Goal: Use online tool/utility: Use online tool/utility

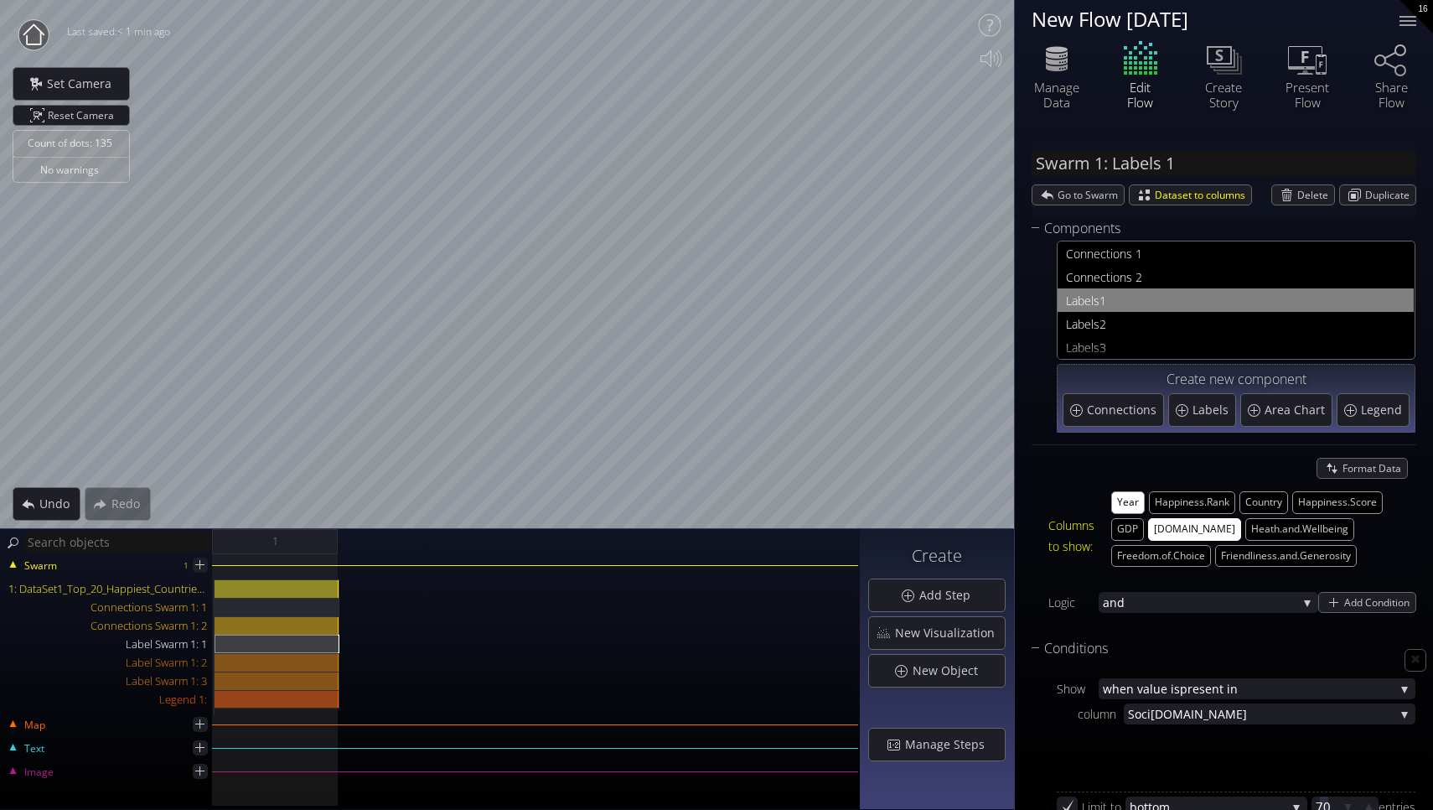
click at [1199, 524] on button "[DOMAIN_NAME]" at bounding box center [1194, 529] width 93 height 23
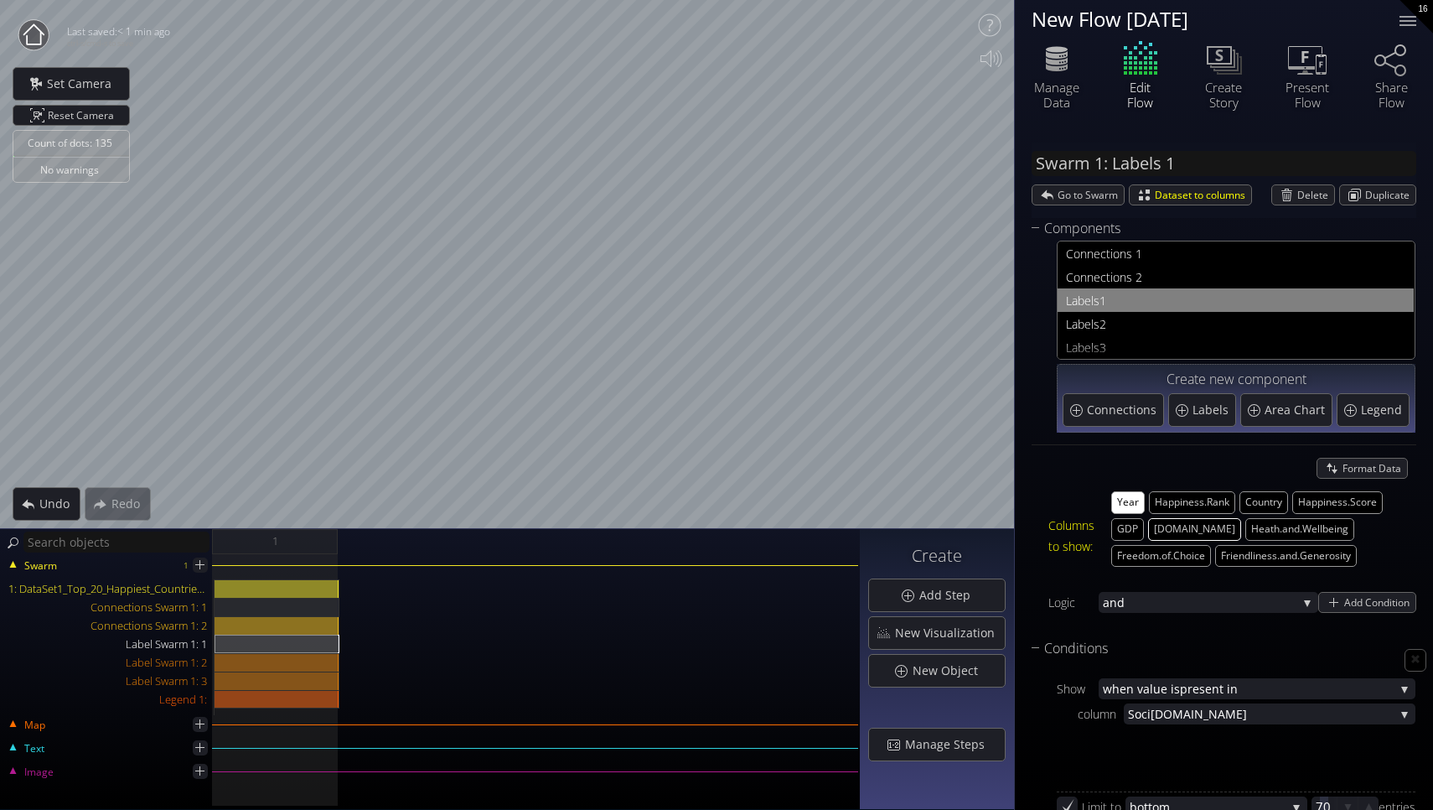
click at [1199, 524] on button "[DOMAIN_NAME]" at bounding box center [1194, 529] width 93 height 23
click at [1285, 524] on button "Heath.and.Wellbeing" at bounding box center [1300, 529] width 109 height 23
click at [1204, 524] on button "[DOMAIN_NAME]" at bounding box center [1194, 529] width 93 height 23
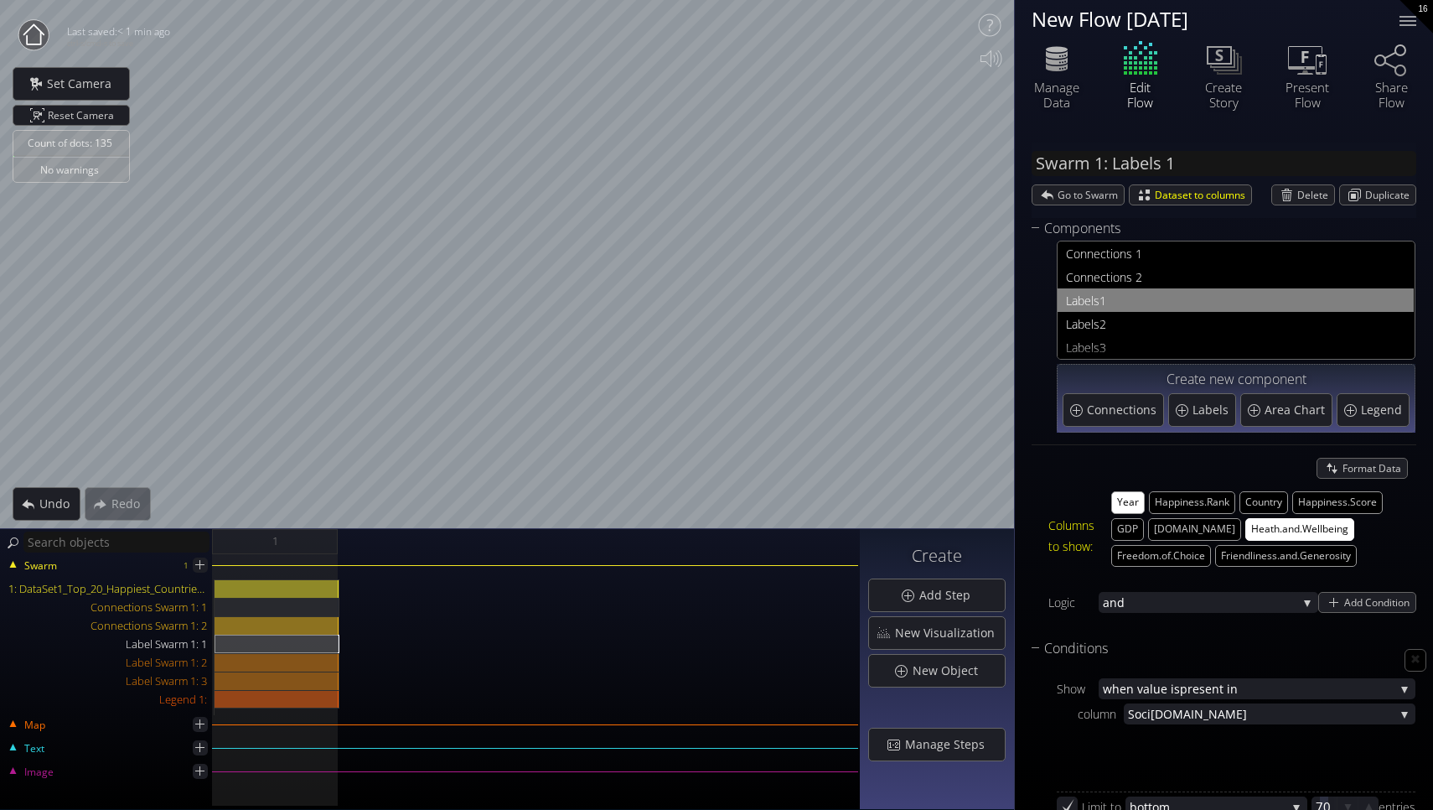
click at [1256, 523] on button "Heath.and.Wellbeing" at bounding box center [1300, 529] width 109 height 23
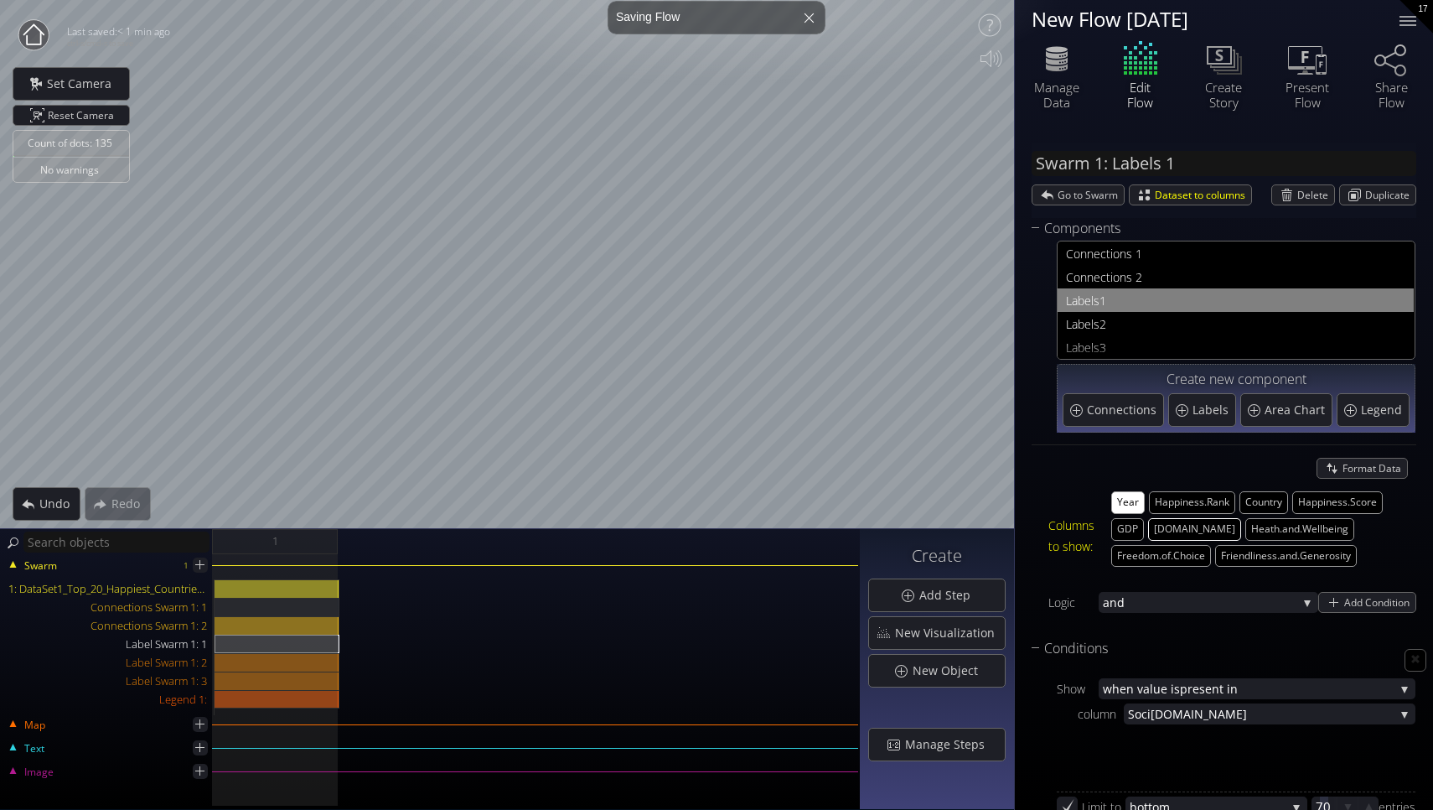
click at [1200, 525] on button "[DOMAIN_NAME]" at bounding box center [1194, 529] width 93 height 23
click at [891, 531] on div "Count of dots: 135 No warnings Close Calibrate to floor or table Close Tap anyw…" at bounding box center [716, 405] width 1433 height 810
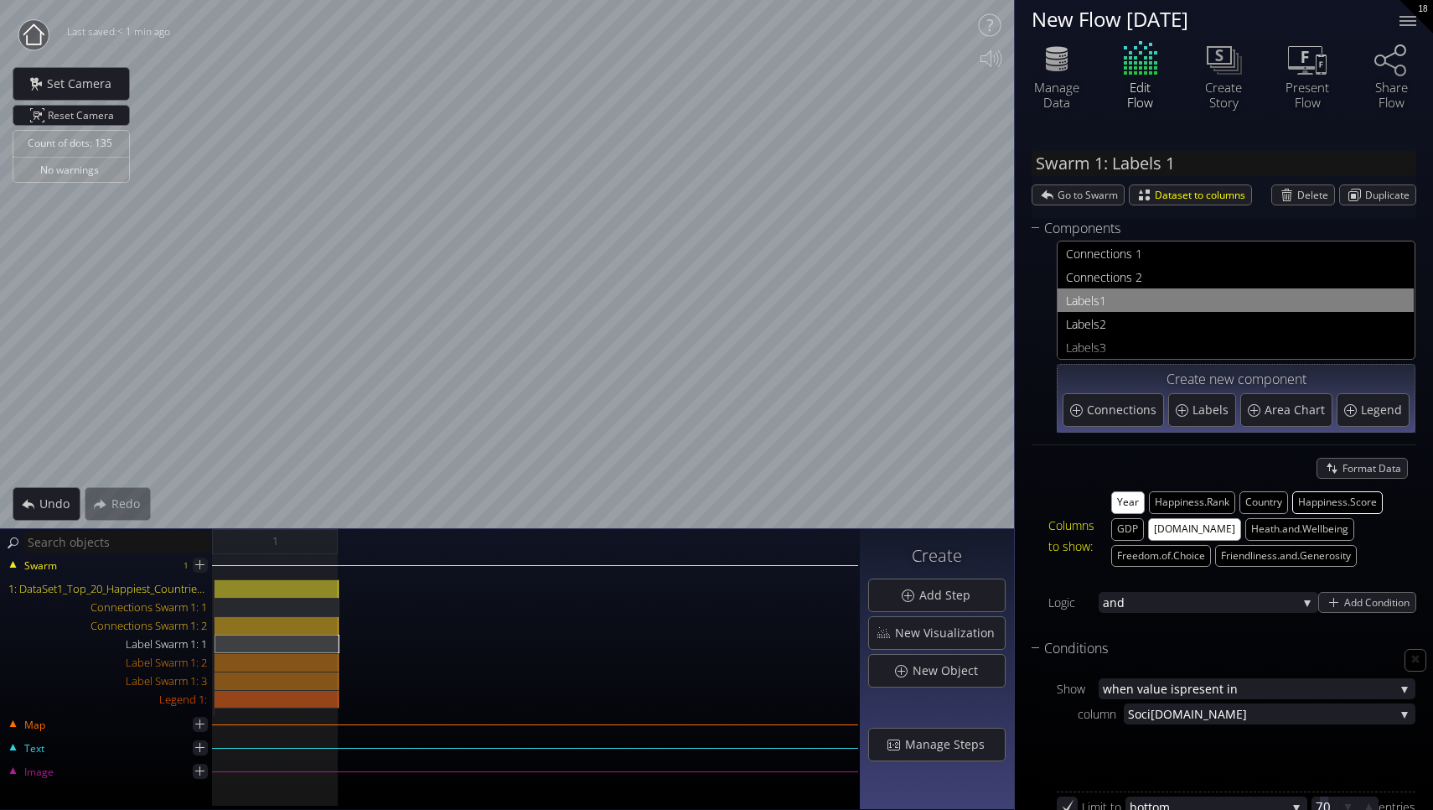
click at [1320, 497] on button "Happiness.Score" at bounding box center [1337, 502] width 91 height 23
click at [1122, 495] on button "Year" at bounding box center [1128, 502] width 34 height 23
click at [252, 625] on div "Connections Swarm 1: 2" at bounding box center [277, 625] width 125 height 18
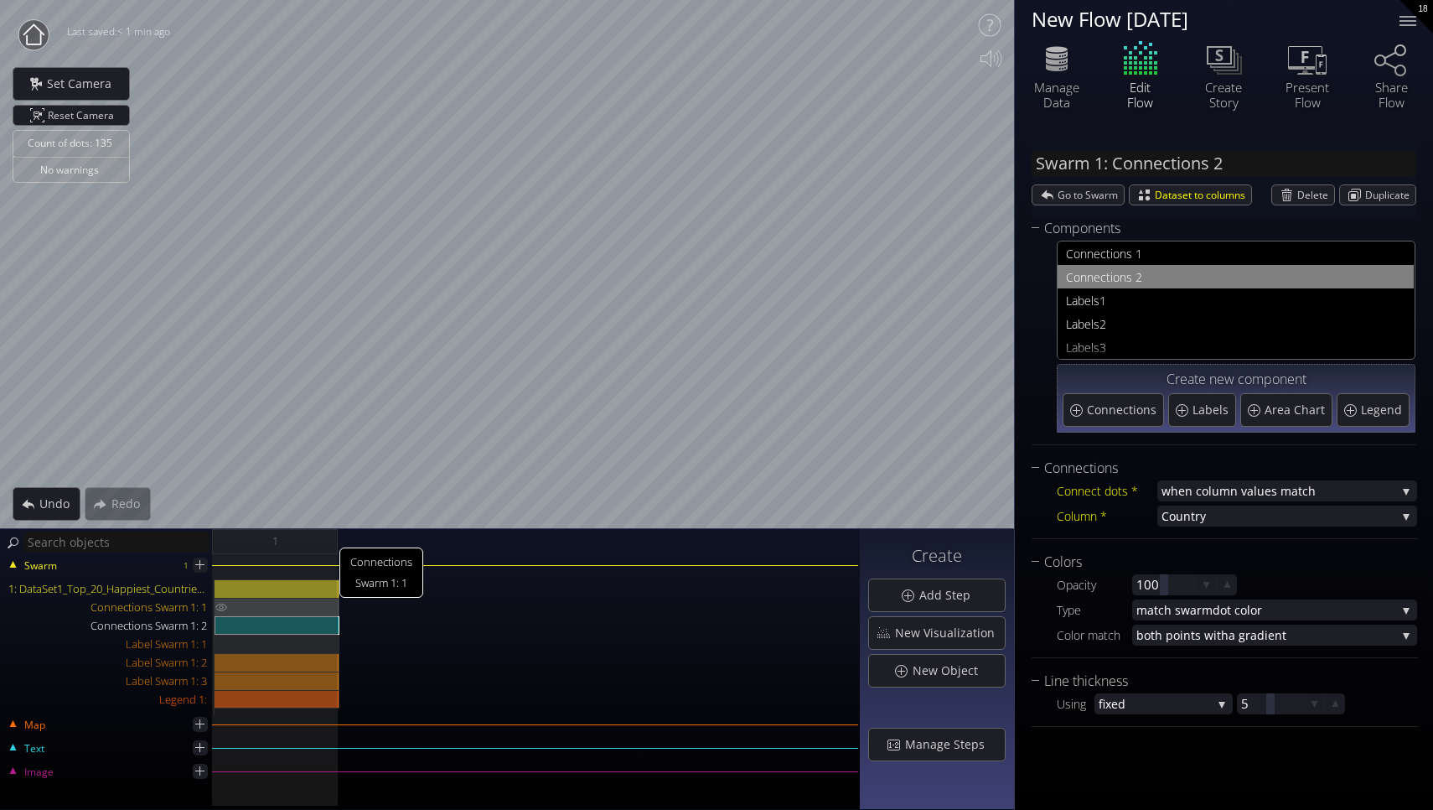
click at [286, 607] on div "Connections Swarm 1: 1" at bounding box center [277, 607] width 125 height 18
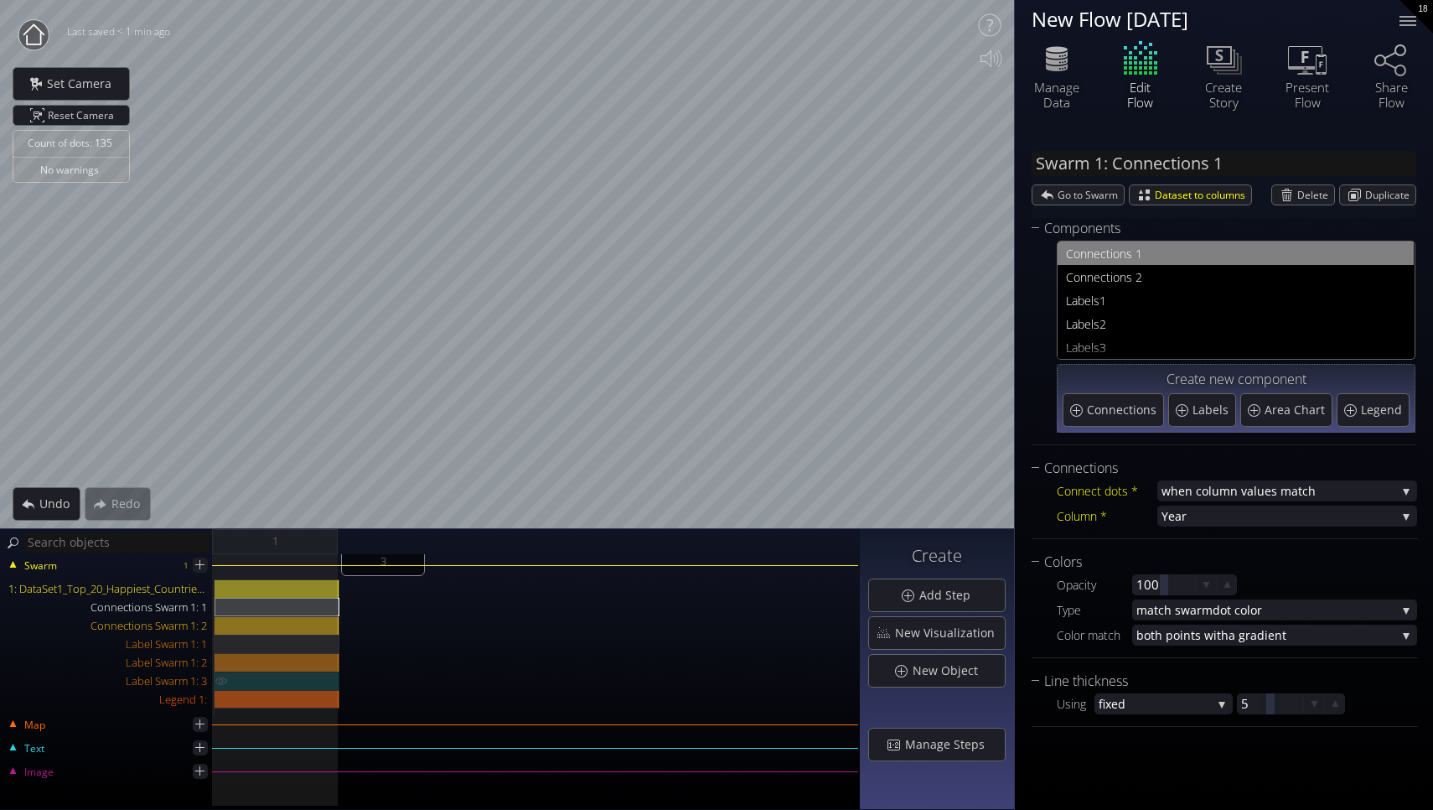
click at [290, 672] on div "Label Swarm 1: 3" at bounding box center [277, 680] width 125 height 18
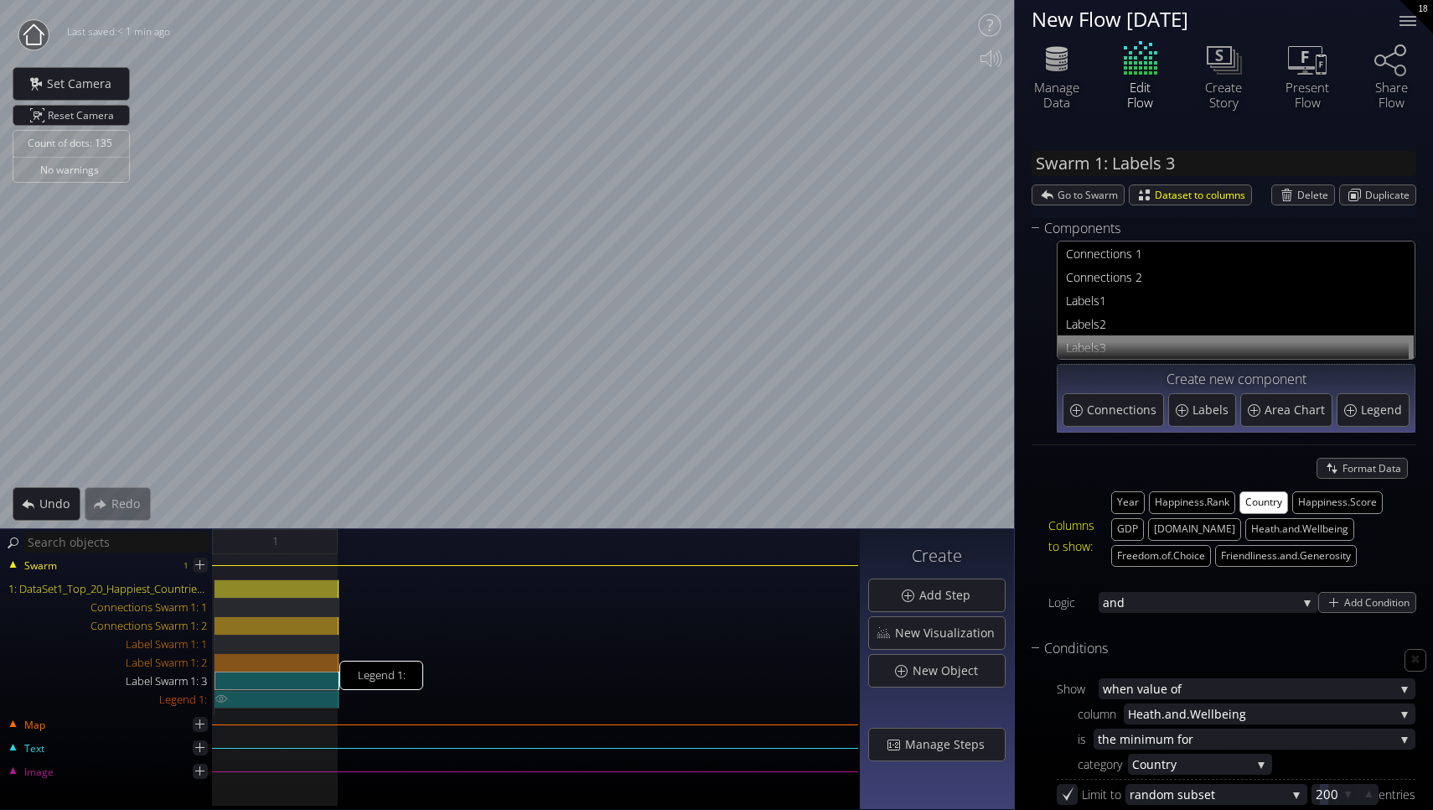
click at [237, 695] on div "Legend 1:" at bounding box center [277, 699] width 125 height 18
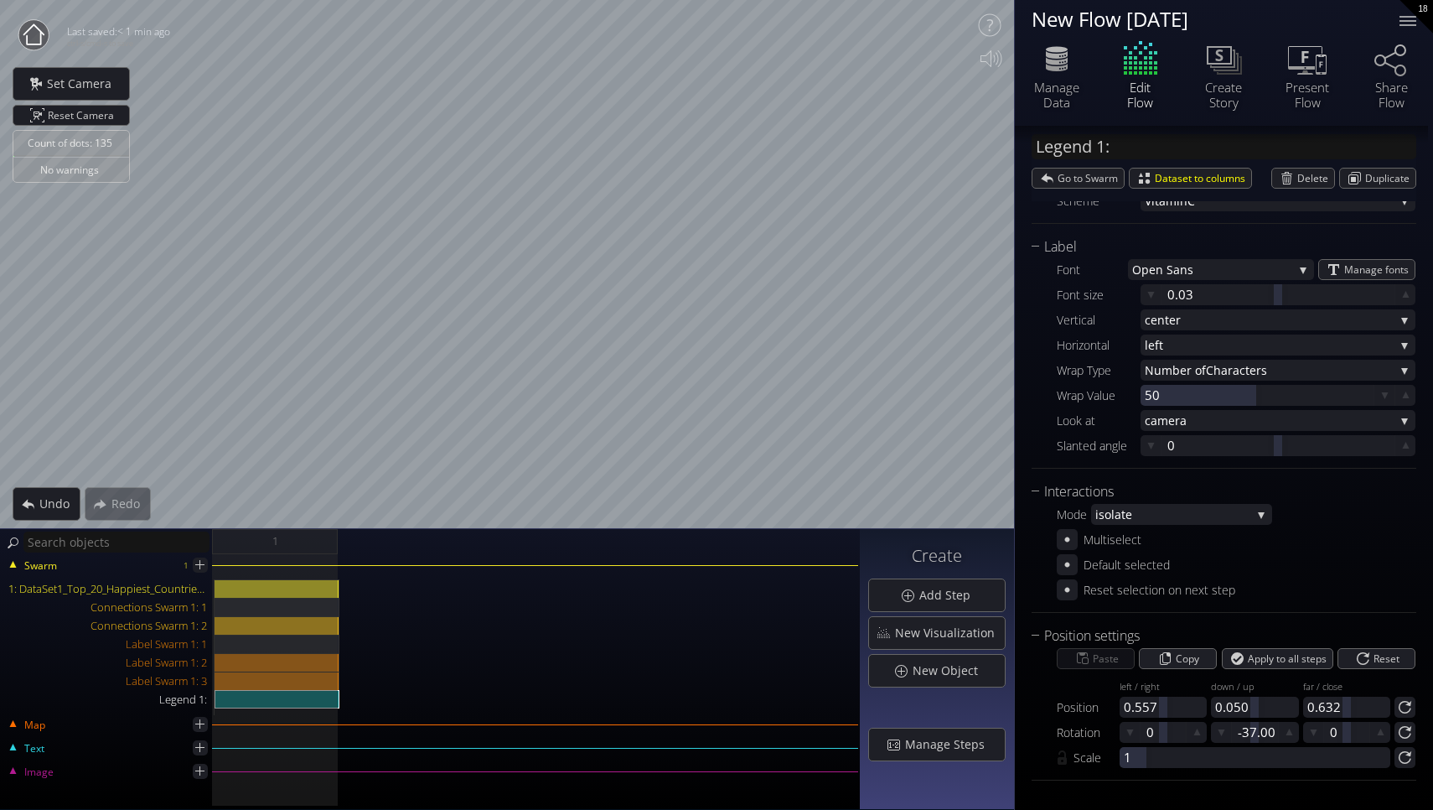
scroll to position [484, 0]
click at [317, 645] on div "Label Swarm 1: 1" at bounding box center [277, 644] width 125 height 18
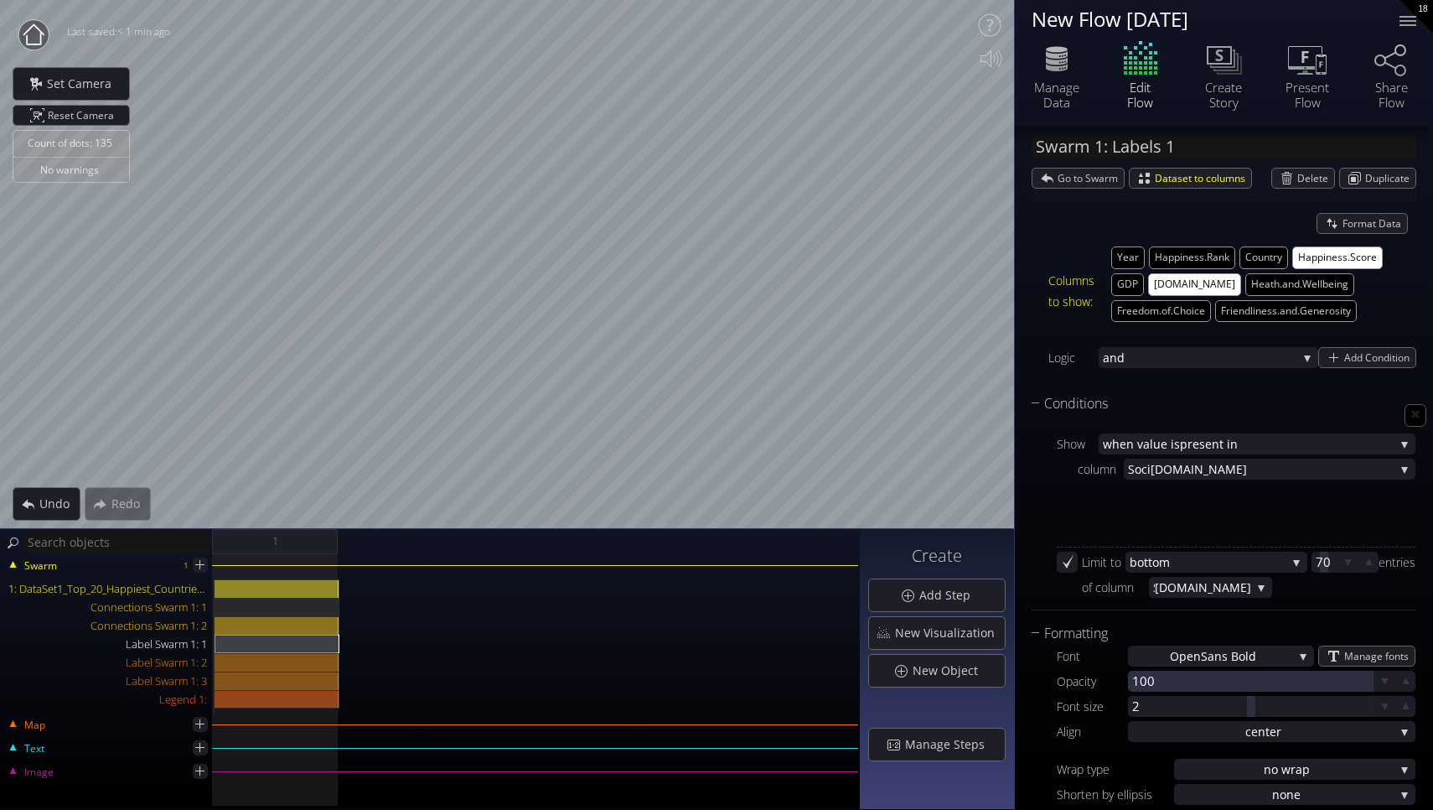
scroll to position [261, 0]
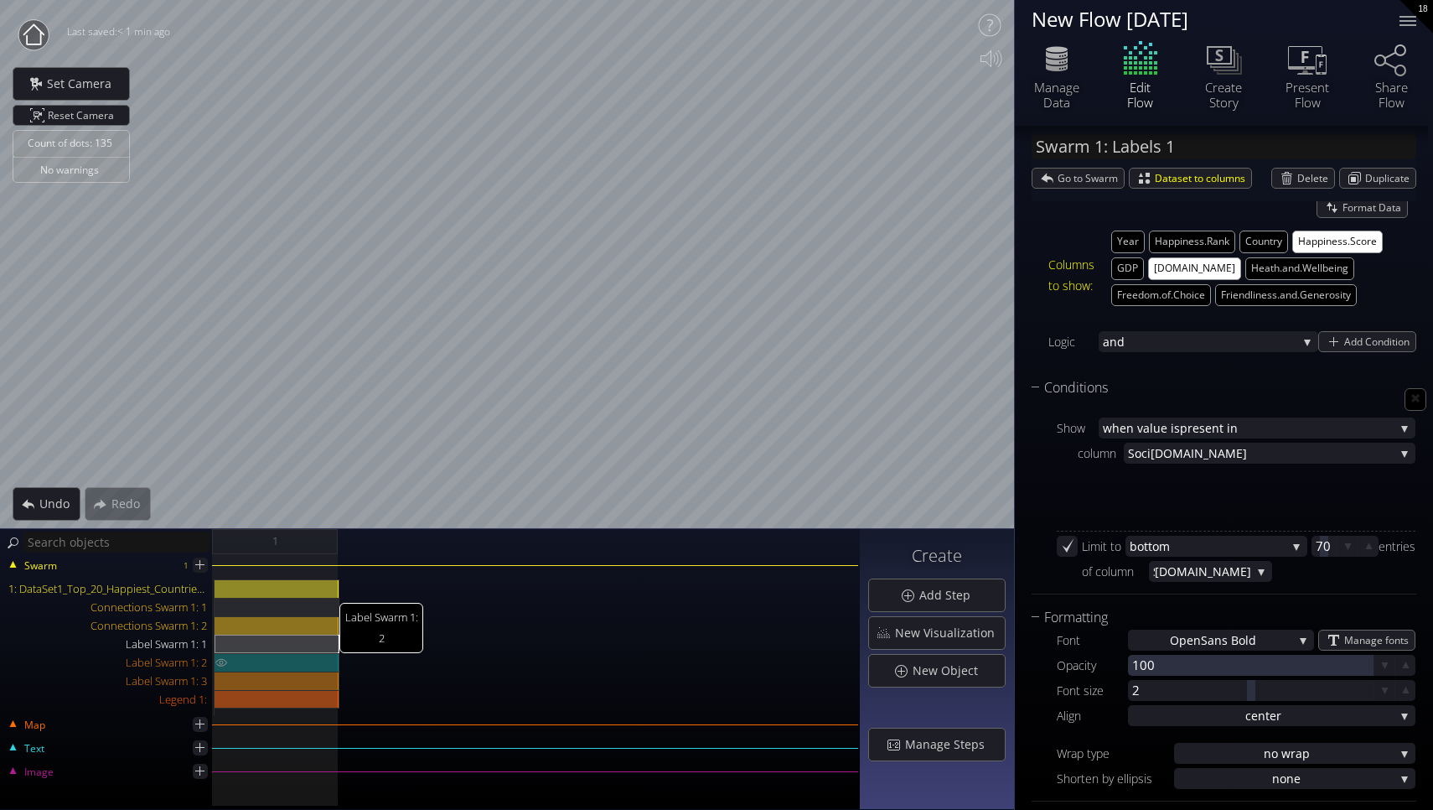
click at [258, 658] on div "Label Swarm 1: 2" at bounding box center [277, 662] width 125 height 18
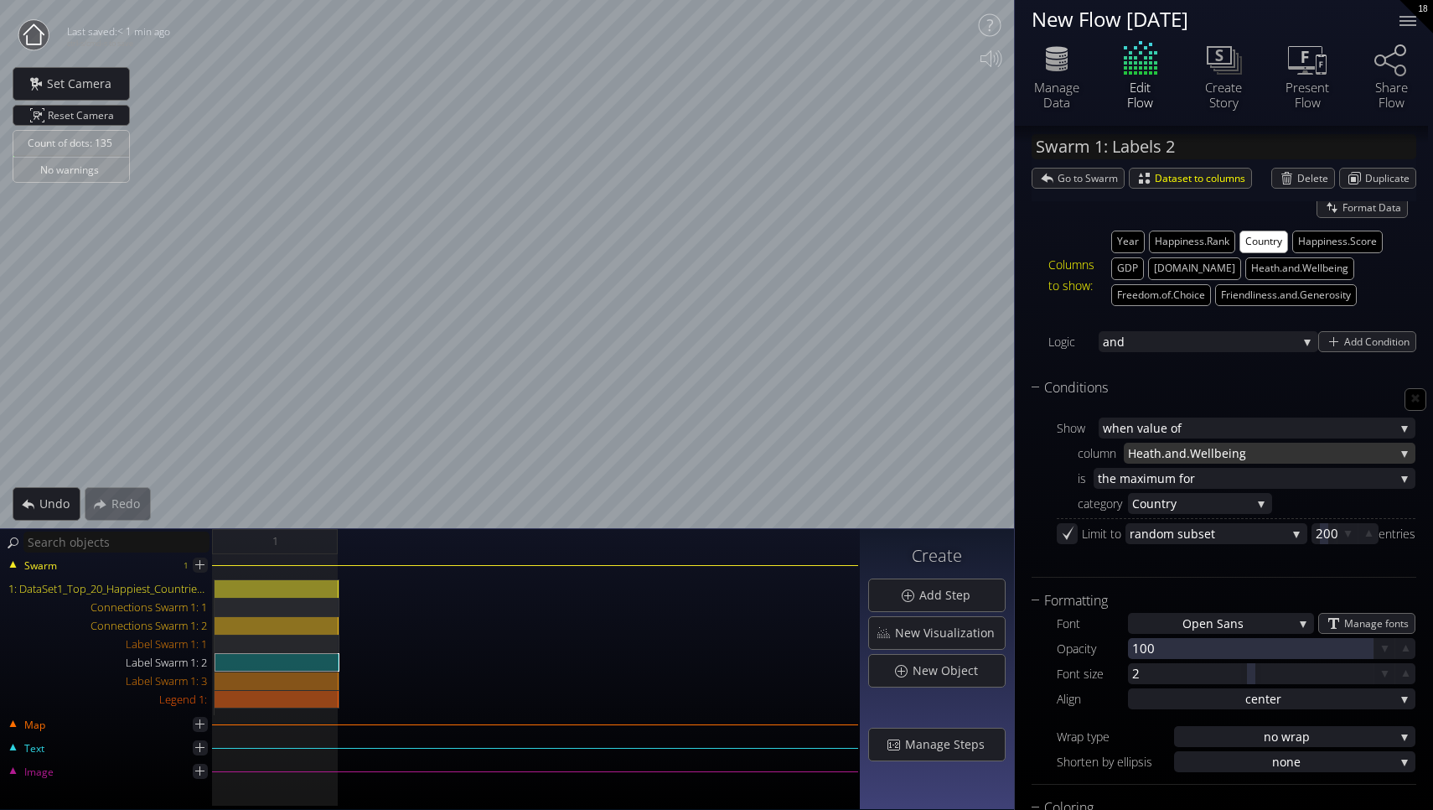
click at [1222, 444] on span ".Wellbeing" at bounding box center [1291, 453] width 208 height 21
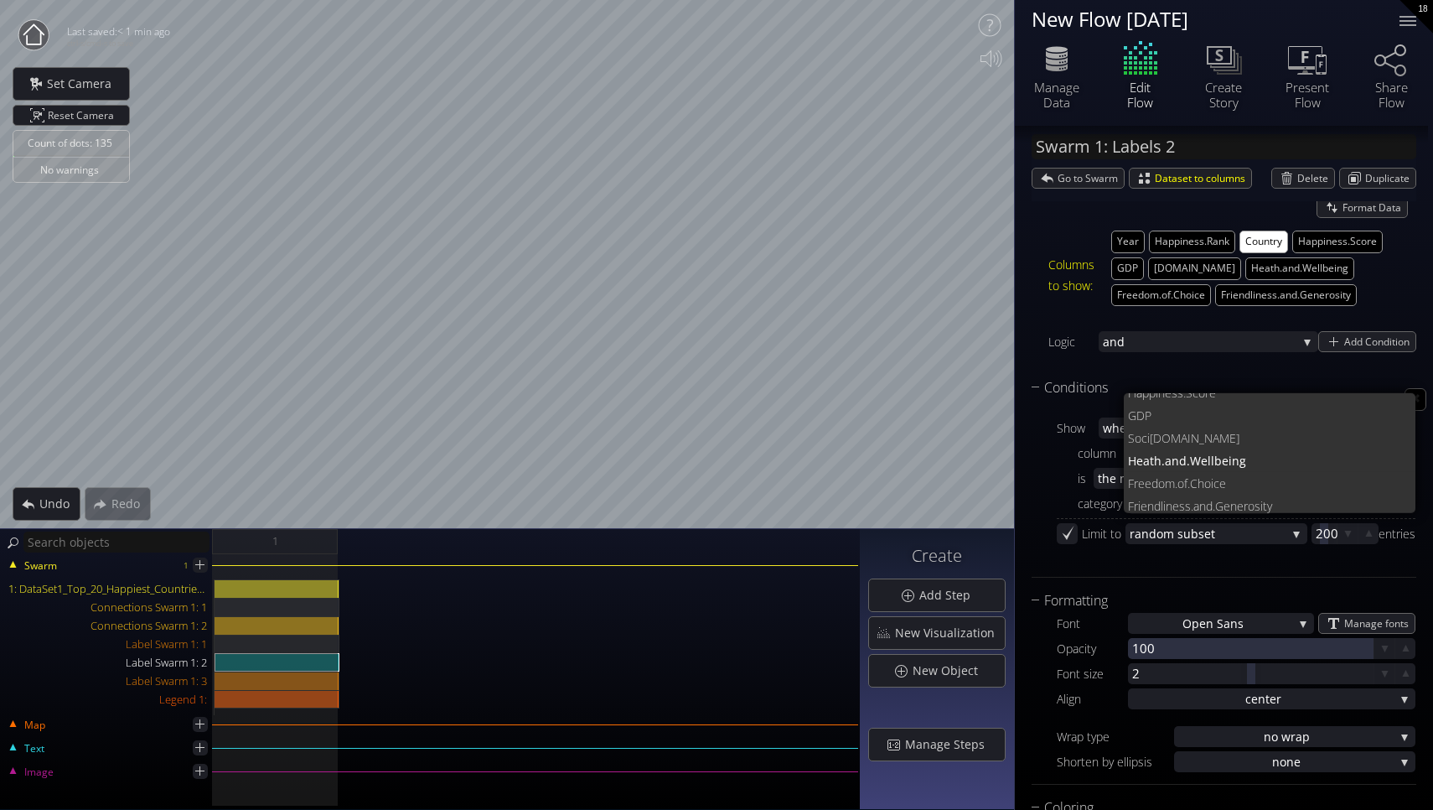
scroll to position [0, 0]
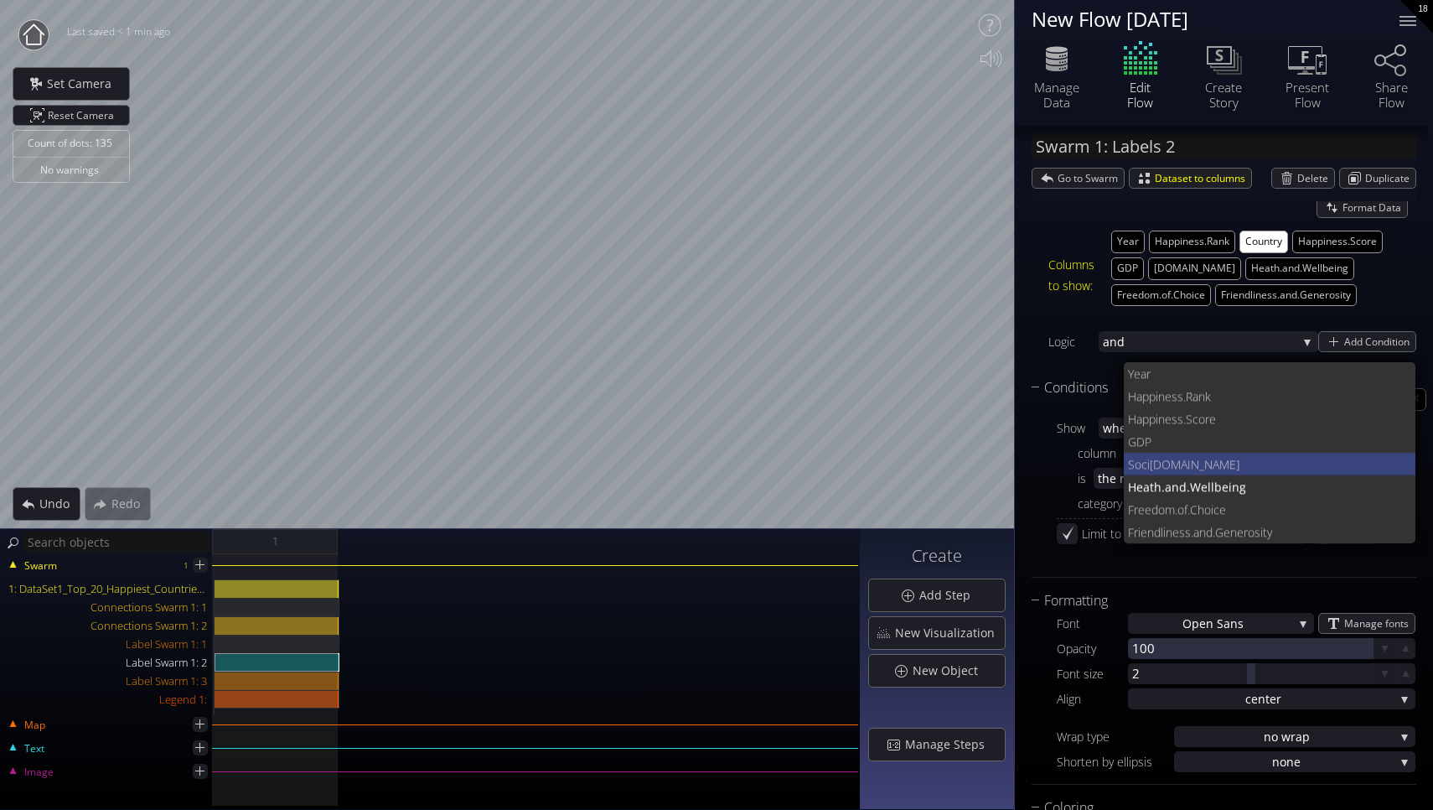
click at [1190, 467] on span "[DOMAIN_NAME]" at bounding box center [1276, 464] width 253 height 23
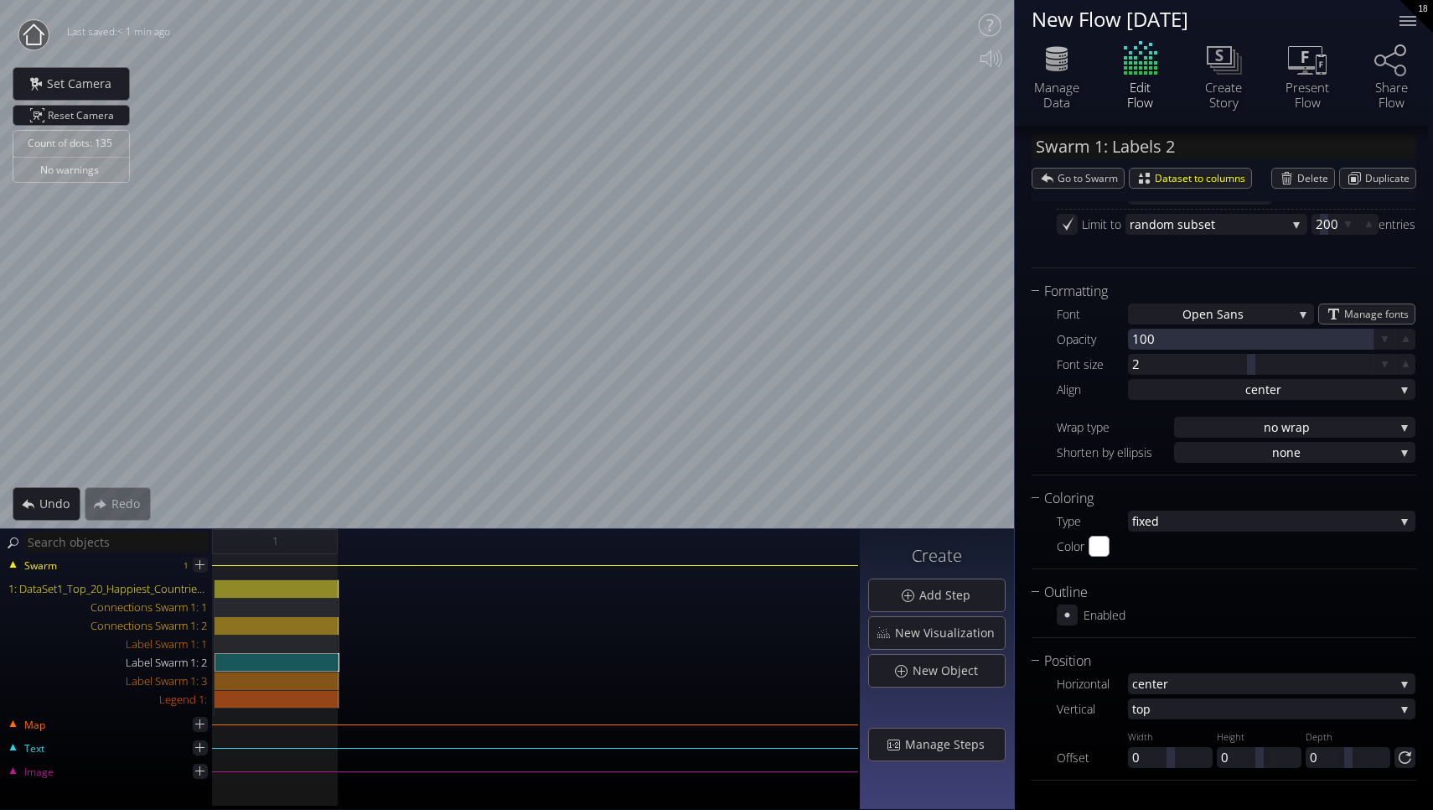
scroll to position [568, 0]
click at [295, 677] on div "Label Swarm 1: 3" at bounding box center [277, 680] width 125 height 18
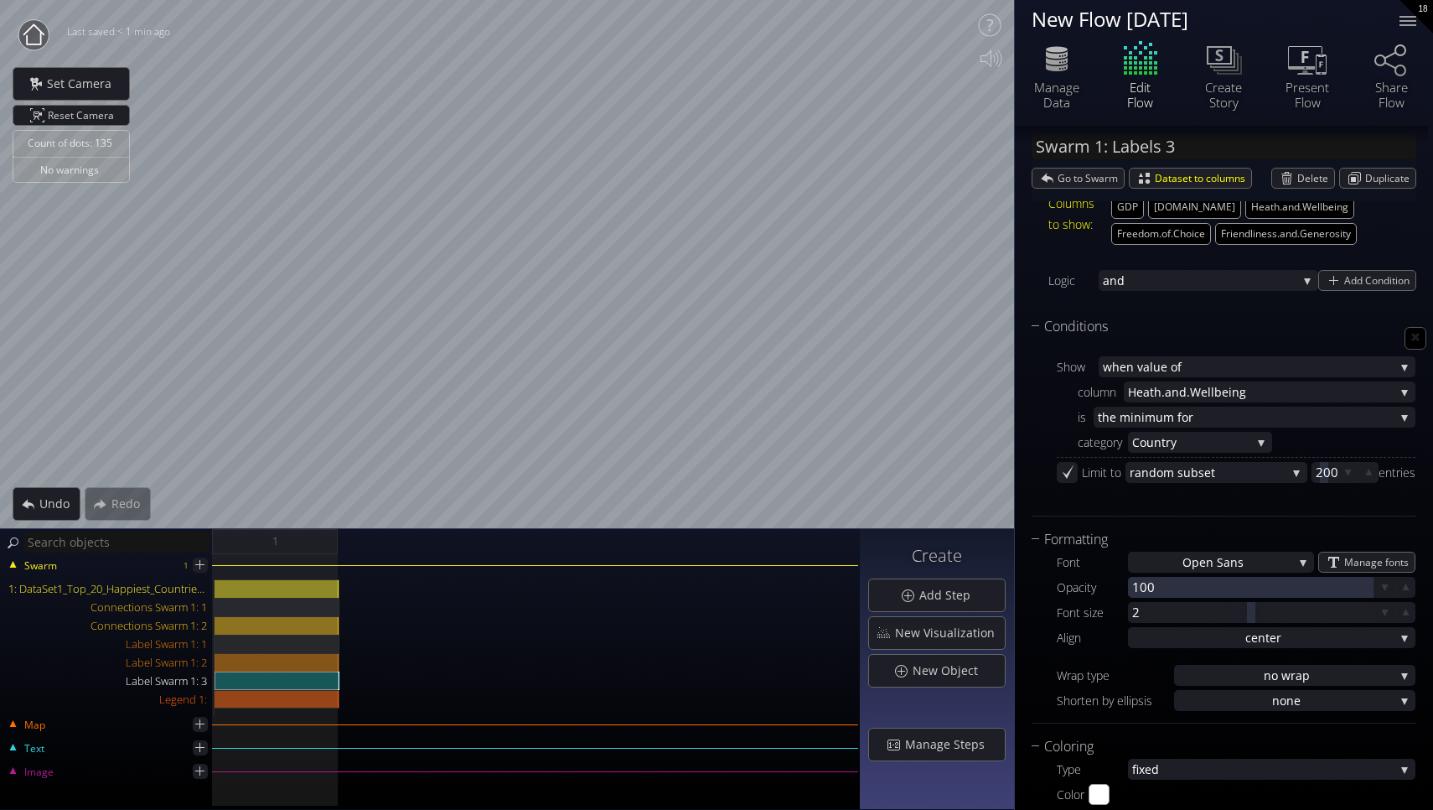
scroll to position [316, 0]
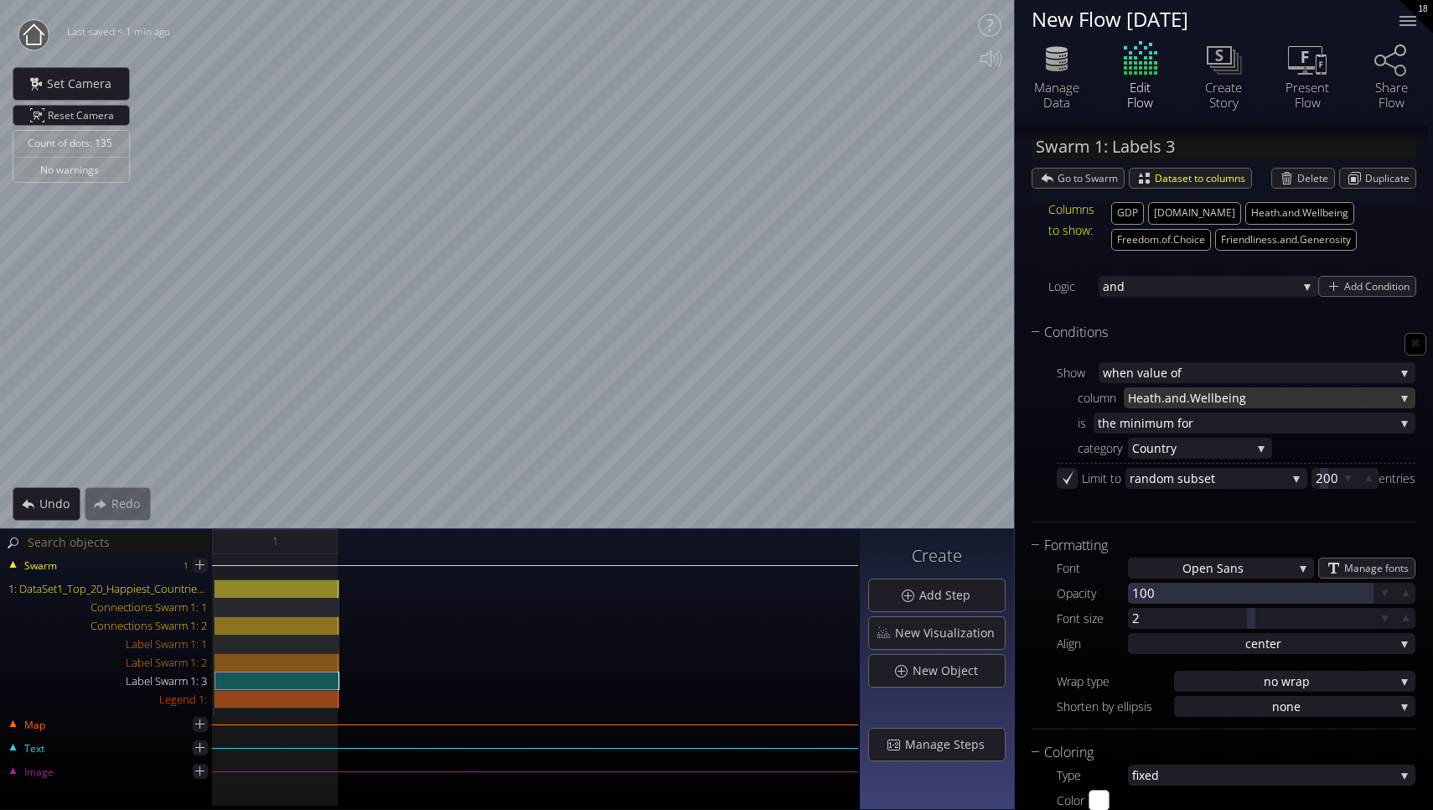
click at [1285, 394] on span ".Wellbeing" at bounding box center [1291, 397] width 208 height 21
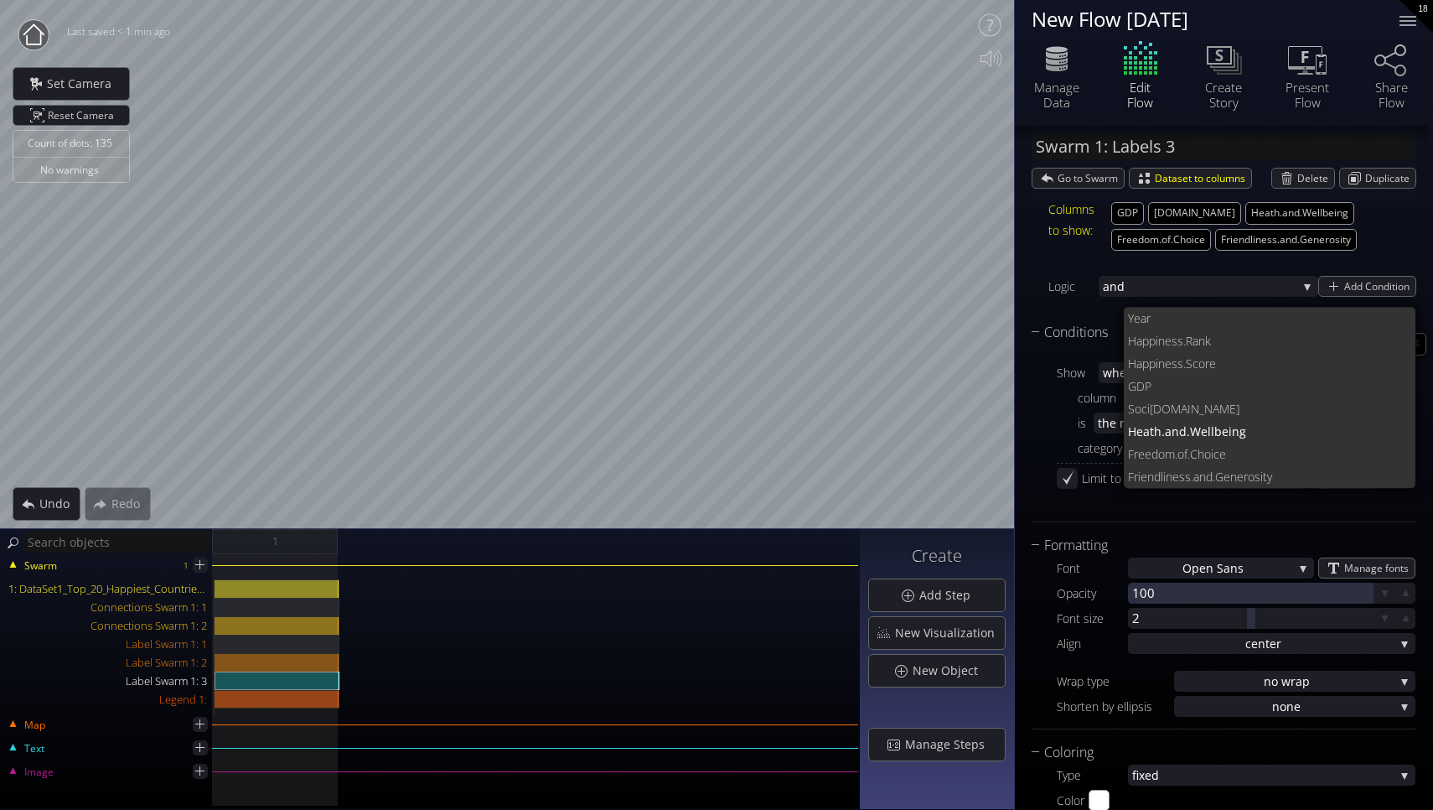
scroll to position [0, 0]
click at [1249, 407] on span "[DOMAIN_NAME]" at bounding box center [1276, 408] width 253 height 23
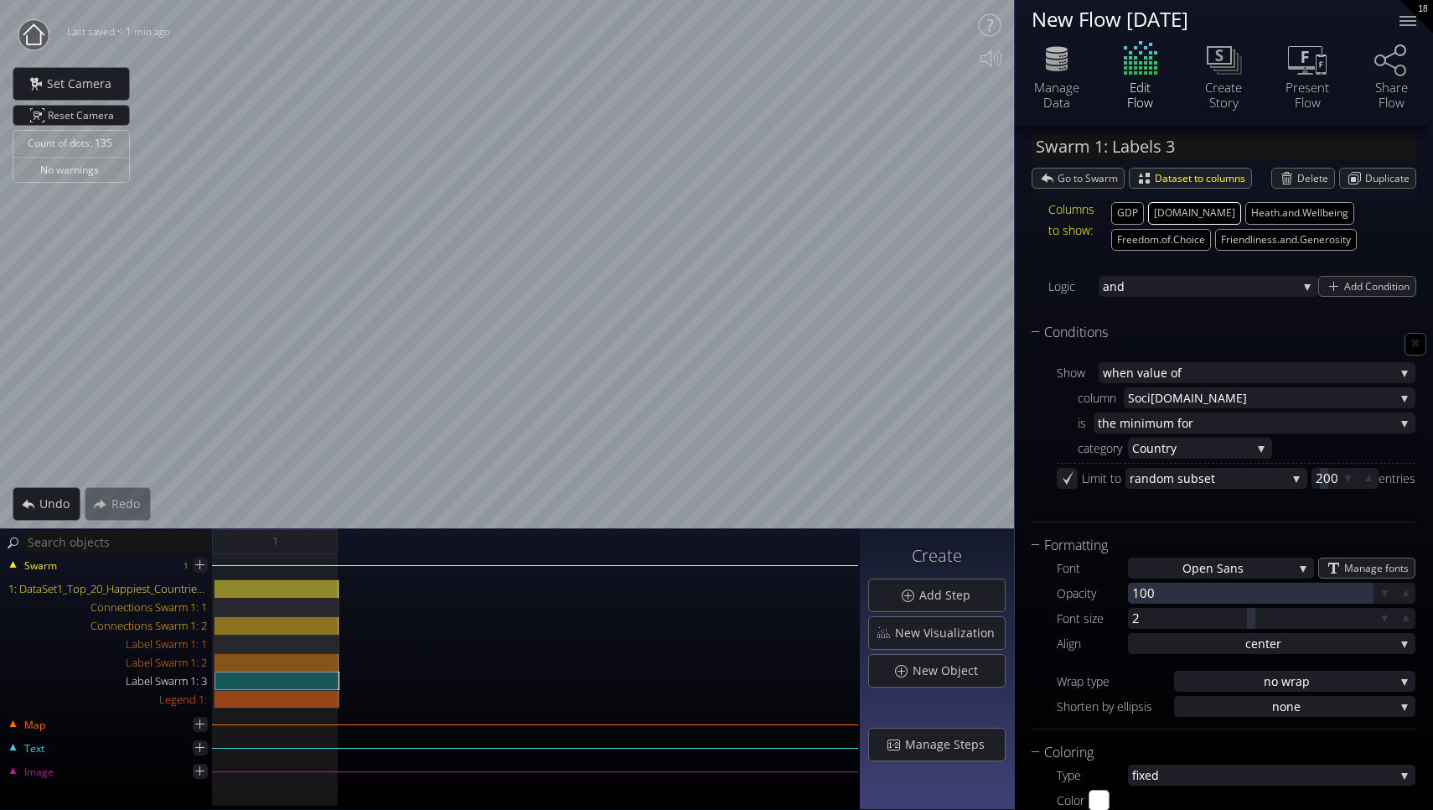
click at [1180, 215] on button "[DOMAIN_NAME]" at bounding box center [1194, 213] width 93 height 23
click at [266, 590] on div "1: DataSet1_Top_20_Happiest_Countries_2017_2023.csv" at bounding box center [277, 588] width 125 height 18
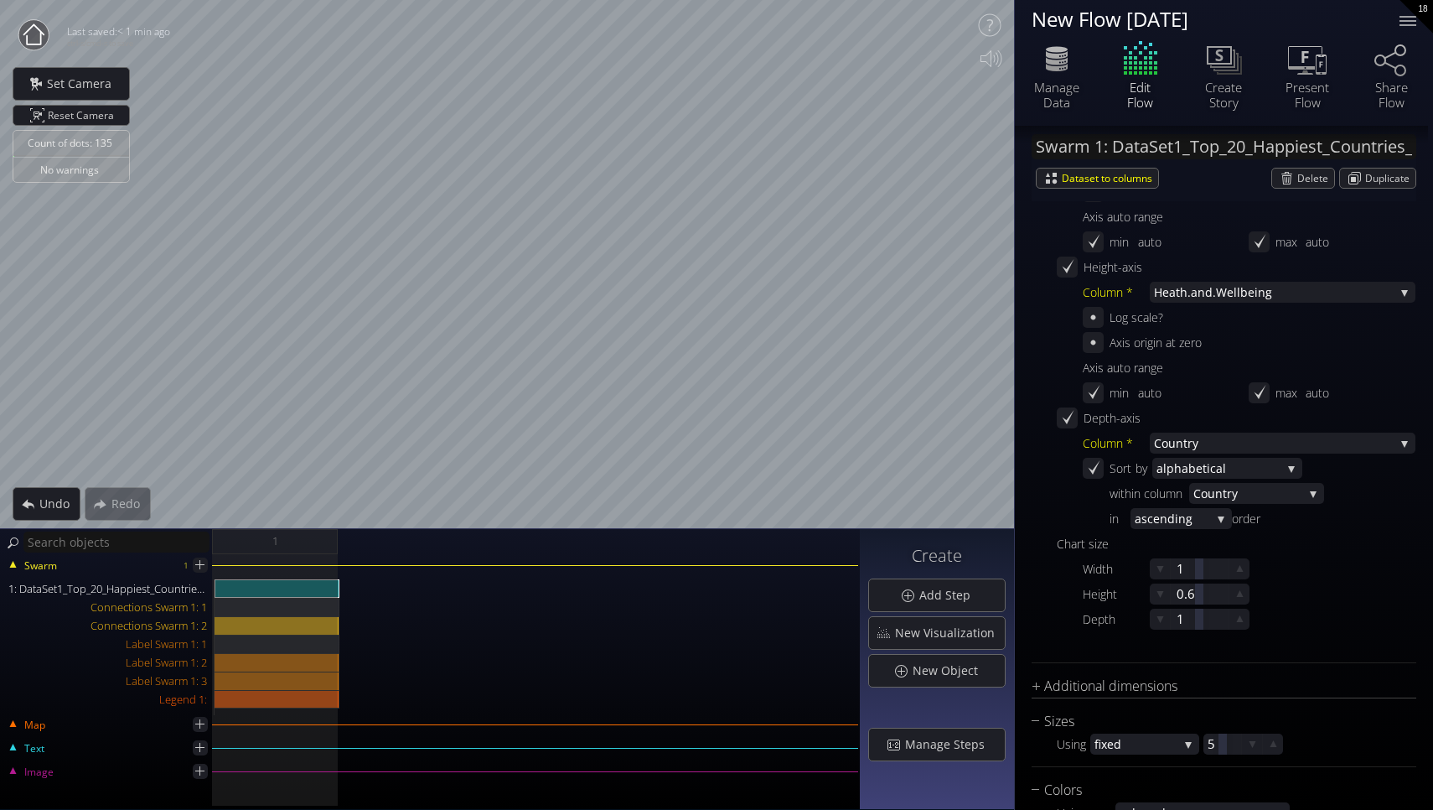
scroll to position [569, 0]
click at [1332, 294] on span ".Wellbeing" at bounding box center [1304, 296] width 182 height 21
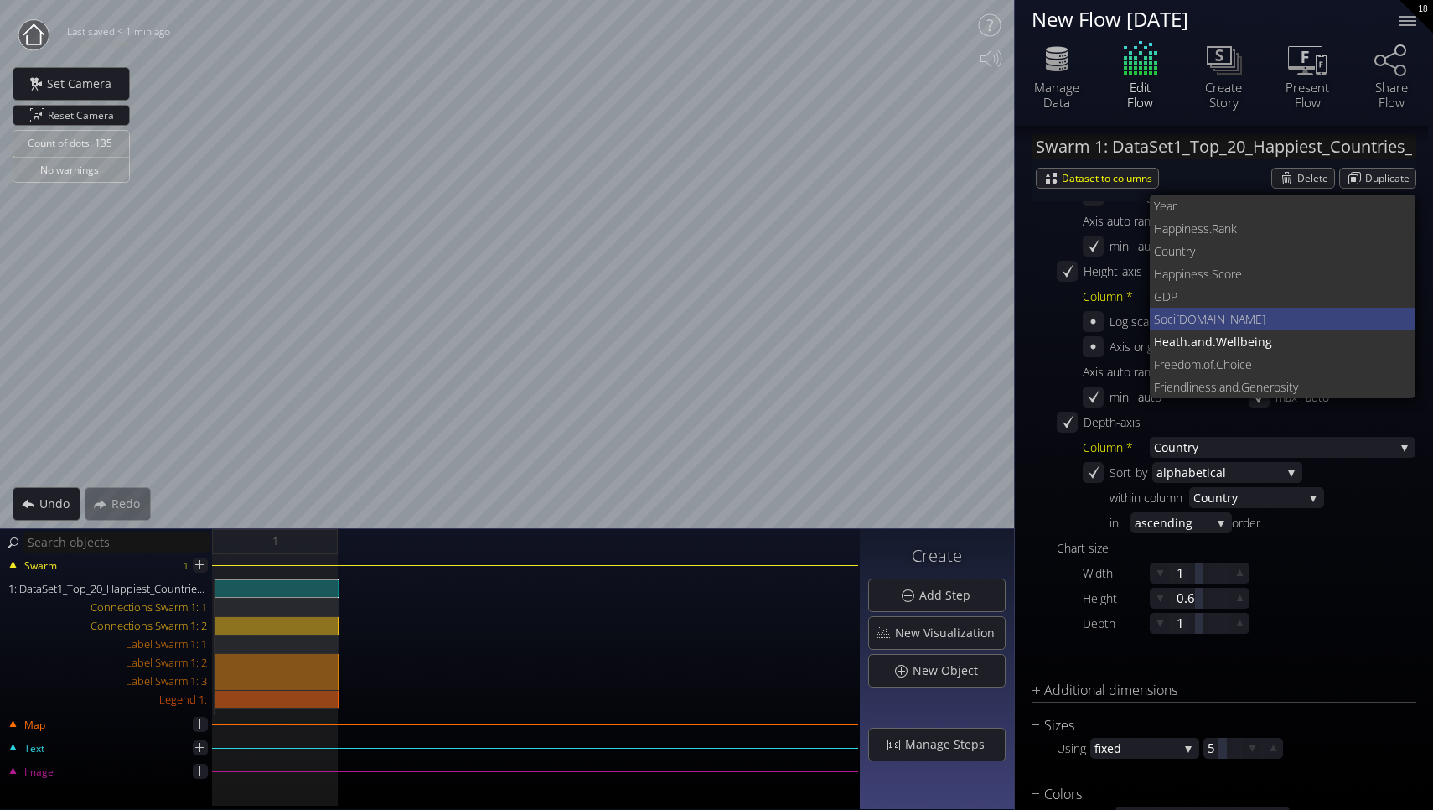
scroll to position [0, 0]
click at [1246, 290] on span "GDP" at bounding box center [1278, 296] width 249 height 23
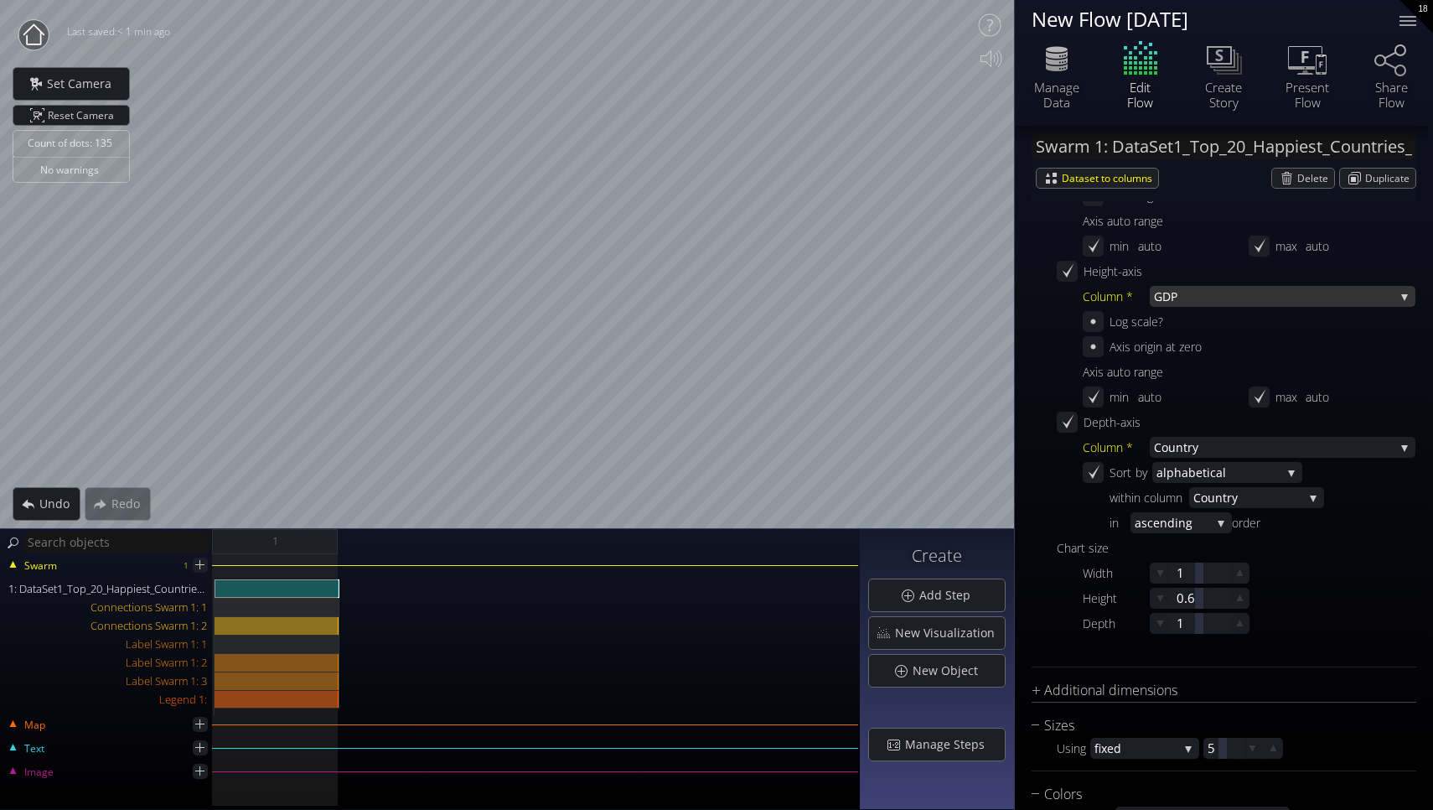
click at [1271, 289] on span "GDP" at bounding box center [1274, 296] width 241 height 21
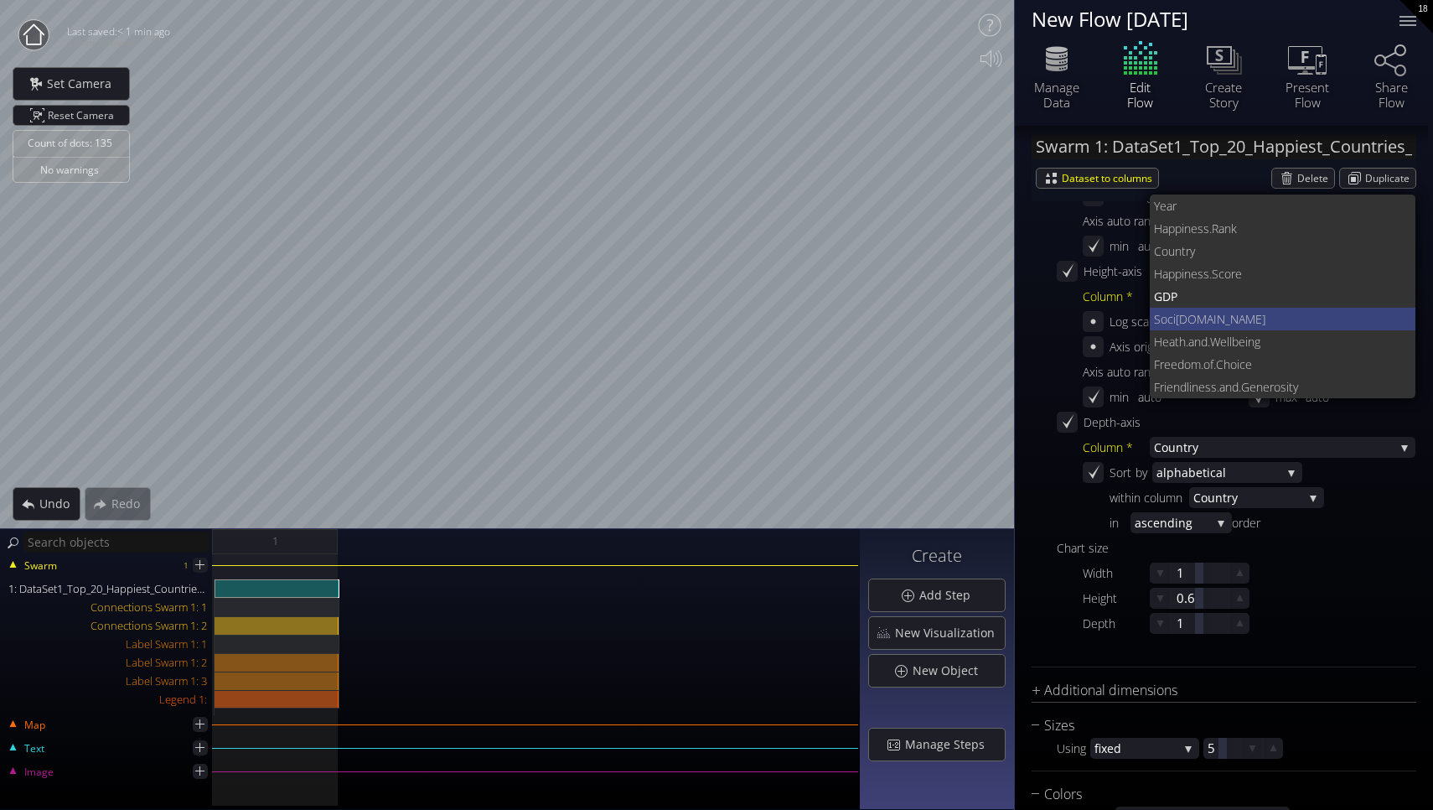
click at [1224, 323] on span "[DOMAIN_NAME]" at bounding box center [1289, 319] width 227 height 23
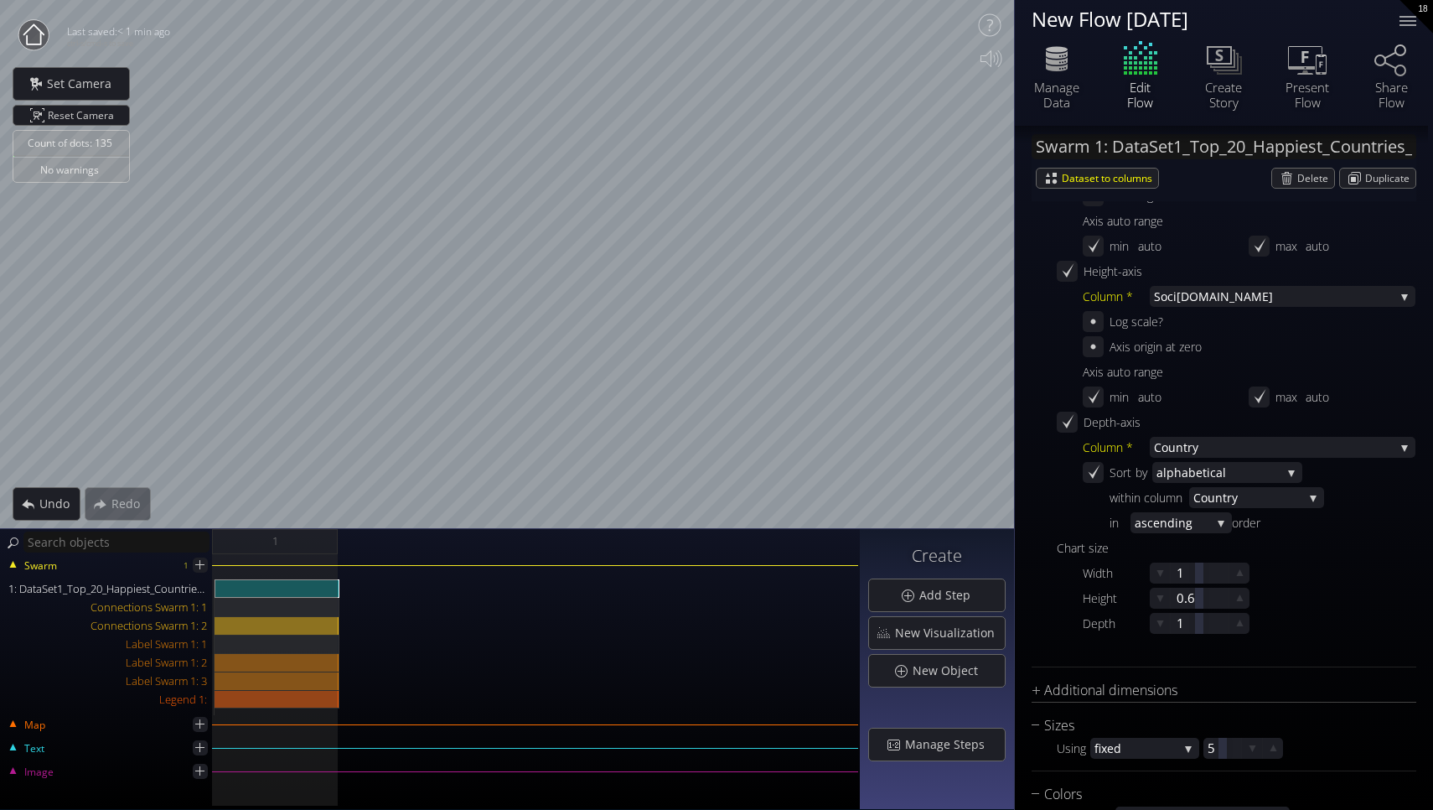
click at [1039, 280] on div "Count of dots: 135 No warnings Close Calibrate to floor or table Close Tap anyw…" at bounding box center [716, 405] width 1433 height 810
click at [256, 577] on div "Count of dots: 135 No warnings Close Calibrate to floor or table Close Tap anyw…" at bounding box center [716, 405] width 1433 height 810
click at [111, 113] on span "Reset Camera" at bounding box center [84, 115] width 72 height 19
click at [77, 117] on span "Reset Camera" at bounding box center [84, 115] width 72 height 19
click at [77, 117] on span "Reset Camera" at bounding box center [83, 115] width 71 height 19
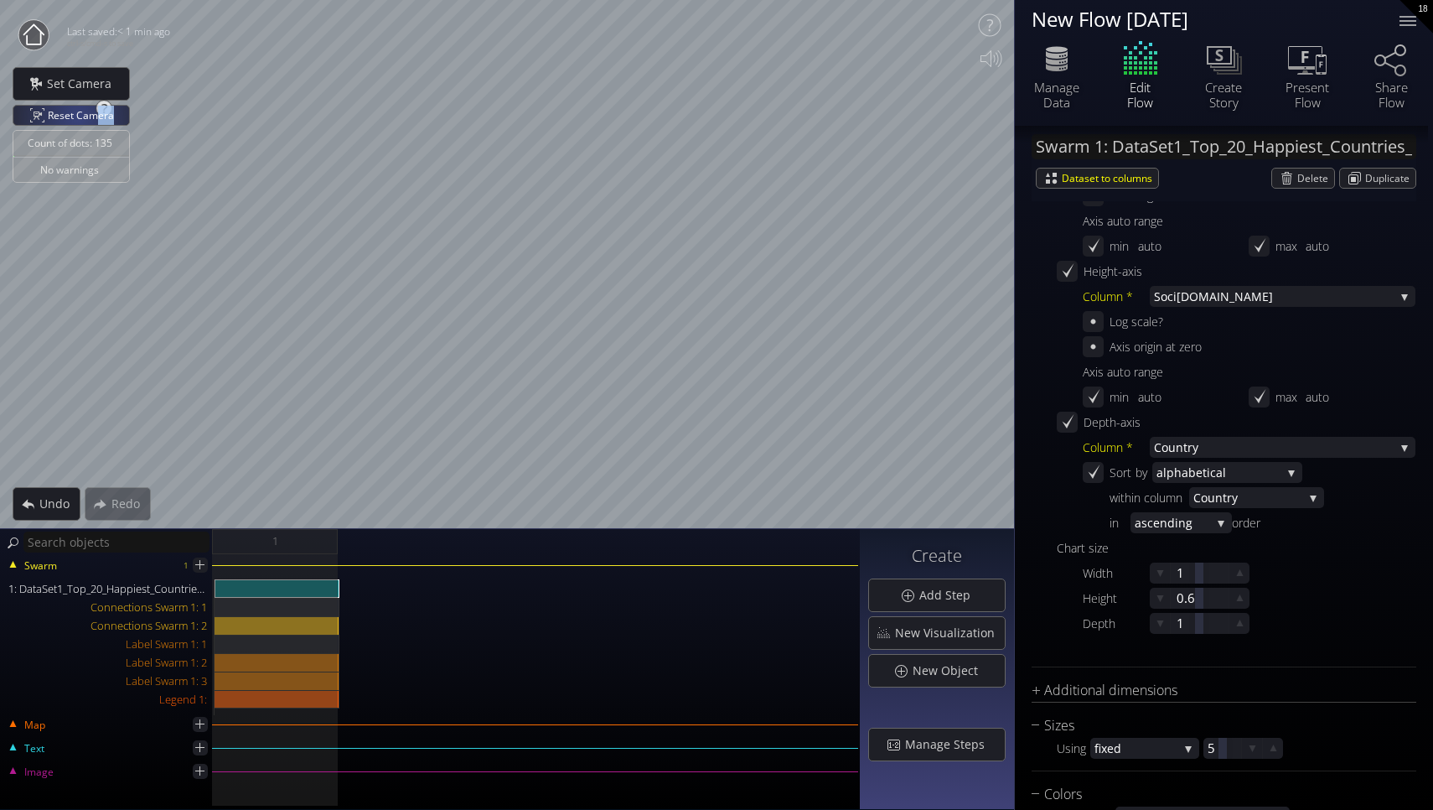
click at [77, 117] on span "Reset Camera" at bounding box center [84, 115] width 72 height 19
click at [77, 117] on span "Reset Camera" at bounding box center [83, 115] width 71 height 19
click at [43, 117] on div "Reset Camera" at bounding box center [71, 115] width 116 height 19
click at [45, 112] on div "Reset Camera" at bounding box center [71, 115] width 116 height 19
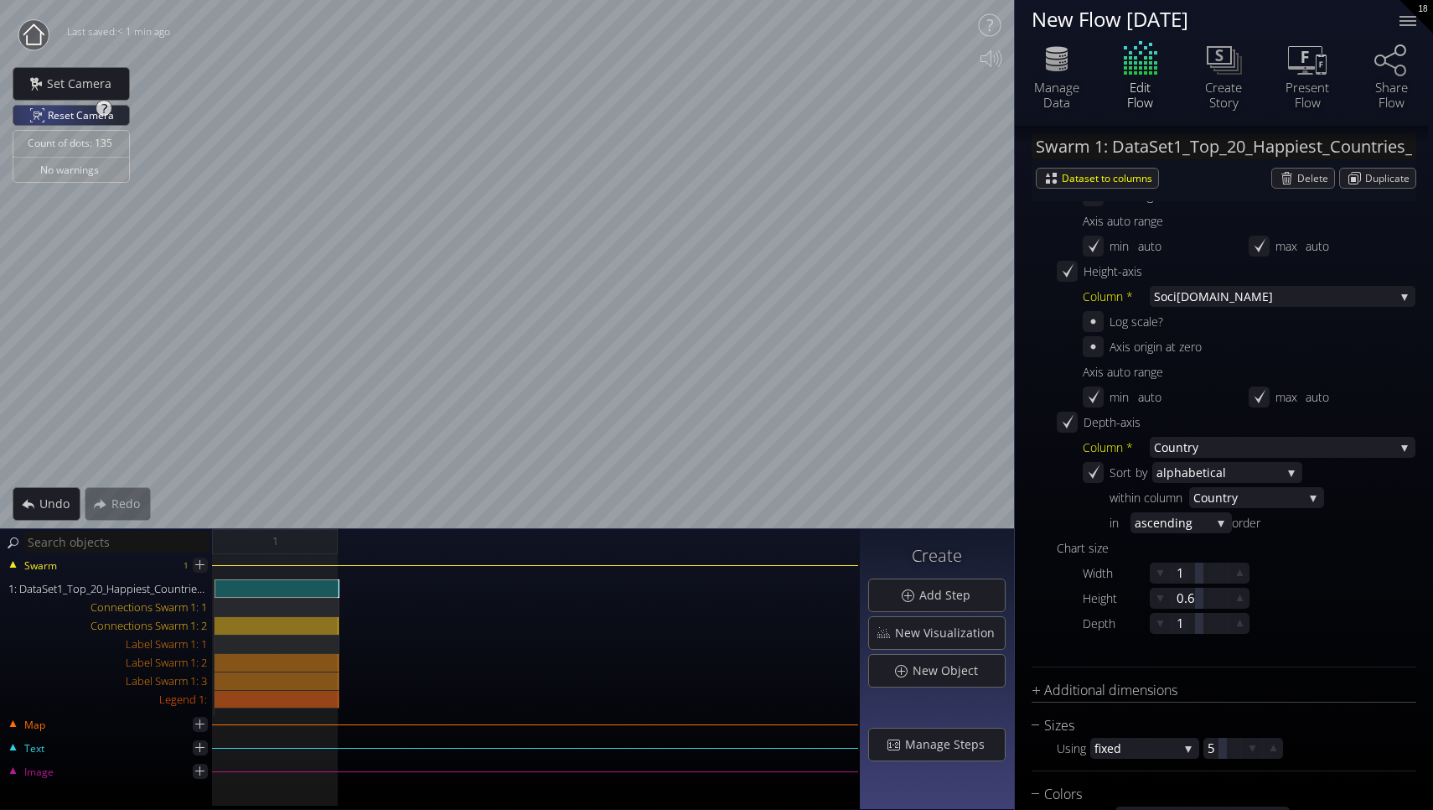
click at [43, 111] on div "Reset Camera" at bounding box center [71, 115] width 116 height 19
click at [45, 110] on div "Reset Camera" at bounding box center [71, 115] width 116 height 19
click at [47, 109] on div "Reset Camera" at bounding box center [71, 115] width 116 height 19
click at [60, 116] on span "Reset Camera" at bounding box center [84, 115] width 72 height 19
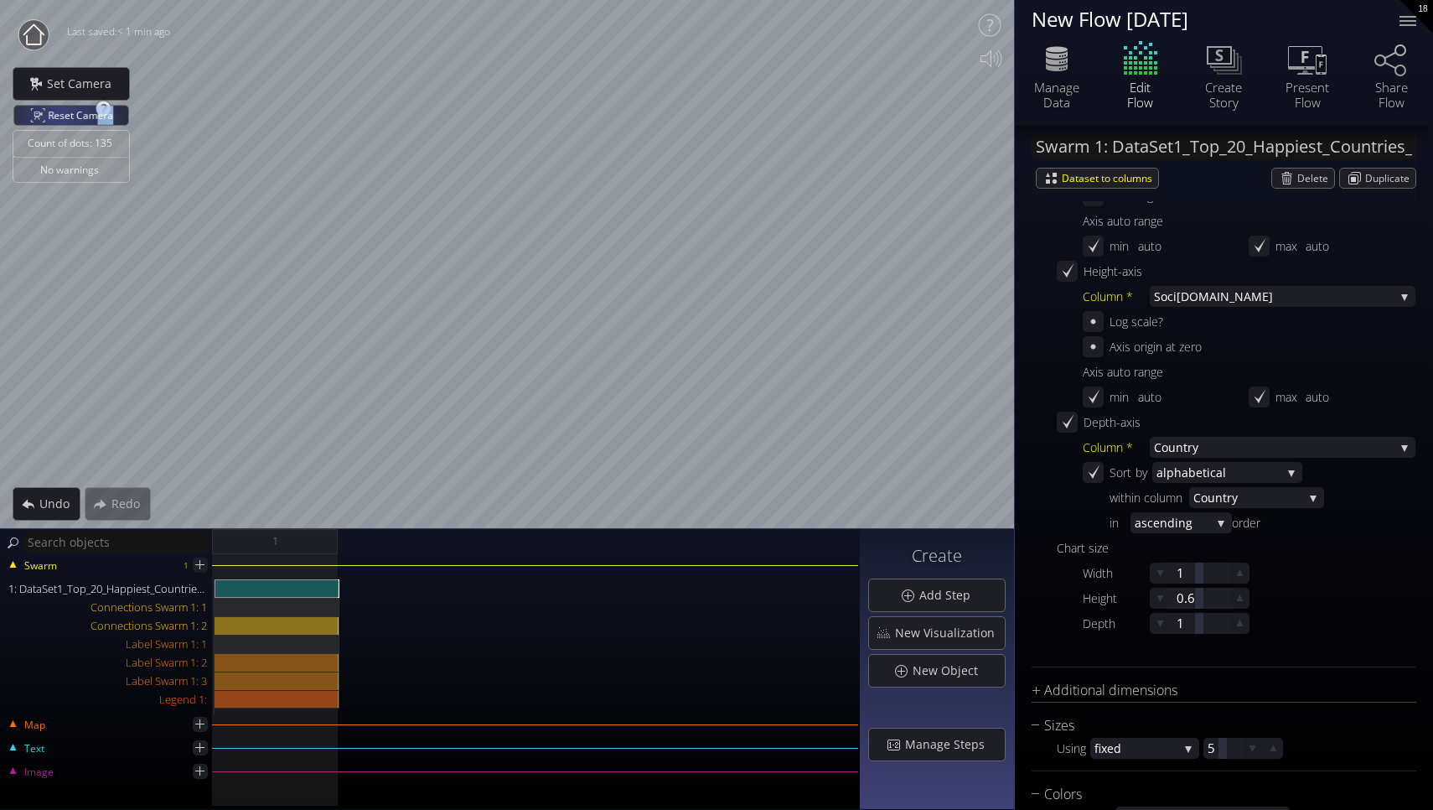
click at [60, 116] on span "Reset Camera" at bounding box center [83, 115] width 71 height 19
click at [60, 116] on span "Reset Camera" at bounding box center [84, 115] width 72 height 19
click at [23, 121] on div "Reset Camera" at bounding box center [71, 115] width 116 height 19
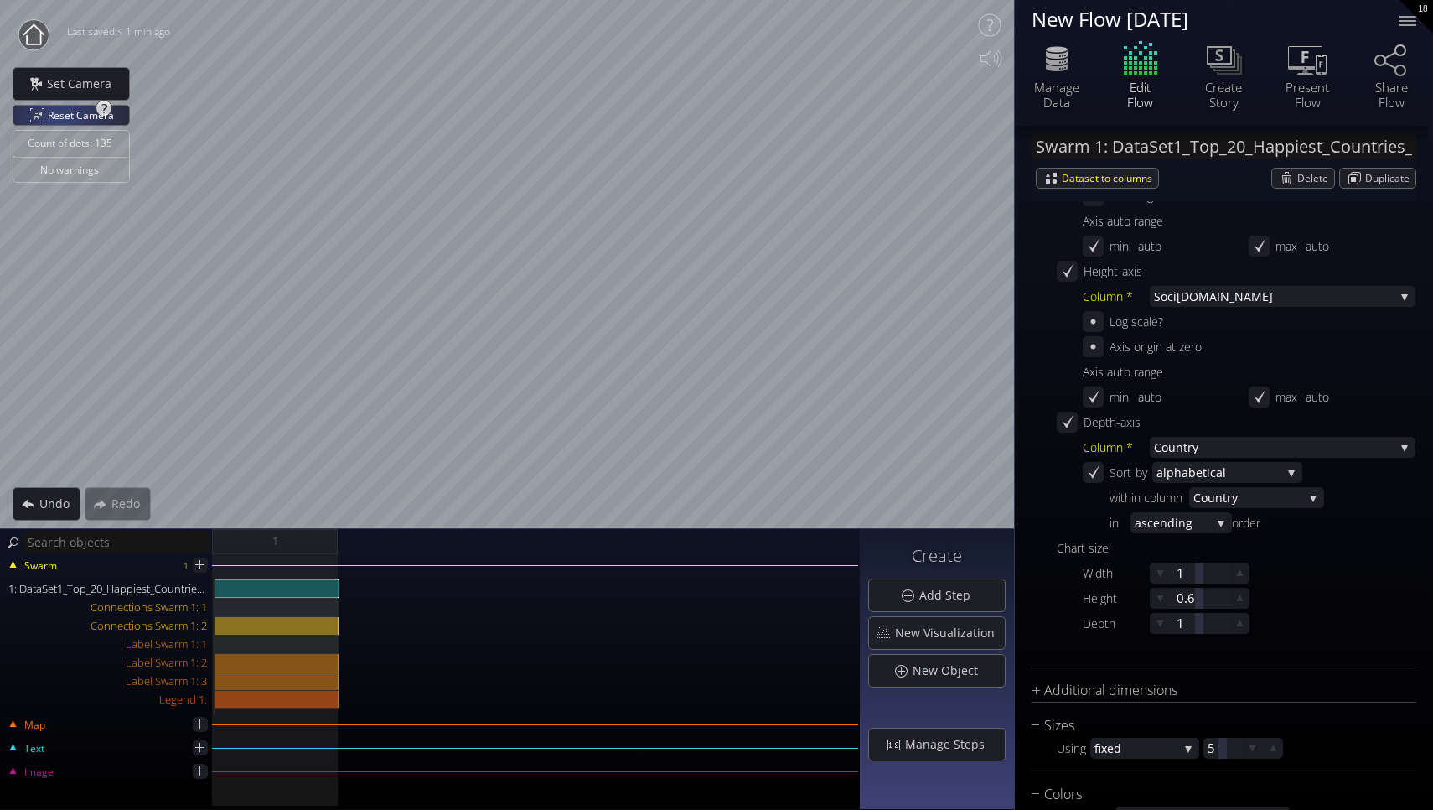
click at [44, 115] on div "Reset Camera" at bounding box center [71, 115] width 116 height 19
click at [203, 744] on icon at bounding box center [200, 747] width 14 height 14
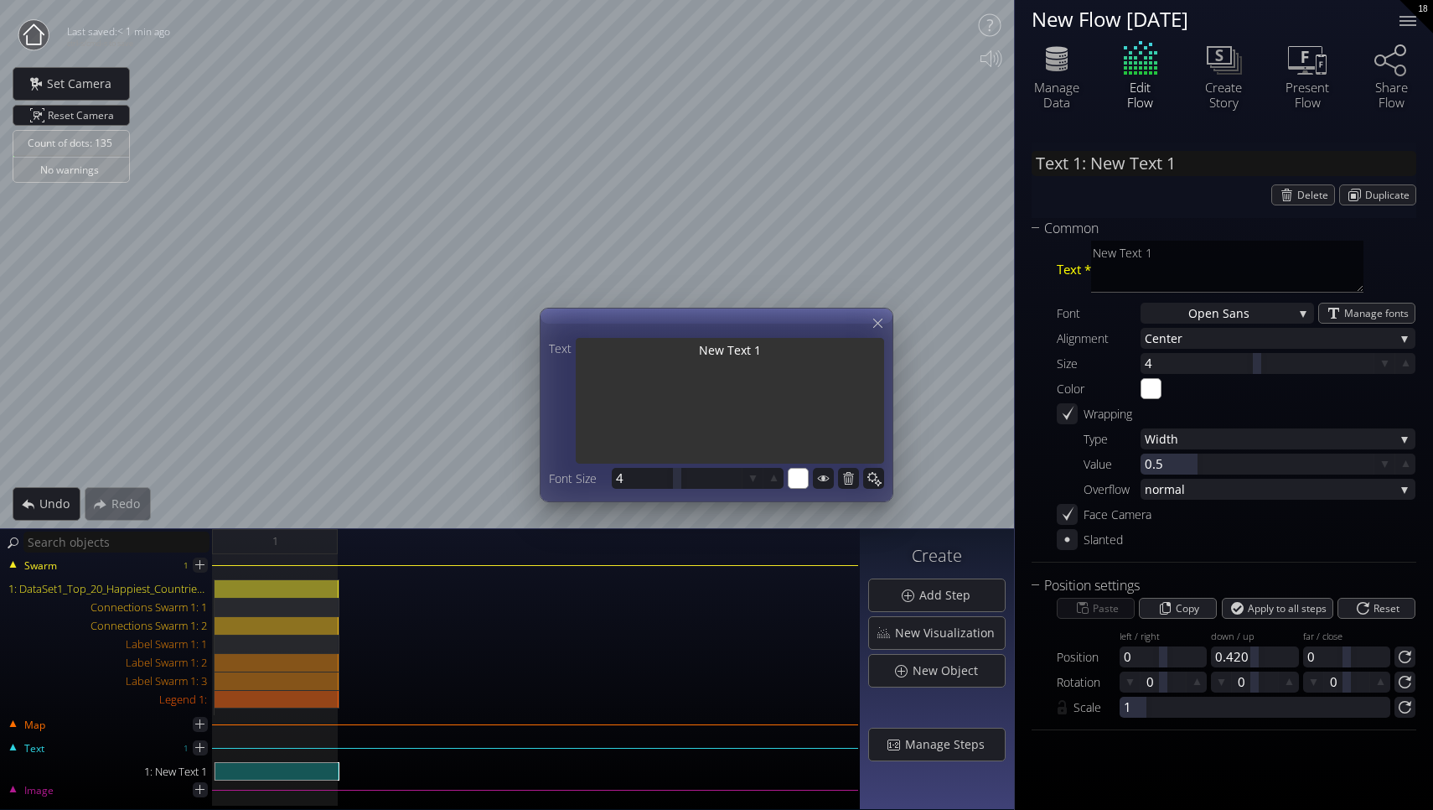
click at [790, 352] on textarea "New Text 1" at bounding box center [730, 402] width 308 height 129
type input "Text 1: New Text"
type textarea "New Text"
type input "Text 1: New Text"
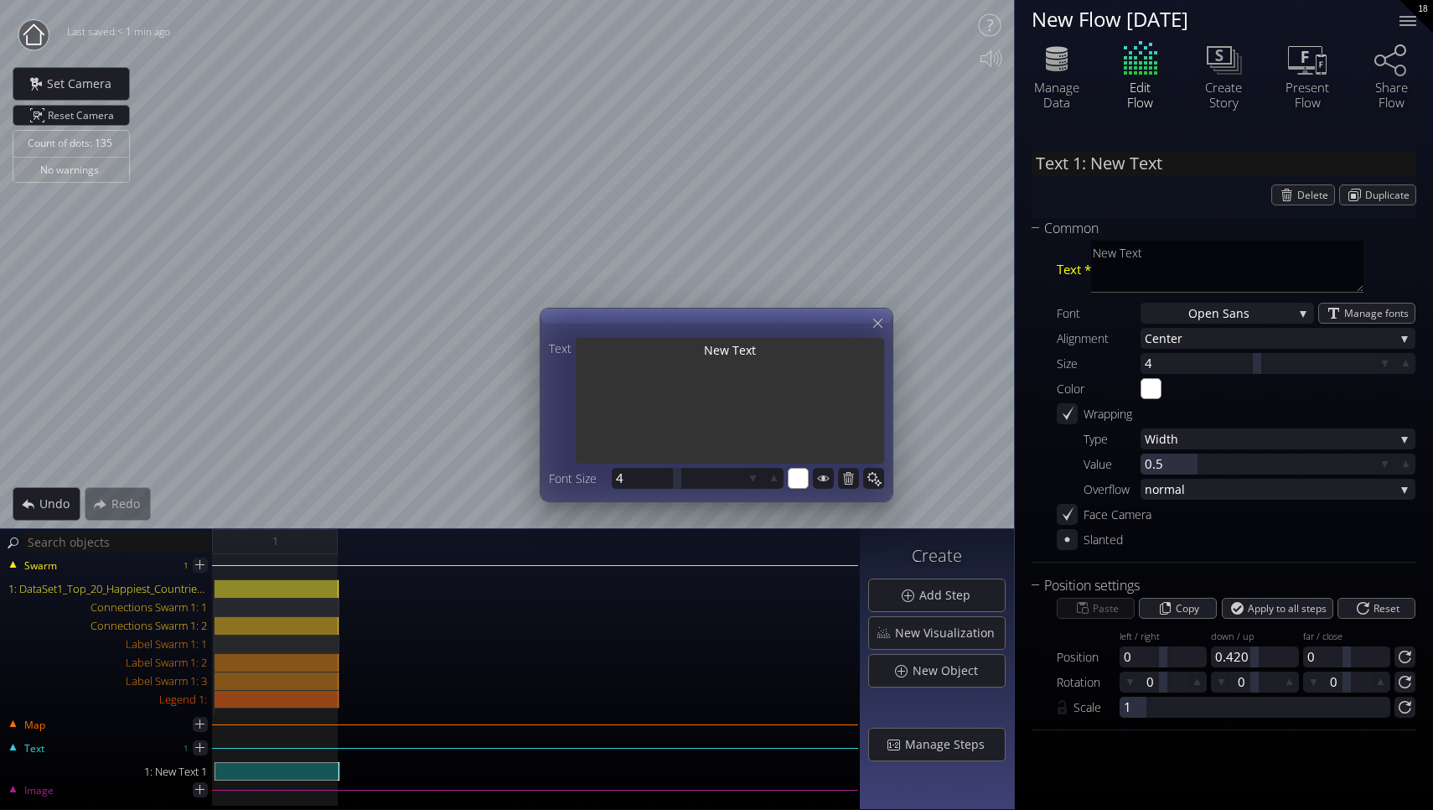
type textarea "New Text"
type input "Text 1: New Tex"
type textarea "New Tex"
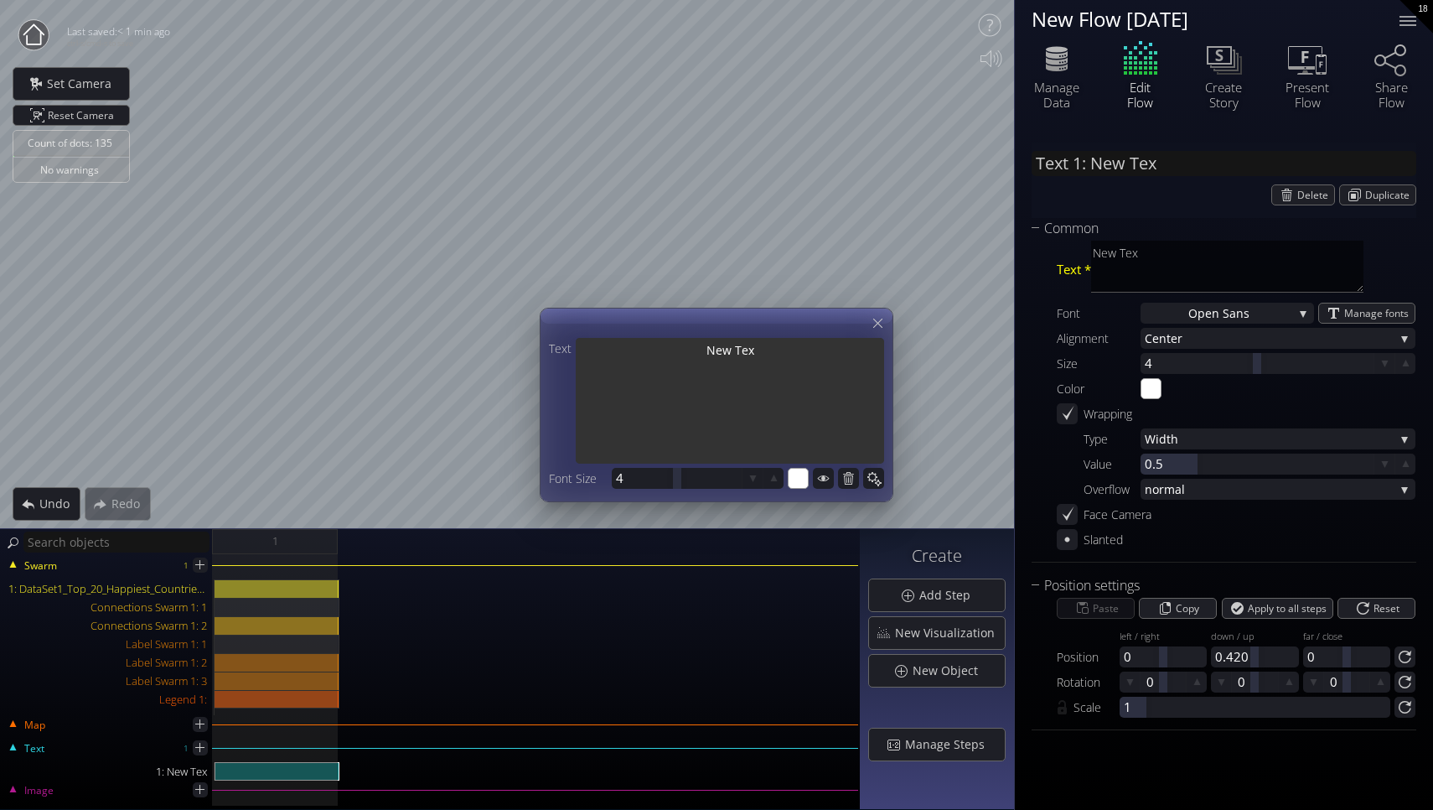
type input "Text 1: New Te"
type textarea "New Te"
type input "Text 1: New T"
type textarea "New T"
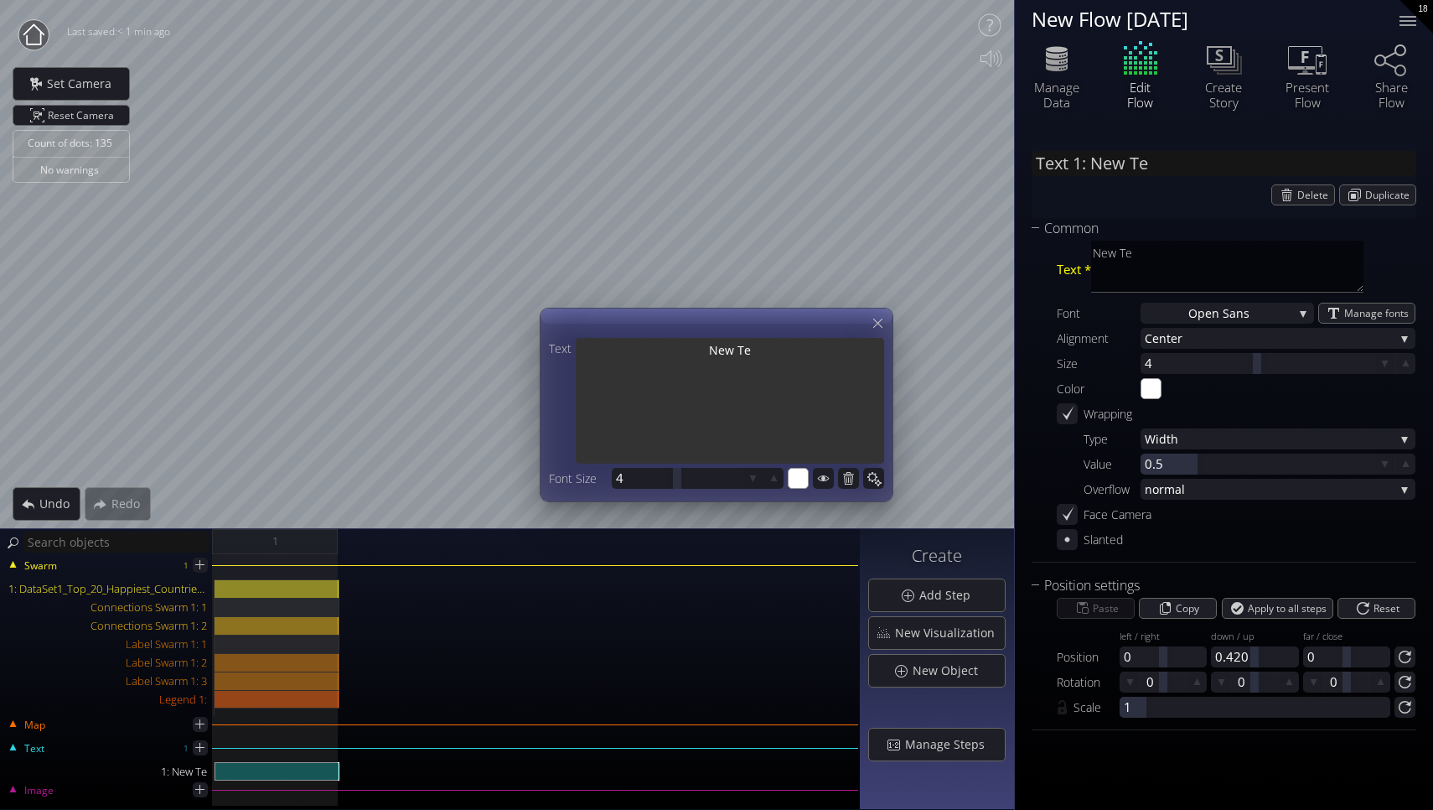
type textarea "New T"
type input "Text 1: New"
type textarea "New"
type input "Text 1: New"
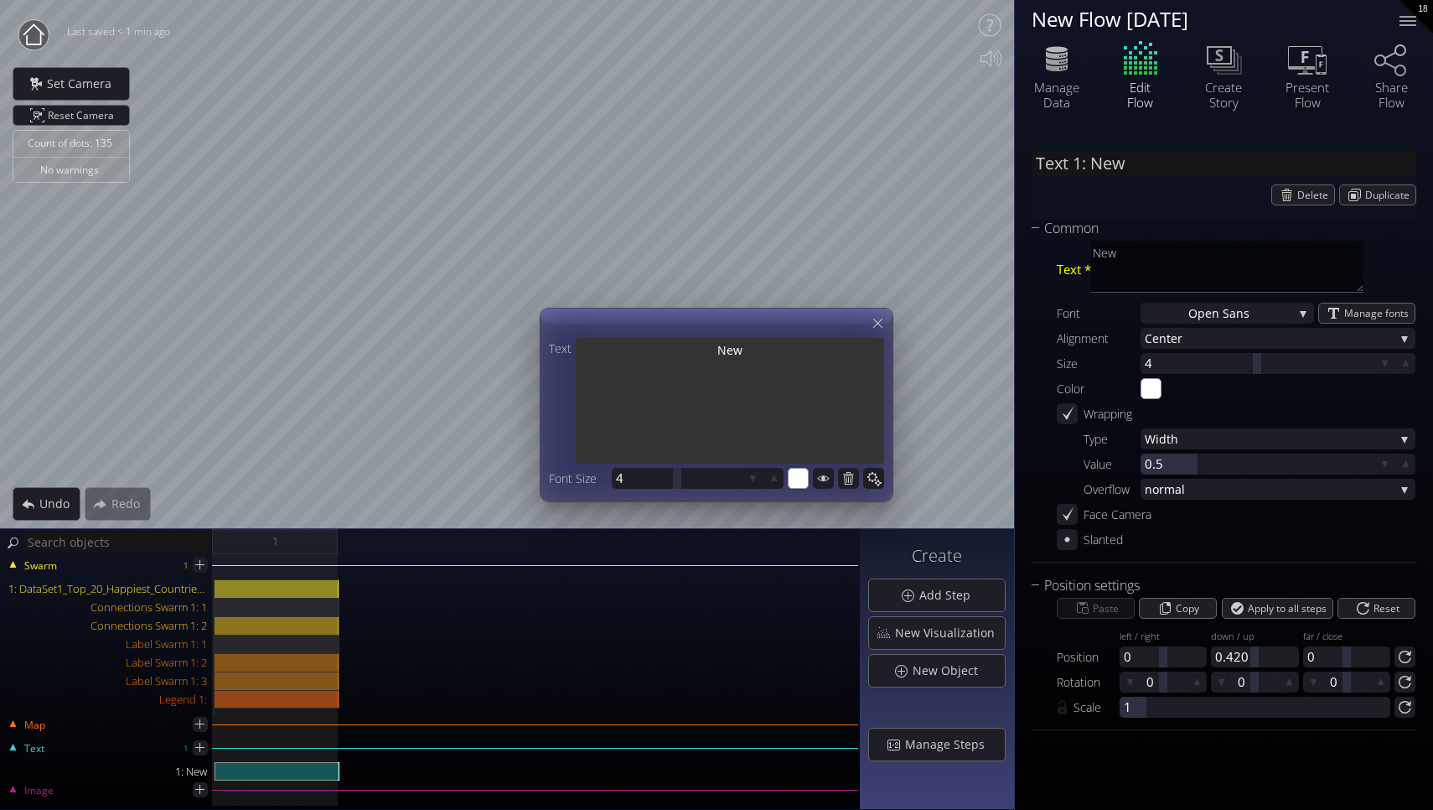
type textarea "New"
type input "Text 1: Ne"
type textarea "Ne"
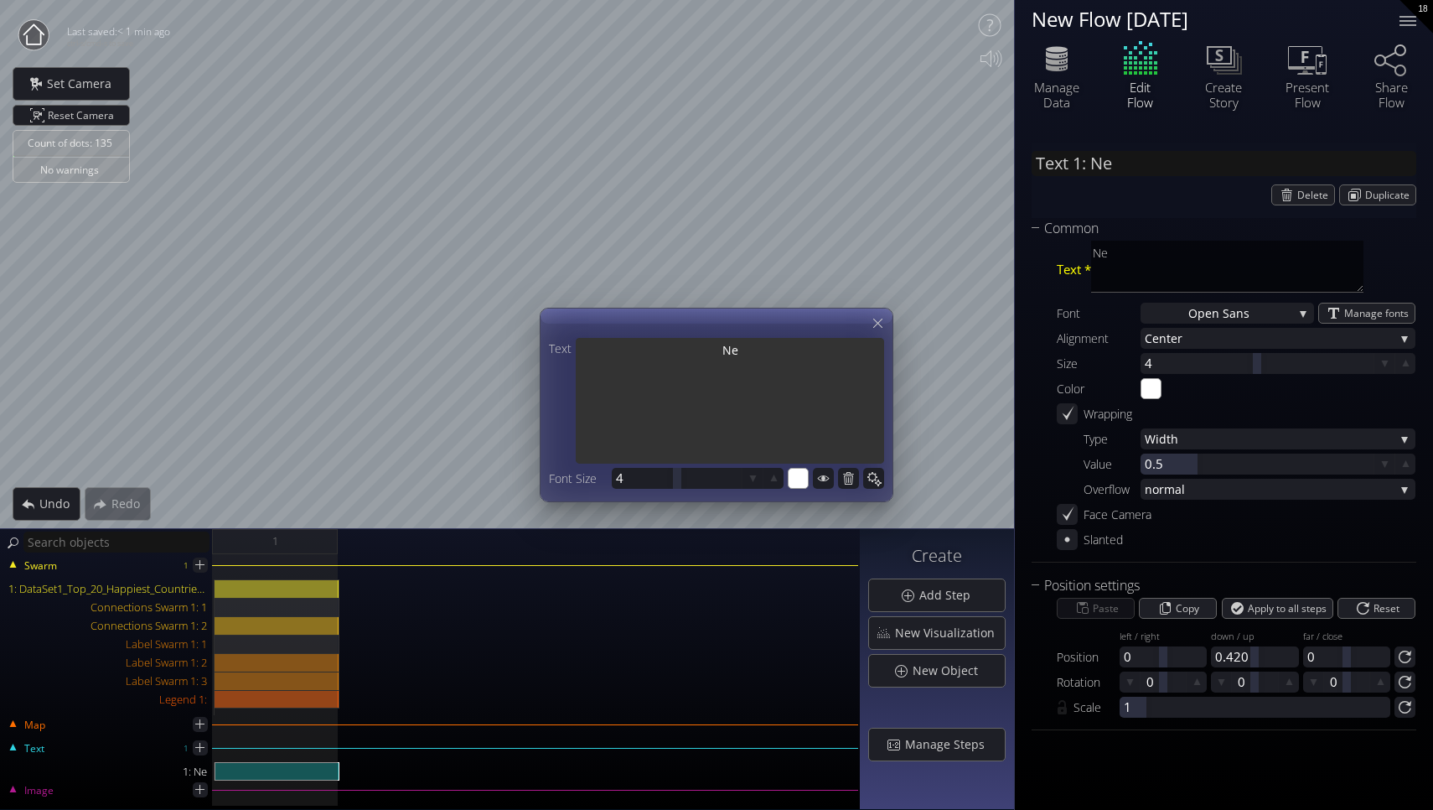
type input "Text 1: N"
type textarea "N"
type input "Text 1: S"
type textarea "S"
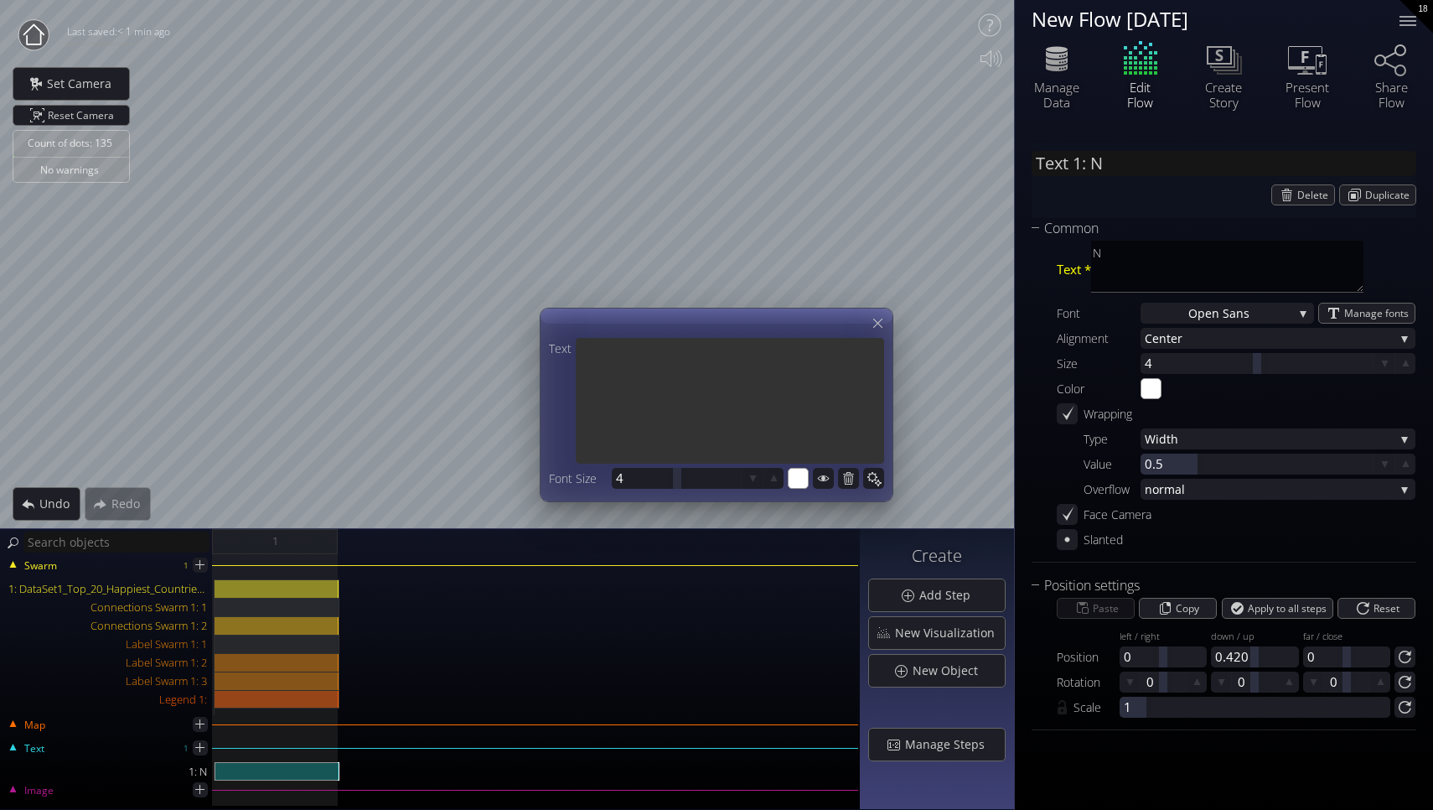
type textarea "S"
type input "Text 1: So"
type textarea "So"
type input "Text 1: Soc"
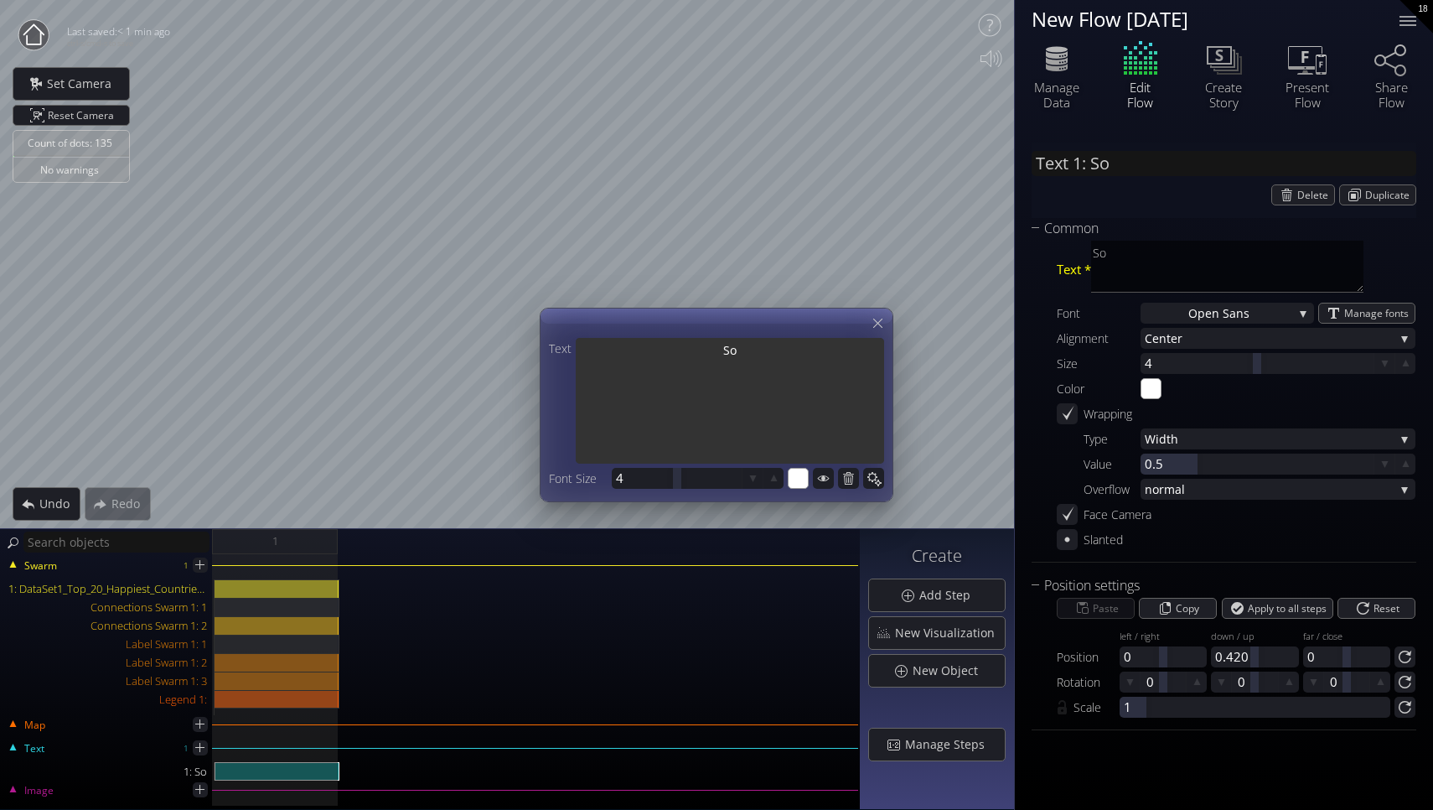
type textarea "Soc"
type input "Text 1: Soci"
type textarea "Soci"
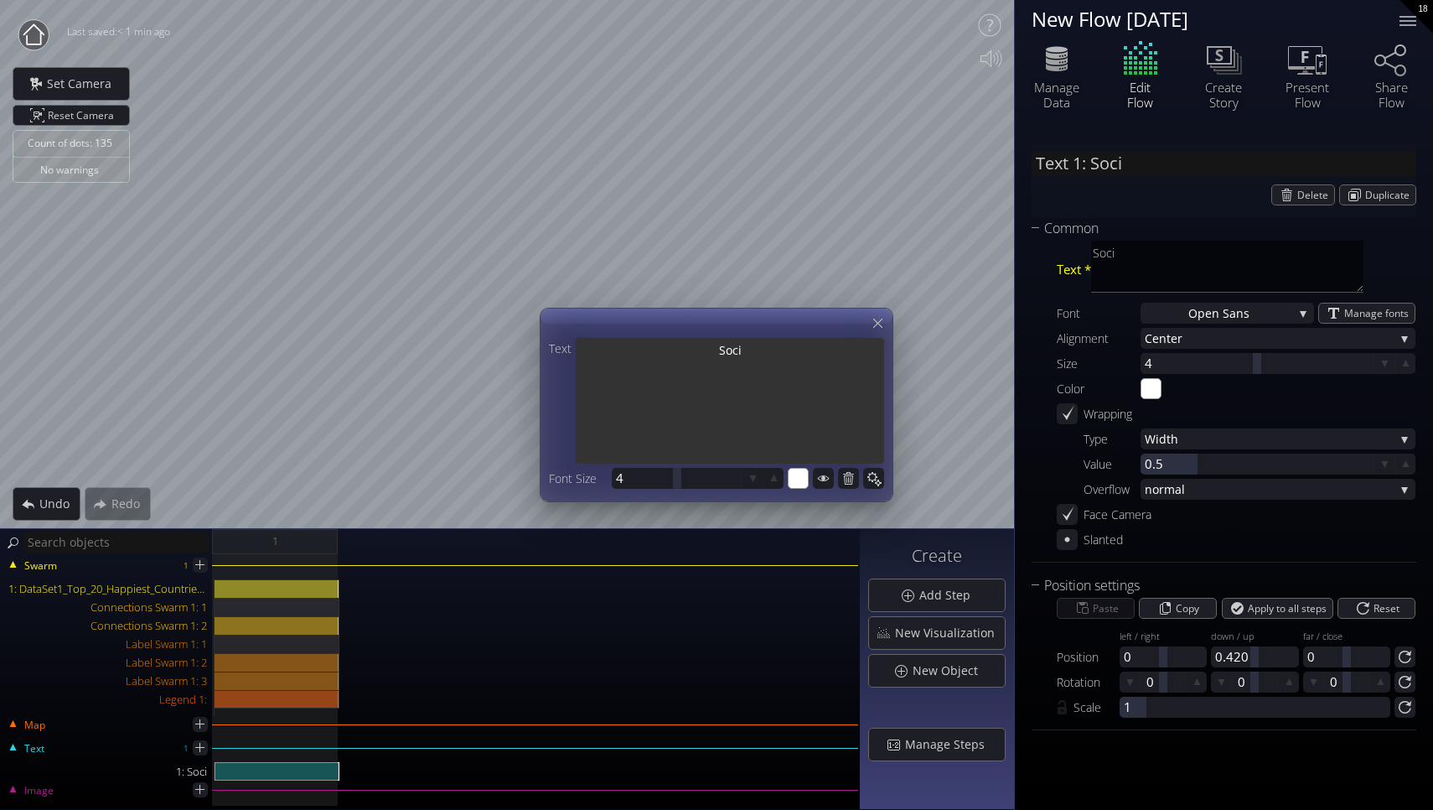
type input "Text 1: [PERSON_NAME]"
type textarea "[PERSON_NAME]"
type input "Text 1: Social"
type textarea "Social"
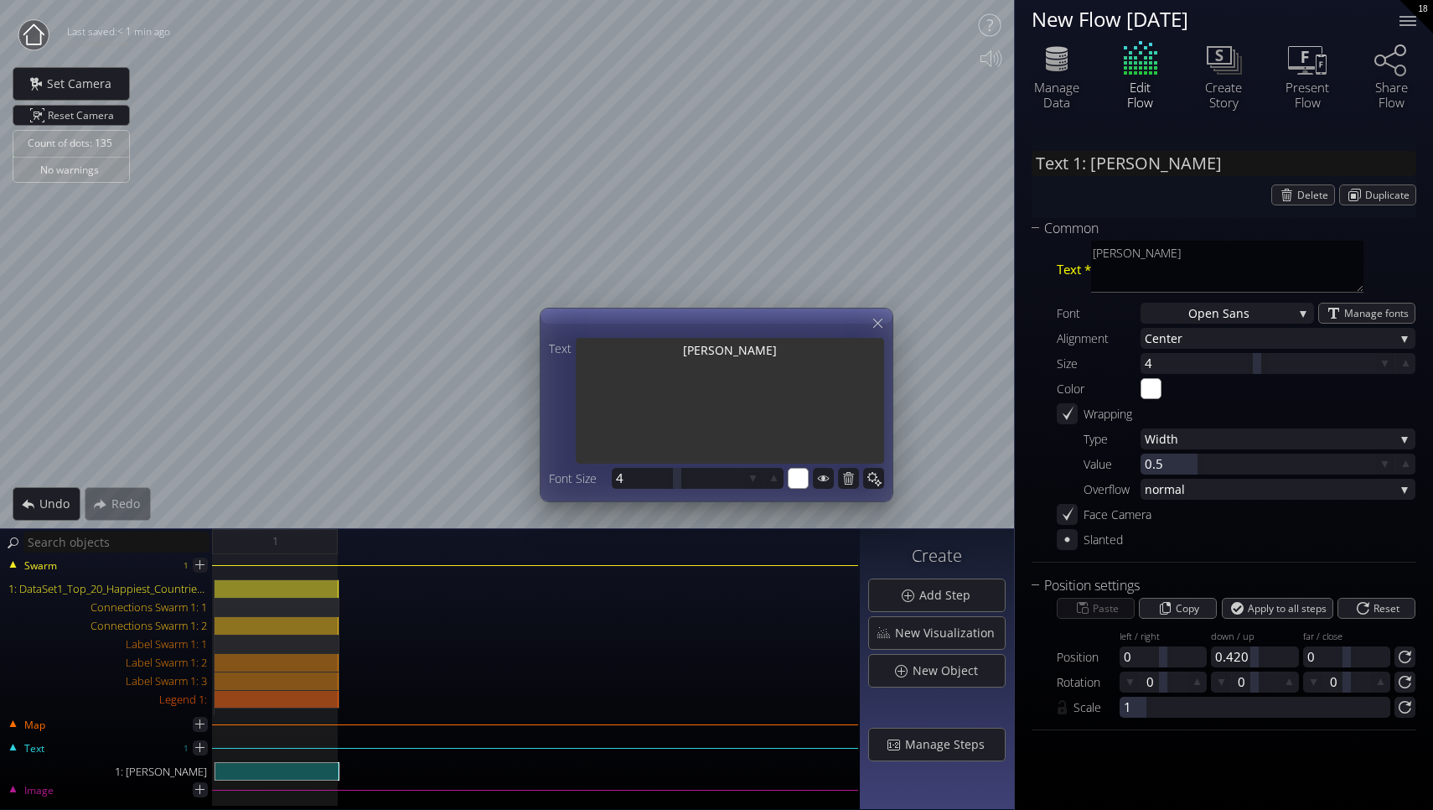
type textarea "Social"
type input "Text 1: Social"
type textarea "Social"
type input "Text 1: Social s"
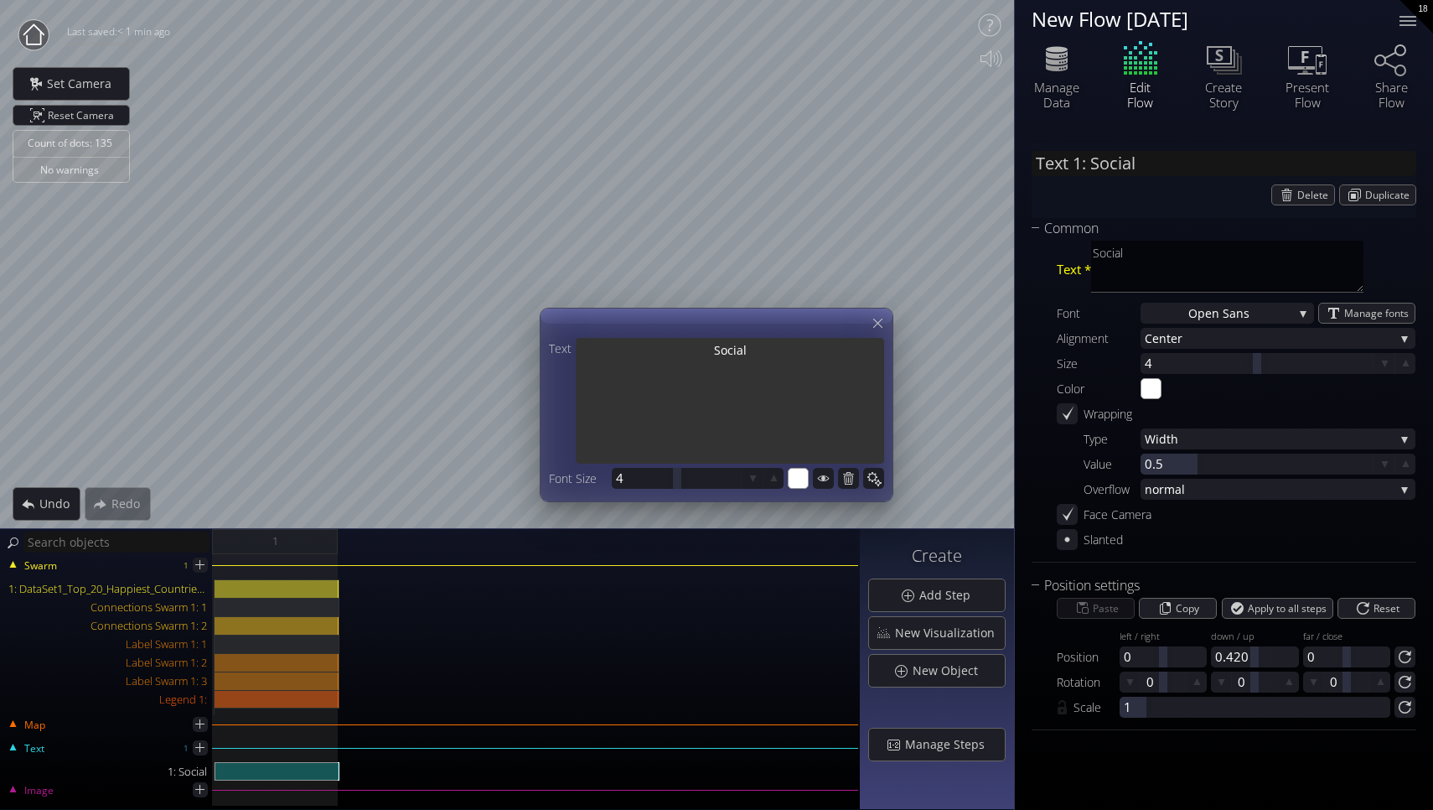
type textarea "Social s"
type input "Text 1: Social su"
type textarea "Social su"
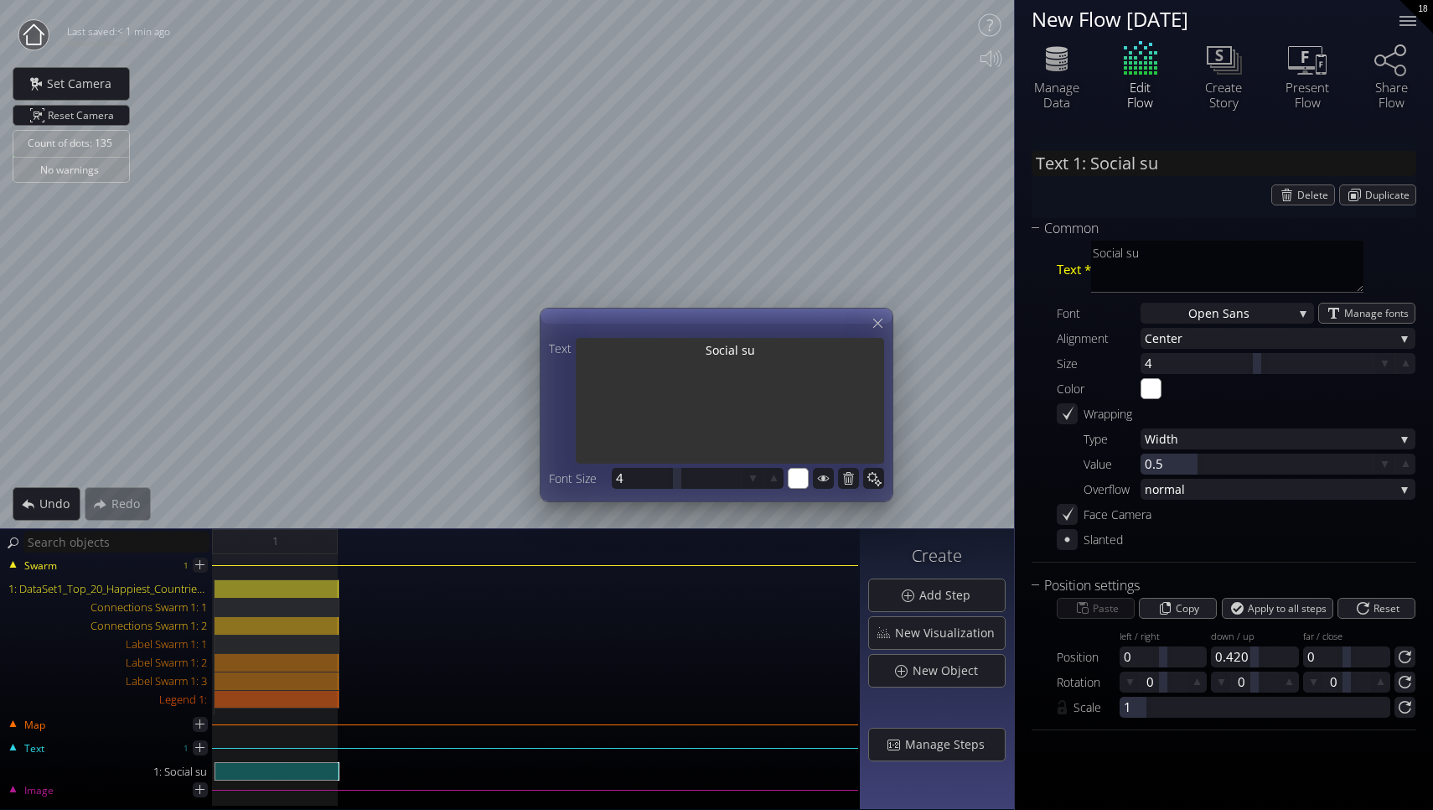
type input "Text 1: Social sup"
type textarea "Social sup"
type input "Text 1: Social supp"
type textarea "Social supp"
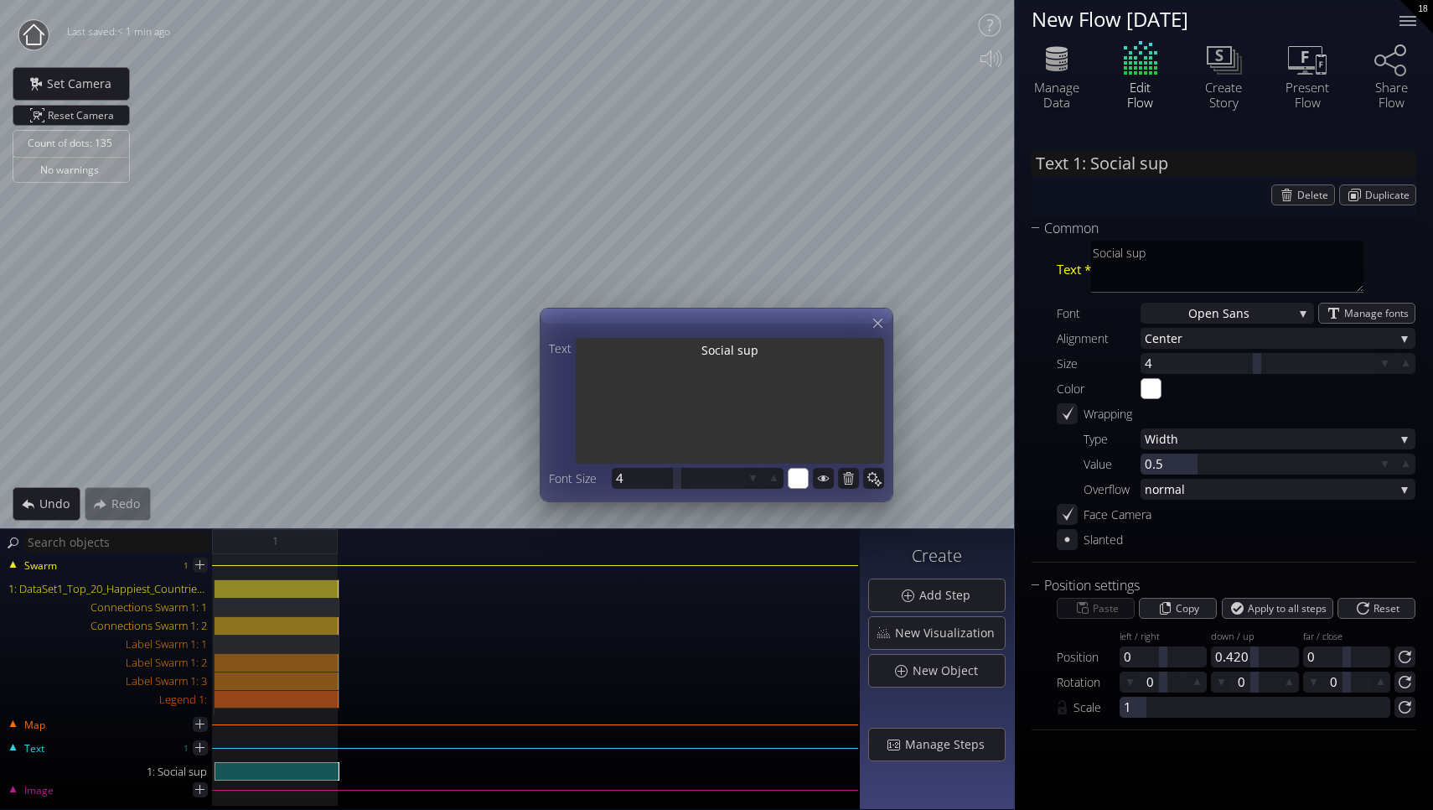
type textarea "Social supp"
type input "Text 1: Social suppo"
type textarea "Social suppo"
type input "Text 1: Social suppor"
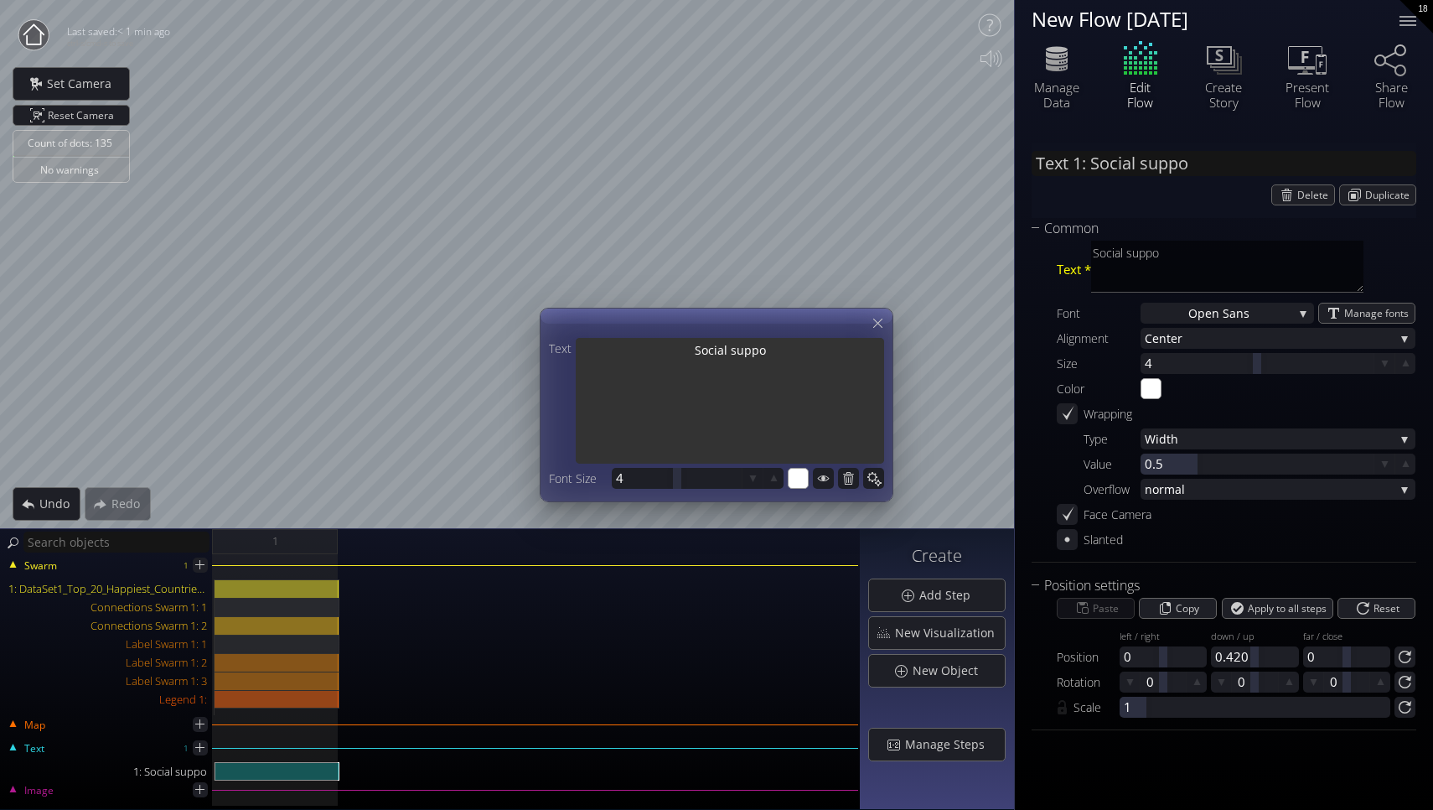
type textarea "Social suppor"
type input "Text 1: Social support"
type textarea "Social support"
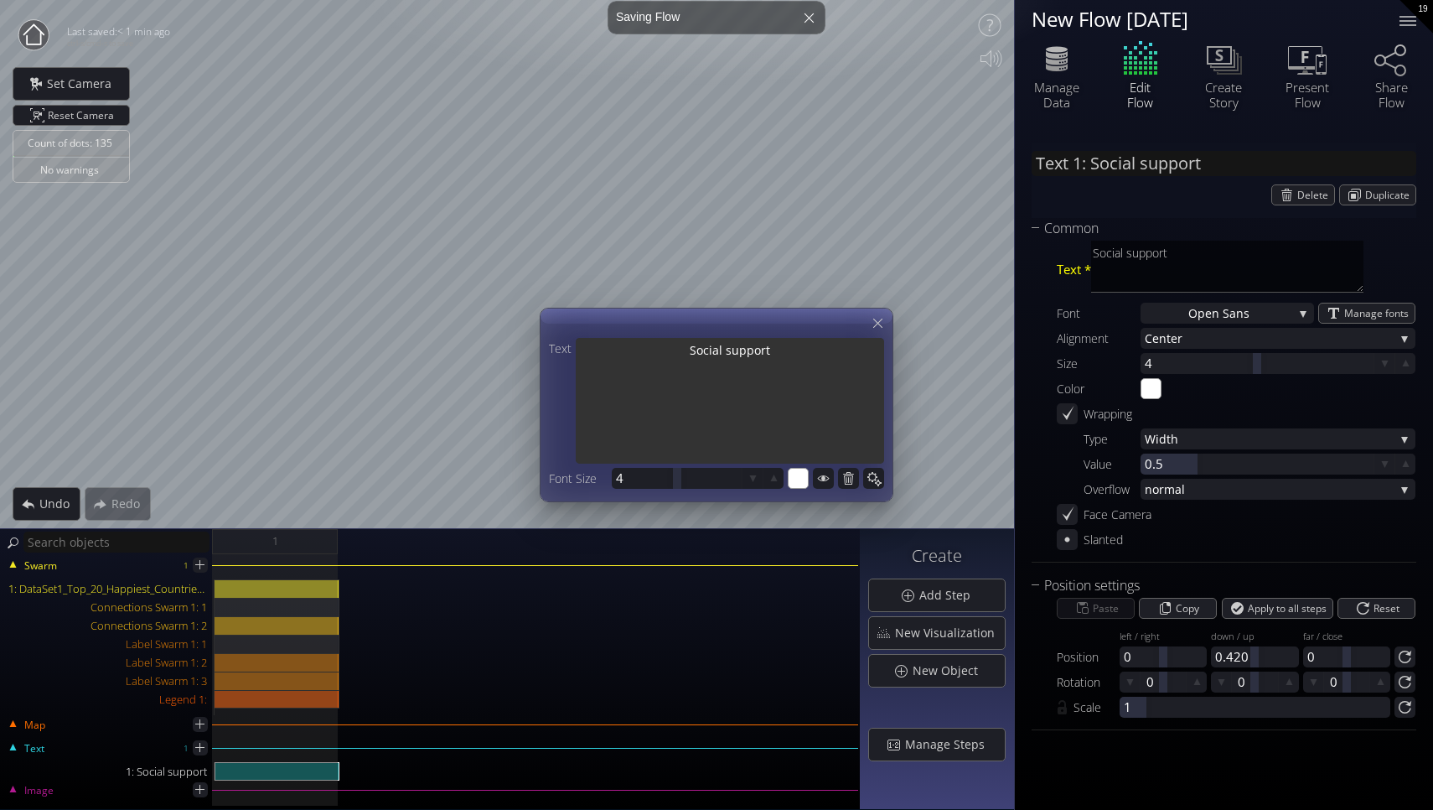
type input "Text 1: Social support"
type textarea "Social support"
type input "Text 1: Social support o"
type textarea "Social support o"
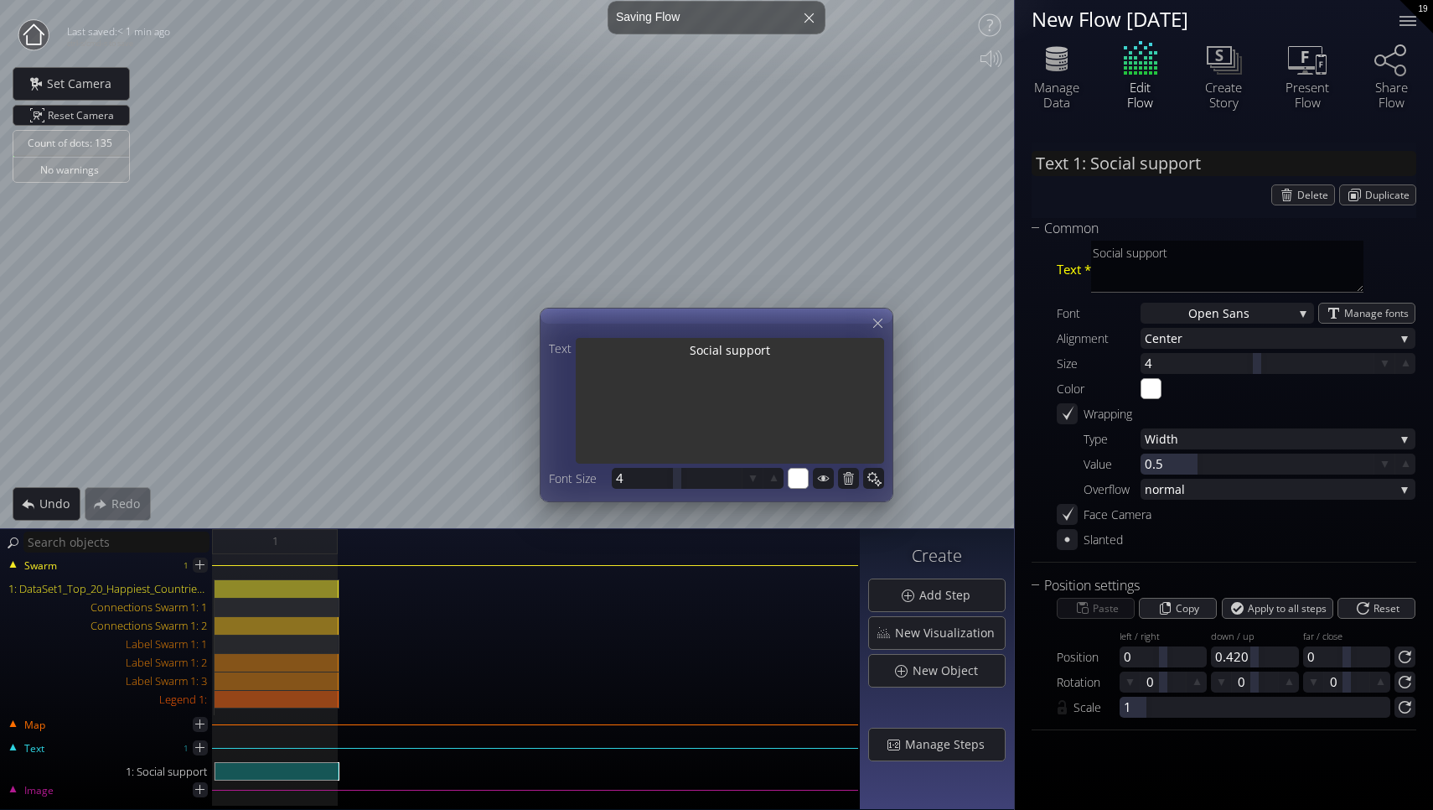
type textarea "Social support o"
type input "Text 1: Social support on"
type textarea "Social support on"
type input "Text 1: Social support on"
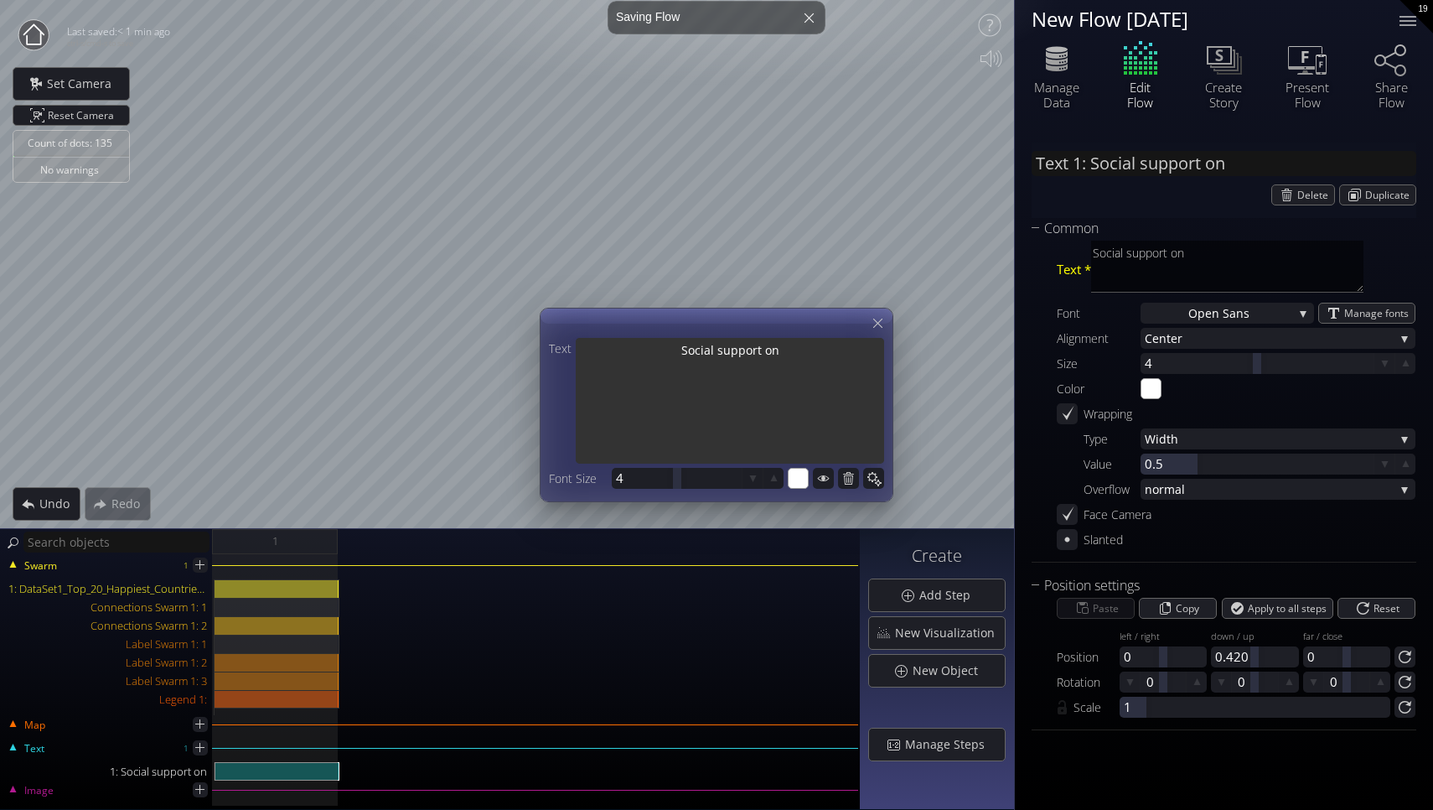
type textarea "Social support on"
type input "Text 1: Social support on t"
type textarea "Social support on t"
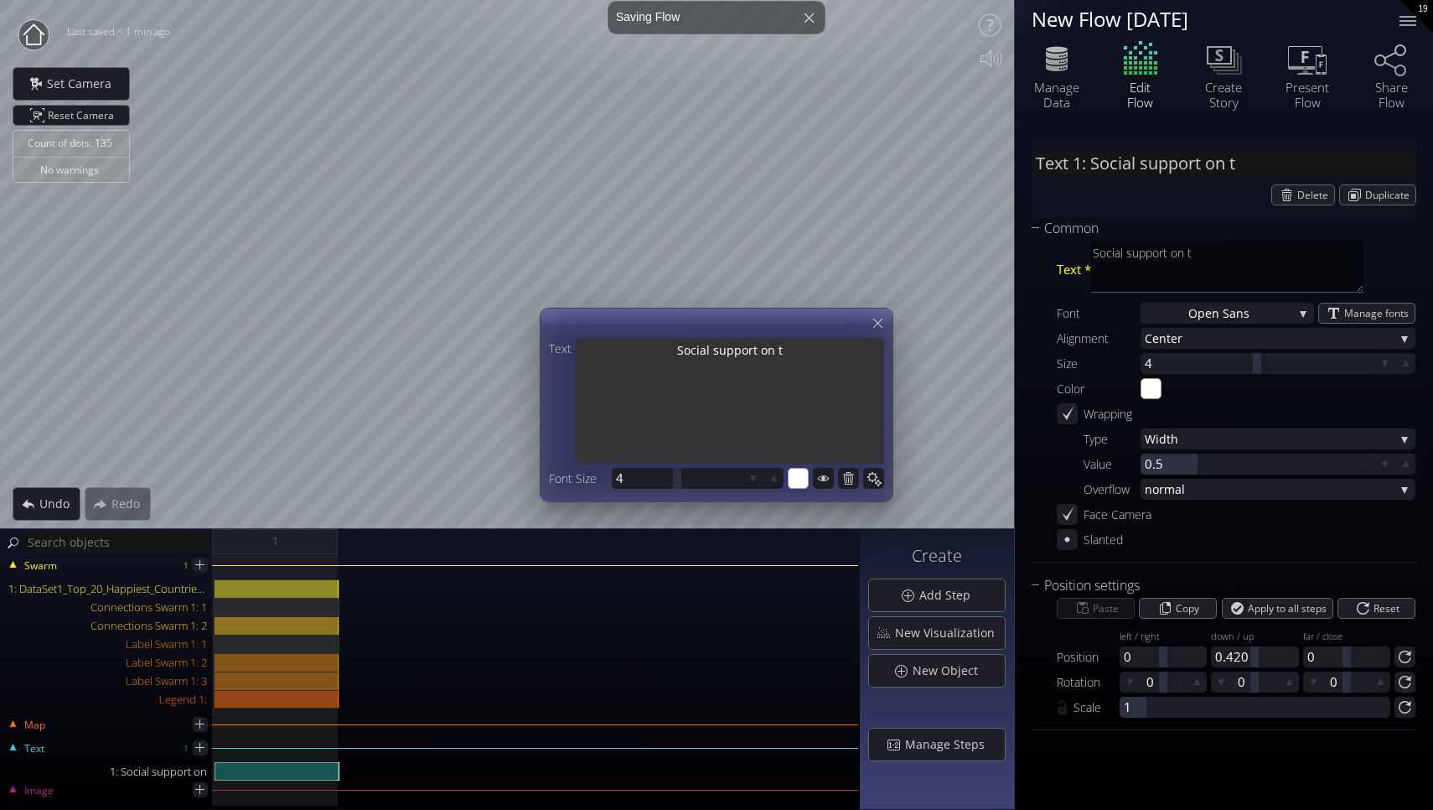
type input "Text 1: Social support on th"
type textarea "Social support on th"
type input "Text 1: Social support on the"
type textarea "Social support on the"
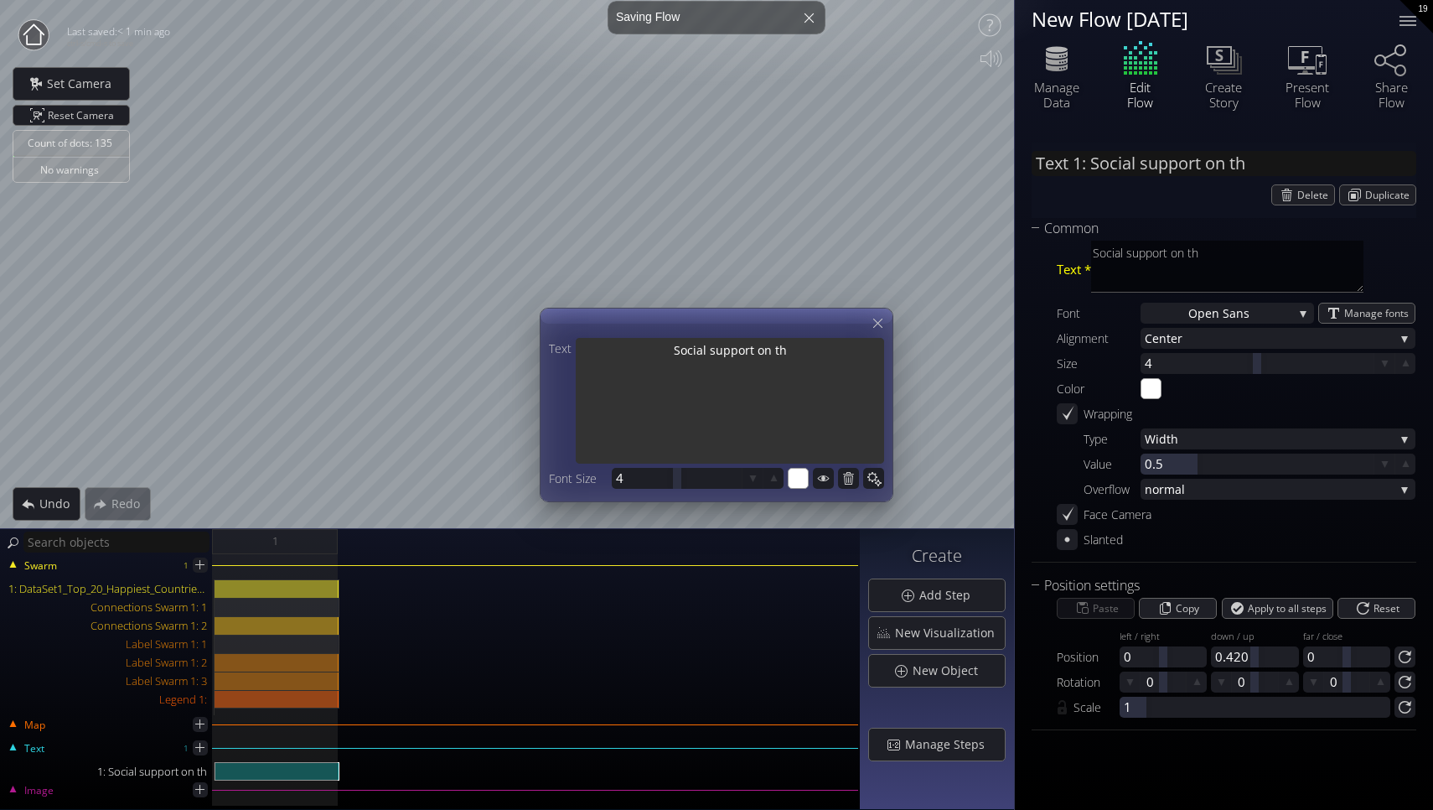
type textarea "Social support on the"
type input "Text 1: Social support on the"
type textarea "Social support on the"
type input "Text 1: Social support on the w"
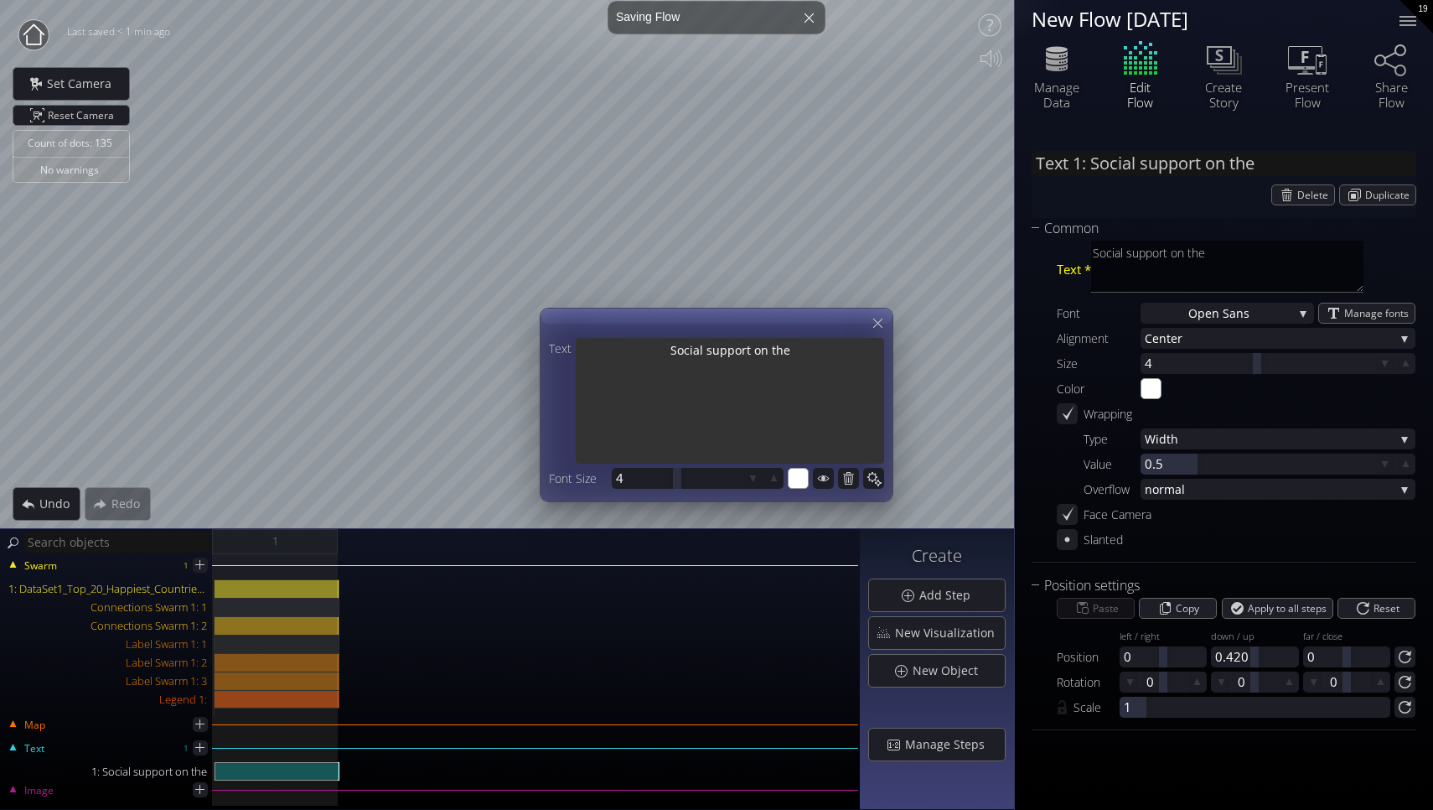
type textarea "Social support on the w"
type input "Text 1: Social support on the wh"
type textarea "Social support on the wh"
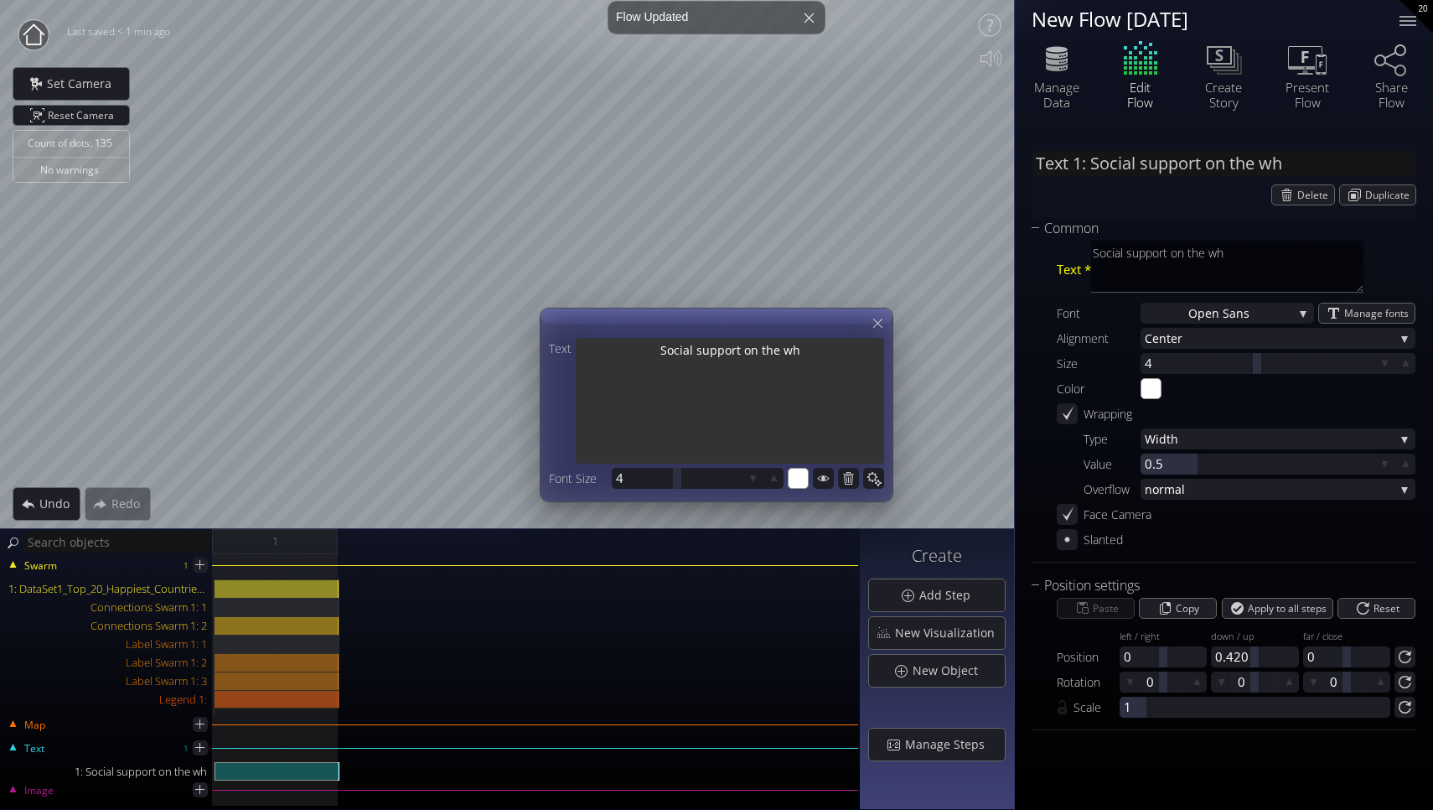
type input "Text 1: Social support on the who"
type textarea "Social support on the who"
type input "Text 1: Social support on the who..."
type textarea "Social support on the whol"
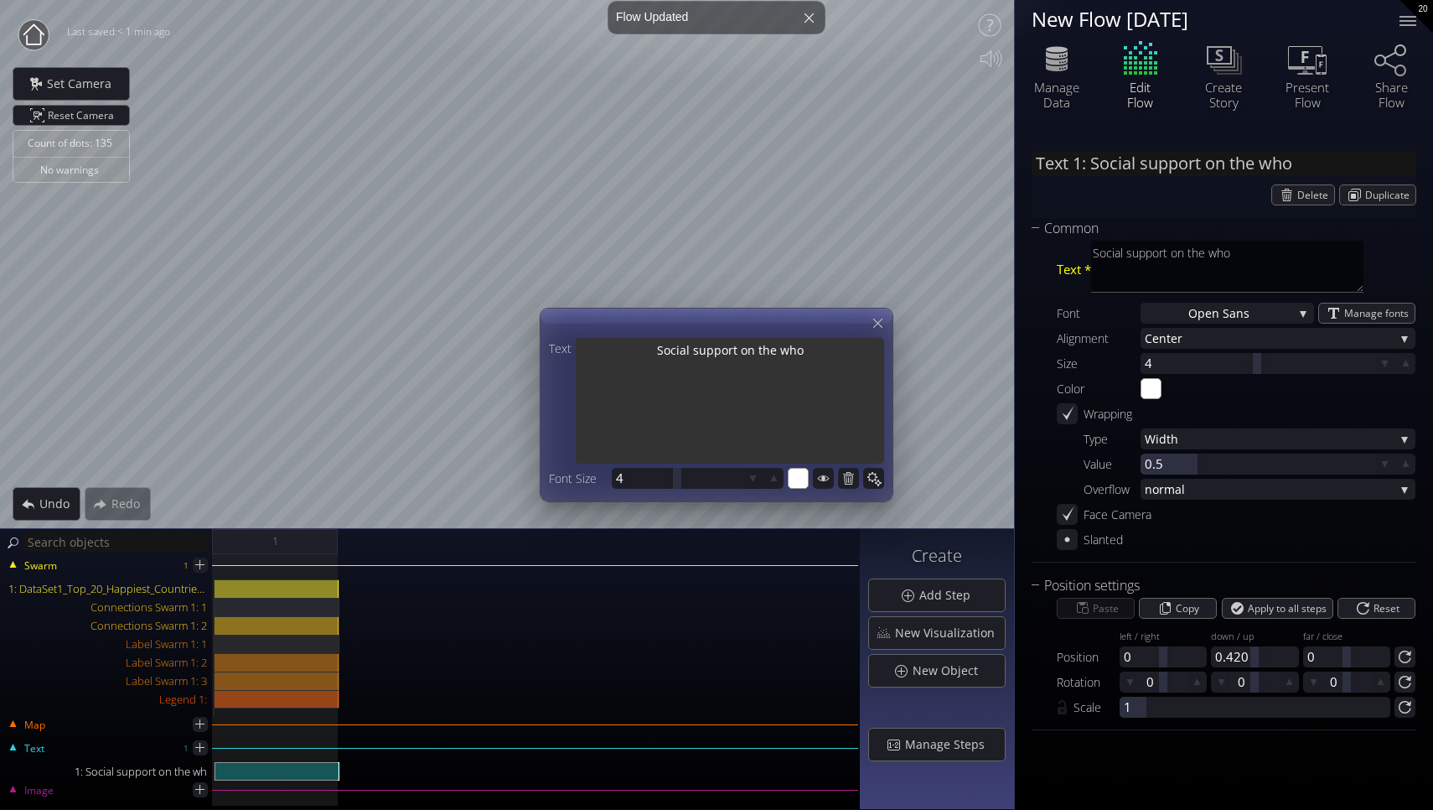
type textarea "Social support on the whol"
type textarea "Social support on the whole"
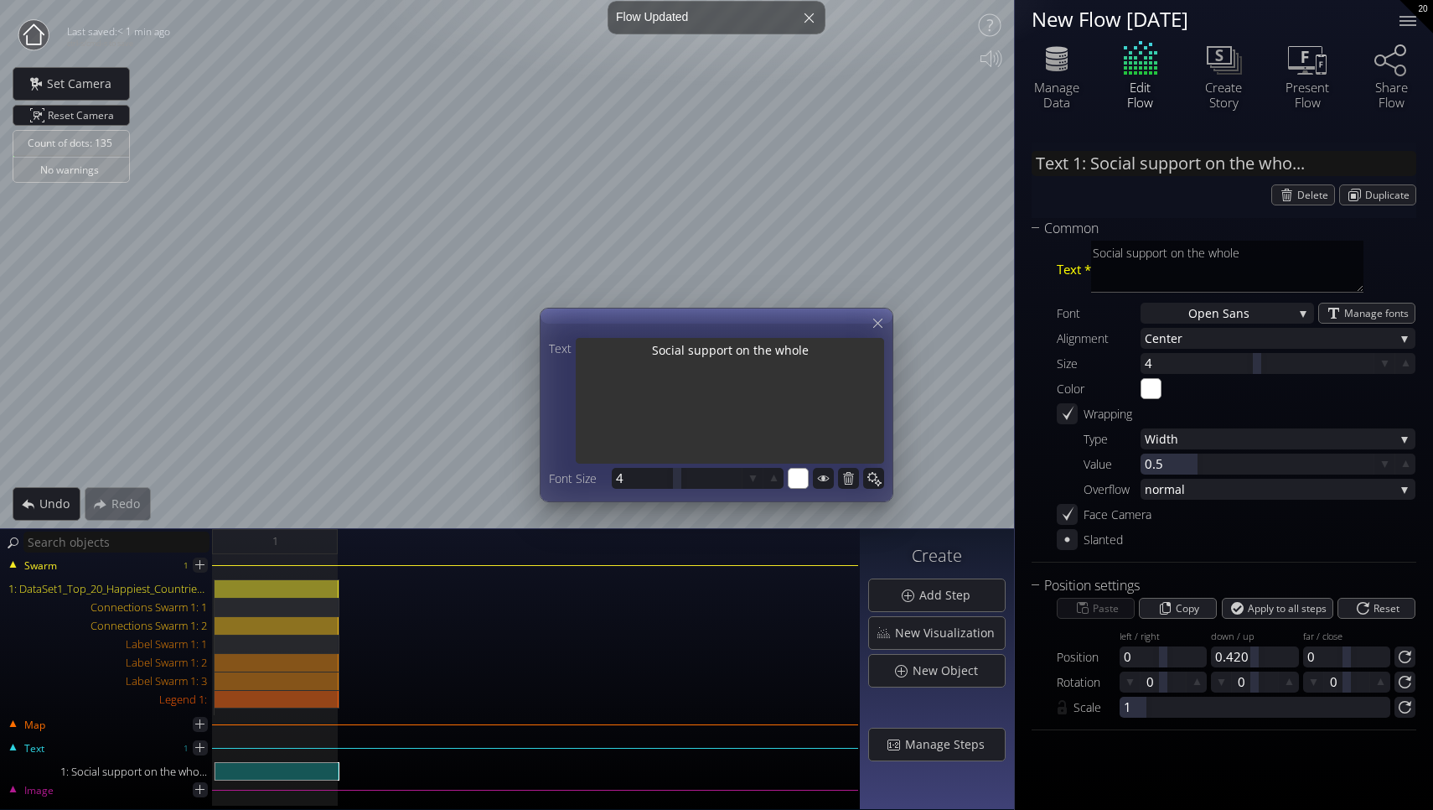
type textarea "Social support on the whole p"
type textarea "Social support on the whole pl"
type textarea "Social support on the whole pla"
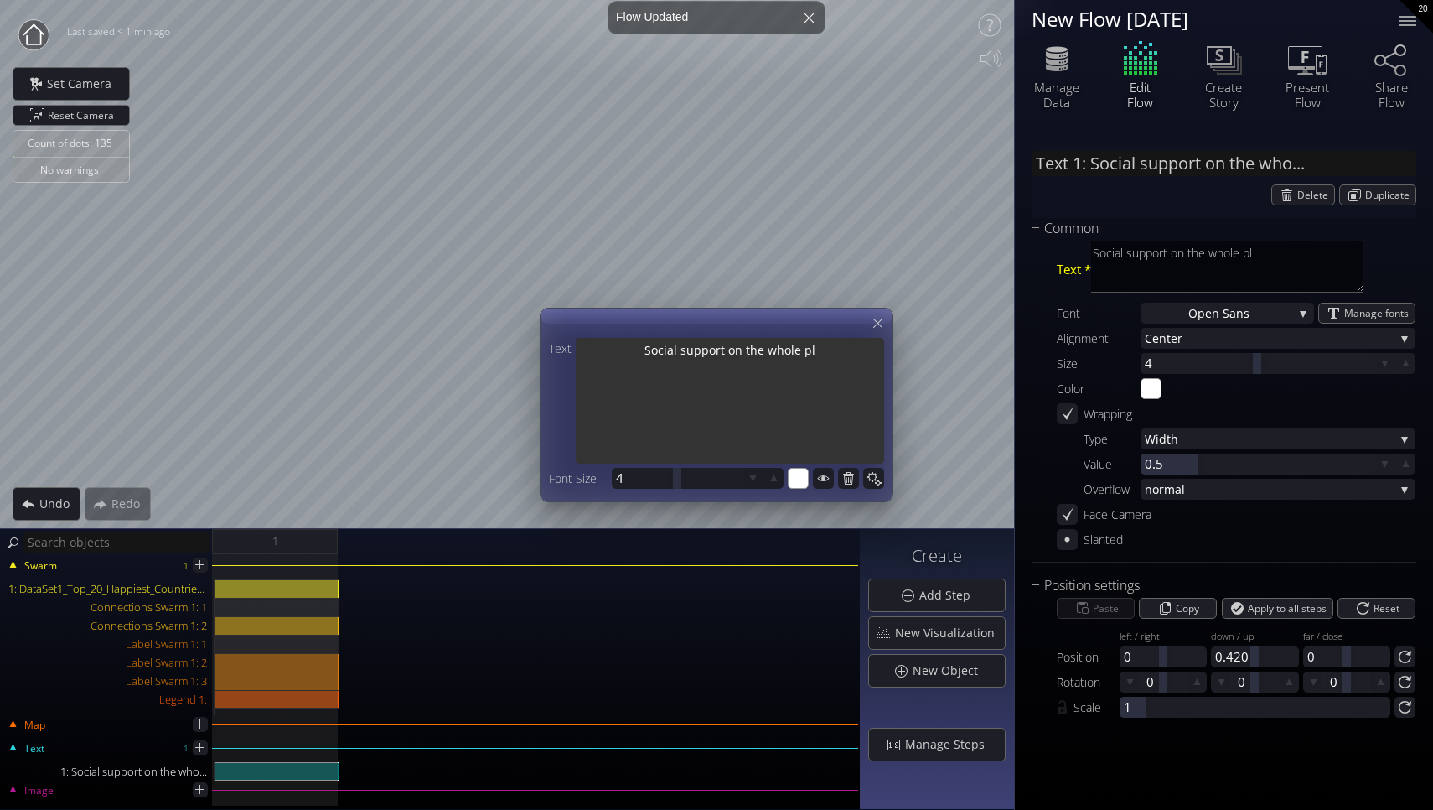
type textarea "Social support on the whole pla"
type textarea "Social support on the whole plan"
type textarea "Social support on the whole plane"
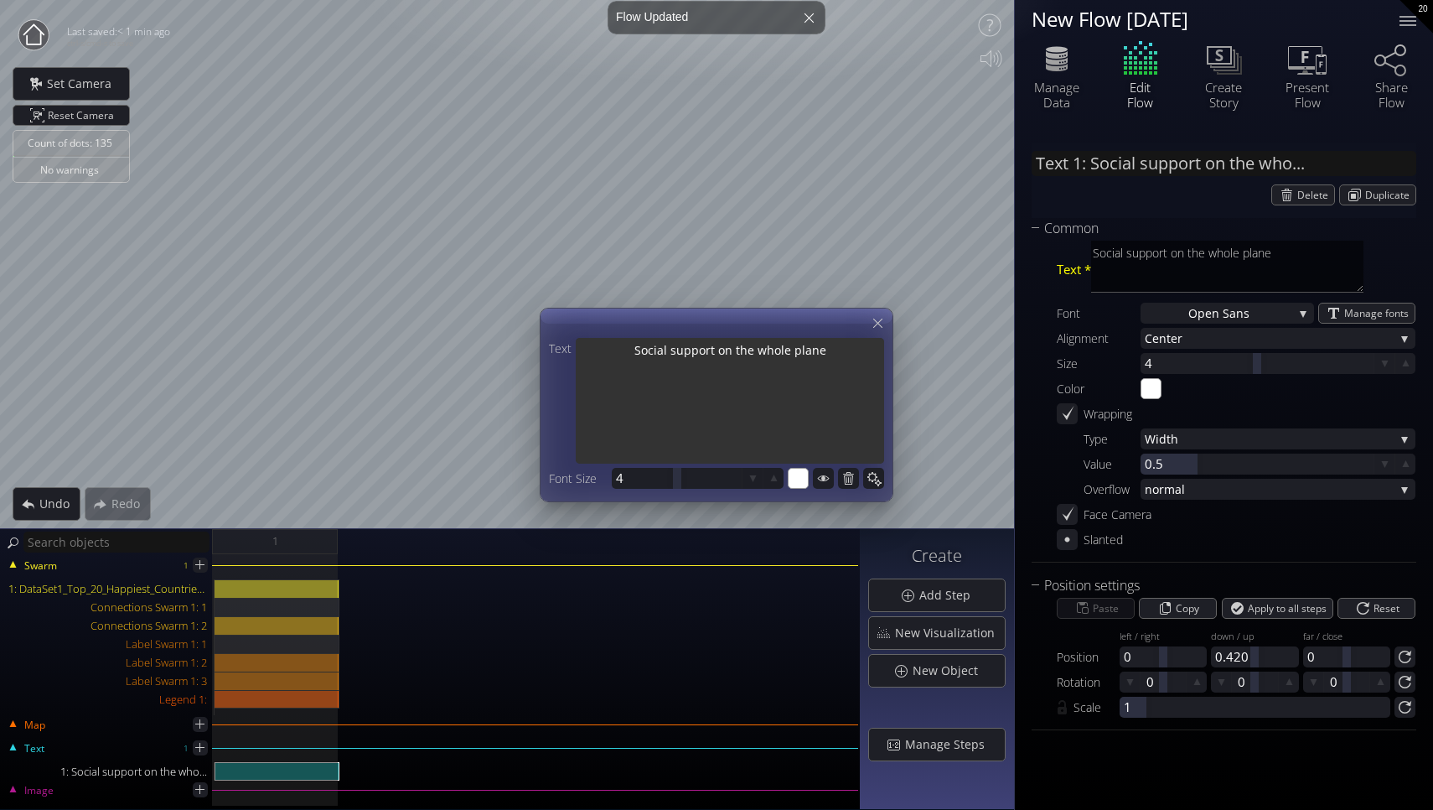
type textarea "Social support on the whole planet"
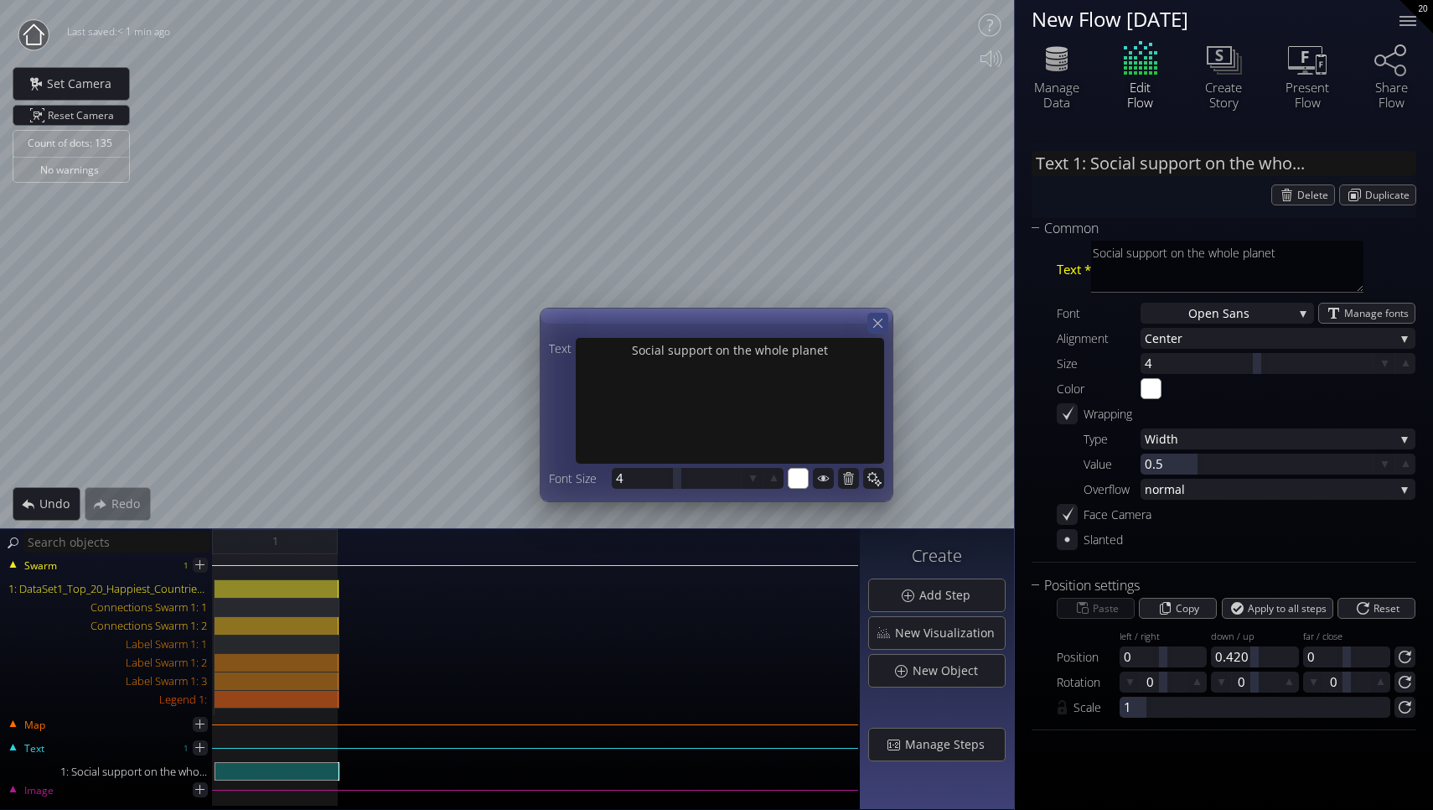
click at [876, 320] on icon at bounding box center [877, 323] width 9 height 9
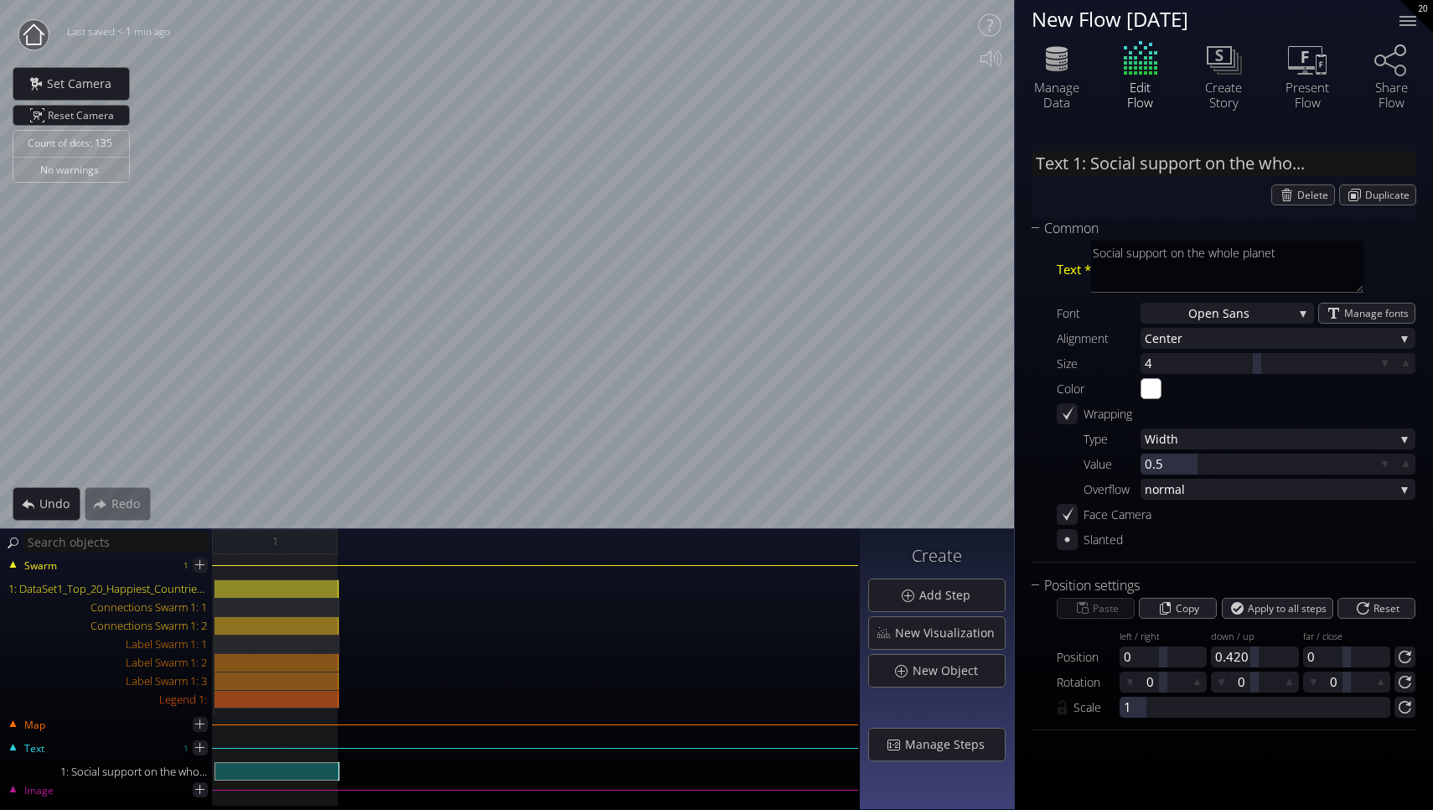
click at [1050, 117] on div "Count of dots: 135 No warnings Close Calibrate to floor or table Close Tap anyw…" at bounding box center [716, 405] width 1433 height 810
click at [1077, 336] on div "Count of dots: 135 No warnings Close Calibrate to floor or table Close Tap anyw…" at bounding box center [716, 405] width 1433 height 810
click at [1050, 314] on div "Count of dots: 135 No warnings Close Calibrate to floor or table Close Tap anyw…" at bounding box center [716, 405] width 1433 height 810
click at [1157, 386] on input "#ffffff" at bounding box center [1152, 389] width 21 height 21
click at [1144, 386] on input "#006d8f" at bounding box center [1152, 389] width 21 height 21
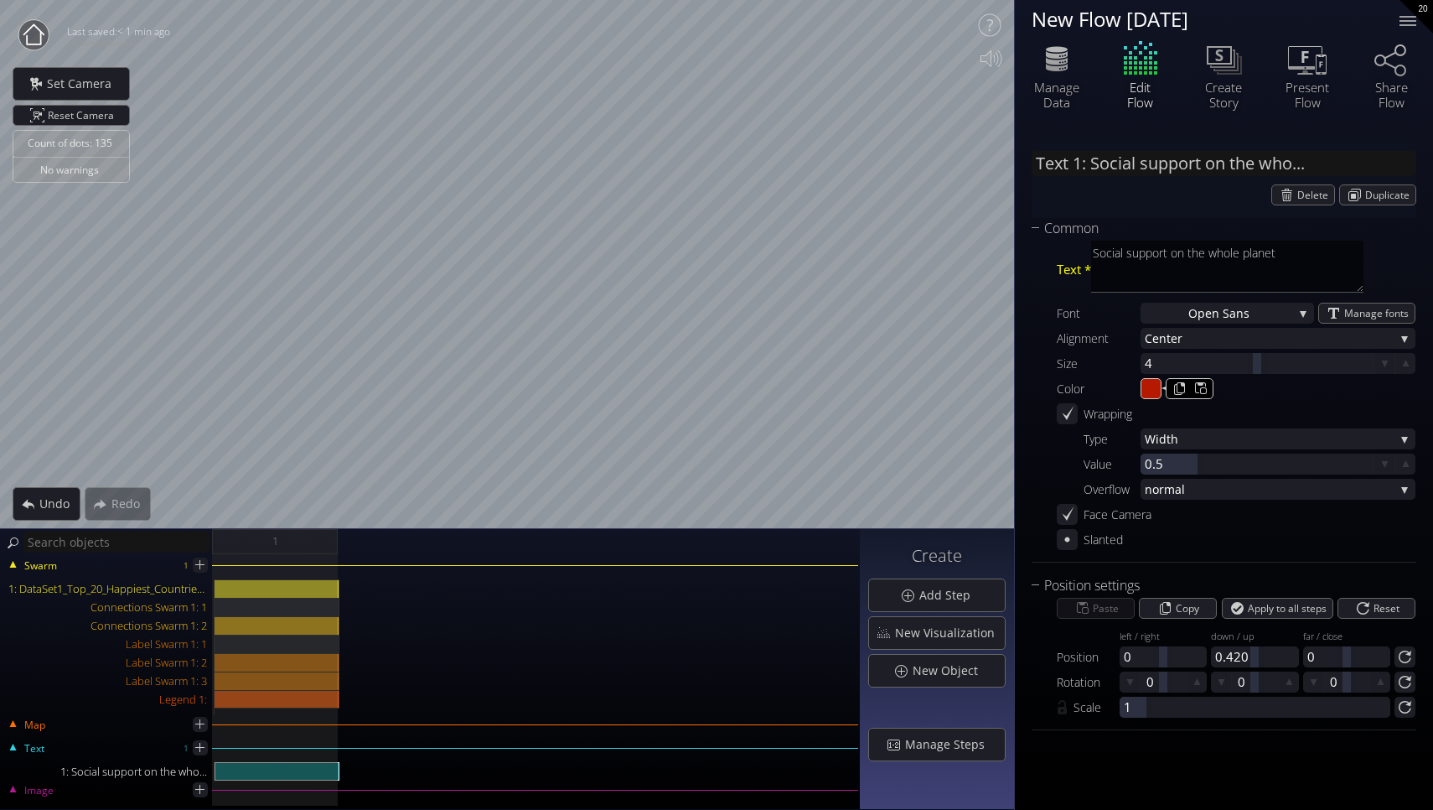
click at [1158, 386] on input "#b51a00" at bounding box center [1152, 389] width 21 height 21
type input "#ff4013"
click at [1064, 542] on icon at bounding box center [1067, 539] width 14 height 14
click at [1071, 537] on icon at bounding box center [1067, 539] width 16 height 16
click at [1071, 413] on icon at bounding box center [1067, 414] width 14 height 14
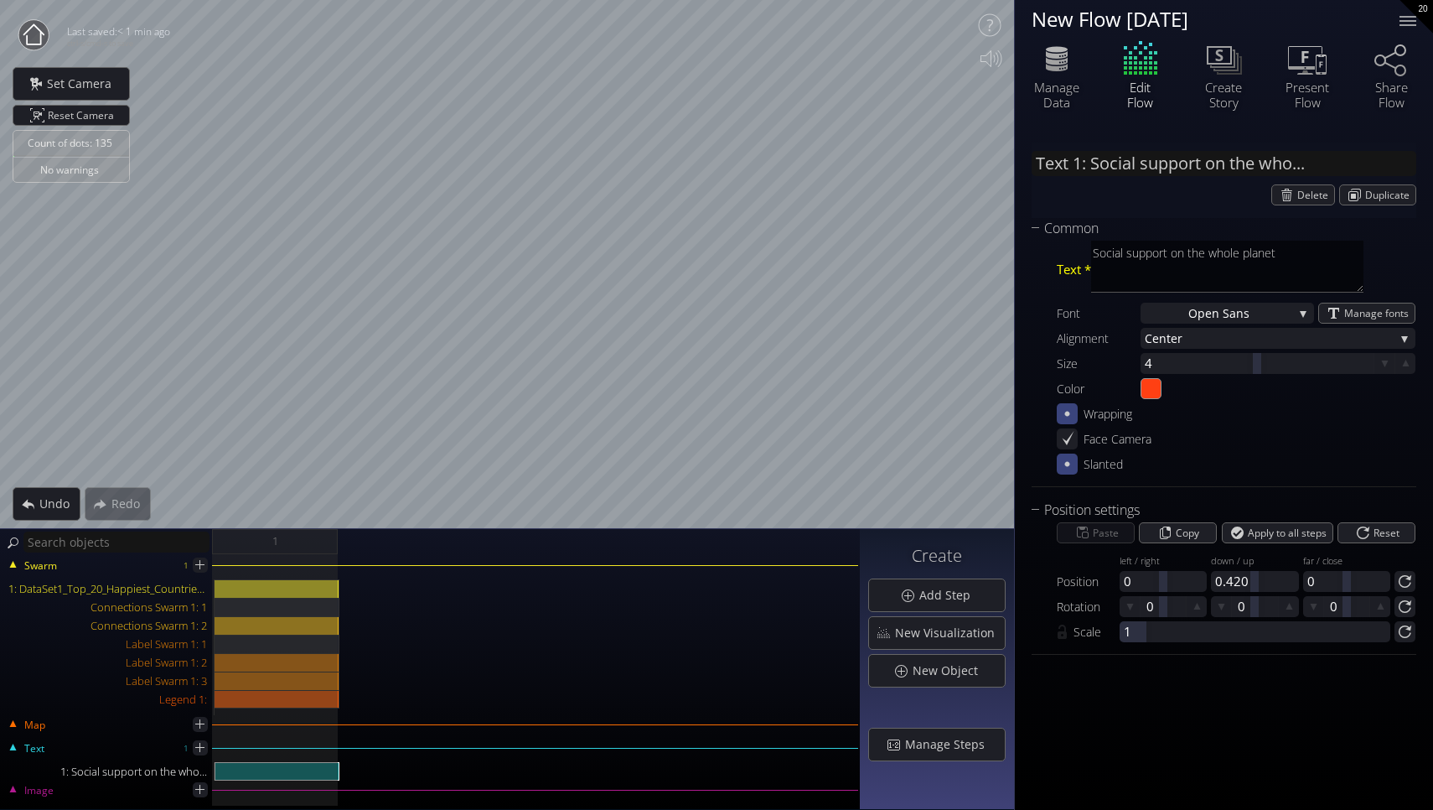
click at [1071, 413] on icon at bounding box center [1067, 414] width 16 height 16
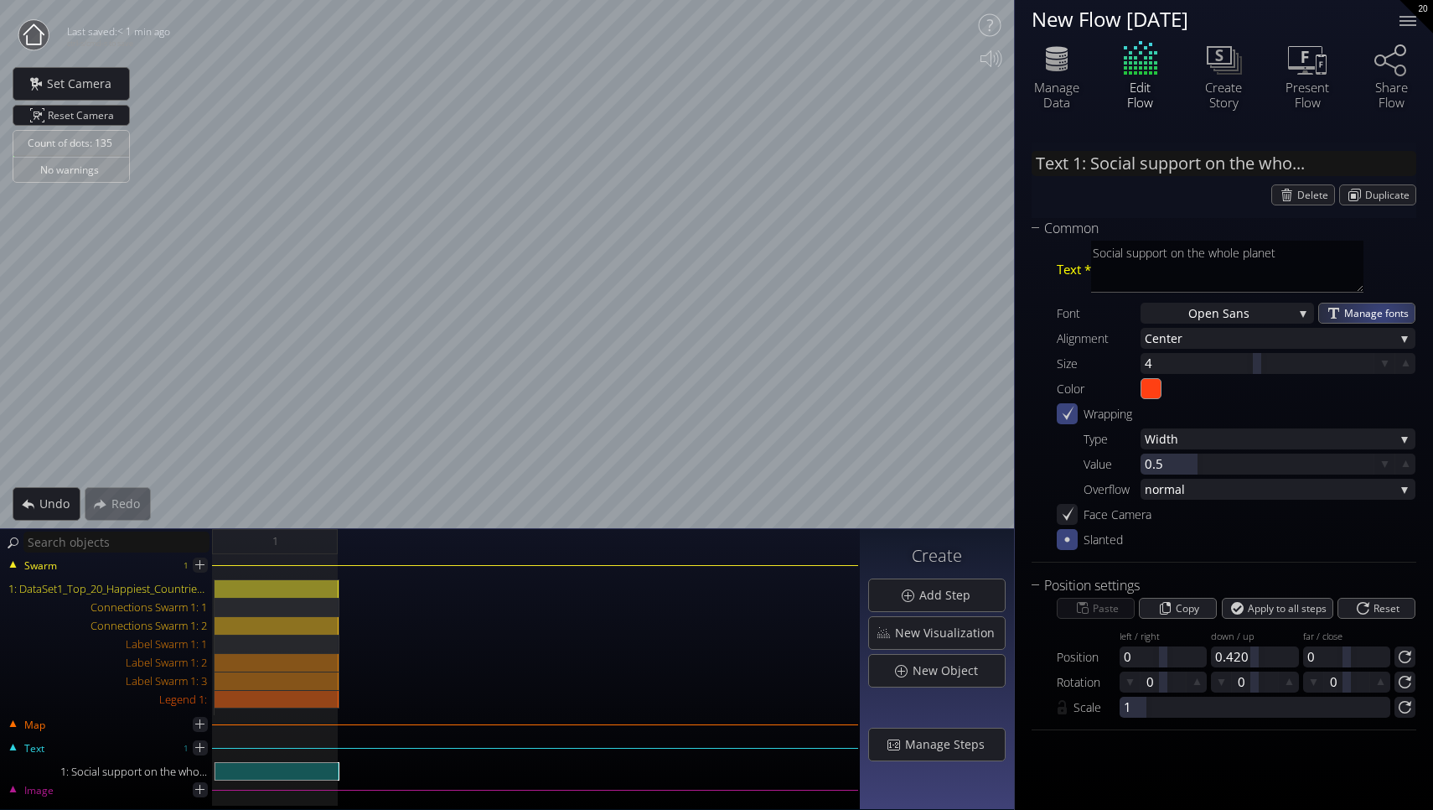
click at [1382, 314] on span "Manage fonts" at bounding box center [1379, 312] width 70 height 19
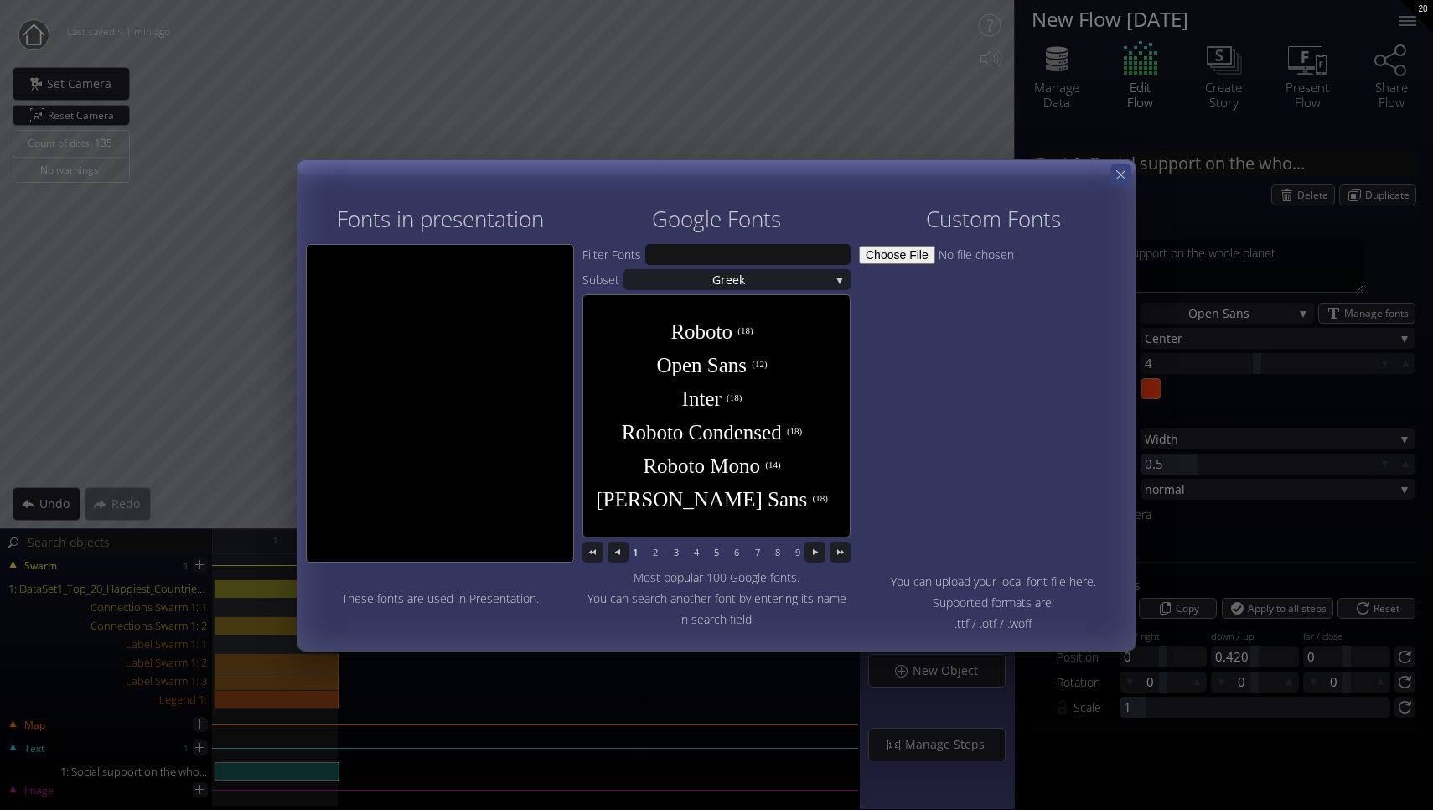
click at [1118, 168] on icon at bounding box center [1121, 175] width 16 height 16
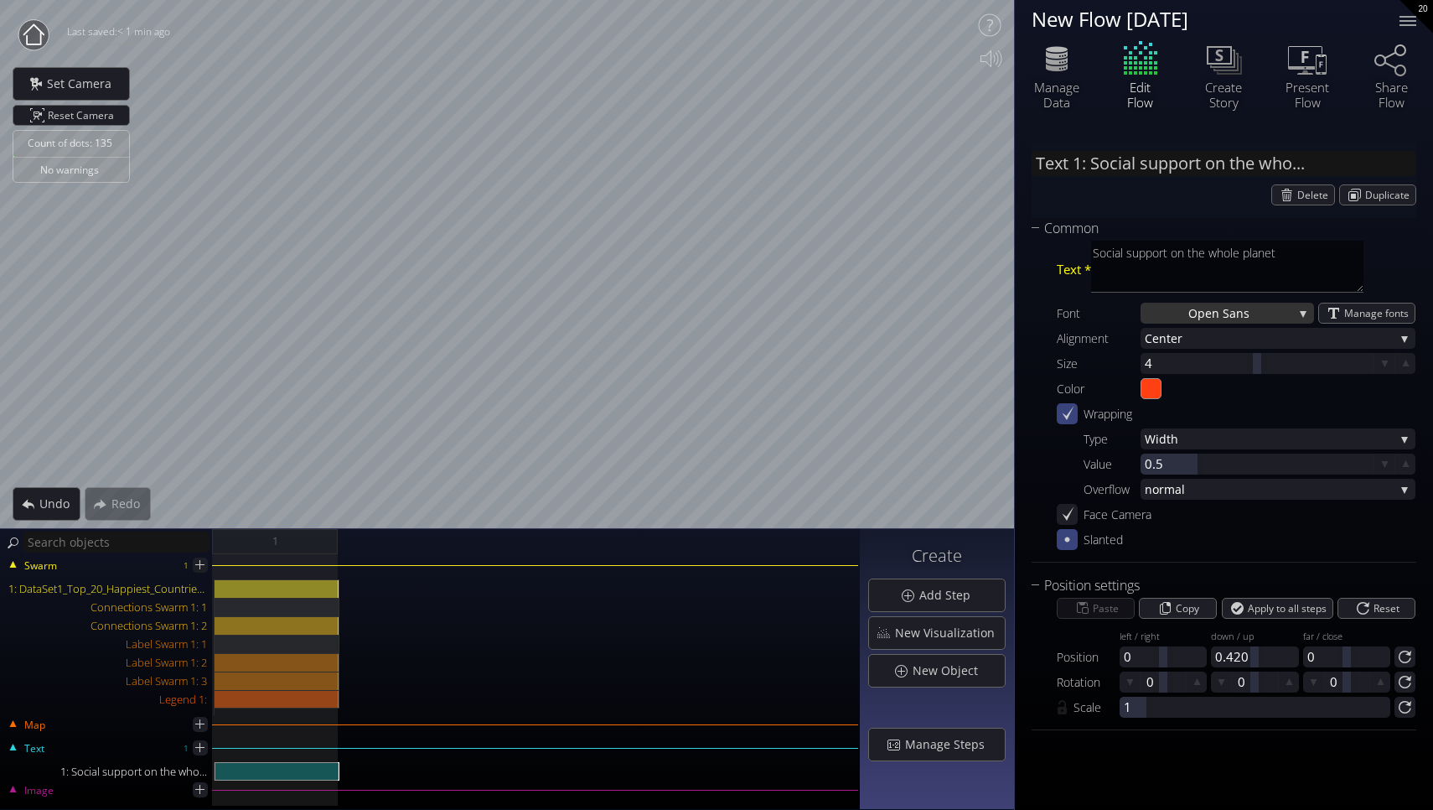
click at [1287, 309] on div "Open San s" at bounding box center [1228, 313] width 174 height 21
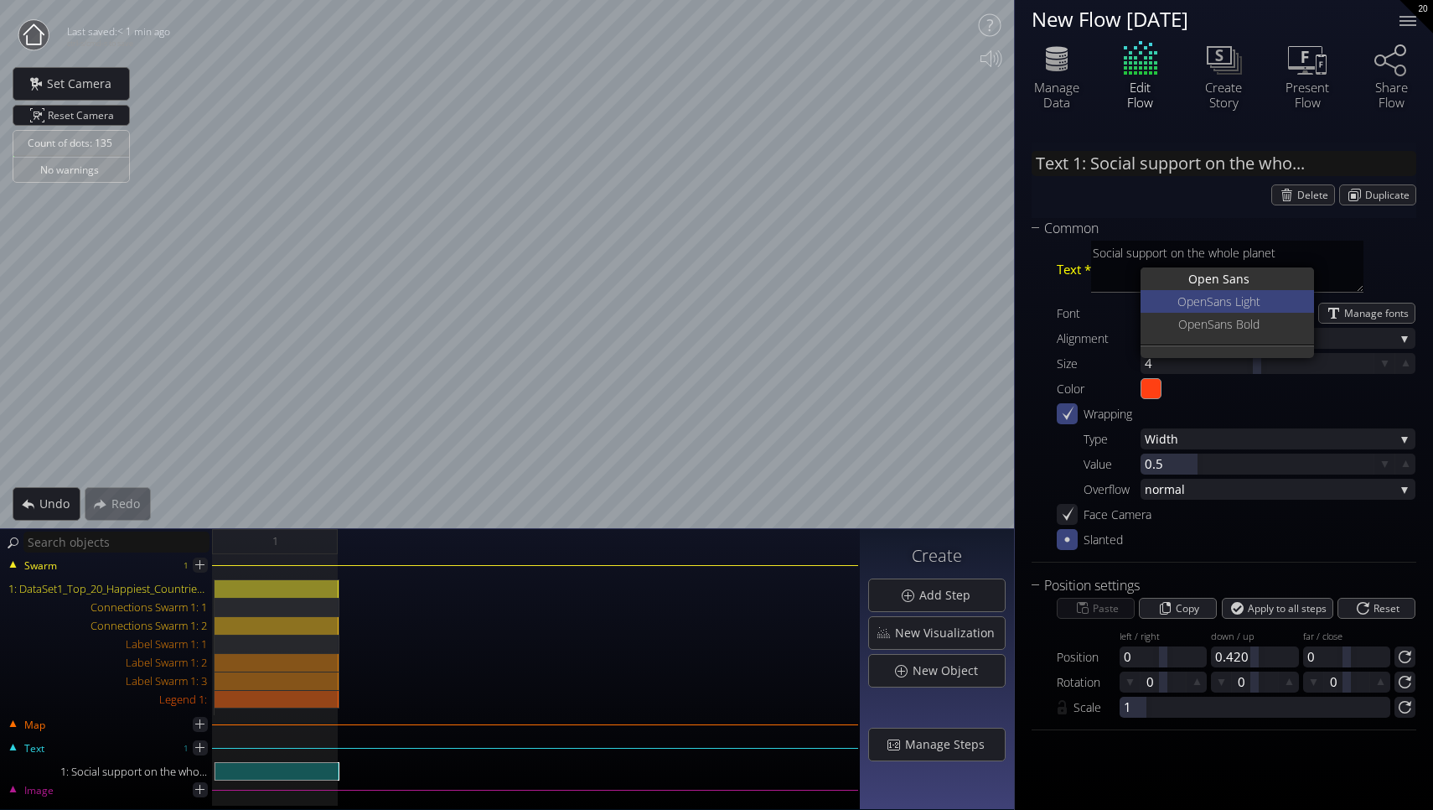
click at [1241, 305] on span "Sans Light" at bounding box center [1234, 301] width 54 height 23
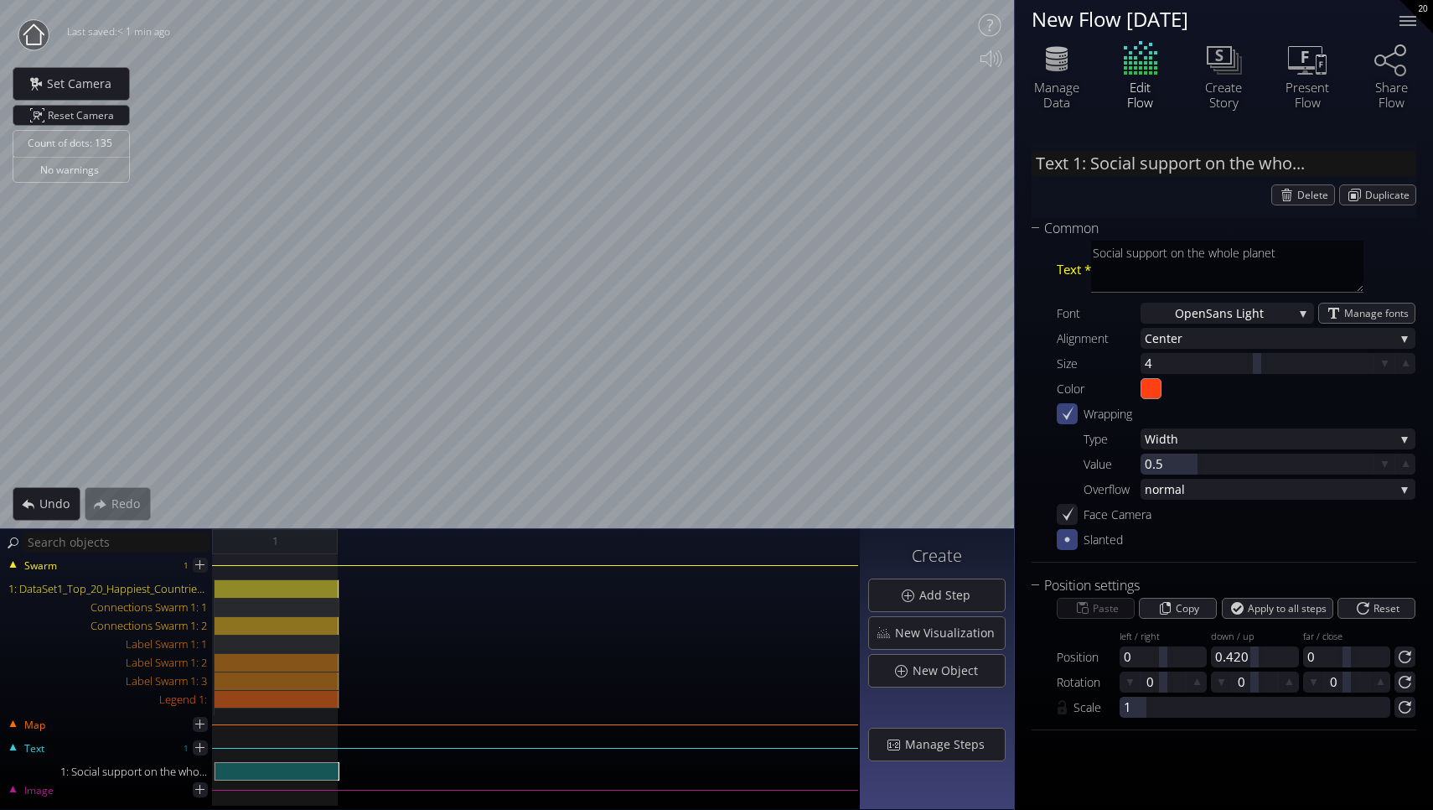
click at [119, 800] on div "Image" at bounding box center [108, 791] width 212 height 21
click at [120, 791] on div "Image" at bounding box center [97, 788] width 189 height 15
click at [198, 786] on icon at bounding box center [200, 789] width 16 height 16
type input "Image 1:"
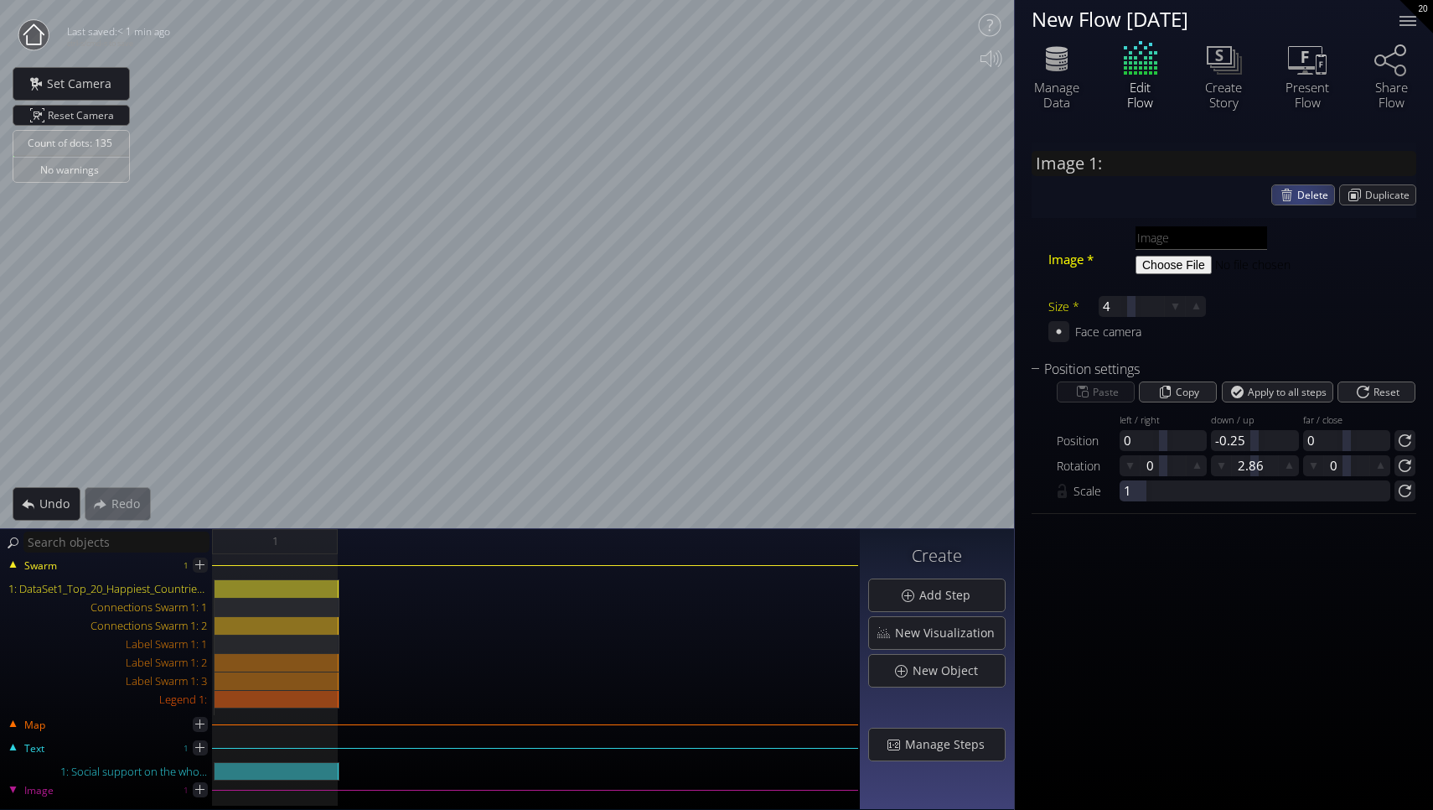
click at [1300, 196] on span "Delete" at bounding box center [1316, 194] width 37 height 19
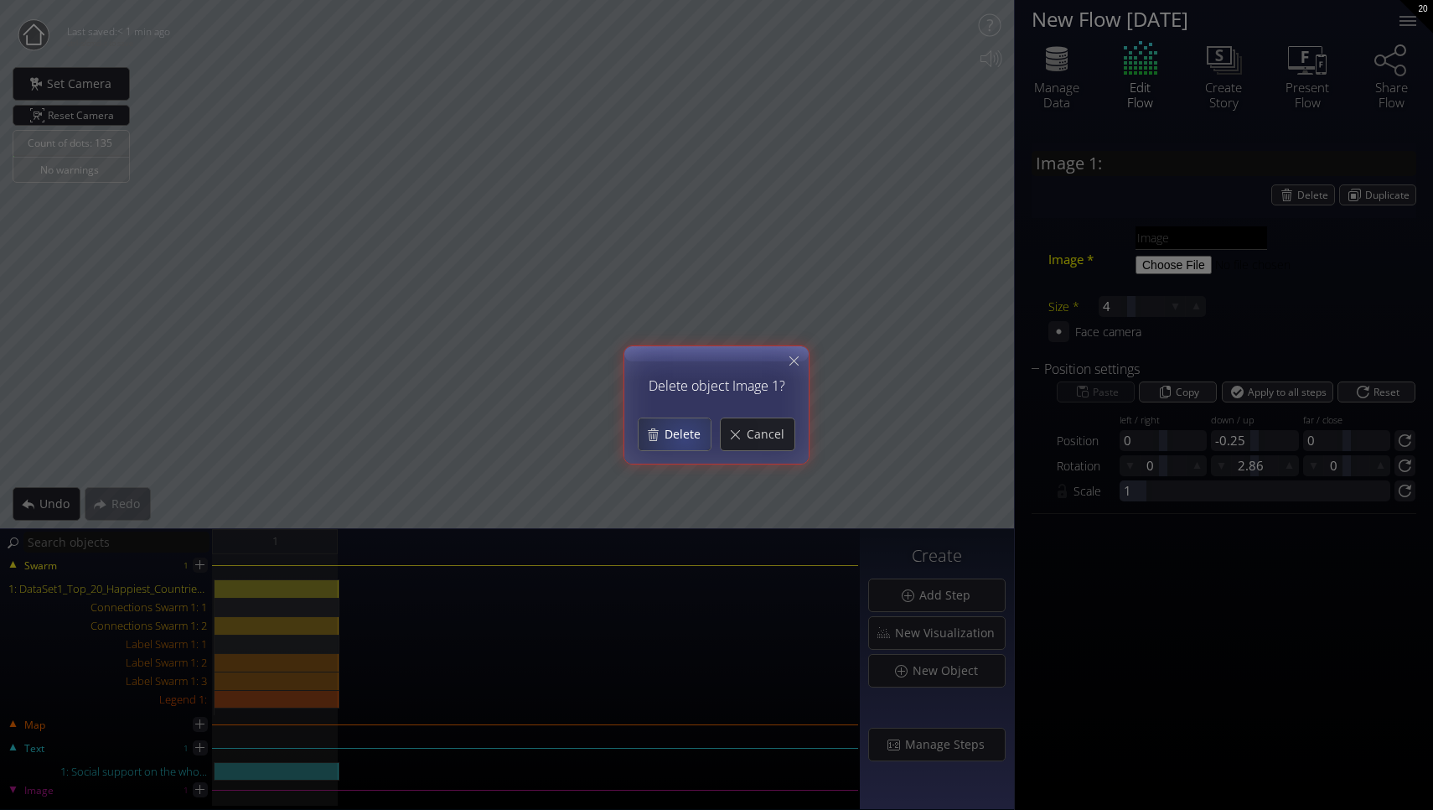
click at [684, 439] on span "Delete" at bounding box center [687, 434] width 47 height 17
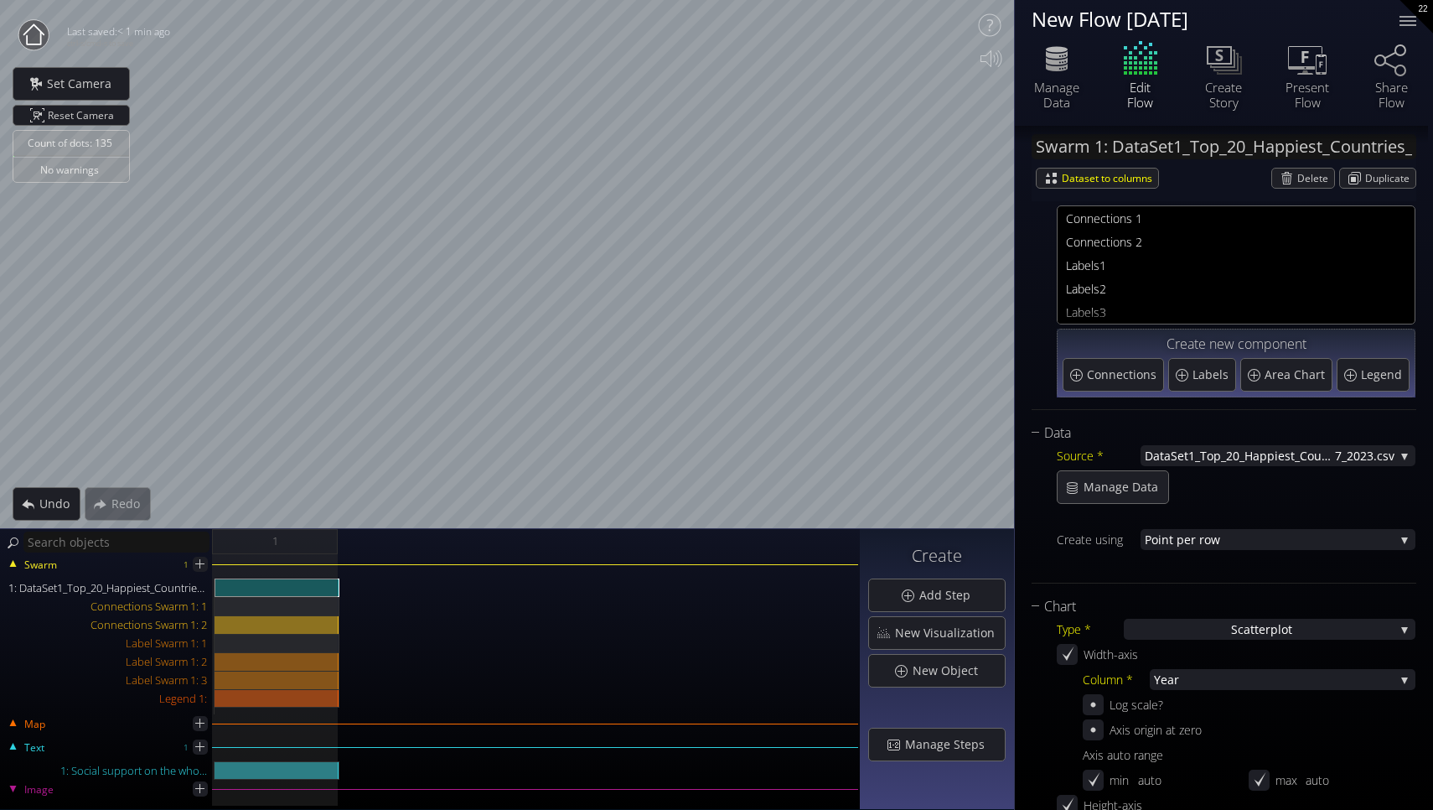
scroll to position [49, 0]
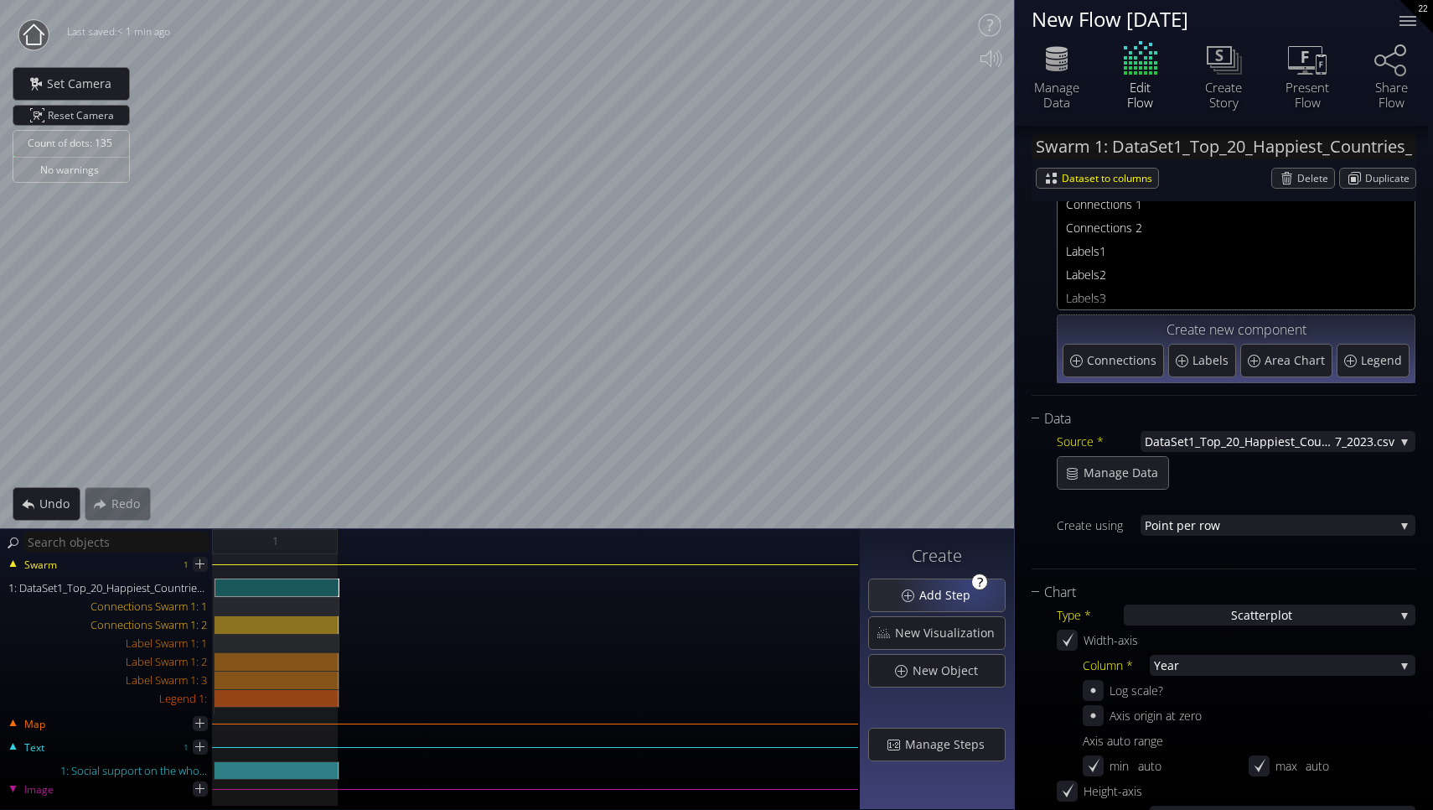
click at [977, 582] on div at bounding box center [979, 581] width 17 height 17
type input "add step"
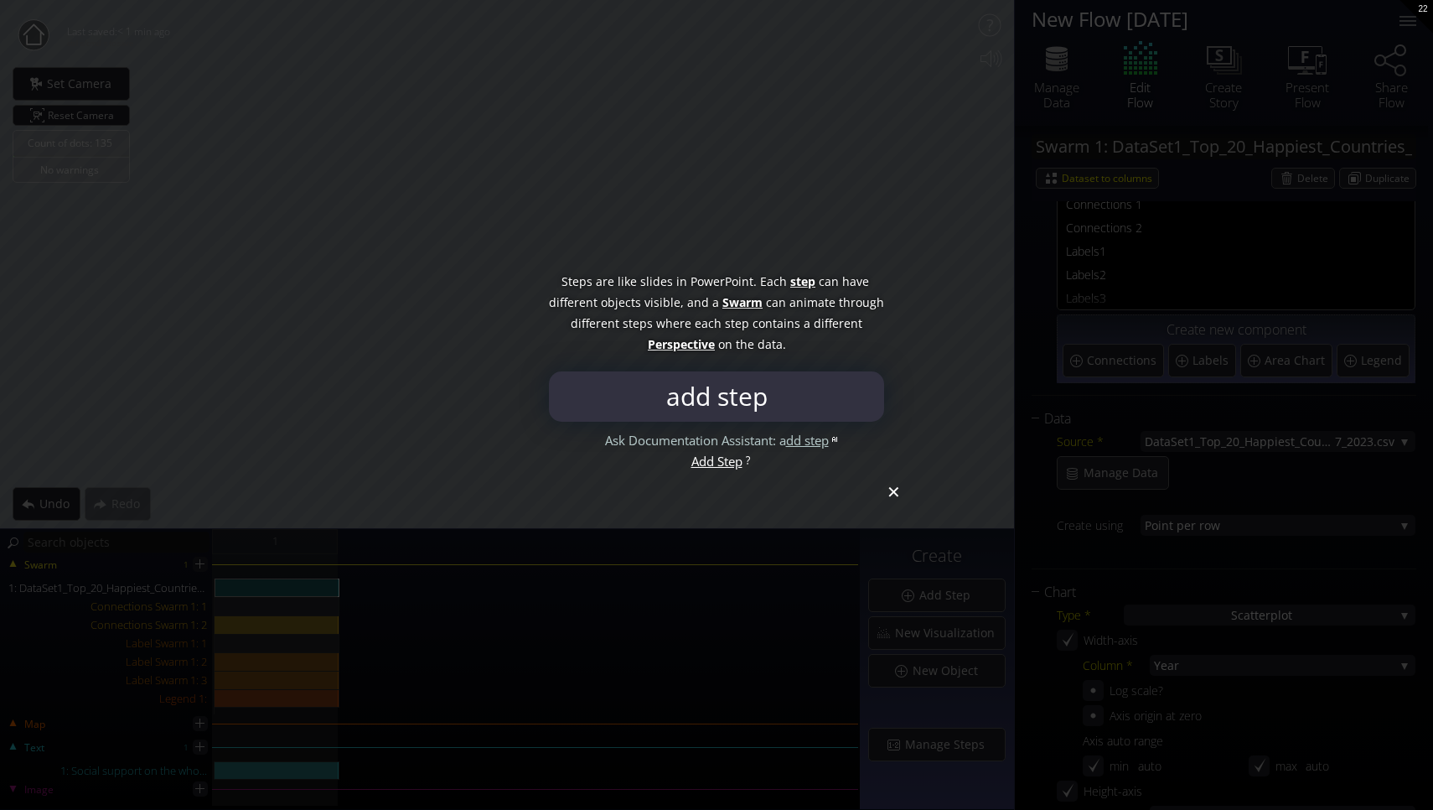
click at [896, 500] on div at bounding box center [716, 405] width 1433 height 810
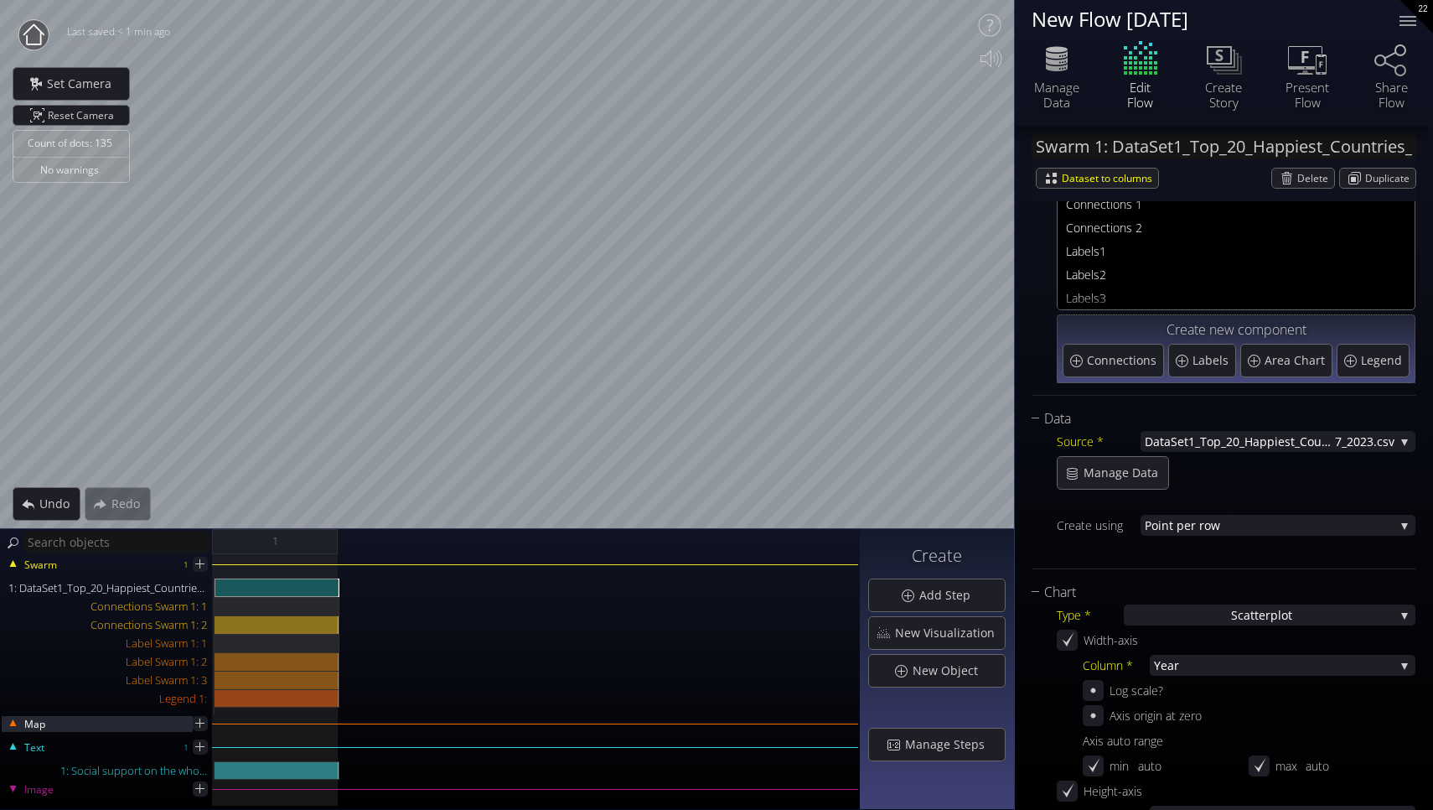
click at [134, 716] on div "Map" at bounding box center [97, 722] width 189 height 15
click at [204, 726] on icon at bounding box center [200, 724] width 14 height 14
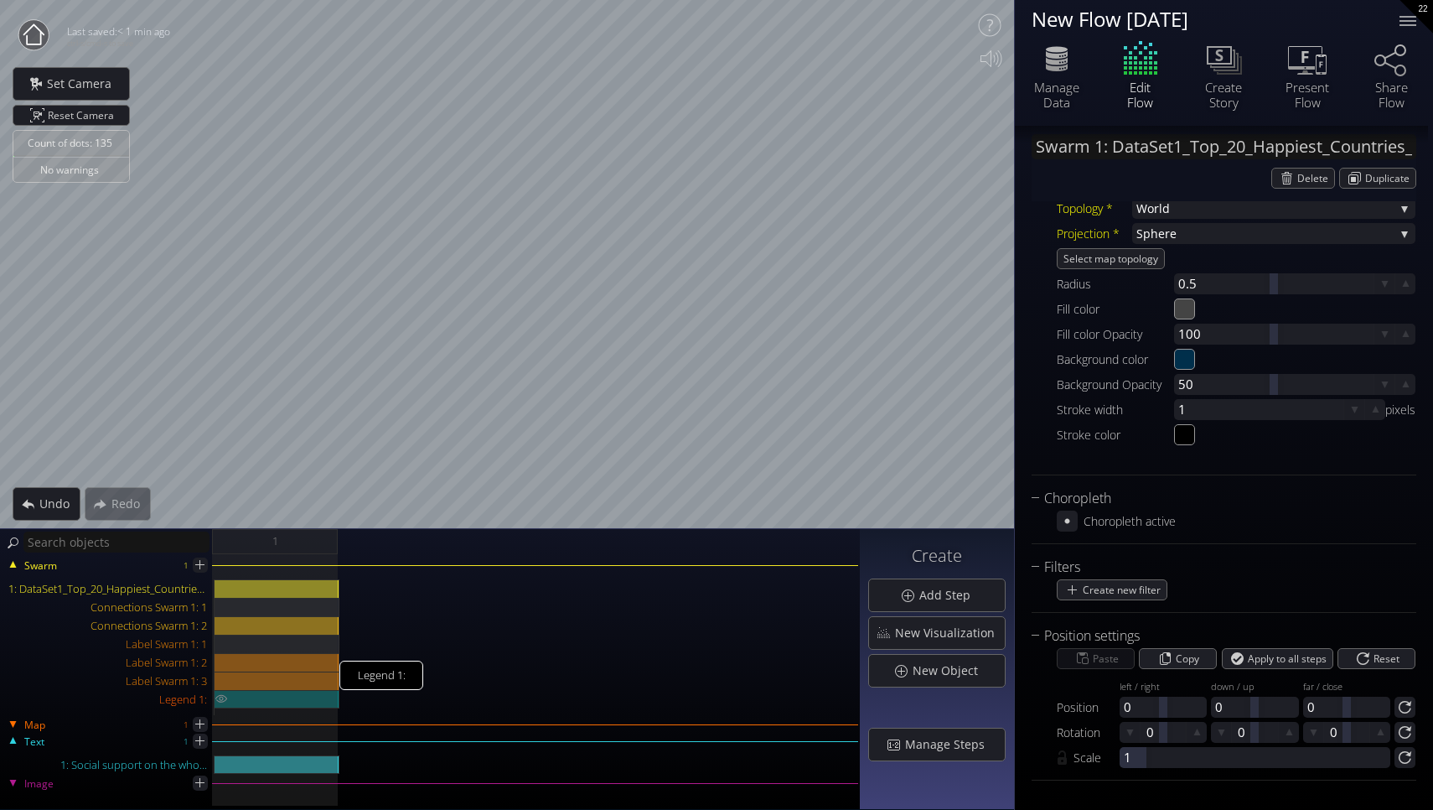
type input "Map 1:"
click at [825, 598] on div "Count of dots: 135 No warnings Close Calibrate to floor or table Close Tap anyw…" at bounding box center [716, 405] width 1433 height 810
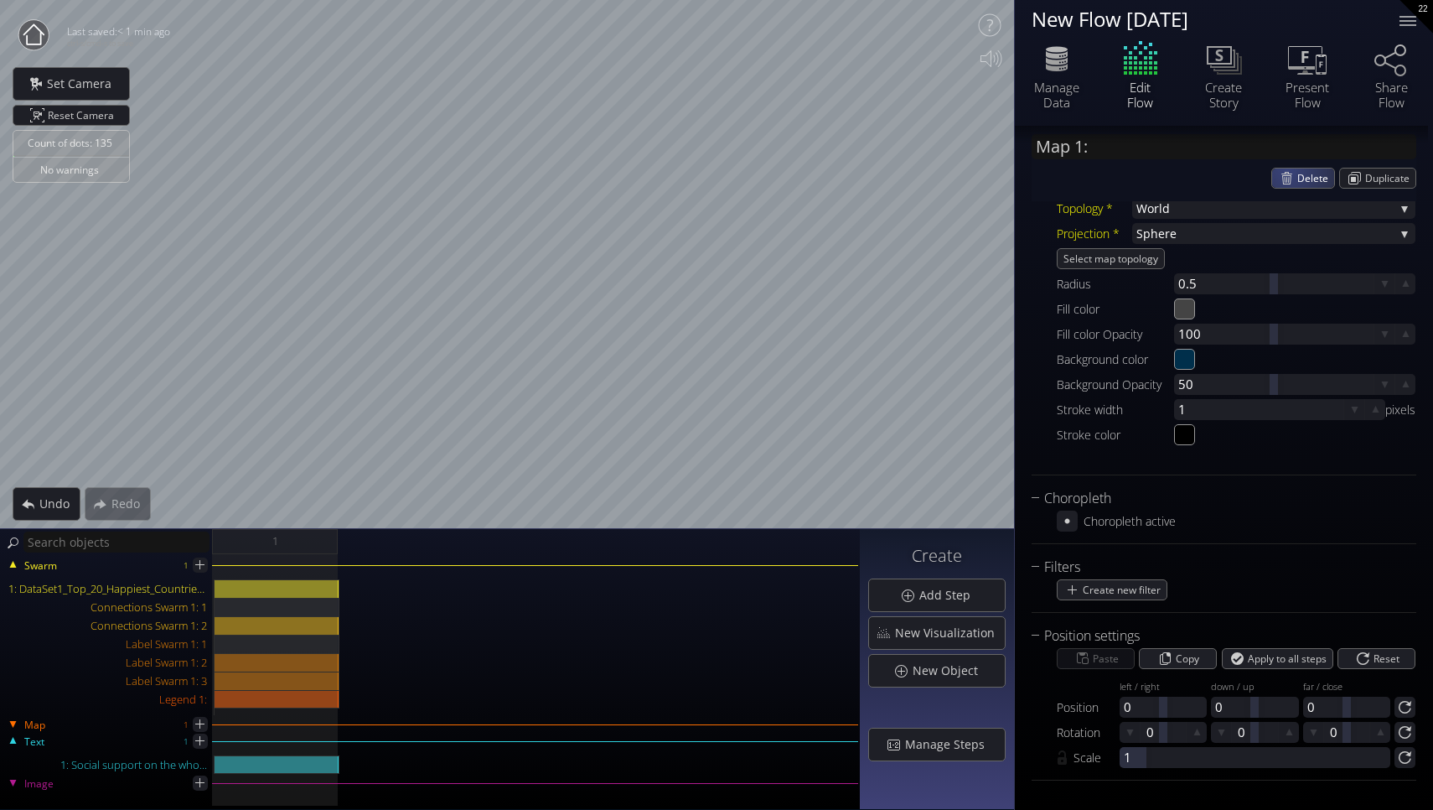
click at [1282, 171] on div "Delete" at bounding box center [1303, 177] width 62 height 19
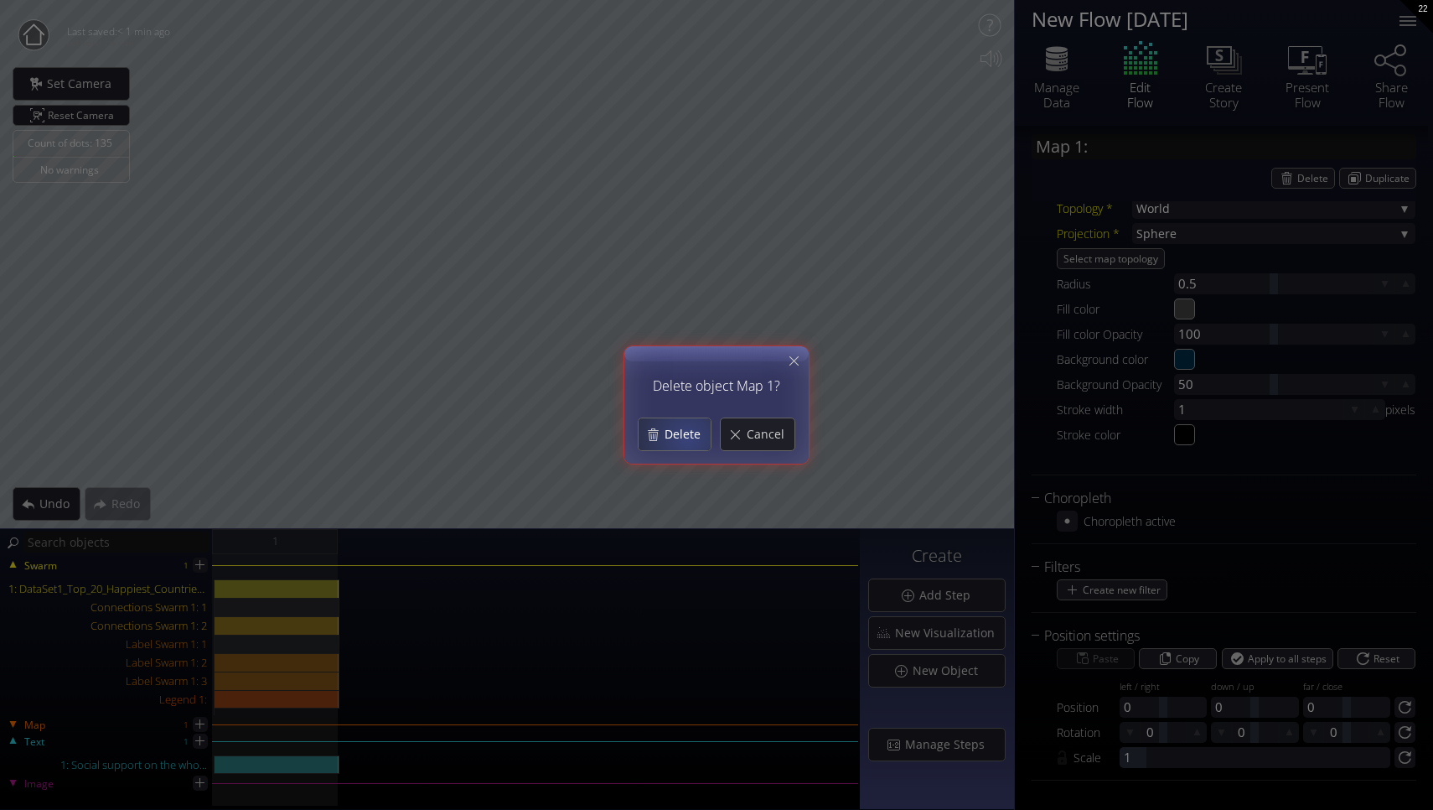
click at [688, 437] on span "Delete" at bounding box center [687, 434] width 47 height 17
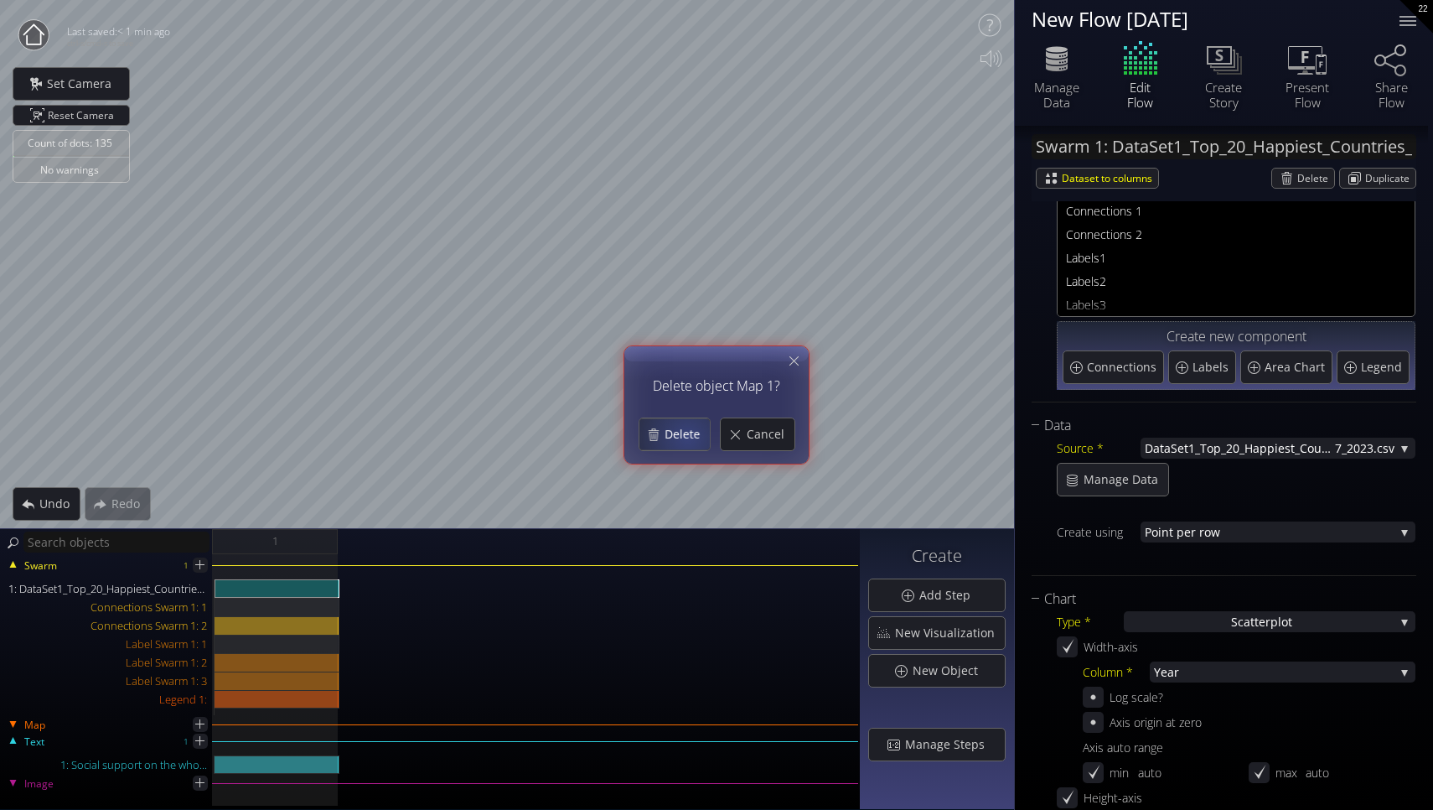
scroll to position [0, 0]
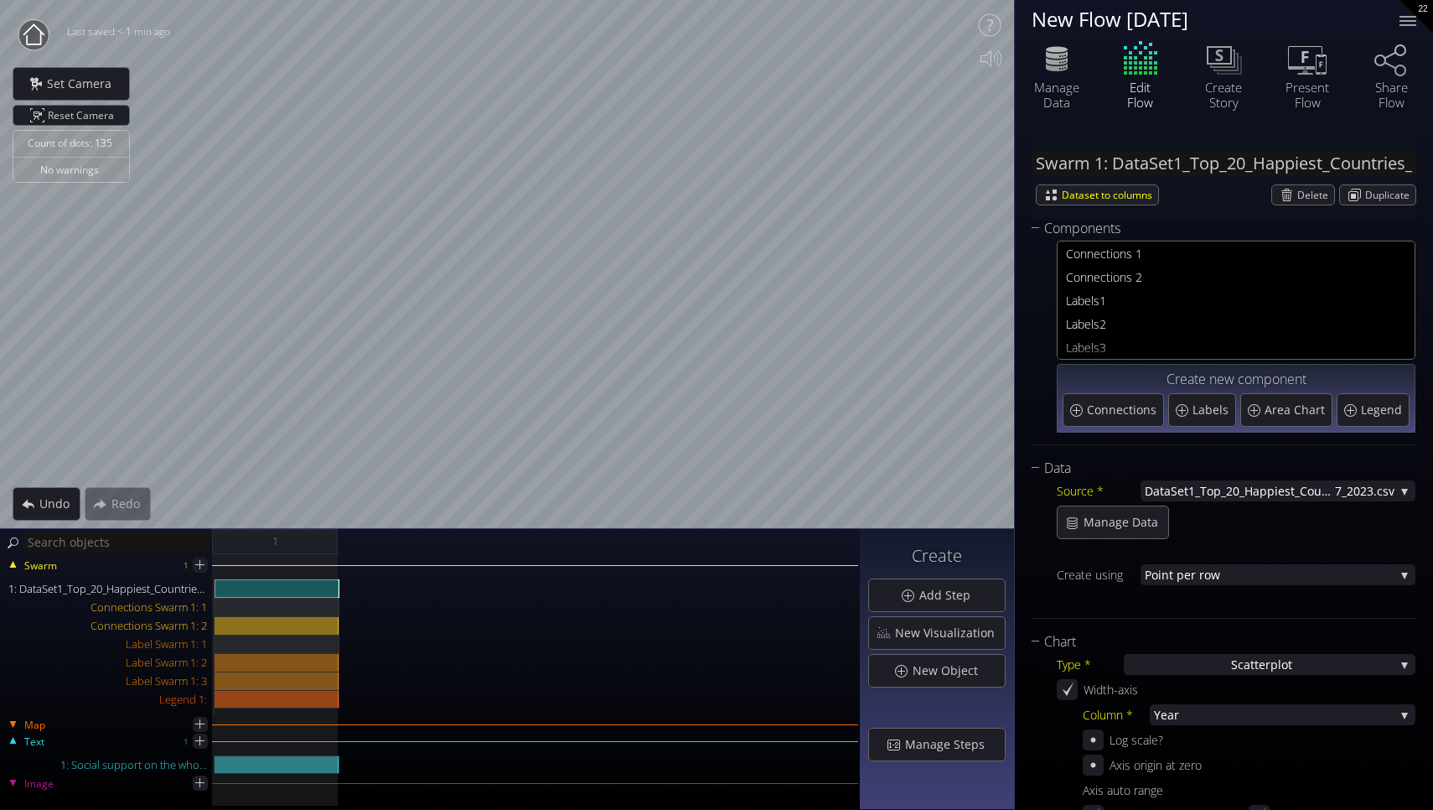
click at [624, 551] on div "Count of dots: 135 No warnings Close Calibrate to floor or table Close Tap anyw…" at bounding box center [716, 405] width 1433 height 810
click at [96, 782] on div "Count of dots: 135 No warnings Close Calibrate to floor or table Close Tap anyw…" at bounding box center [716, 405] width 1433 height 810
click at [220, 691] on div "Count of dots: 135 No warnings Close Calibrate to floor or table Close Tap anyw…" at bounding box center [716, 405] width 1433 height 810
click at [234, 605] on div "Connections Swarm 1: 1" at bounding box center [277, 607] width 125 height 18
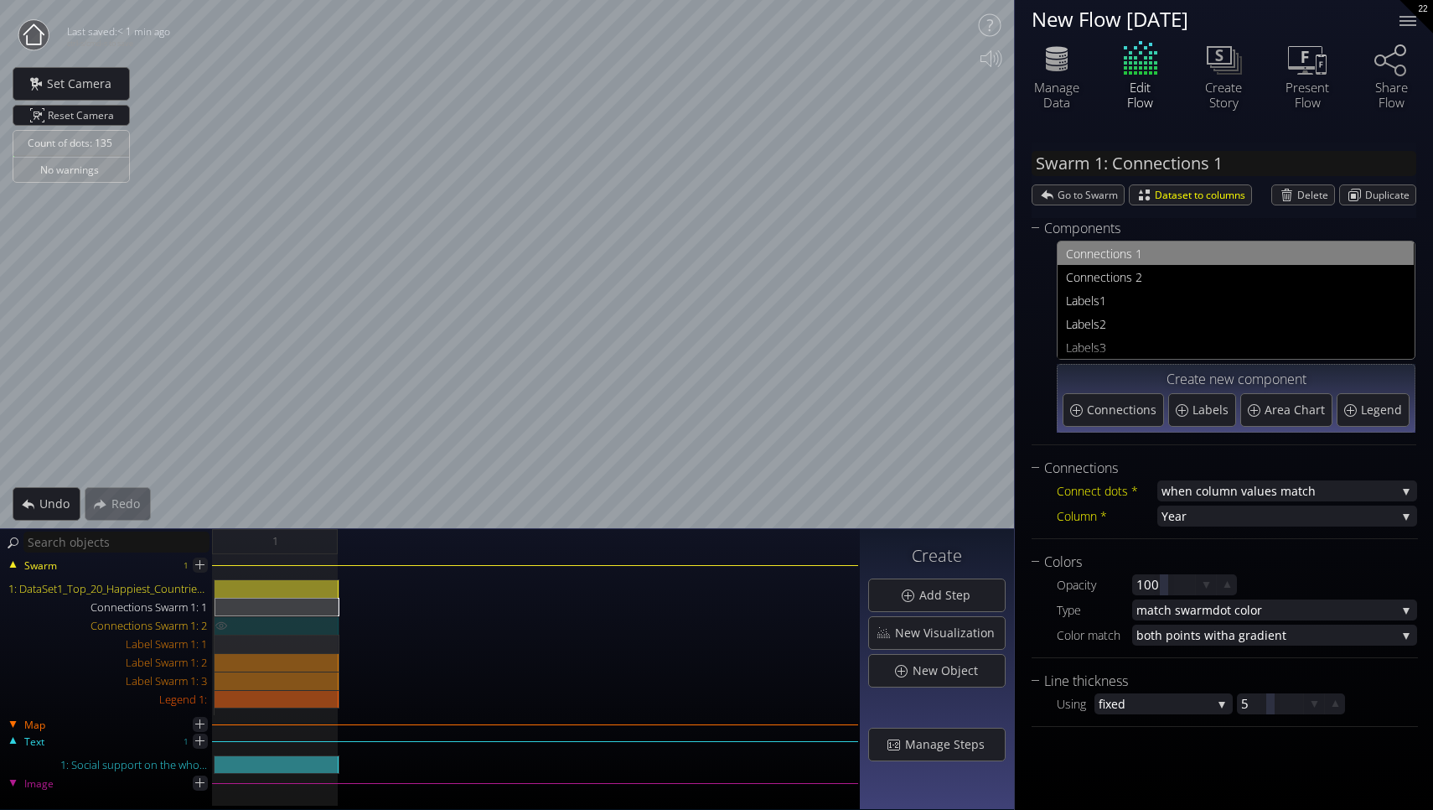
click at [247, 620] on div "Connections Swarm 1: 2" at bounding box center [277, 625] width 125 height 18
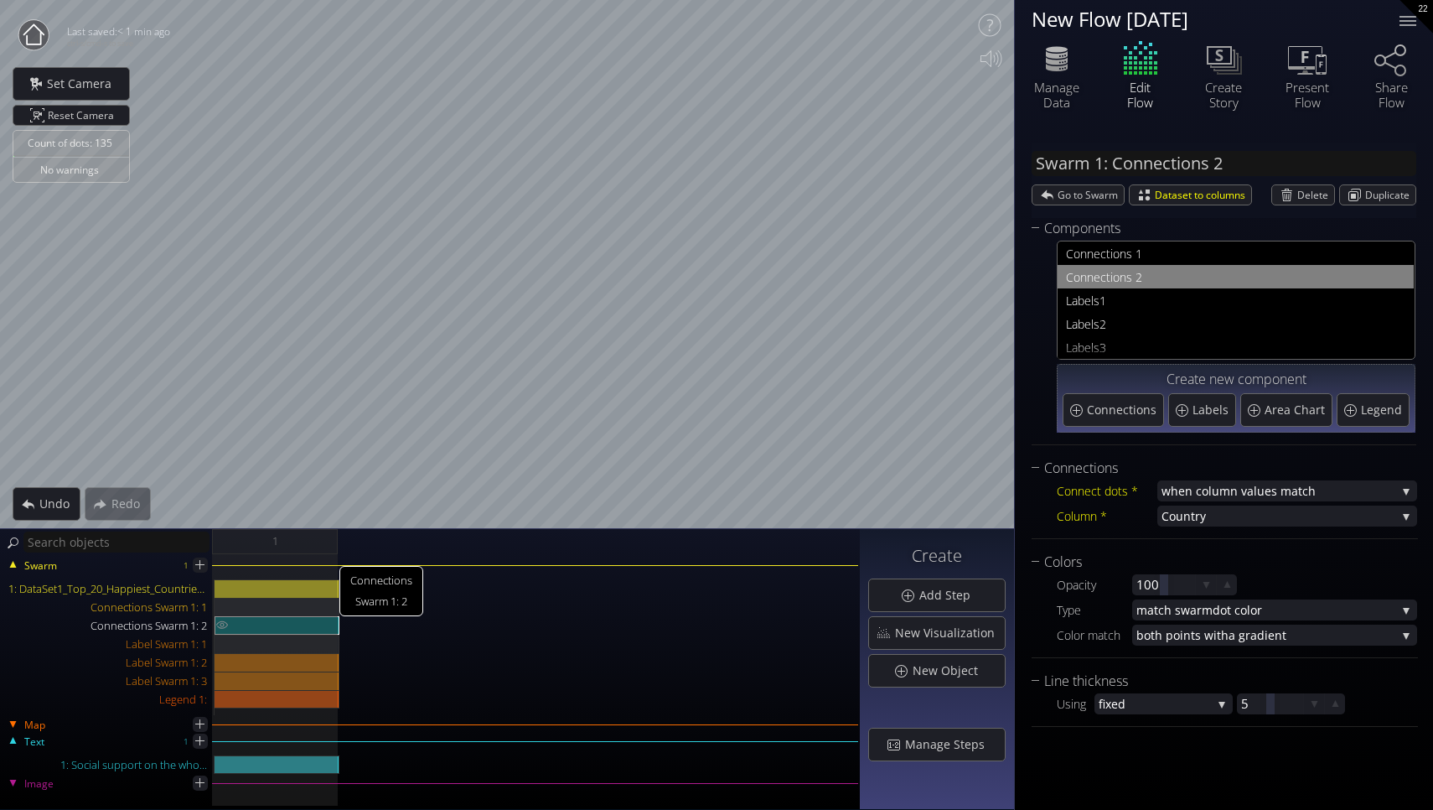
click at [251, 633] on div "Connections Swarm 1: 2" at bounding box center [277, 625] width 125 height 18
click at [255, 650] on div "Label Swarm 1: 1" at bounding box center [277, 644] width 125 height 18
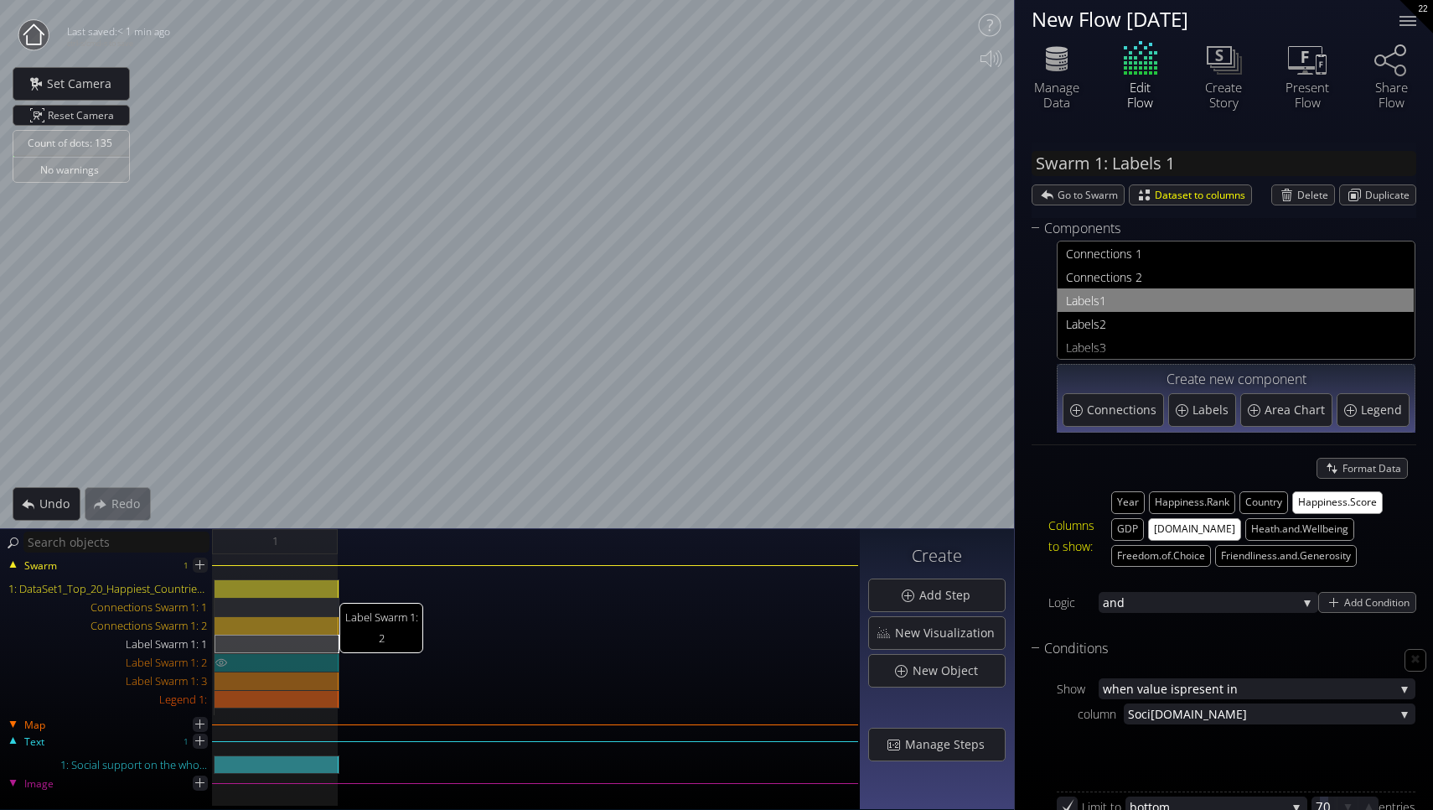
click at [255, 668] on div "Label Swarm 1: 2" at bounding box center [277, 662] width 125 height 18
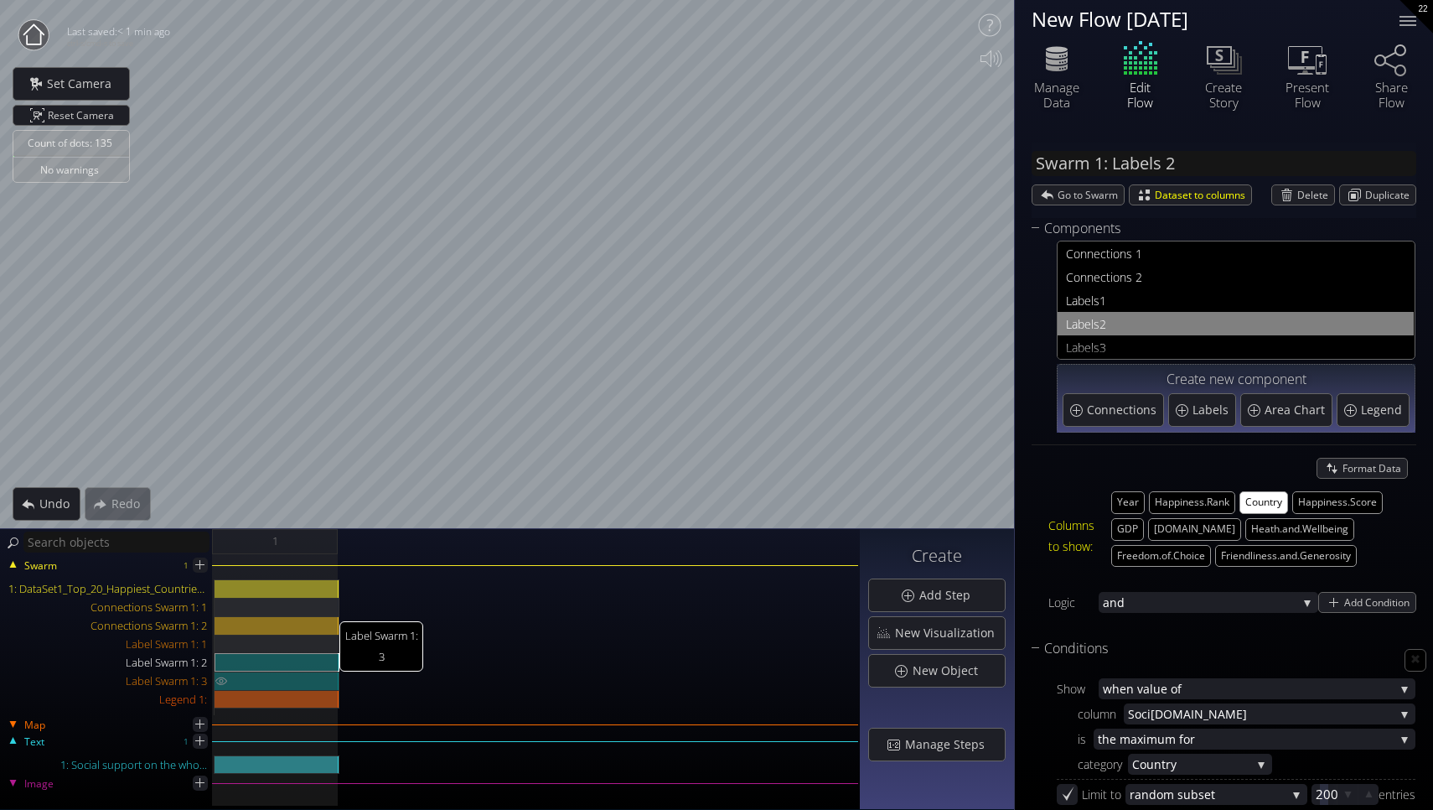
click at [265, 685] on div "Label Swarm 1: 3" at bounding box center [277, 680] width 125 height 18
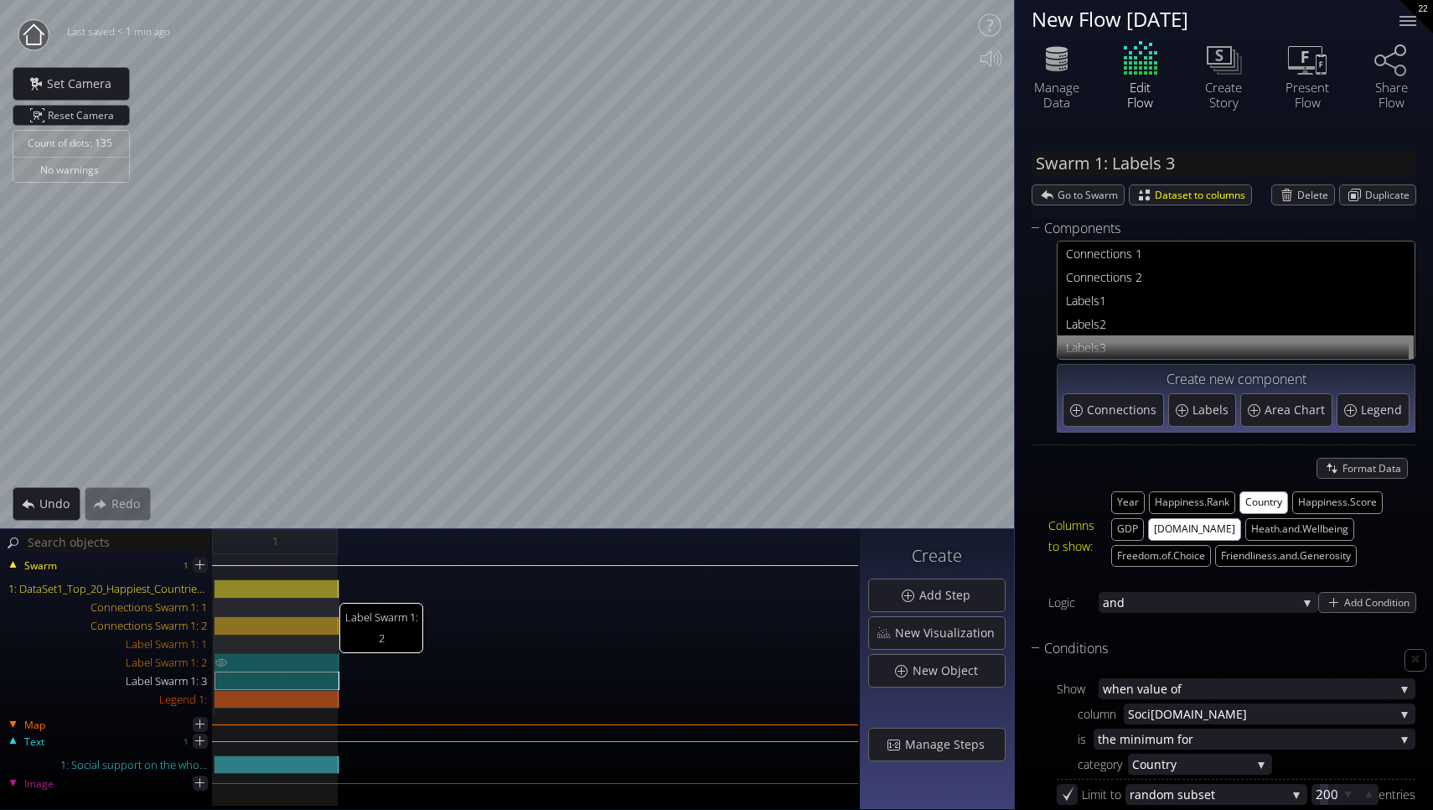
click at [275, 658] on div "Label Swarm 1: 2" at bounding box center [277, 662] width 125 height 18
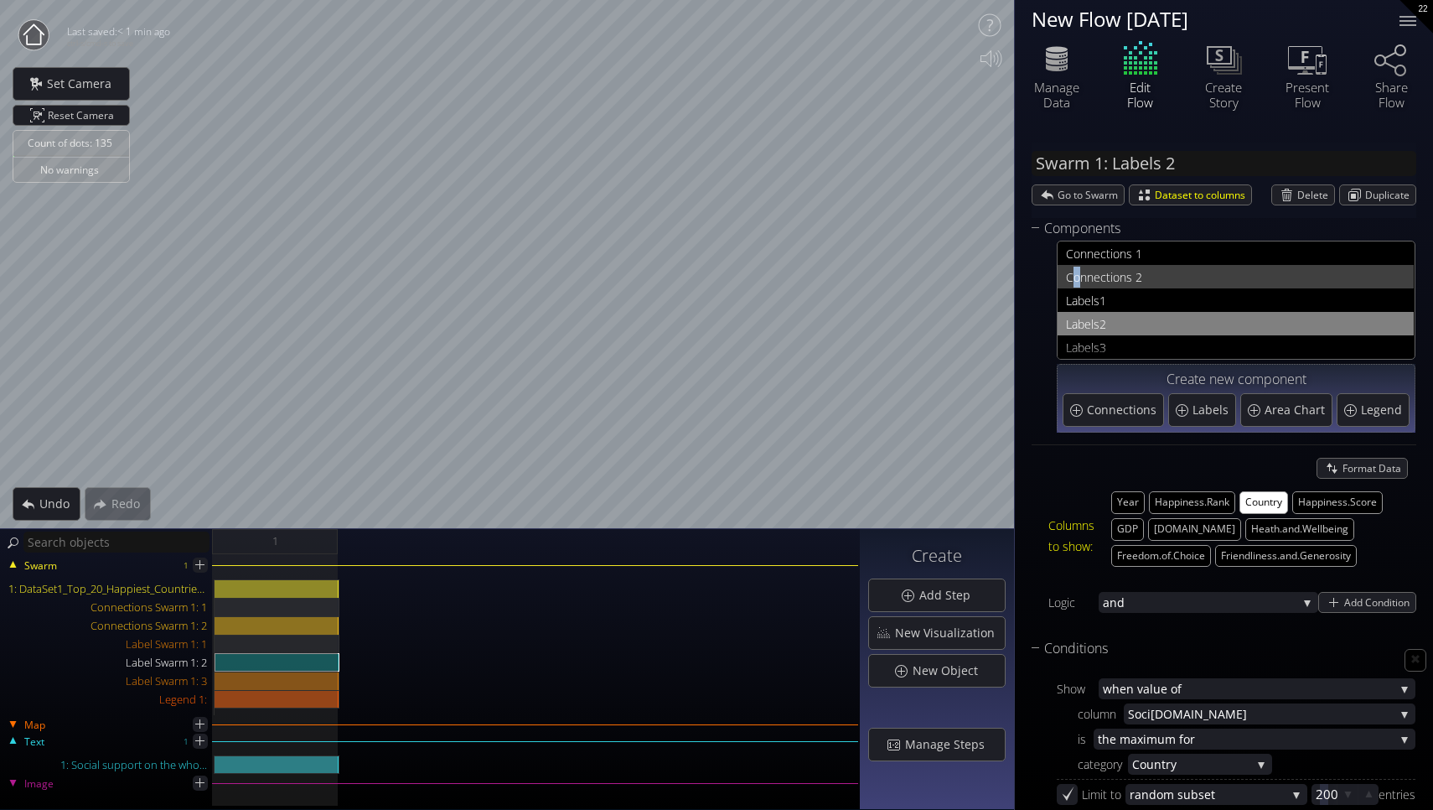
click at [1077, 275] on span "Con" at bounding box center [1076, 277] width 21 height 21
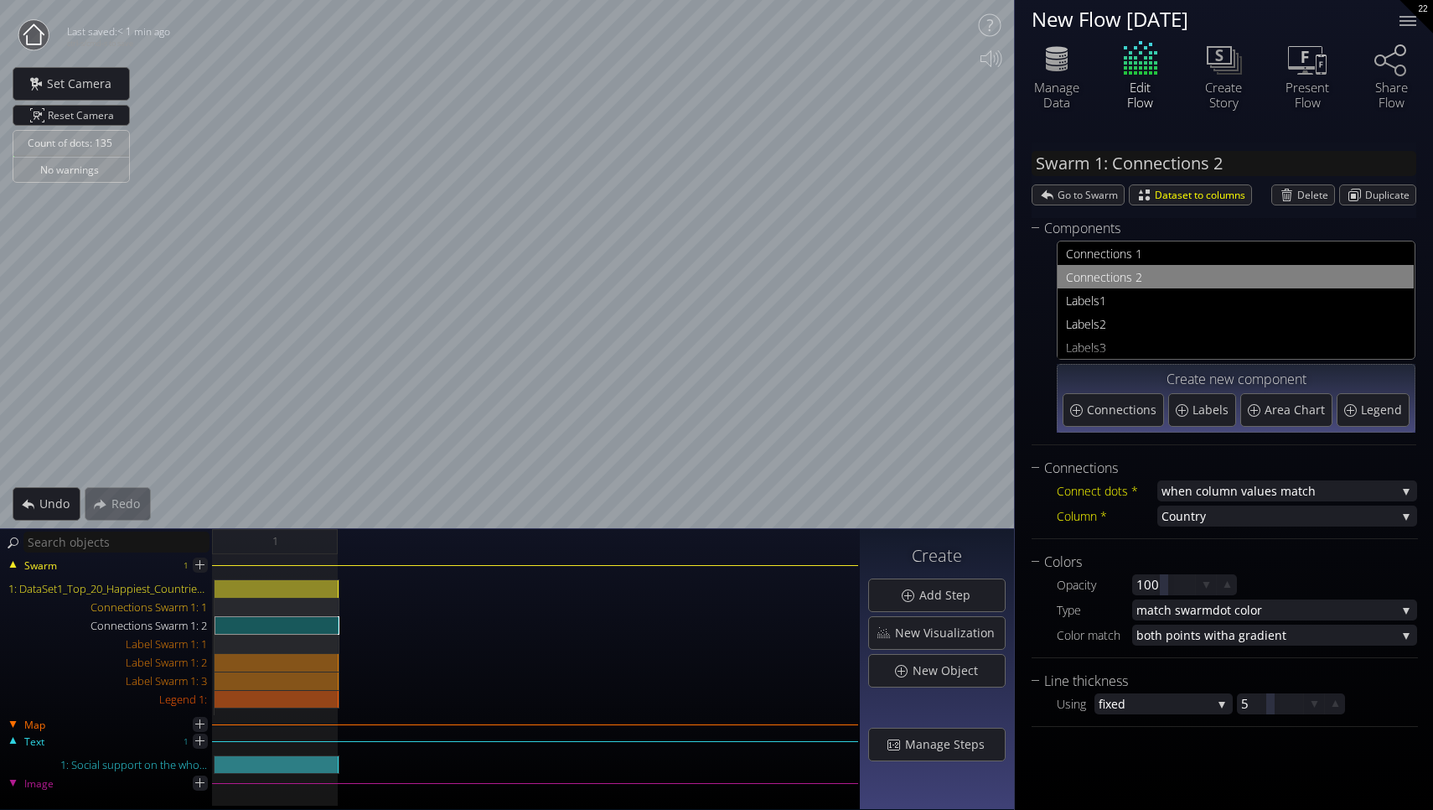
click at [1142, 279] on span "nections 2" at bounding box center [1246, 277] width 319 height 21
click at [1138, 288] on div "Con nections 2" at bounding box center [1235, 276] width 339 height 23
click at [1137, 306] on span "1" at bounding box center [1253, 300] width 306 height 21
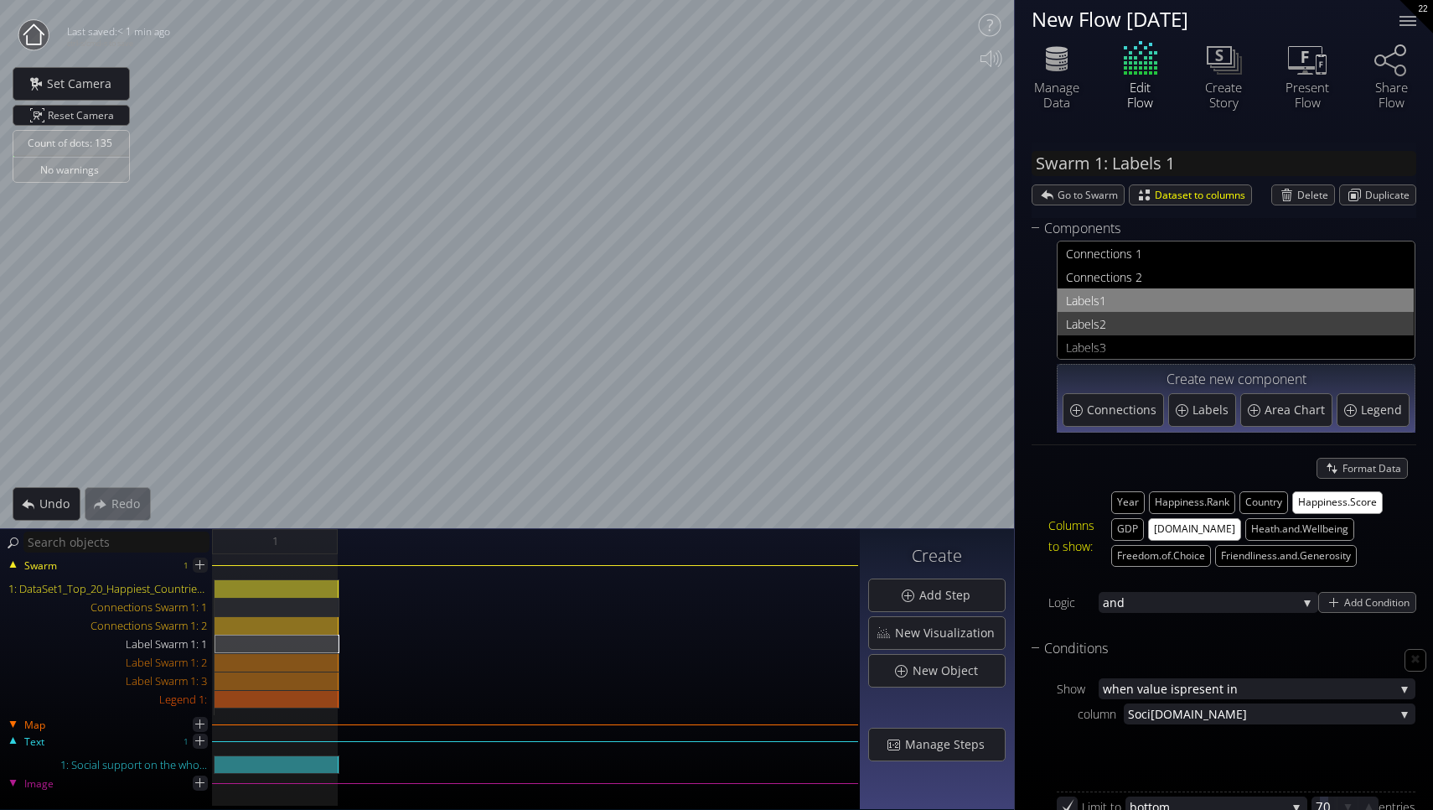
click at [1126, 324] on span "2" at bounding box center [1253, 323] width 306 height 21
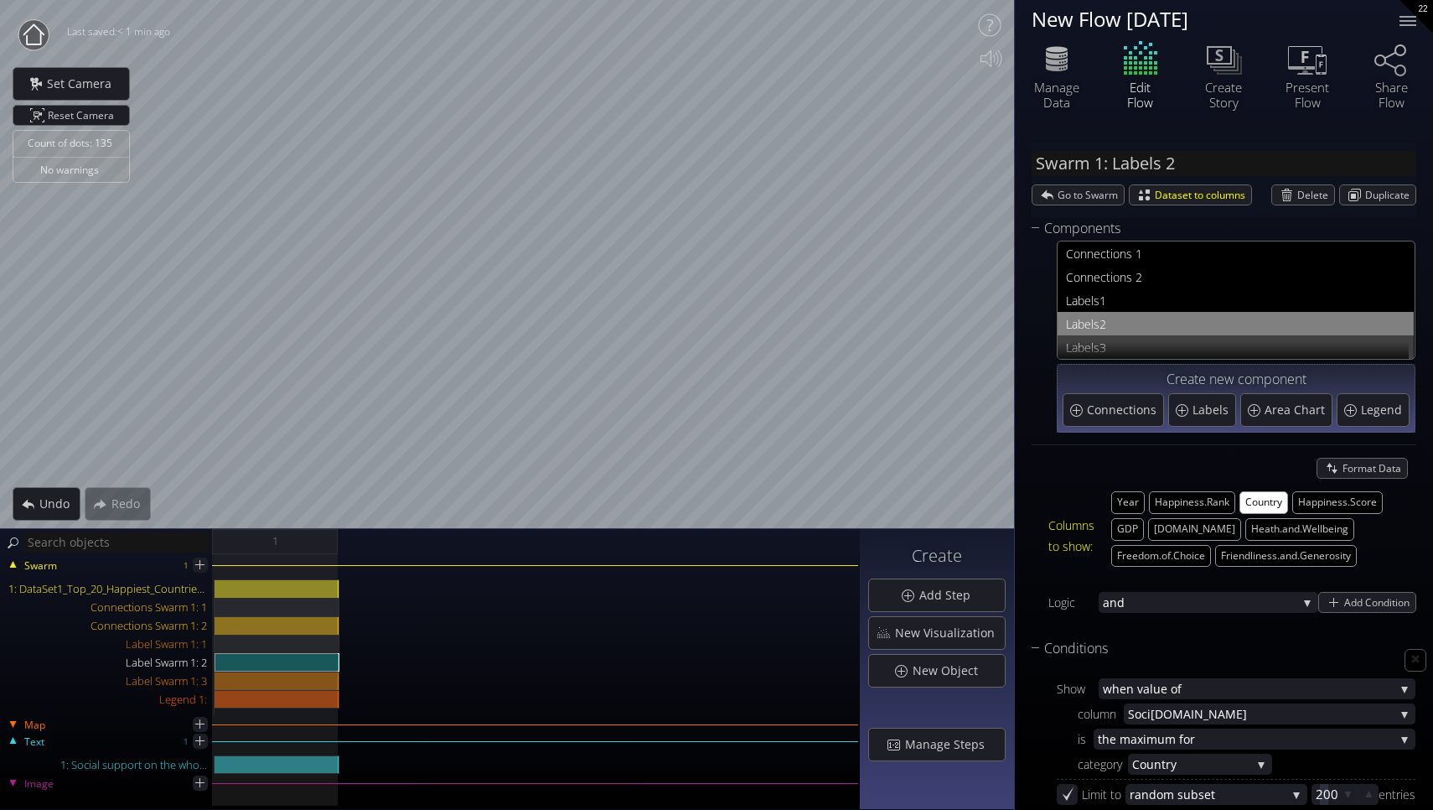
click at [1121, 345] on span "3" at bounding box center [1253, 347] width 306 height 21
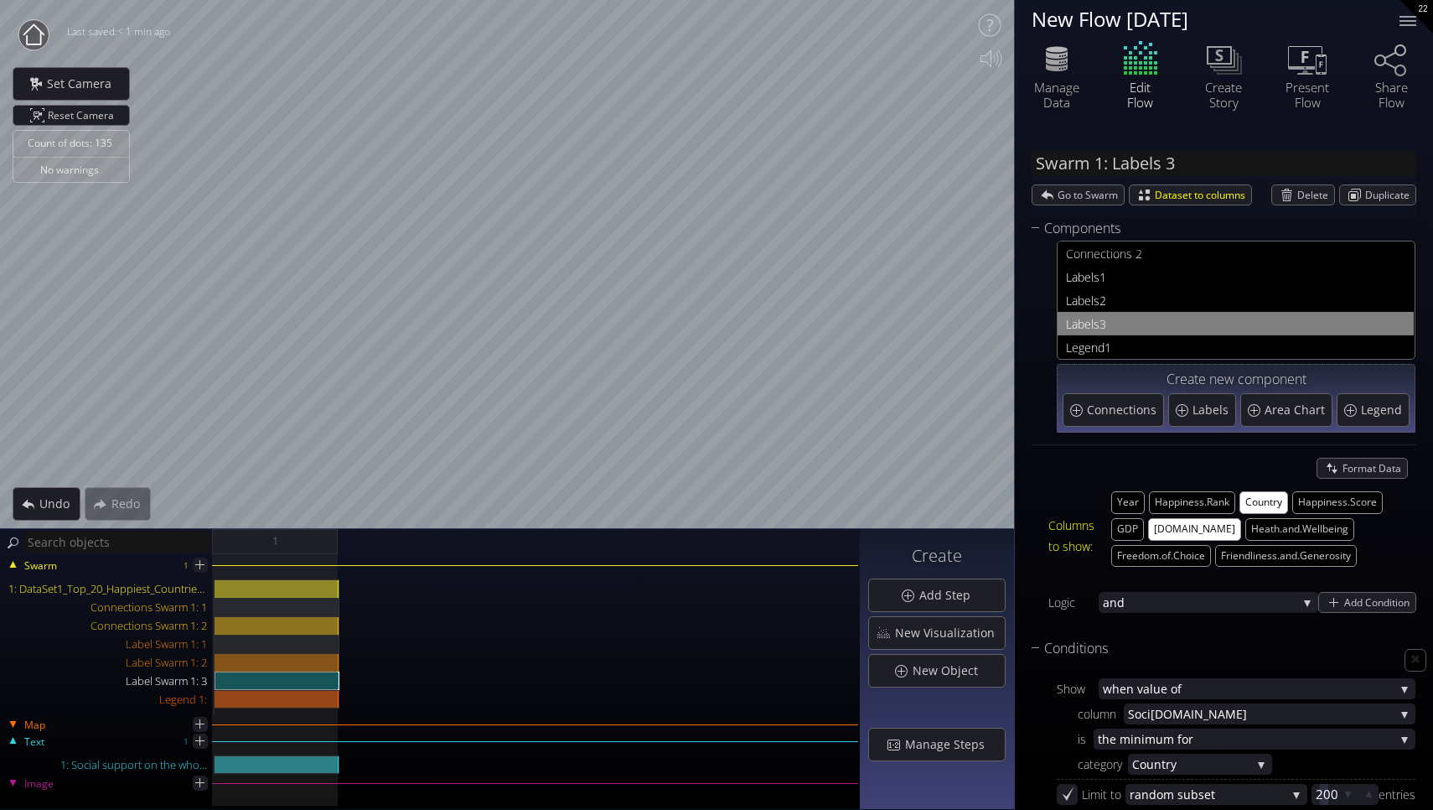
scroll to position [23, 0]
click at [1121, 345] on span "1" at bounding box center [1255, 347] width 301 height 21
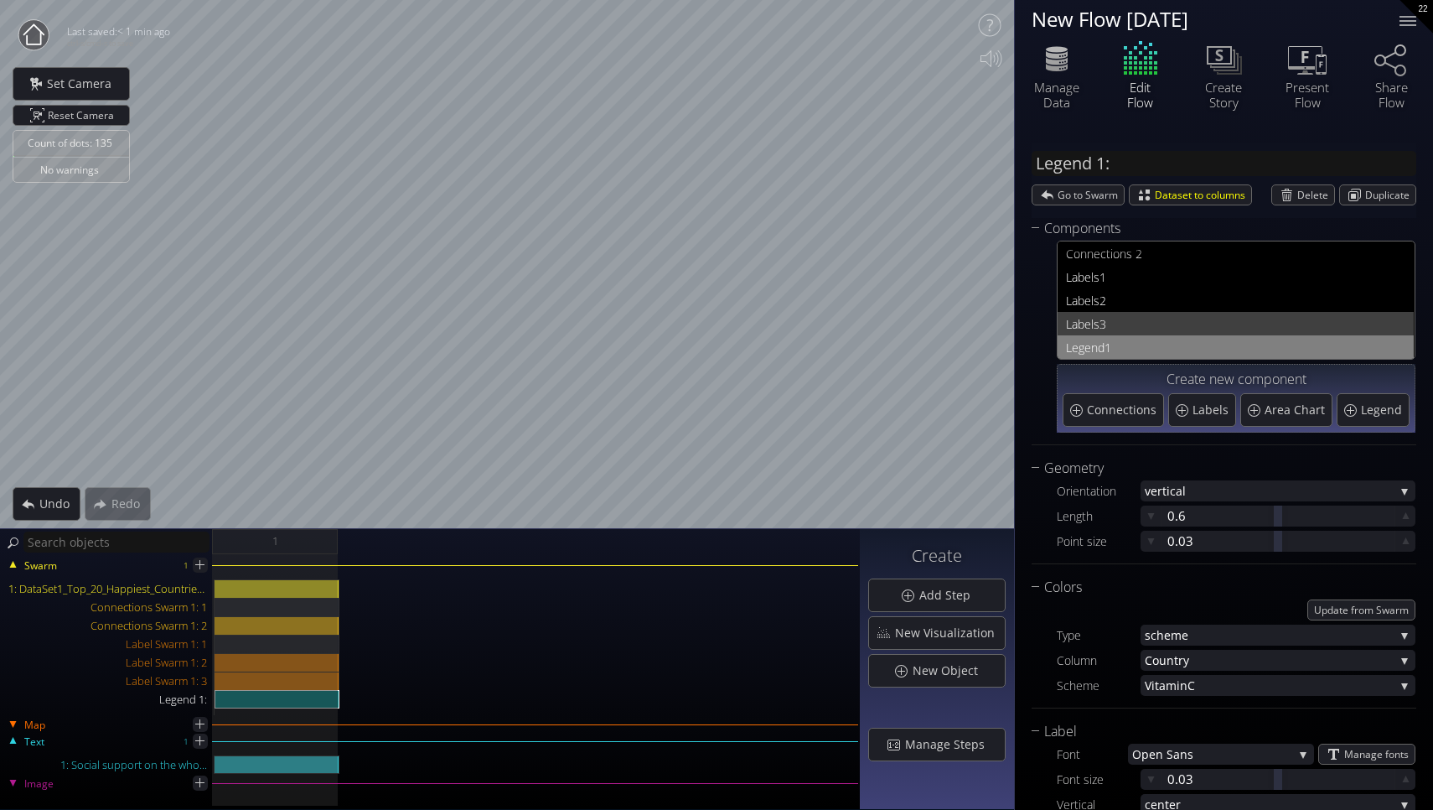
click at [1126, 317] on span "3" at bounding box center [1253, 323] width 306 height 21
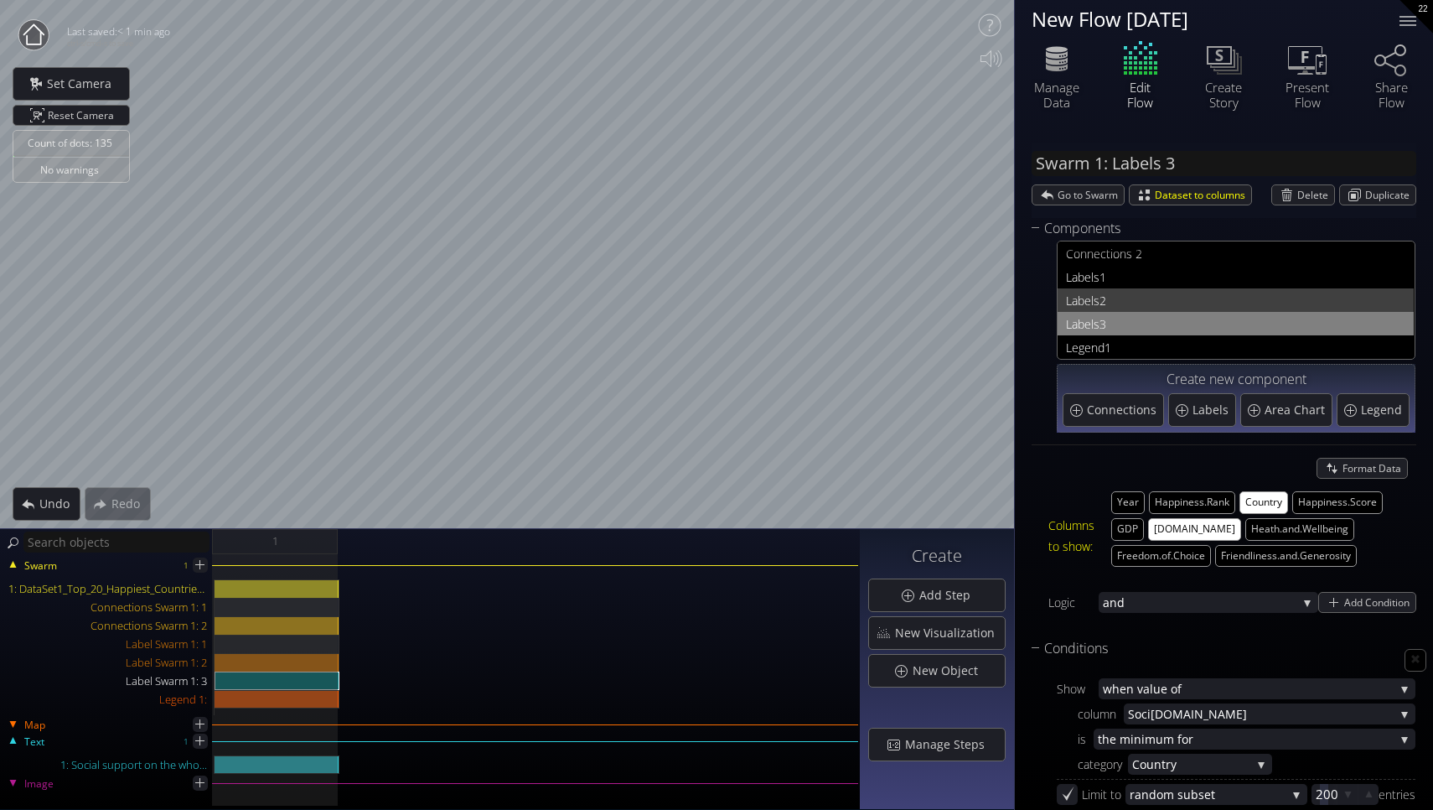
click at [1106, 303] on span "2" at bounding box center [1253, 300] width 306 height 21
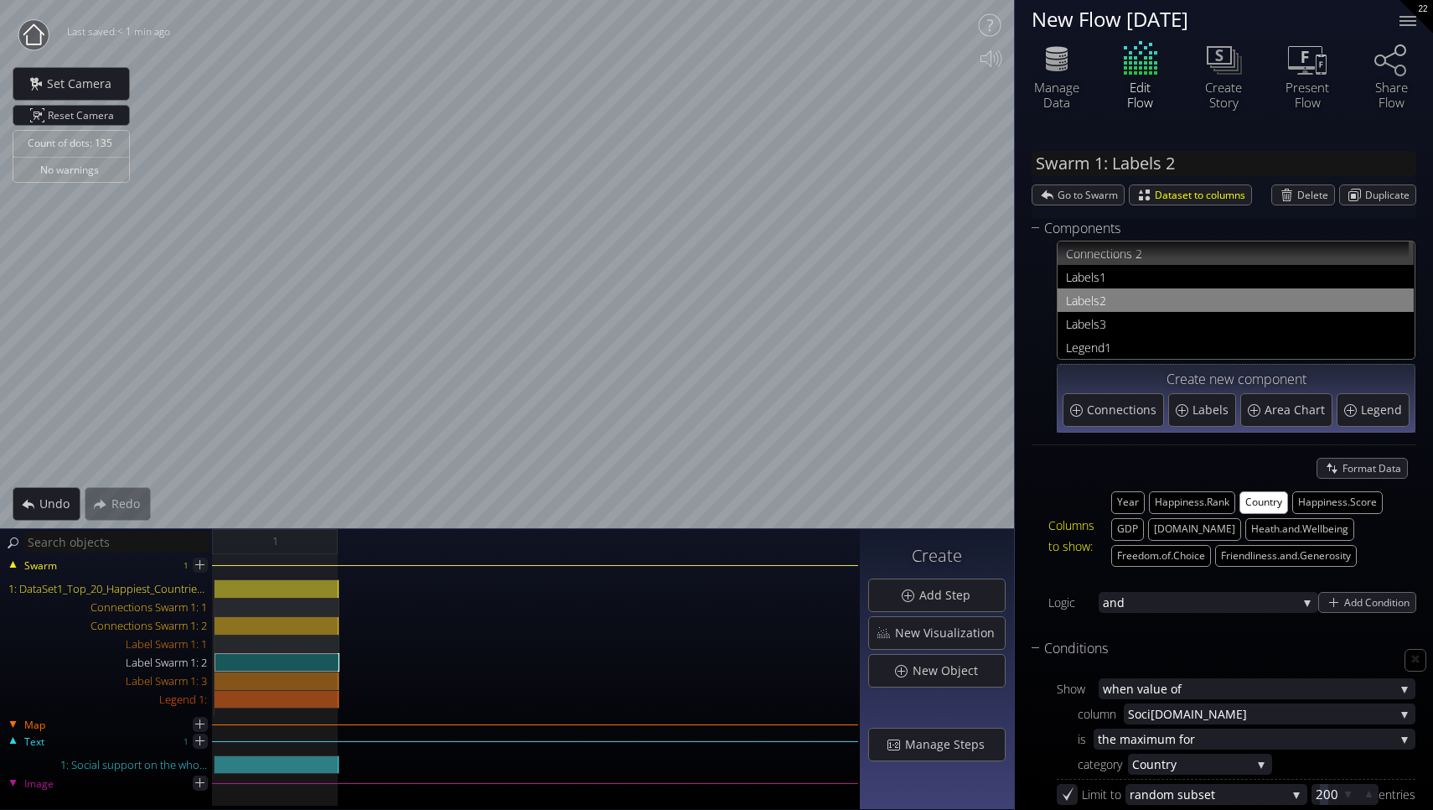
click at [1096, 258] on span "nections 2" at bounding box center [1246, 253] width 319 height 21
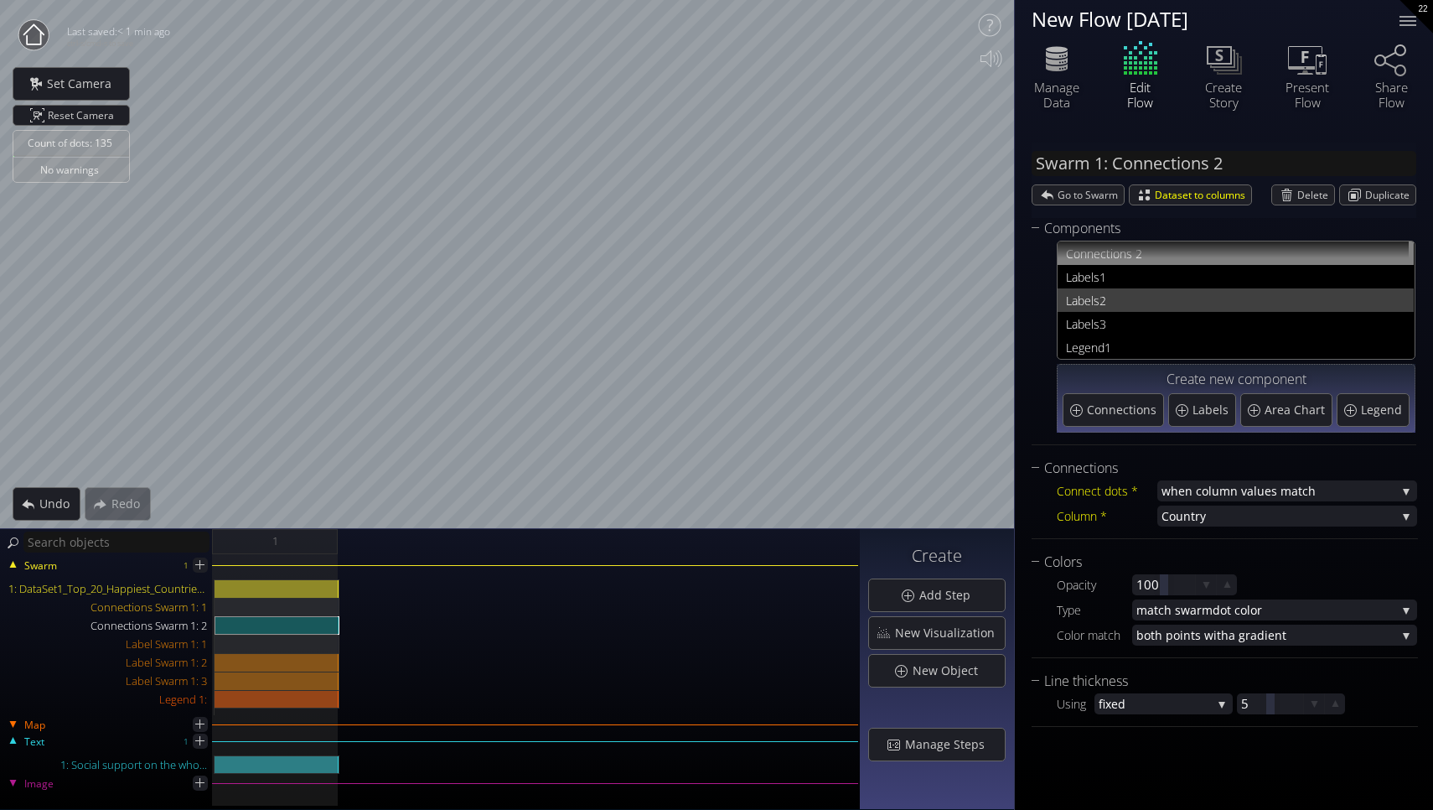
click at [1104, 305] on span "2" at bounding box center [1253, 300] width 306 height 21
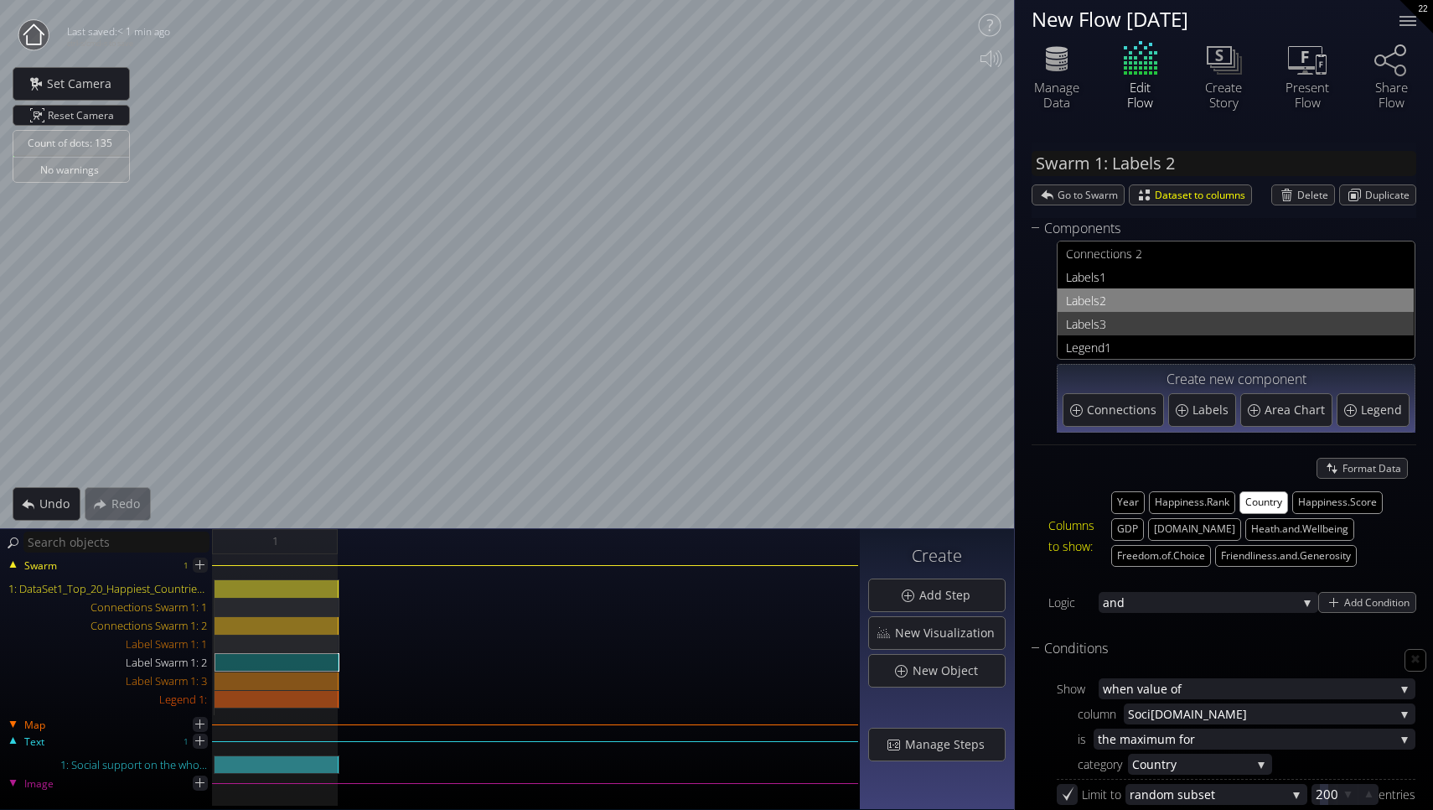
click at [1104, 313] on span "3" at bounding box center [1253, 323] width 306 height 21
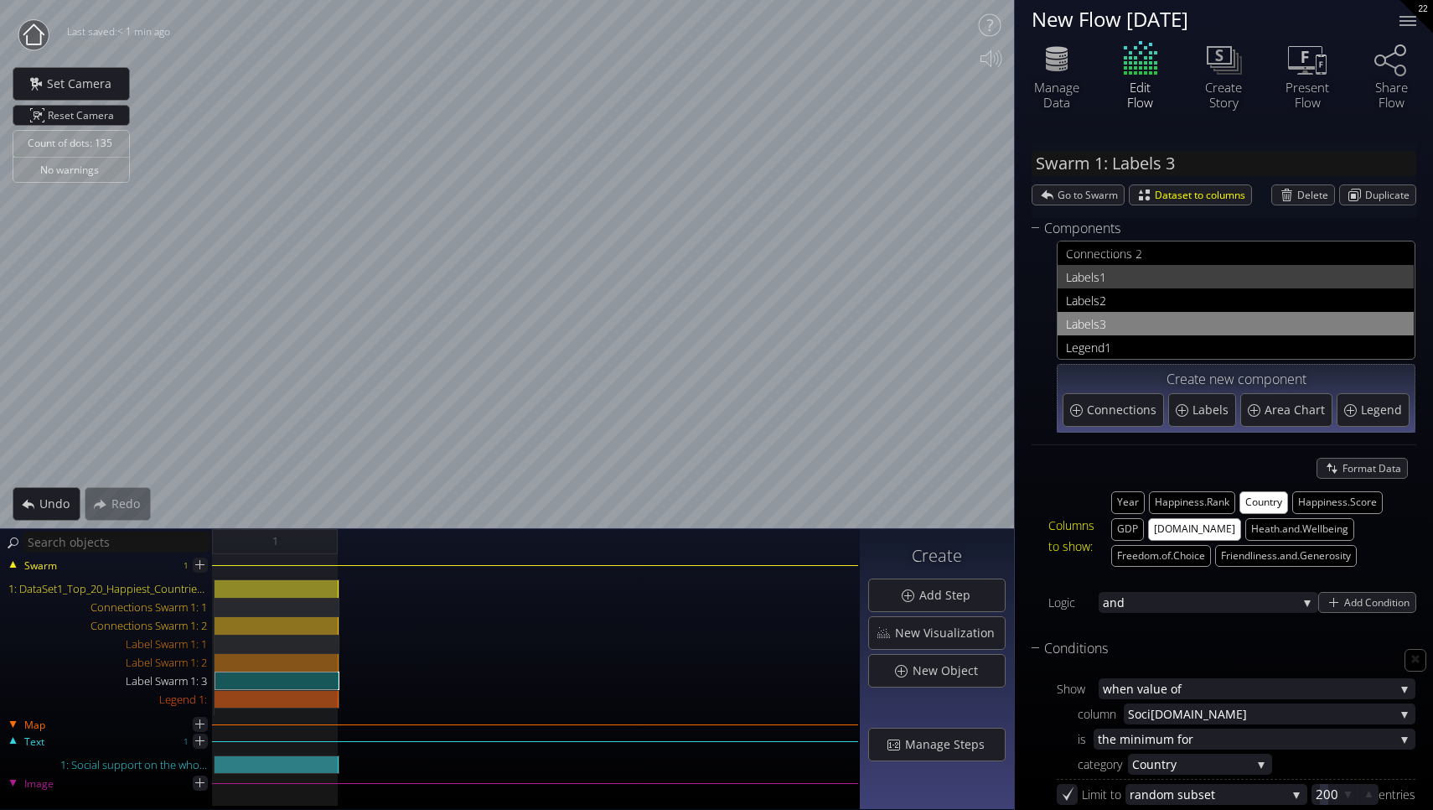
click at [1108, 287] on span "1" at bounding box center [1253, 277] width 306 height 21
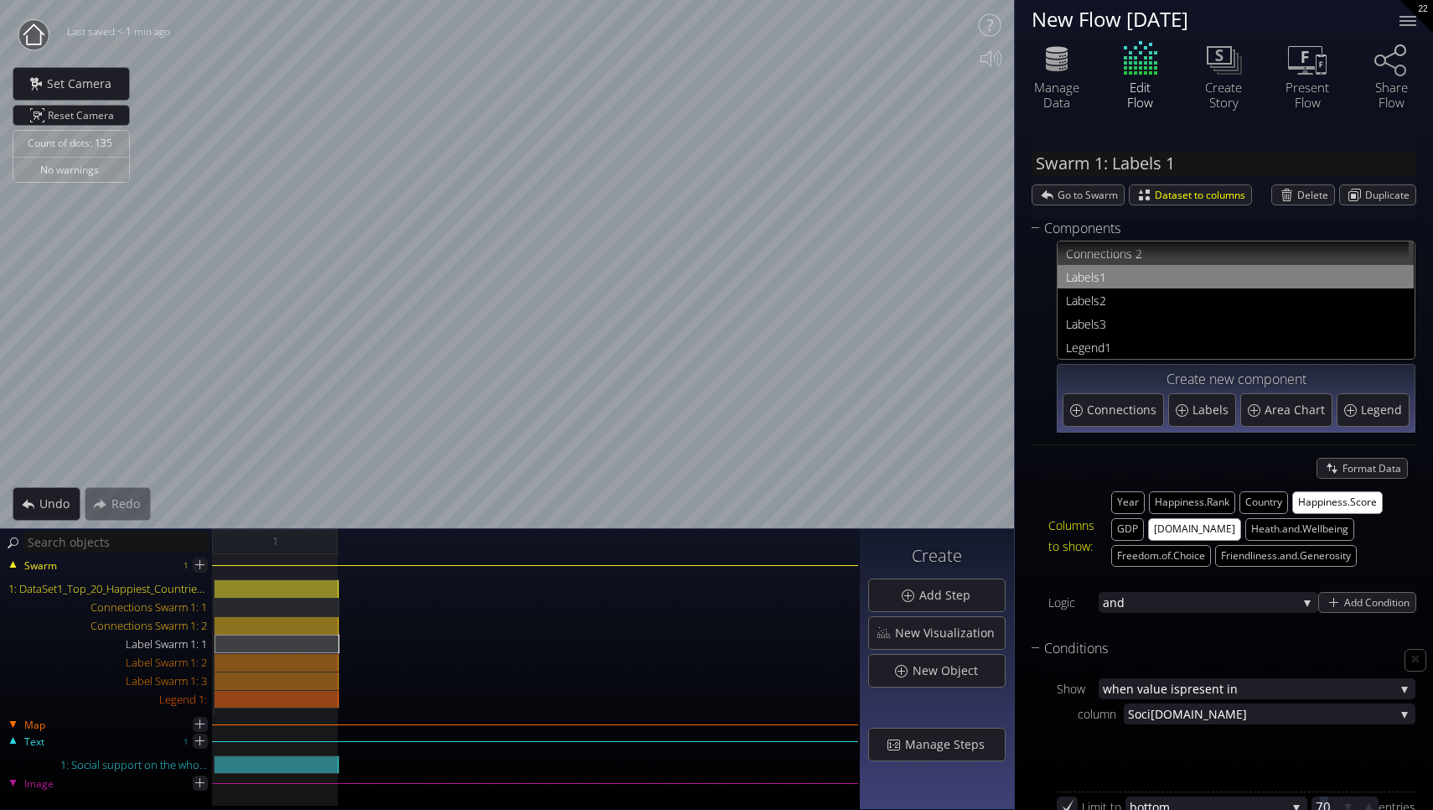
click at [1106, 253] on span "nections 2" at bounding box center [1246, 253] width 319 height 21
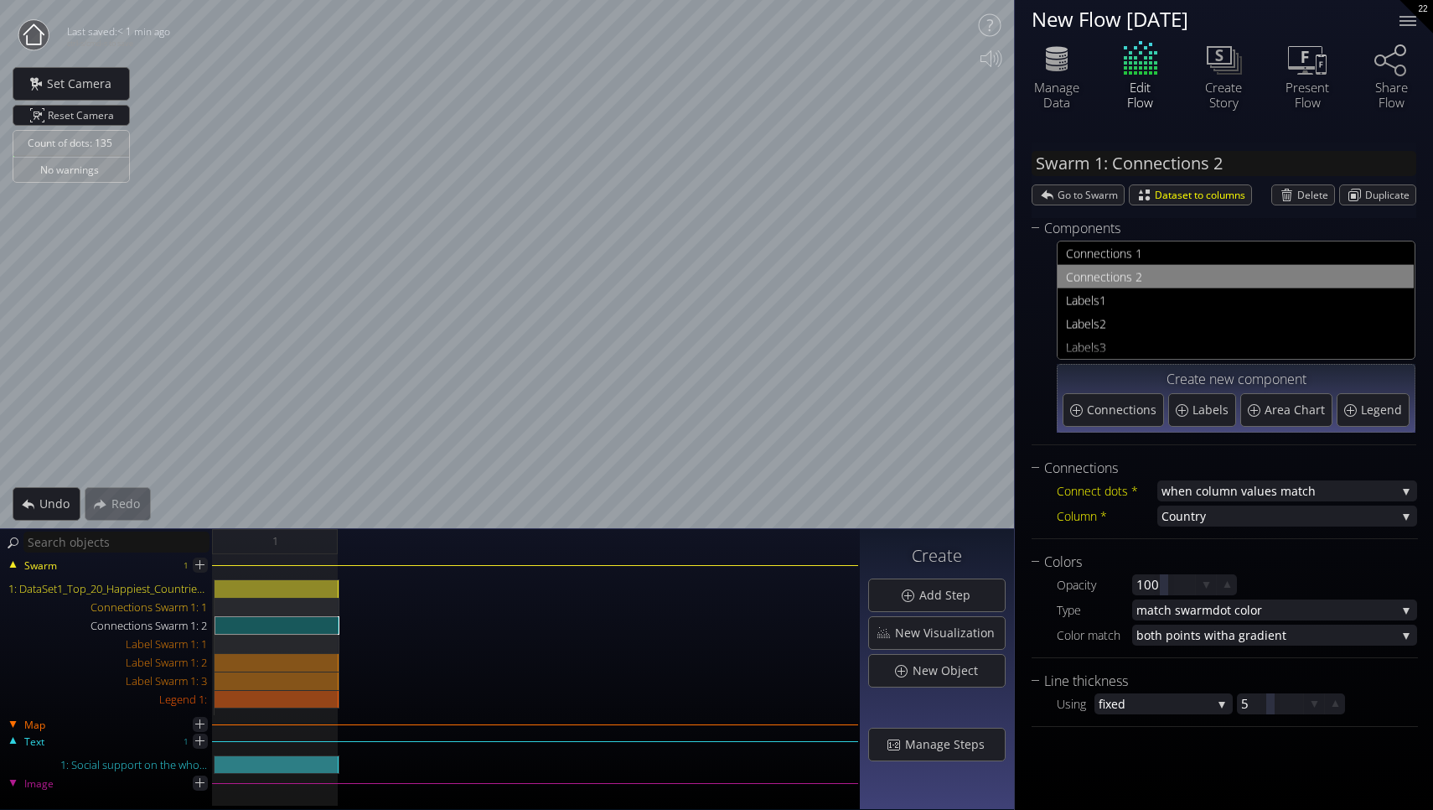
scroll to position [0, 0]
click at [1106, 253] on span "nections 1" at bounding box center [1246, 253] width 319 height 21
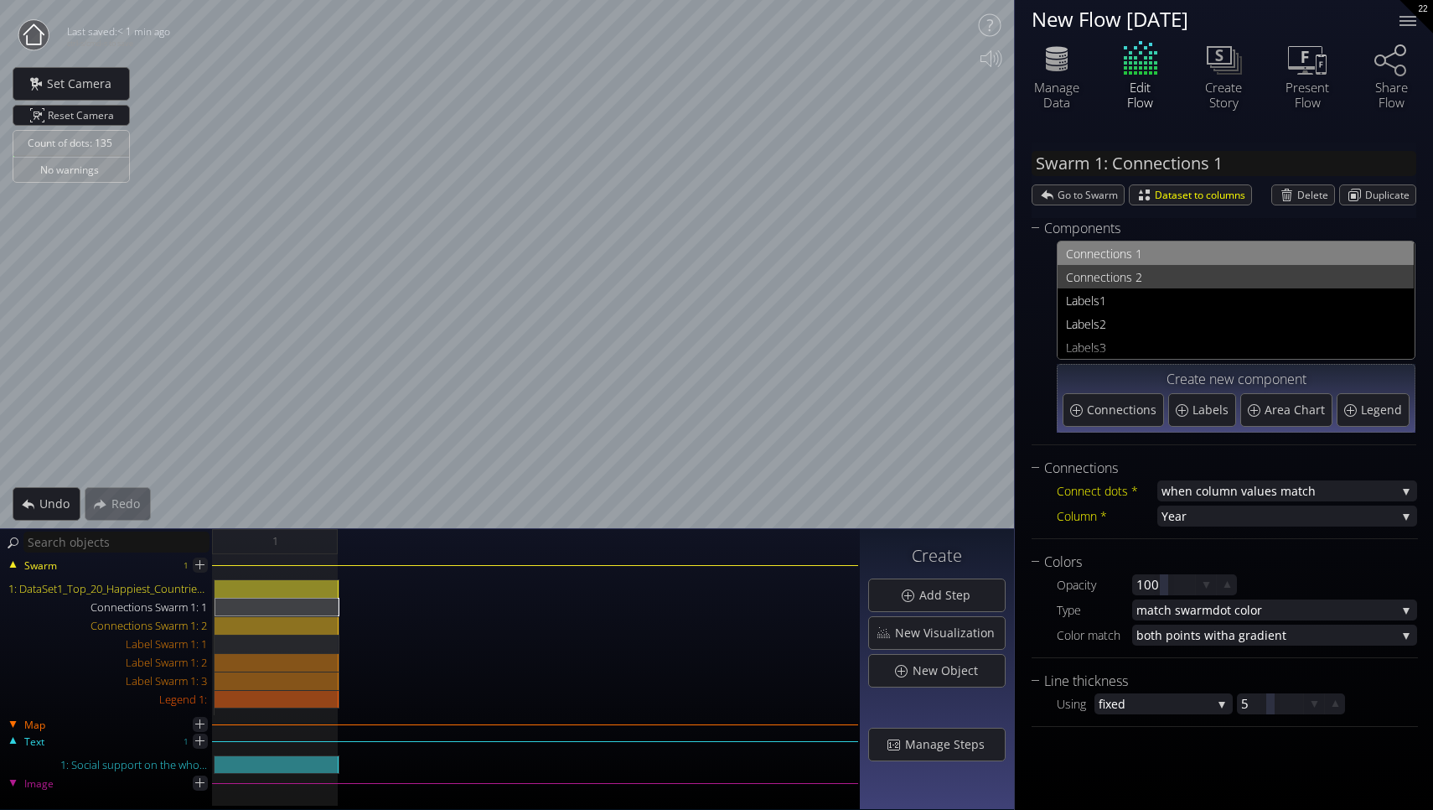
click at [1153, 269] on span "nections 2" at bounding box center [1246, 277] width 319 height 21
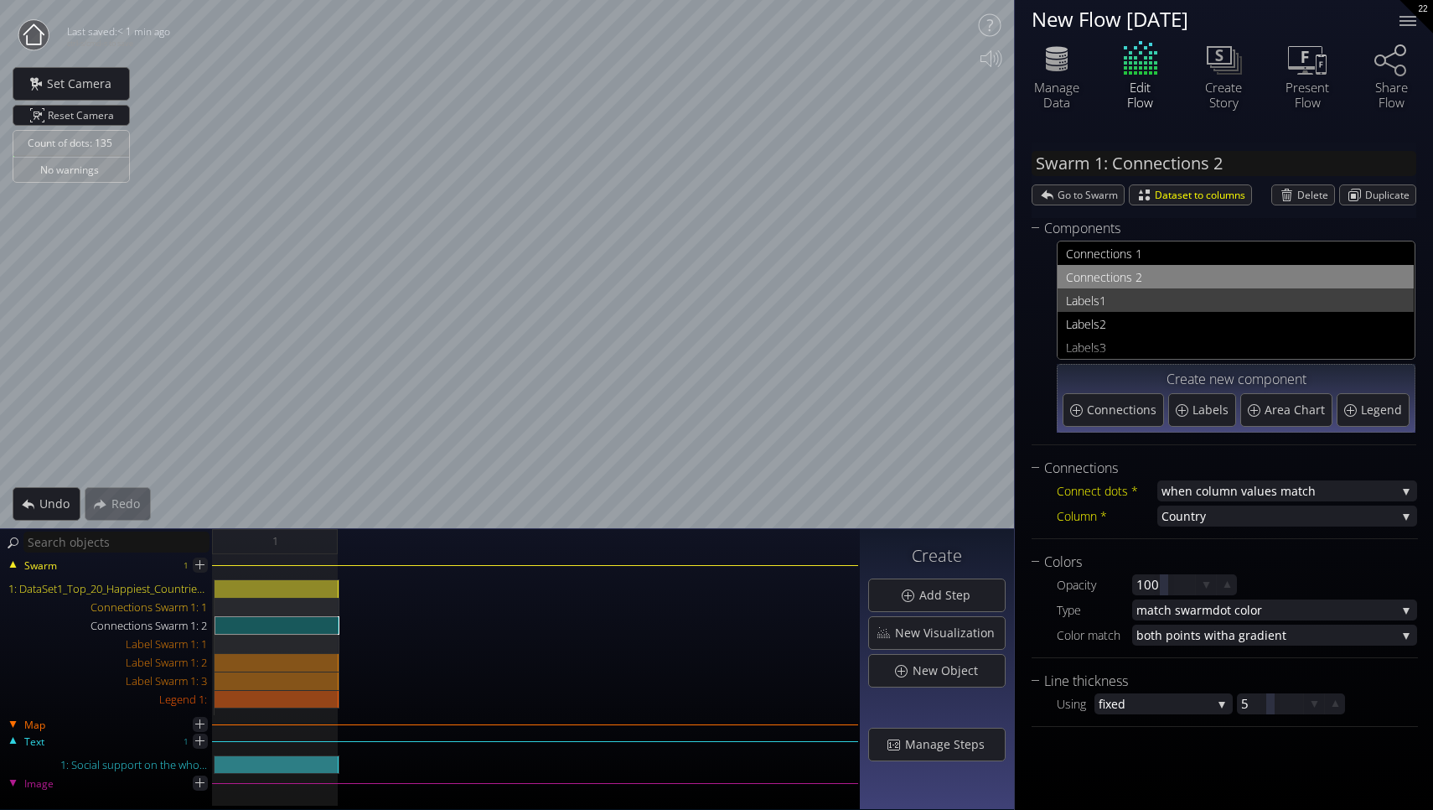
click at [1172, 299] on span "1" at bounding box center [1253, 300] width 306 height 21
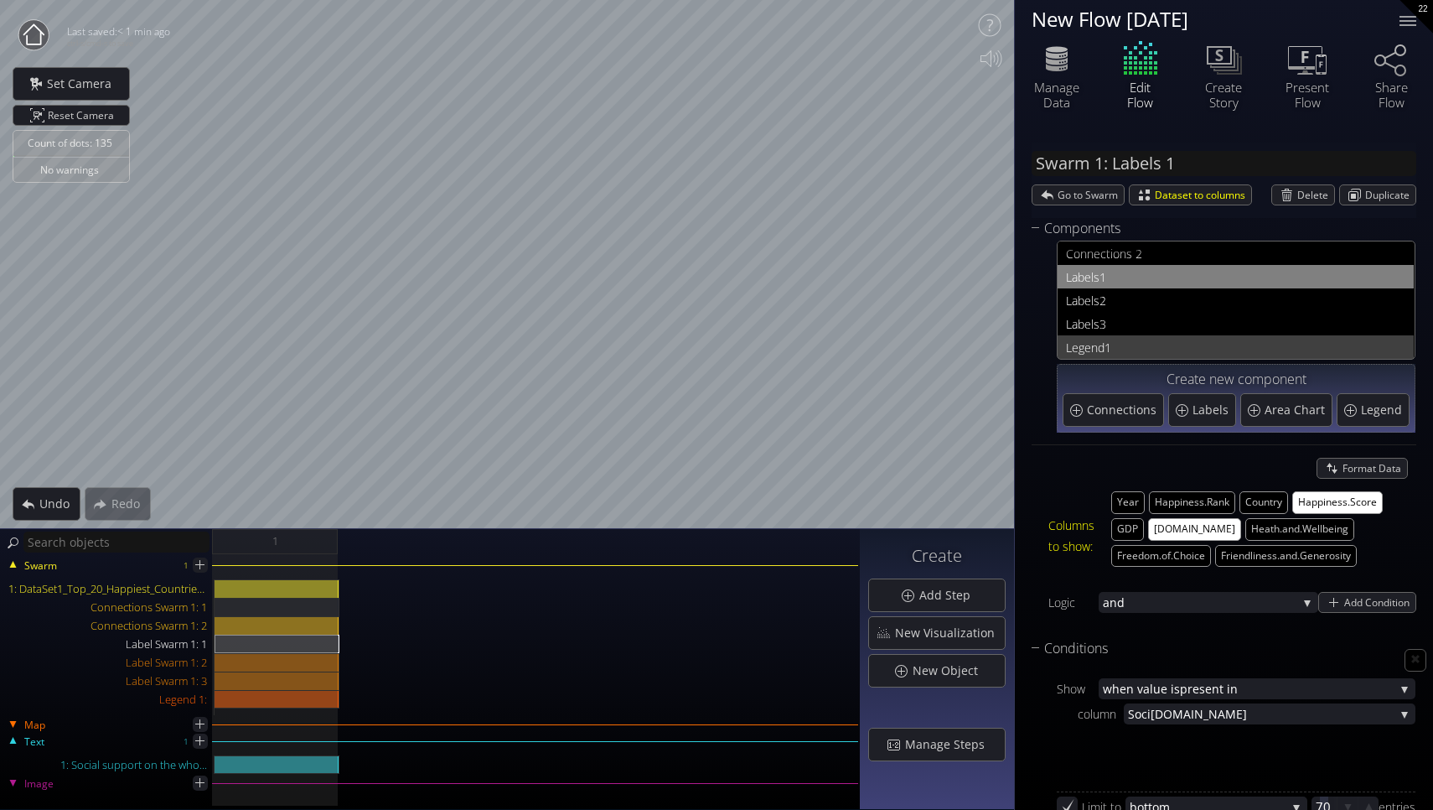
scroll to position [23, 0]
click at [1117, 347] on span "1" at bounding box center [1255, 347] width 301 height 21
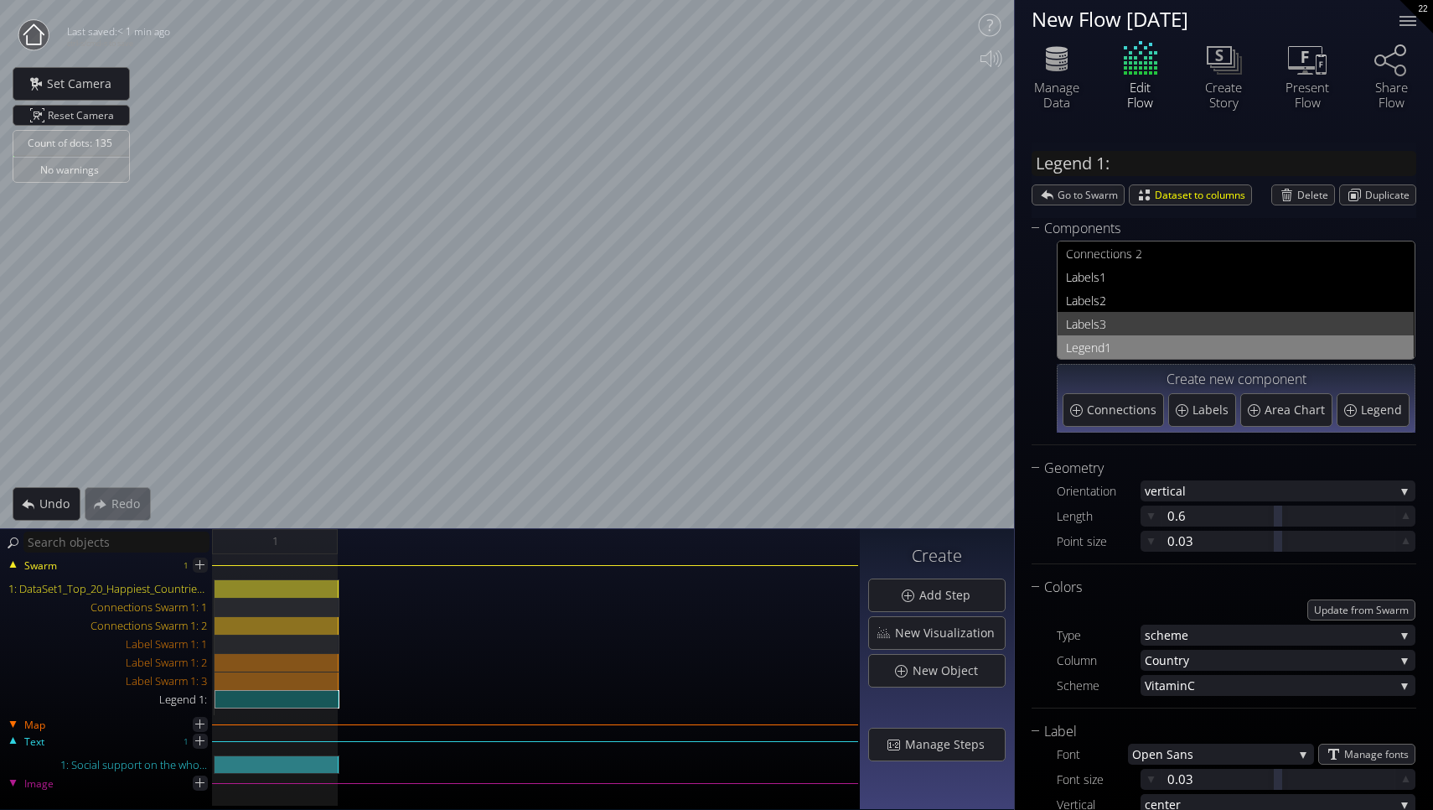
scroll to position [2, 0]
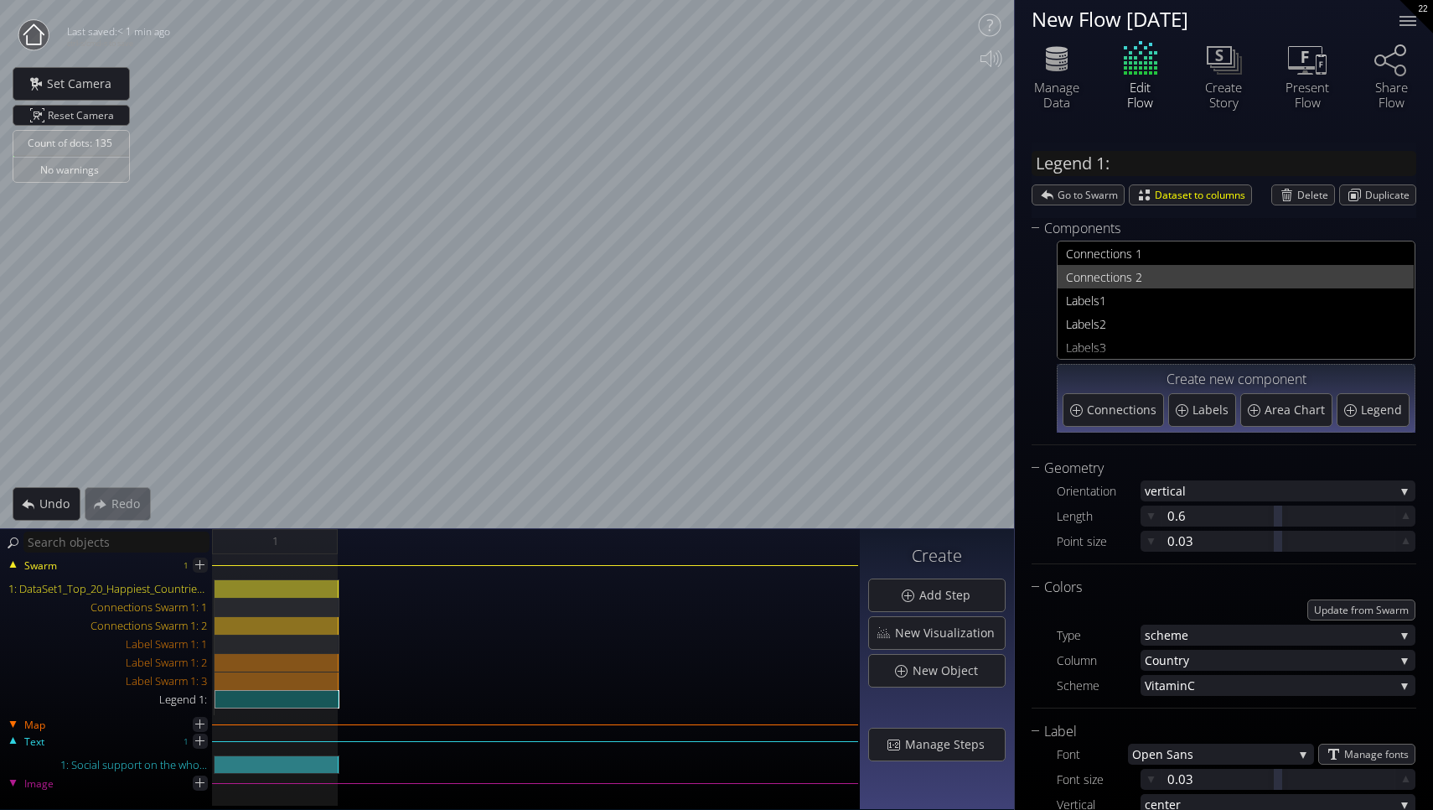
click at [1163, 266] on div "Con nections 1 Con nections 2 Labels 1 Labels 2 Labels 3 Legend 1" at bounding box center [1236, 311] width 356 height 141
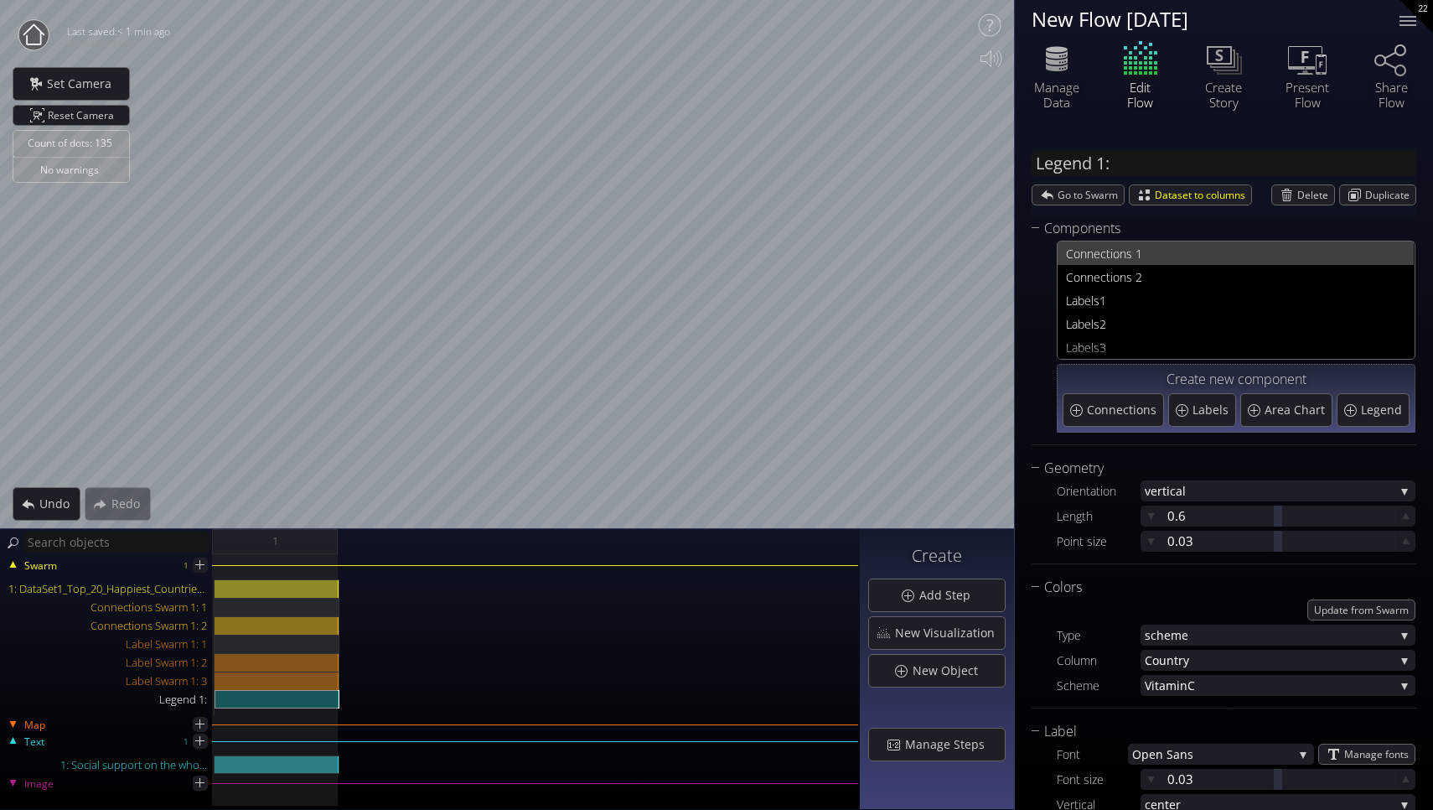
click at [1161, 252] on span "nections 1" at bounding box center [1246, 253] width 319 height 21
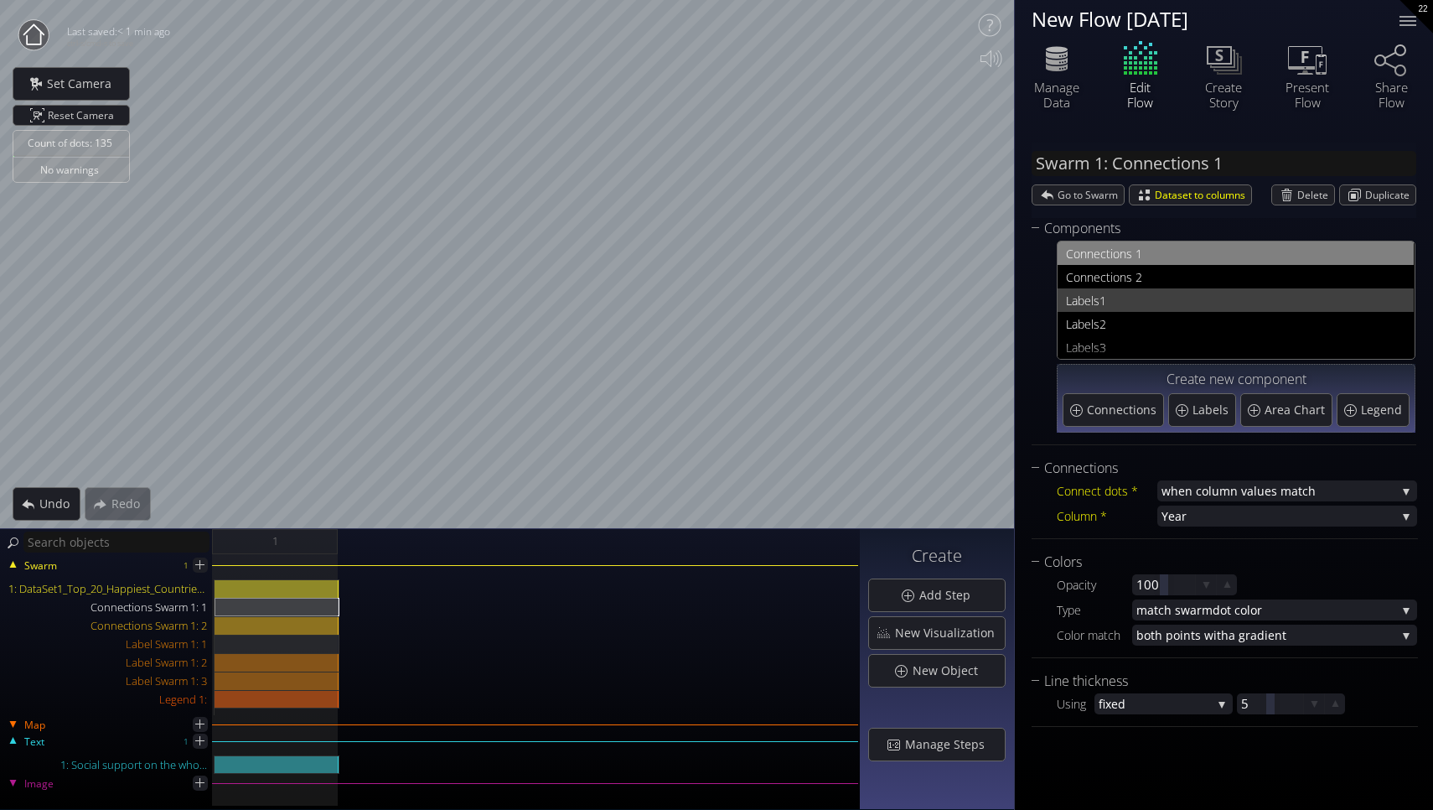
click at [1171, 298] on span "1" at bounding box center [1253, 300] width 306 height 21
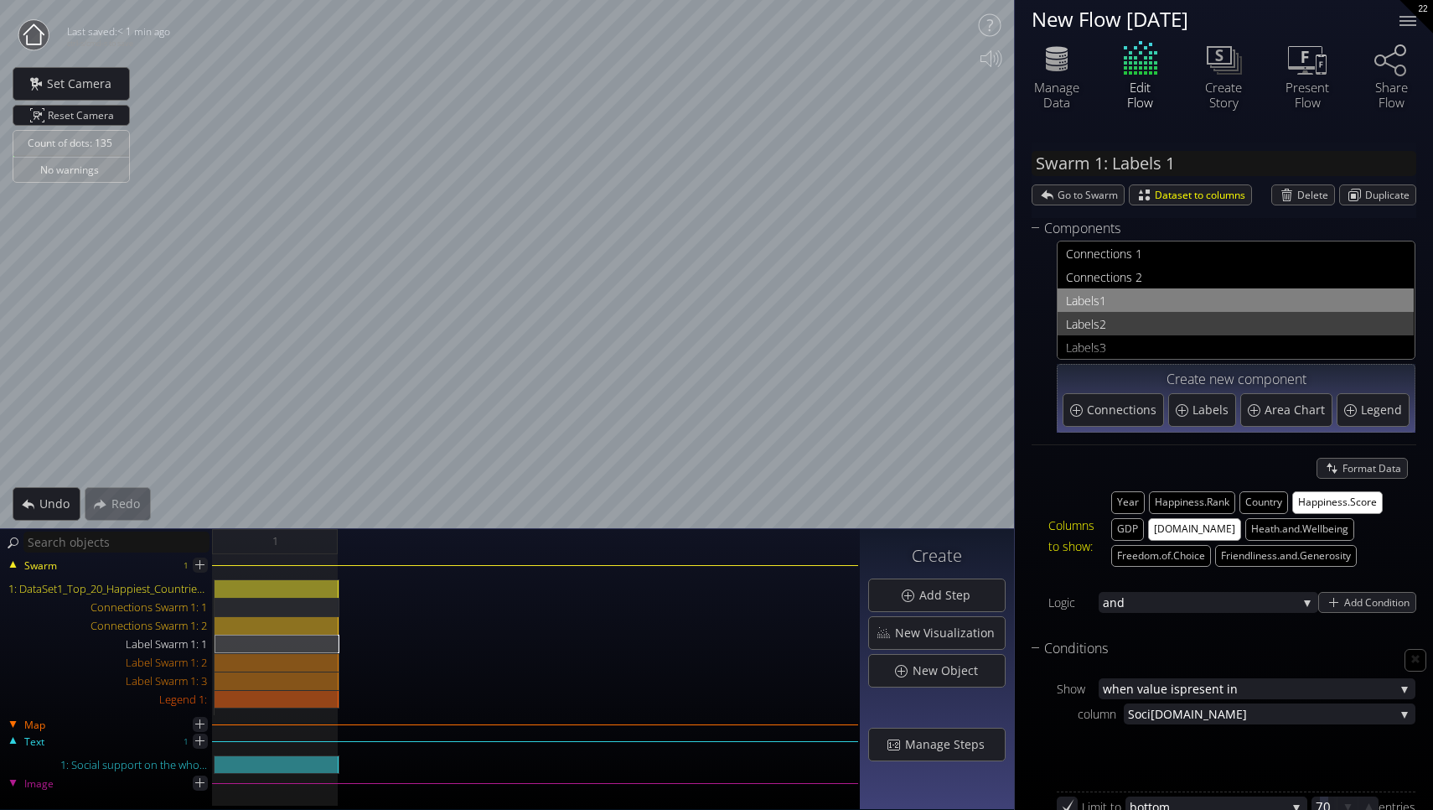
click at [1164, 314] on span "2" at bounding box center [1253, 323] width 306 height 21
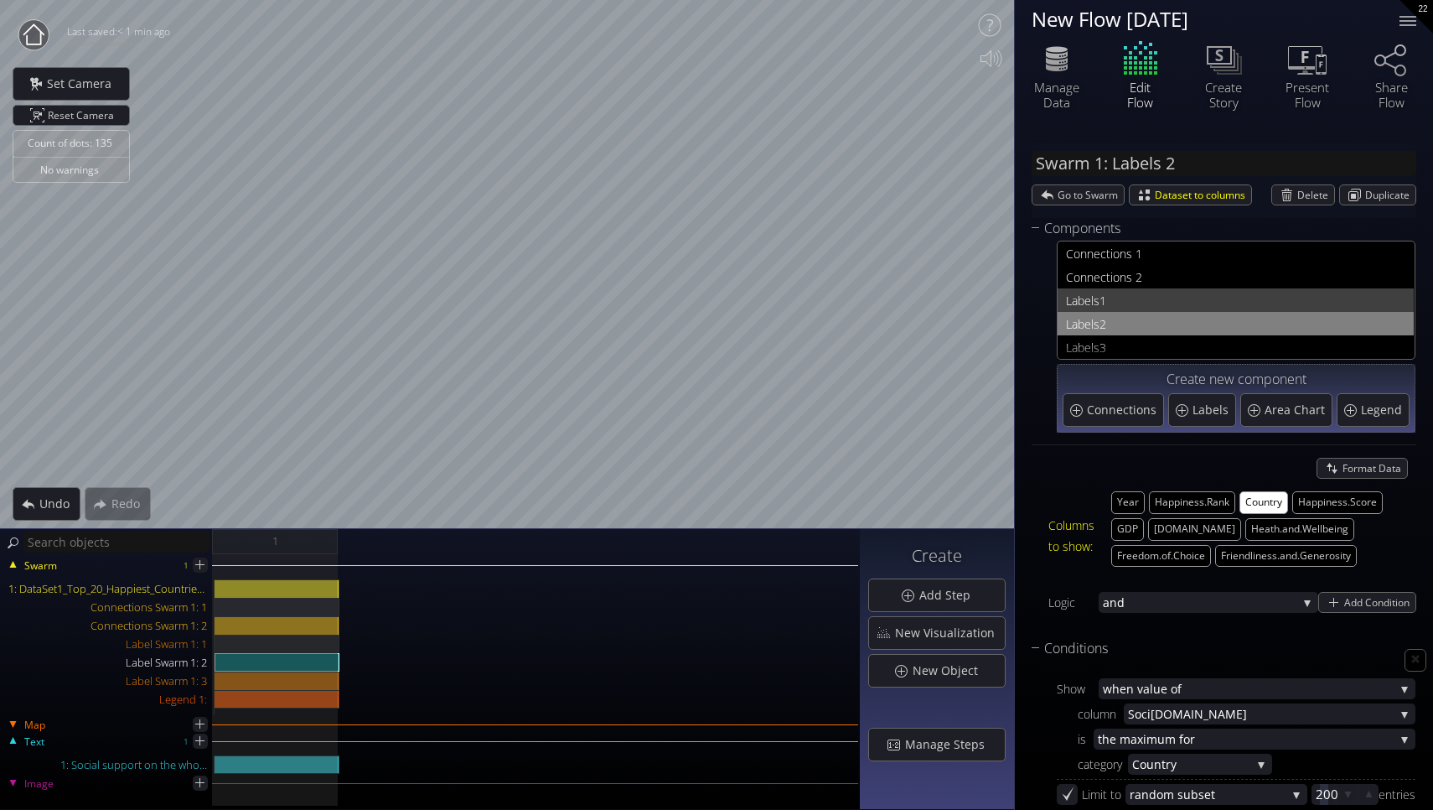
click at [1164, 298] on span "1" at bounding box center [1253, 300] width 306 height 21
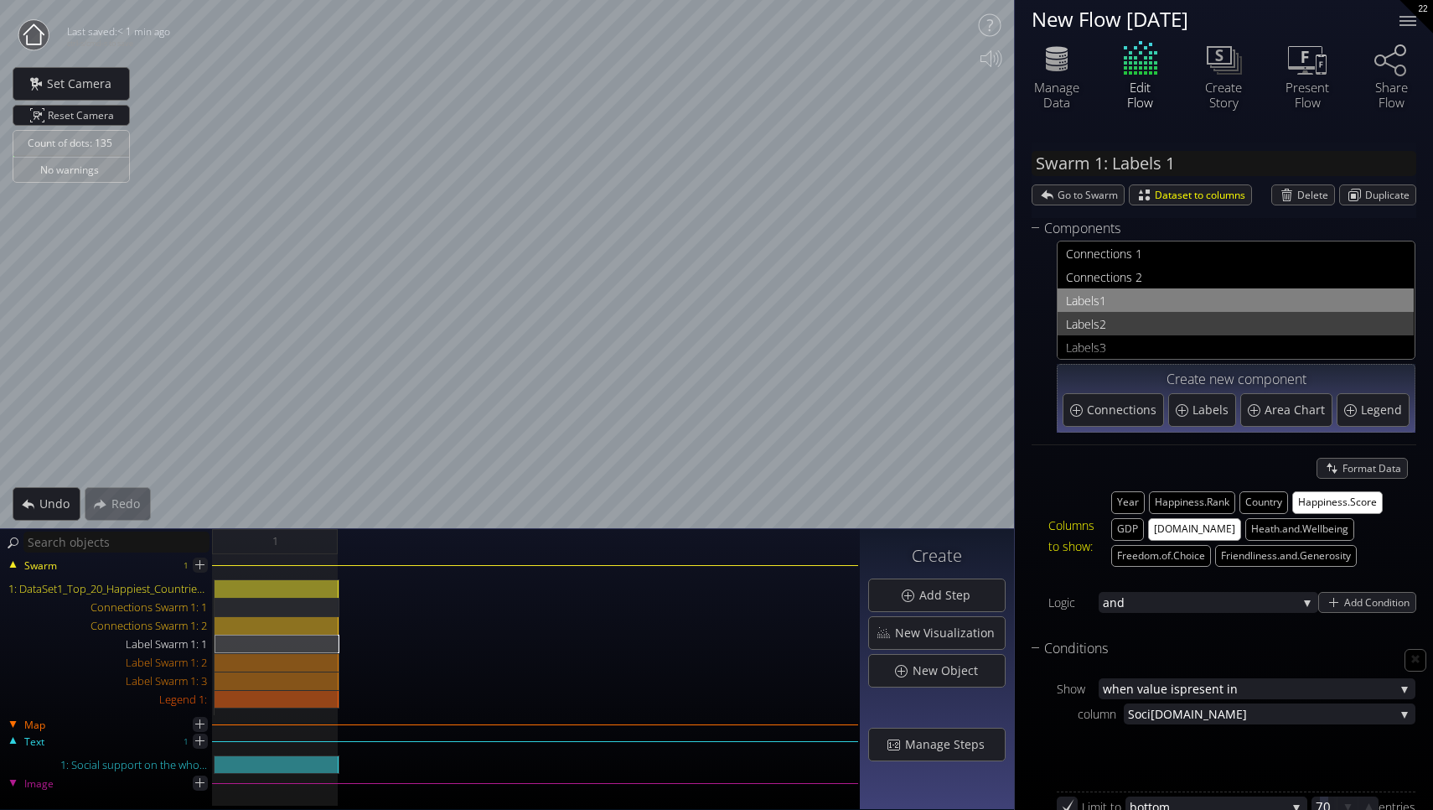
click at [1149, 326] on span "2" at bounding box center [1253, 323] width 306 height 21
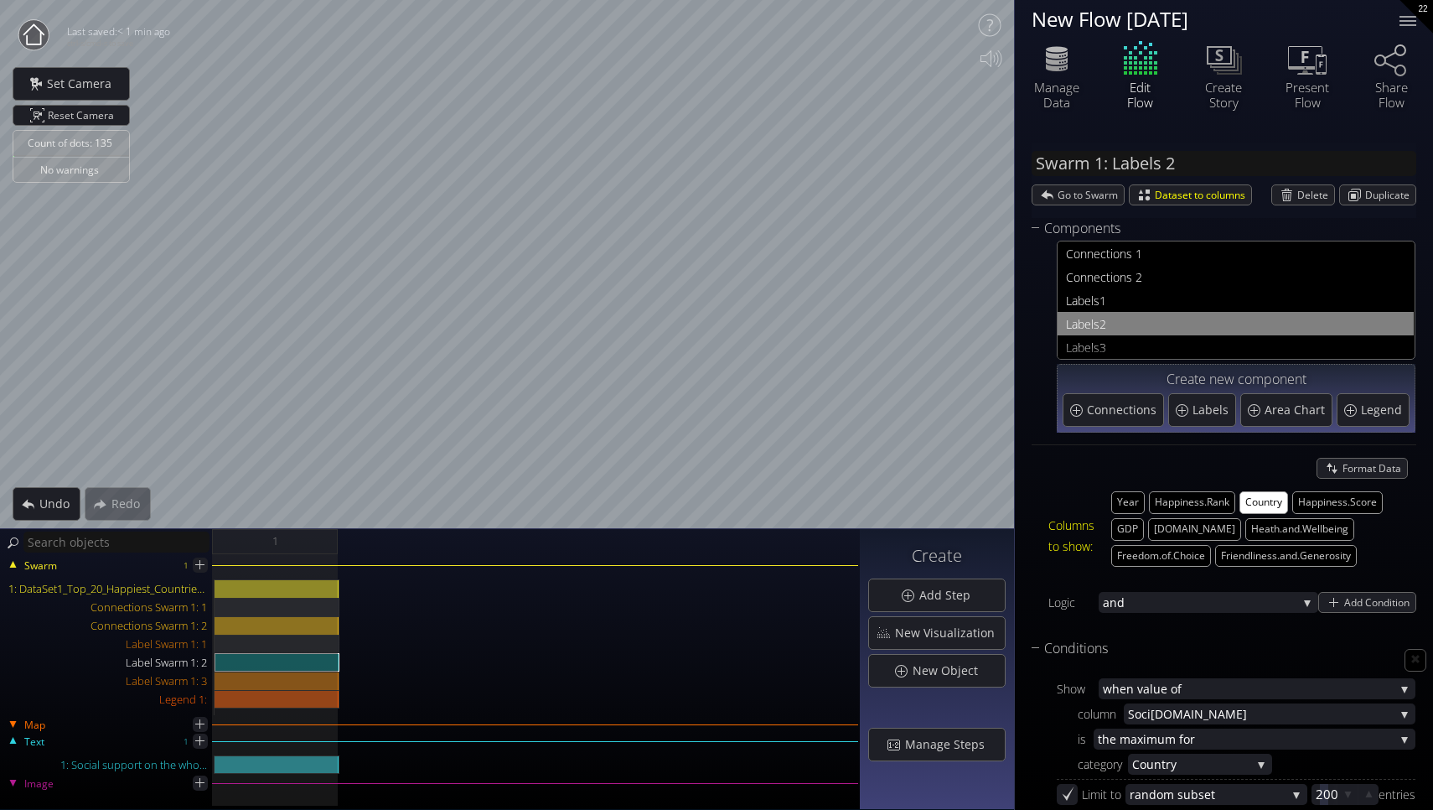
click at [1150, 334] on div "Labels 2" at bounding box center [1235, 323] width 339 height 23
click at [1152, 342] on span "3" at bounding box center [1253, 347] width 306 height 21
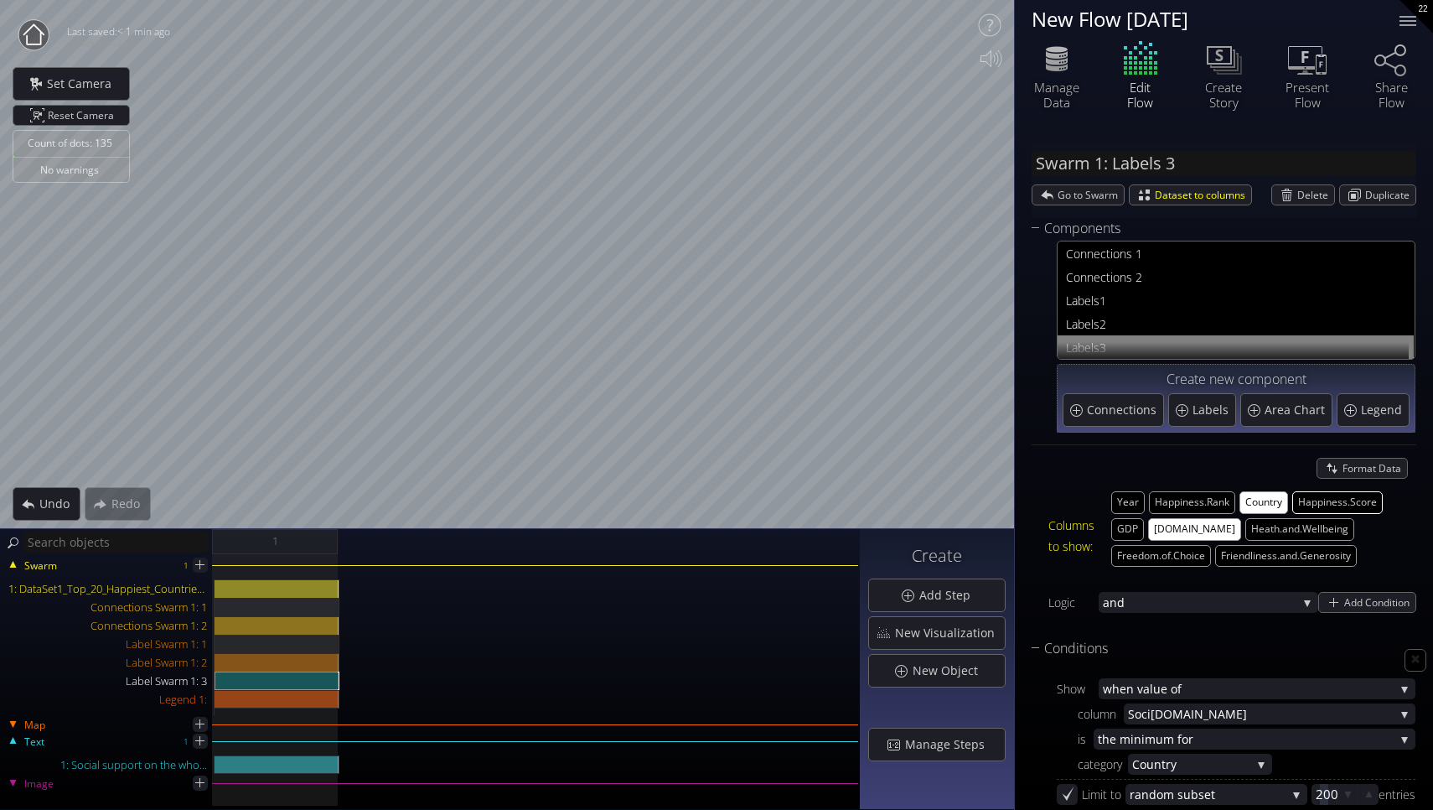
click at [1306, 505] on button "Happiness.Score" at bounding box center [1337, 502] width 91 height 23
click at [1277, 496] on button "Country" at bounding box center [1264, 502] width 49 height 23
click at [1200, 521] on button "[DOMAIN_NAME]" at bounding box center [1194, 529] width 93 height 23
click at [1197, 519] on button "[DOMAIN_NAME]" at bounding box center [1194, 529] width 93 height 23
click at [1207, 526] on button "[DOMAIN_NAME]" at bounding box center [1194, 529] width 93 height 23
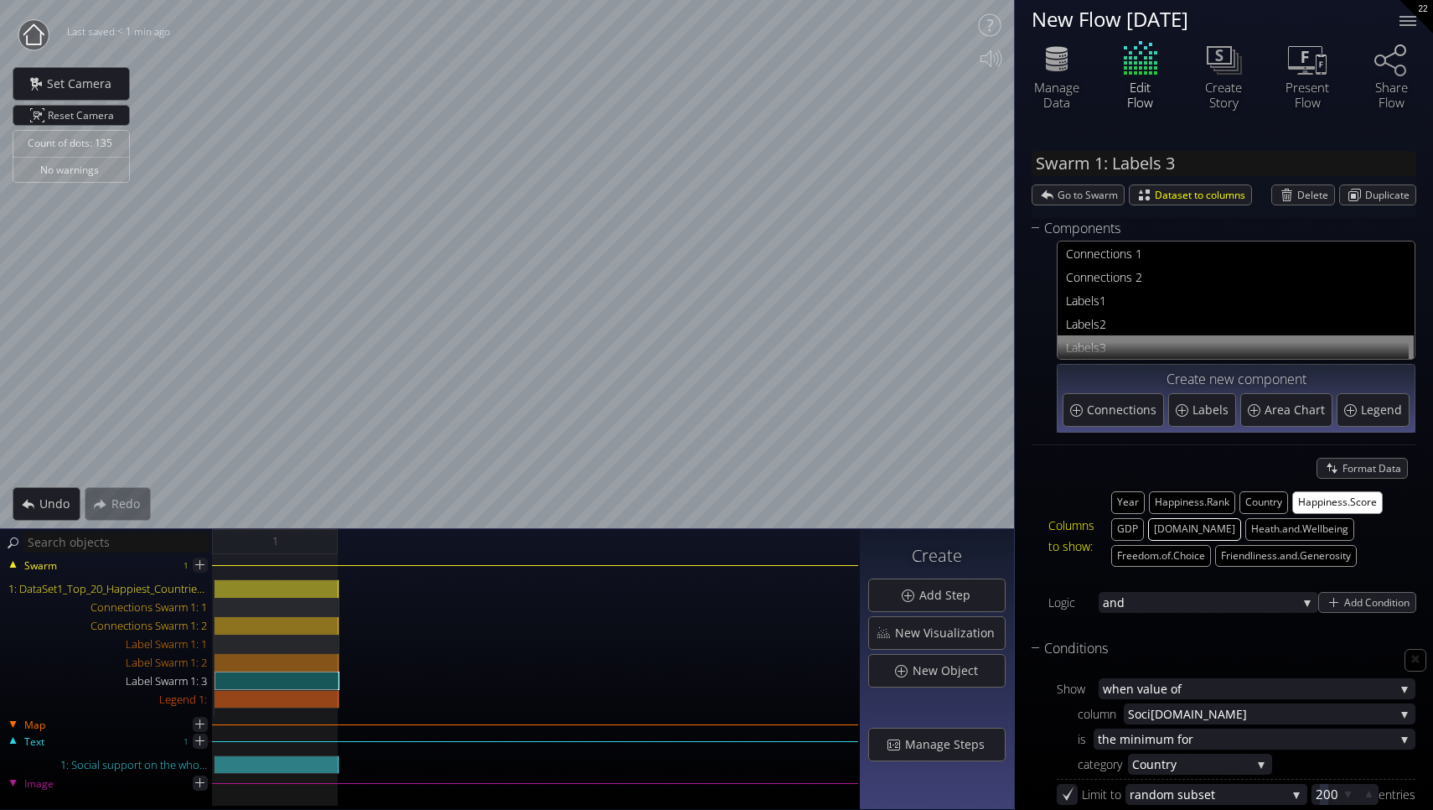
click at [1207, 526] on button "[DOMAIN_NAME]" at bounding box center [1194, 529] width 93 height 23
click at [1207, 529] on button "[DOMAIN_NAME]" at bounding box center [1194, 529] width 93 height 23
click at [1128, 258] on span "nections 1" at bounding box center [1246, 253] width 319 height 21
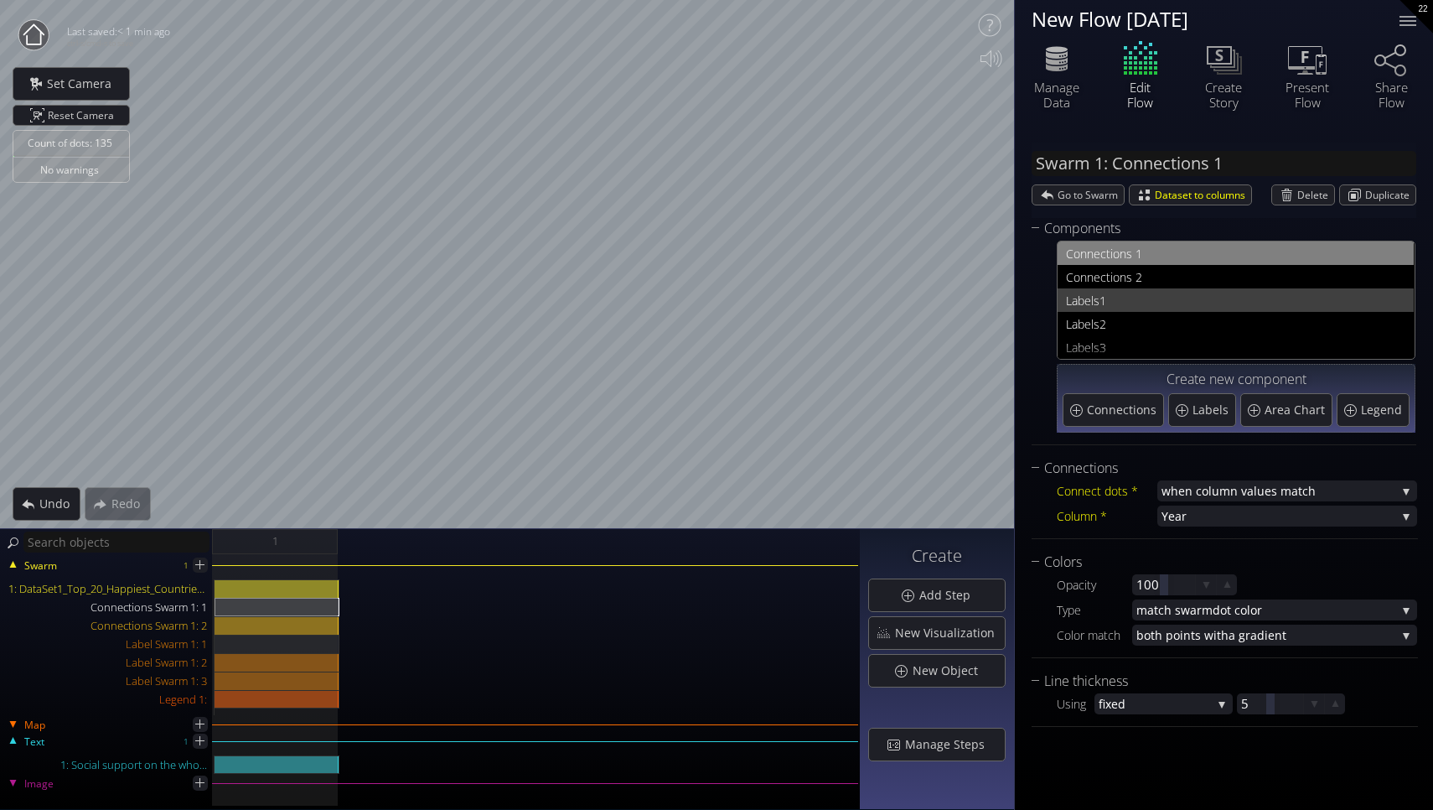
click at [1164, 292] on span "1" at bounding box center [1253, 300] width 306 height 21
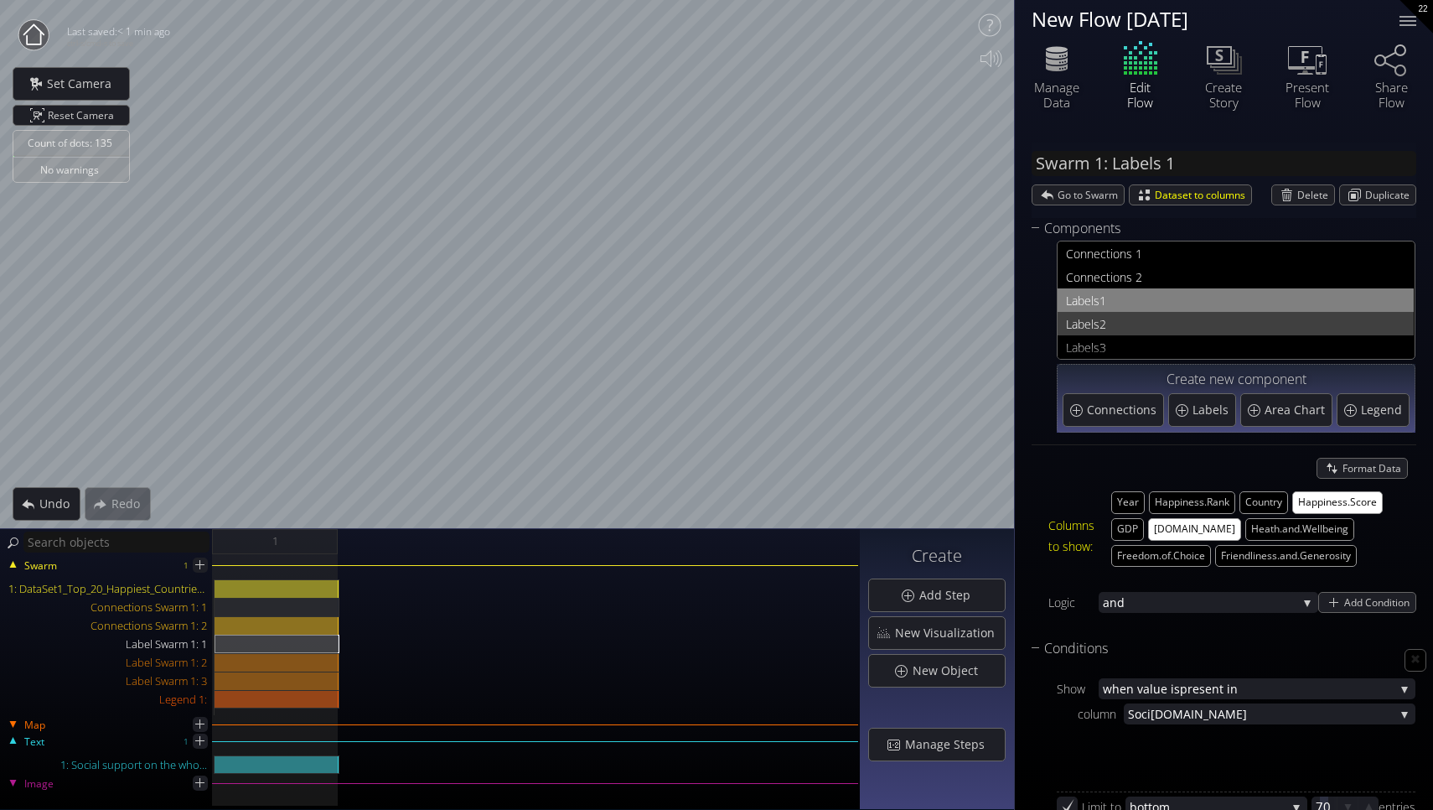
click at [1129, 321] on span "2" at bounding box center [1253, 323] width 306 height 21
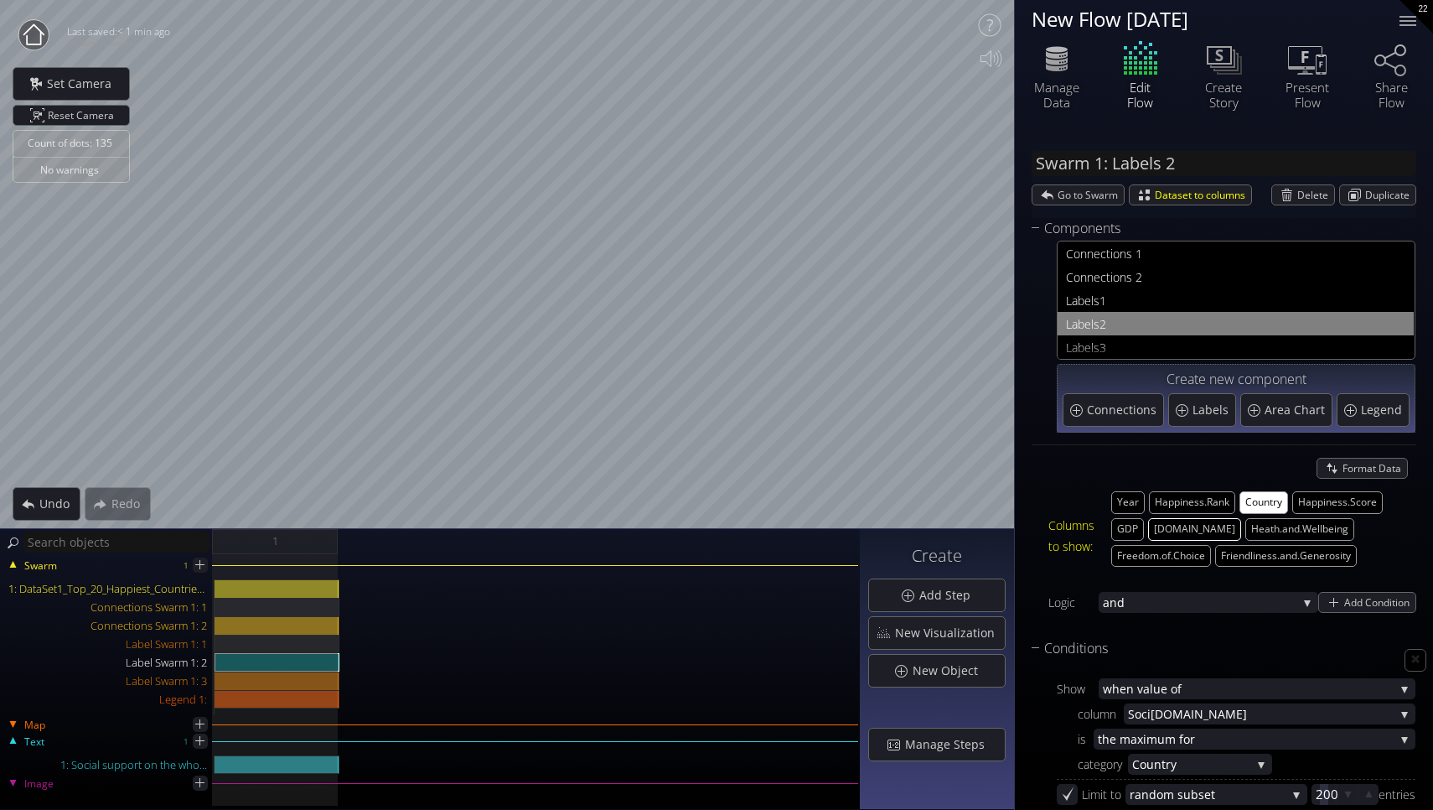
click at [1202, 523] on button "[DOMAIN_NAME]" at bounding box center [1194, 529] width 93 height 23
click at [1319, 499] on button "Happiness.Score" at bounding box center [1337, 502] width 91 height 23
click at [1032, 397] on div "Con nections 1 Con nections 2 Labels 1 Labels 2 Labels 3 Legend 1 Create new co…" at bounding box center [1224, 338] width 385 height 198
click at [1171, 526] on button "[DOMAIN_NAME]" at bounding box center [1194, 529] width 93 height 23
click at [1211, 529] on button "[DOMAIN_NAME]" at bounding box center [1194, 529] width 93 height 23
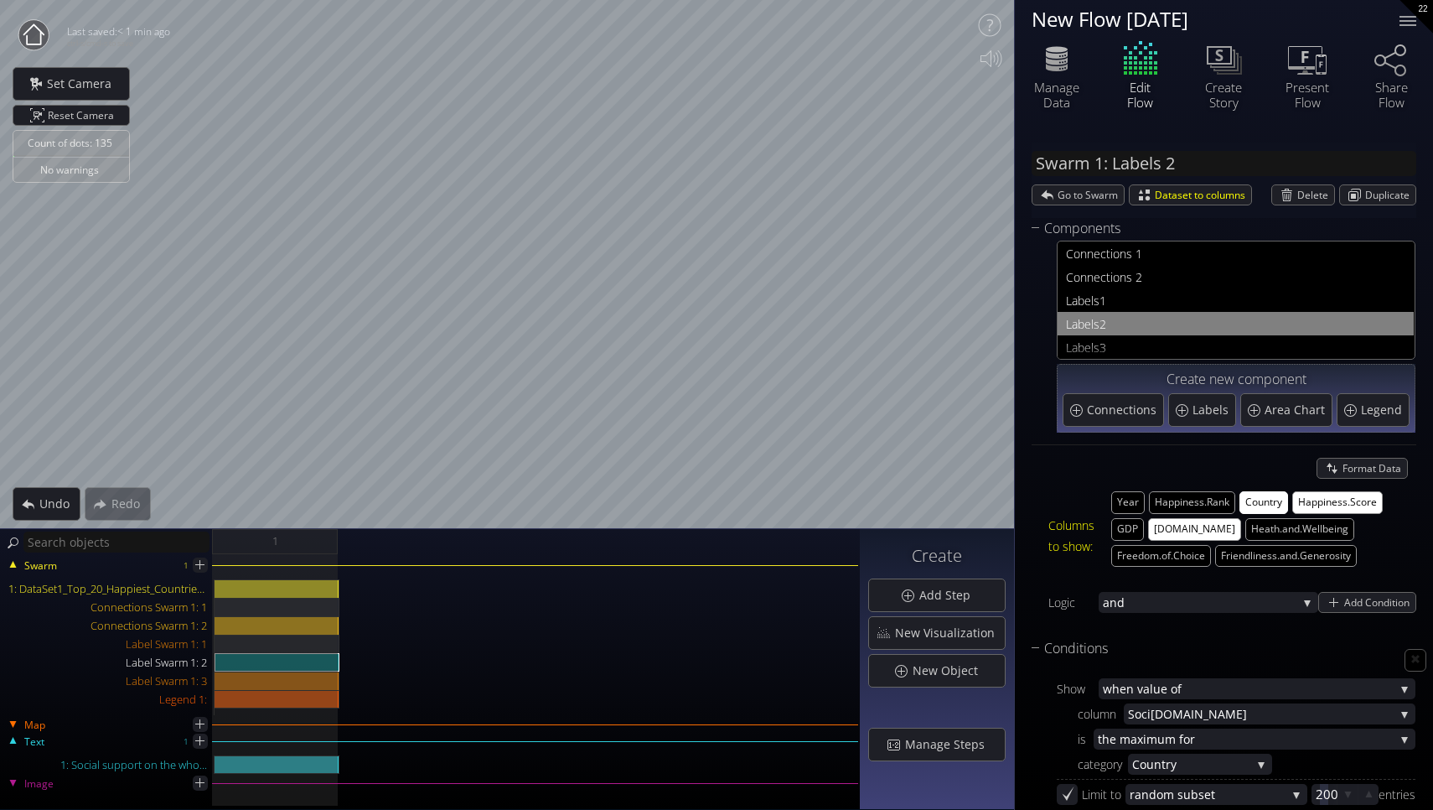
click at [1249, 494] on button "Country" at bounding box center [1264, 502] width 49 height 23
click at [1307, 508] on button "Happiness.Score" at bounding box center [1337, 502] width 91 height 23
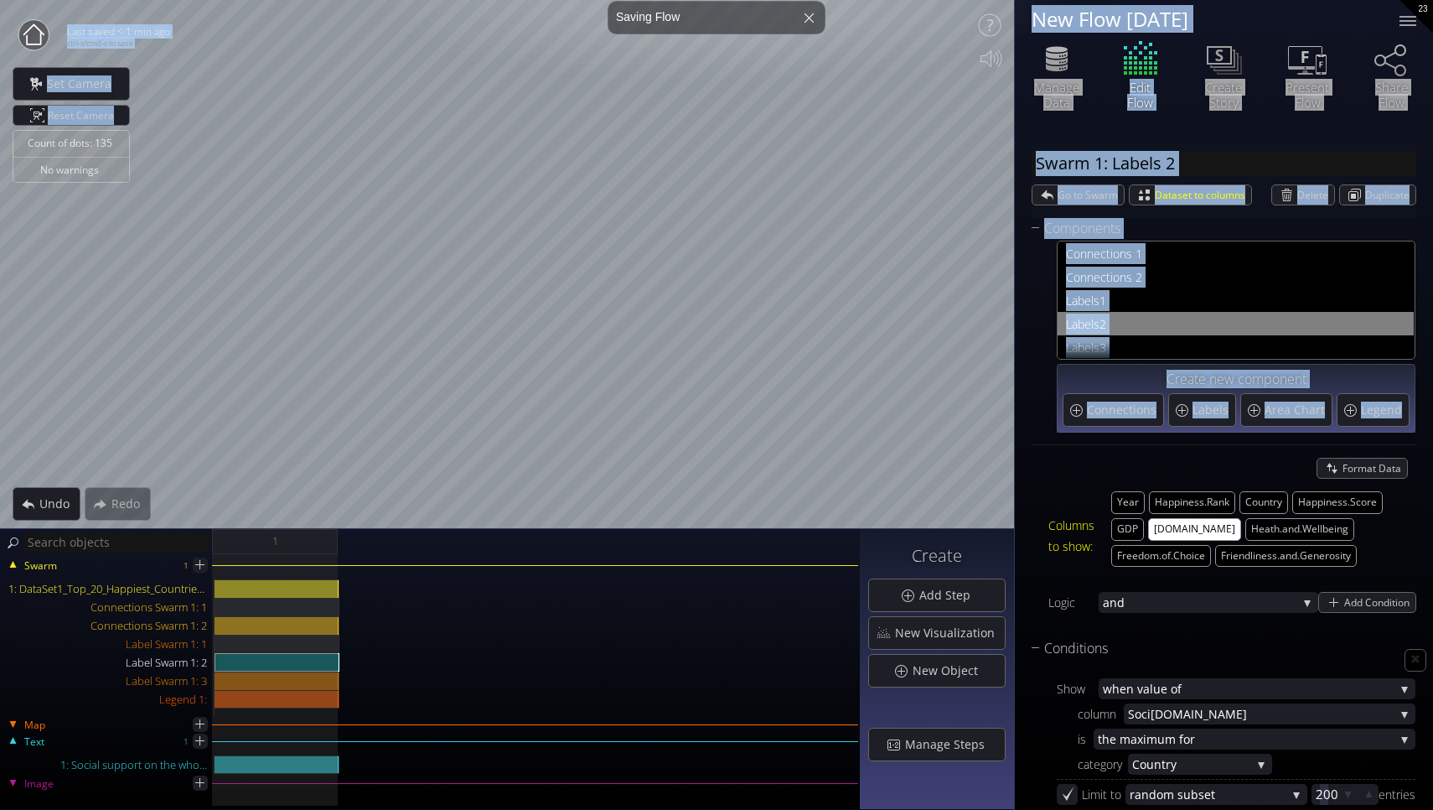
click at [919, 489] on div "Count of dots: 135 No warnings Close Calibrate to floor or table Close Tap anyw…" at bounding box center [716, 405] width 1433 height 810
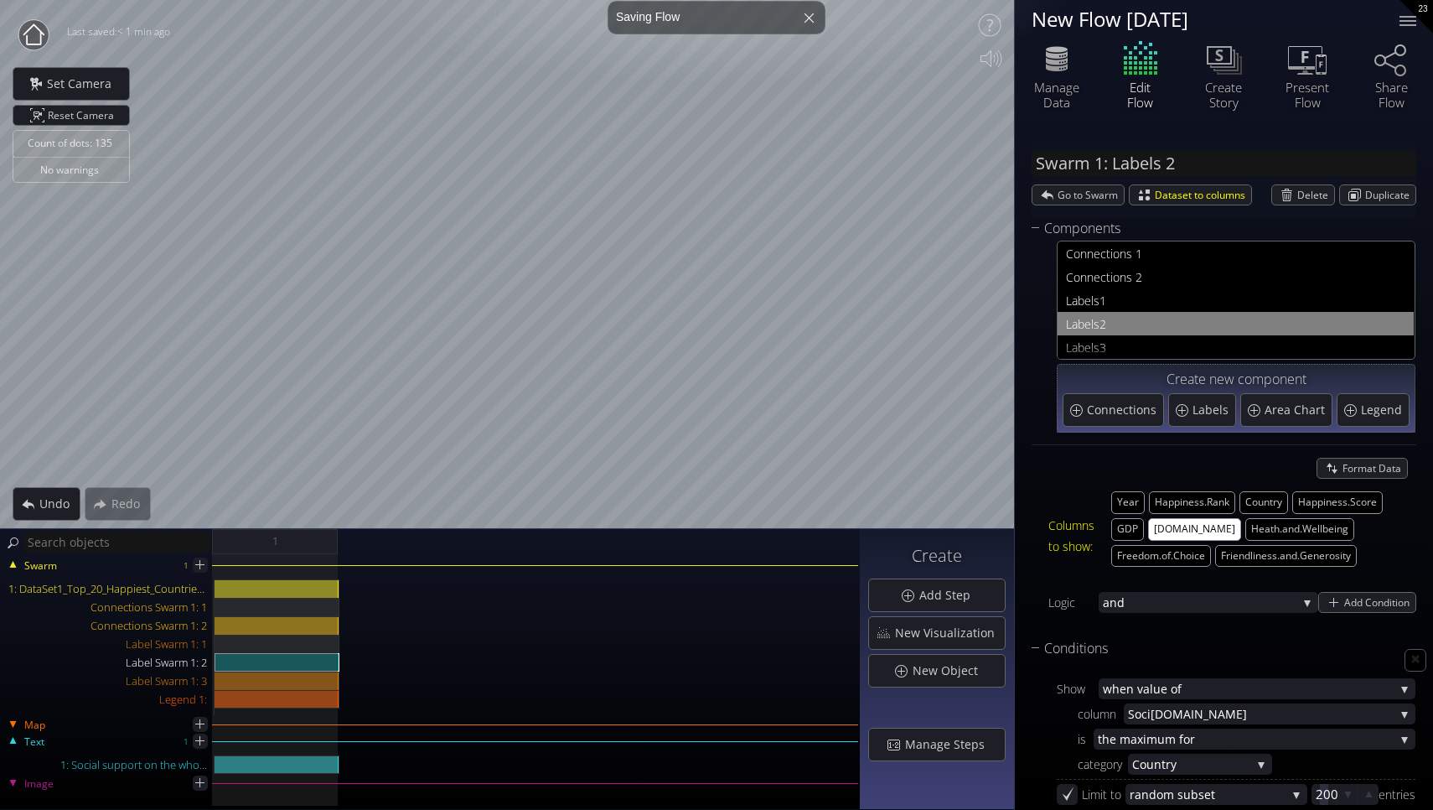
click at [1032, 143] on div "Swarm 1: Labels 2 Go to Swarm Dataset to columns [GEOGRAPHIC_DATA] Duplicate" at bounding box center [1224, 179] width 385 height 75
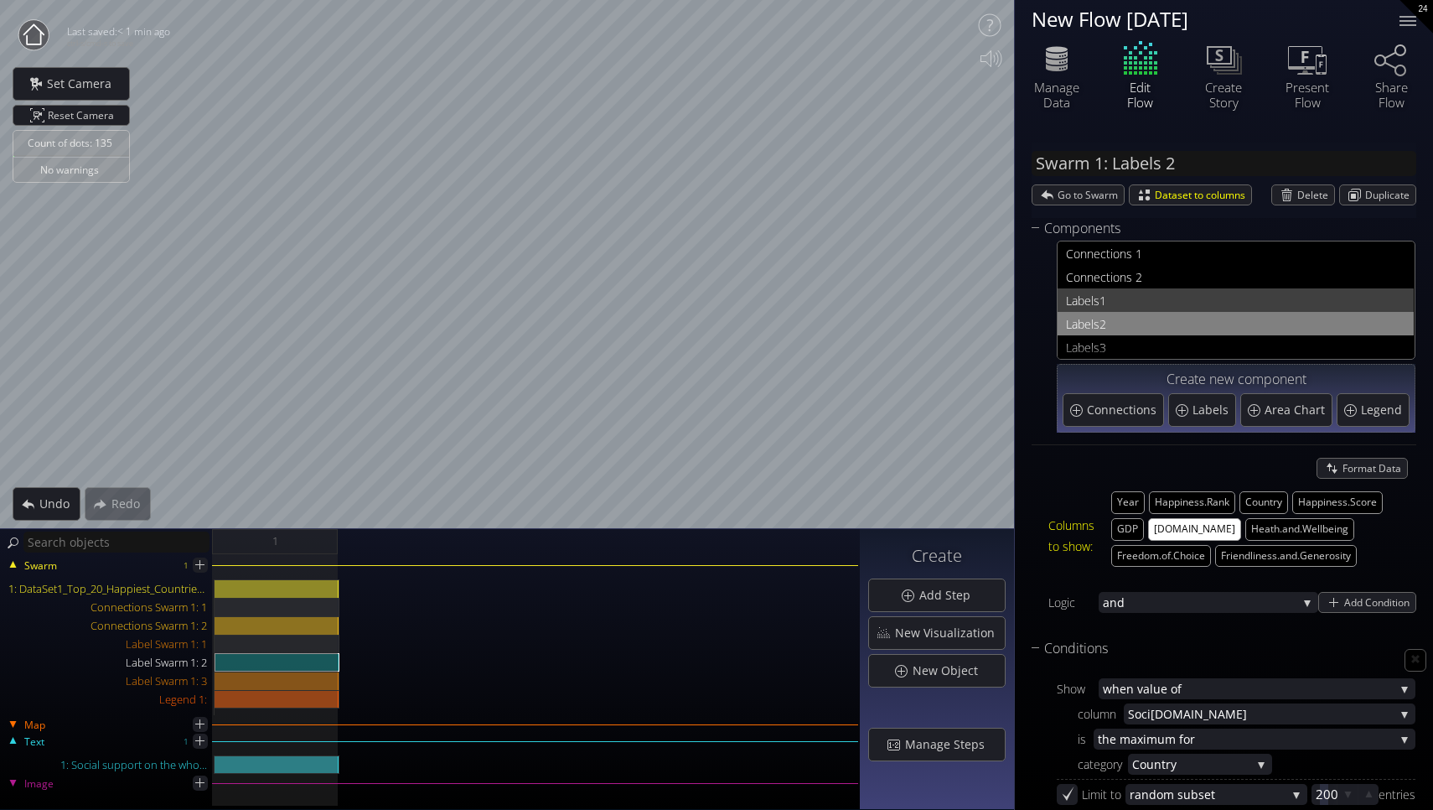
click at [1129, 298] on span "1" at bounding box center [1253, 300] width 306 height 21
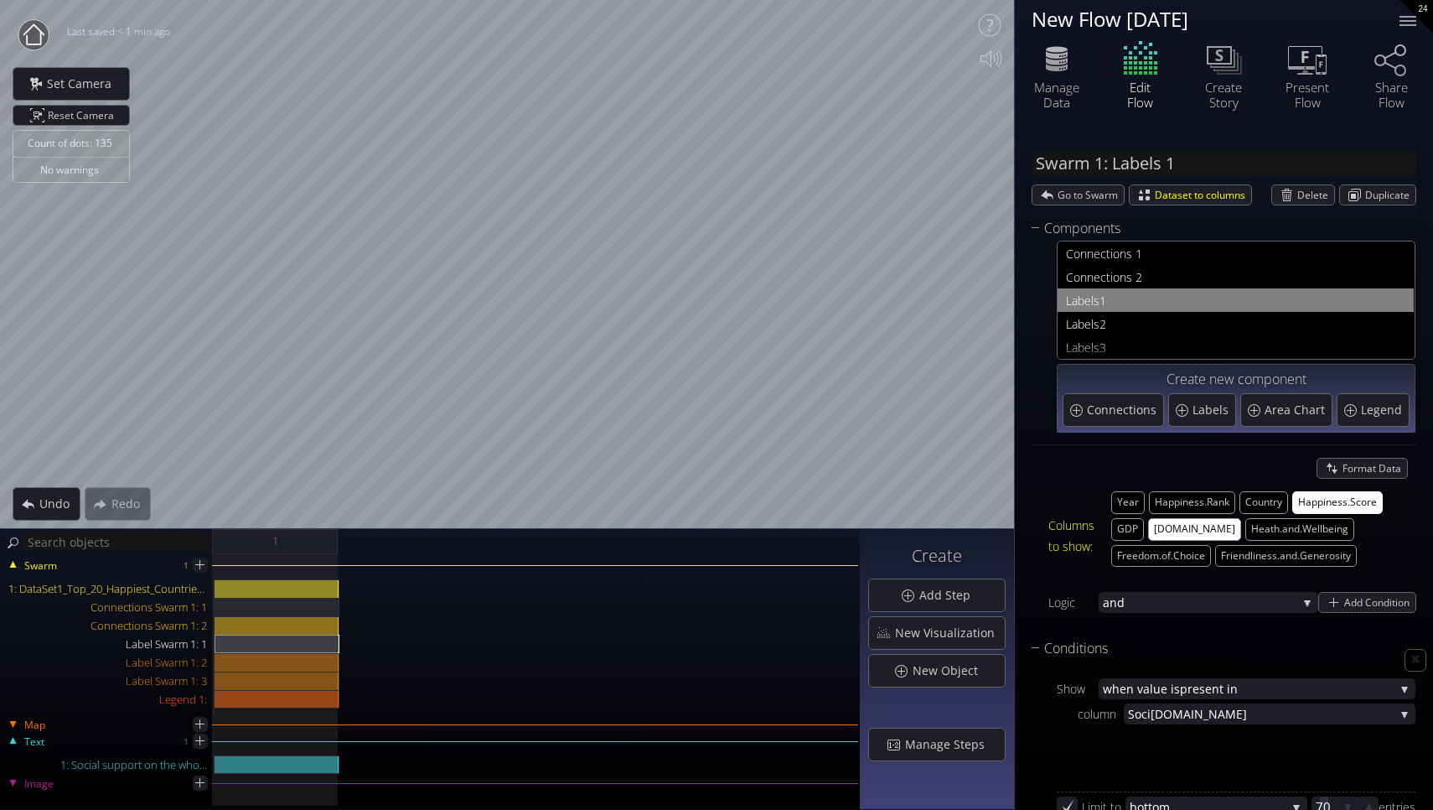
click at [1309, 506] on button "Happiness.Score" at bounding box center [1337, 502] width 91 height 23
click at [1153, 344] on span "3" at bounding box center [1253, 347] width 306 height 21
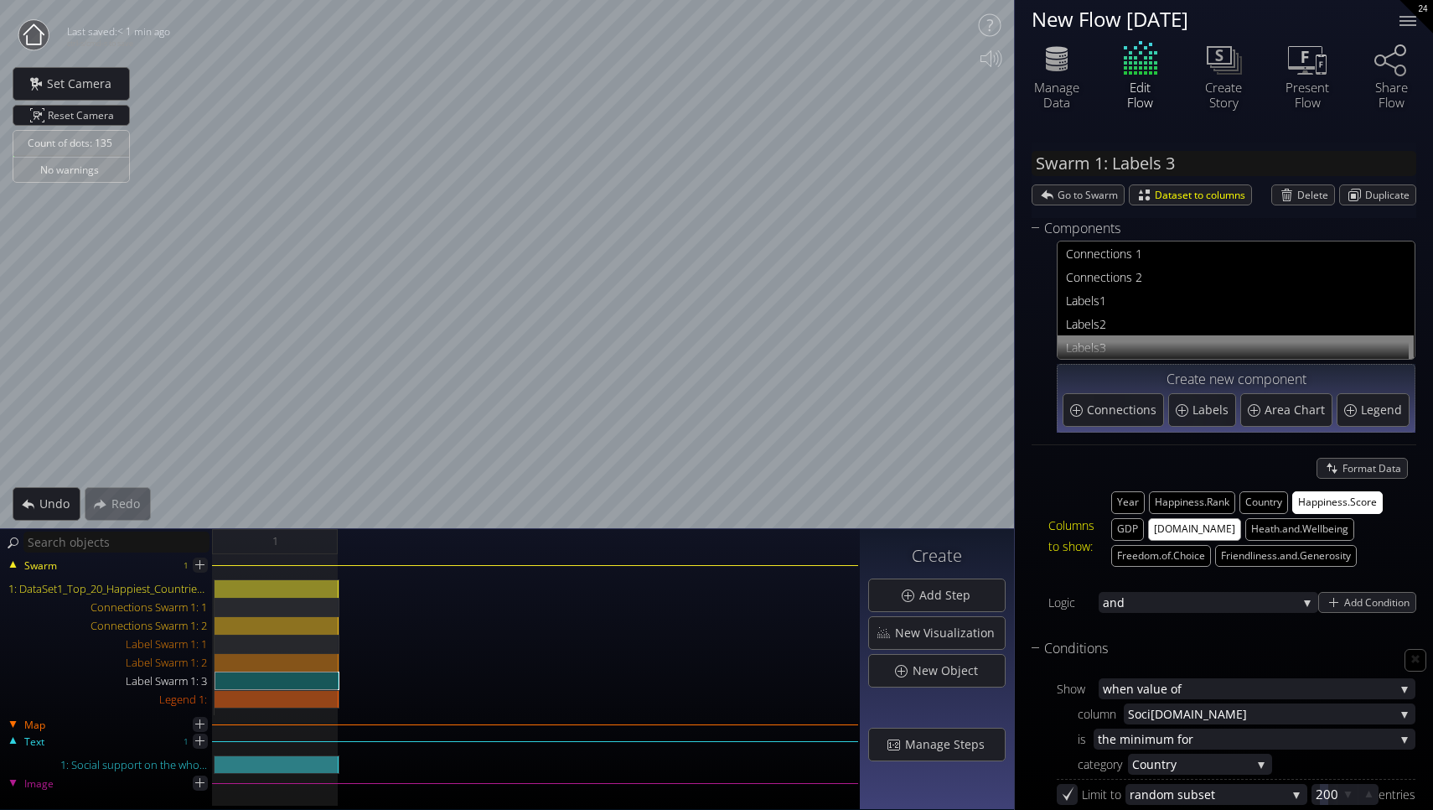
click at [1325, 500] on button "Happiness.Score" at bounding box center [1337, 502] width 91 height 23
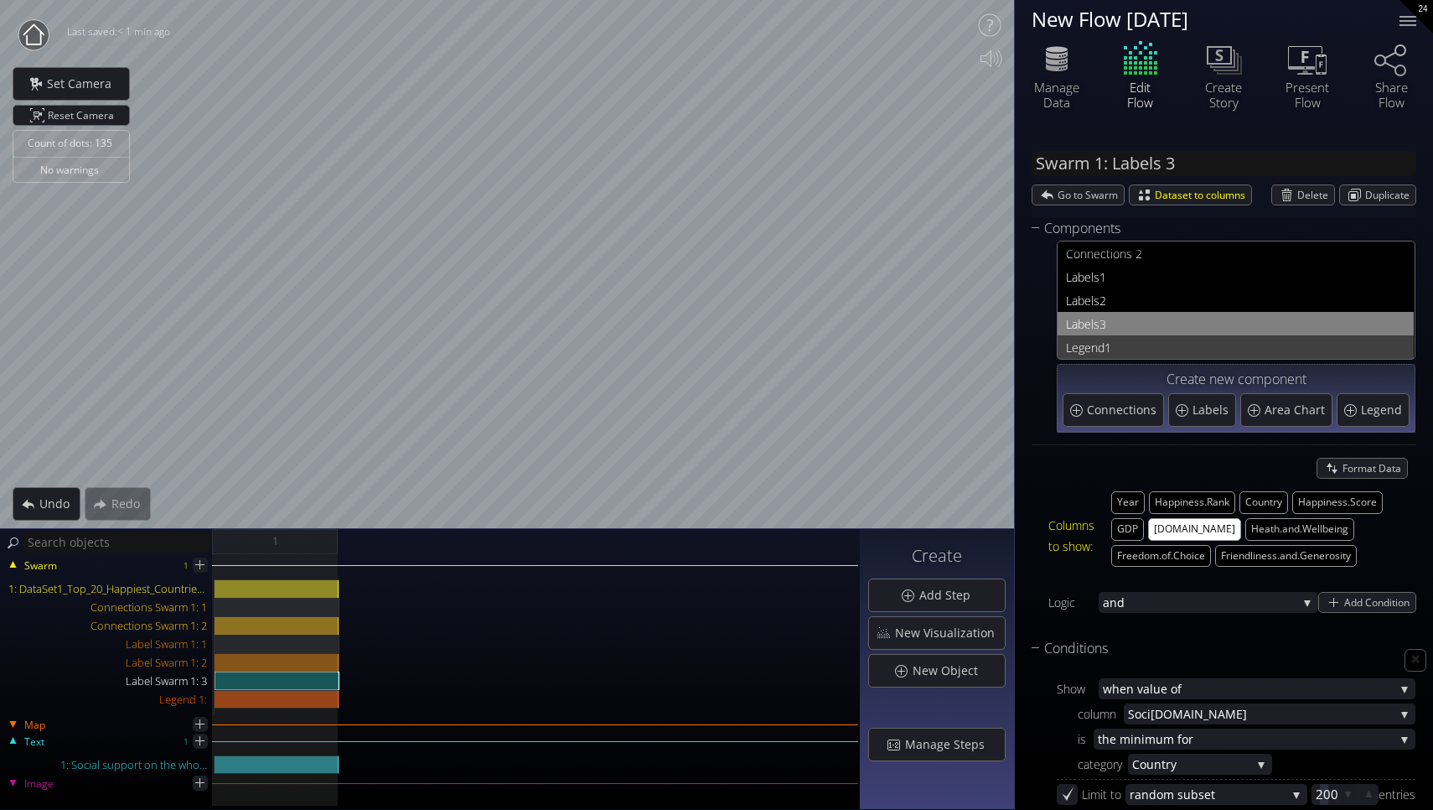
scroll to position [23, 0]
click at [1184, 344] on span "1" at bounding box center [1255, 347] width 301 height 21
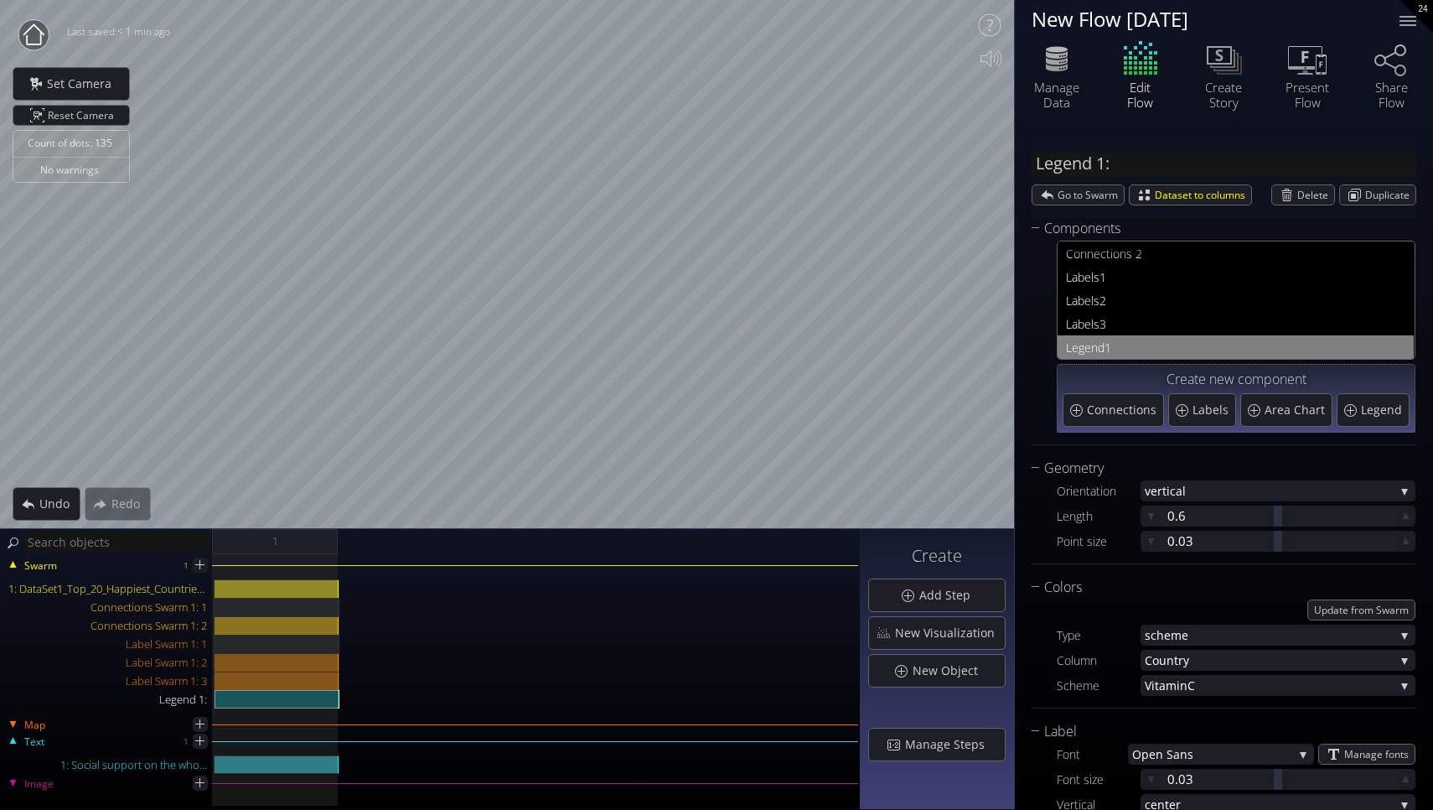
click at [1107, 504] on div "Count of dots: 135 No warnings Close Calibrate to floor or table Close Tap anyw…" at bounding box center [716, 405] width 1433 height 810
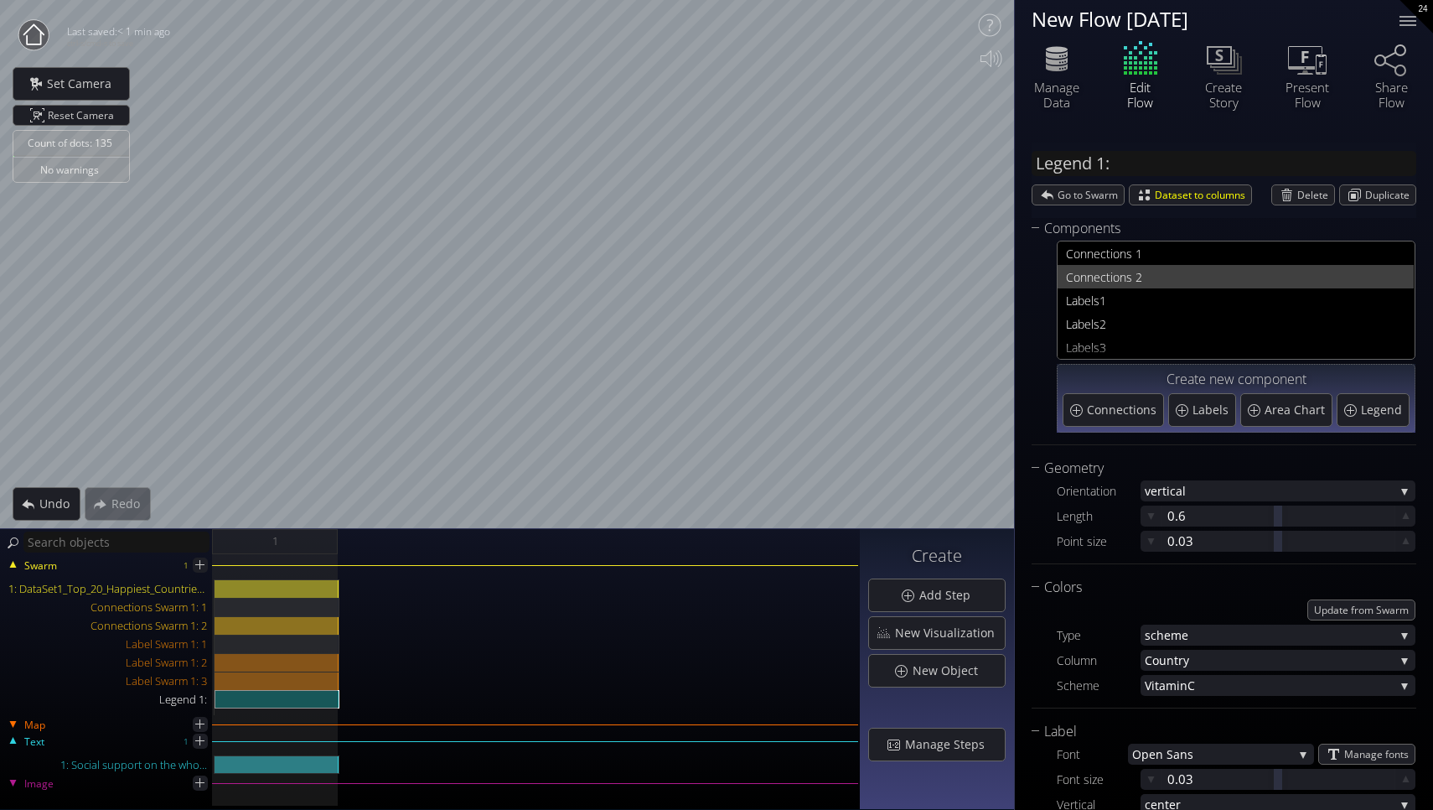
scroll to position [-1, 0]
click at [1101, 257] on span "nections 1" at bounding box center [1246, 253] width 319 height 21
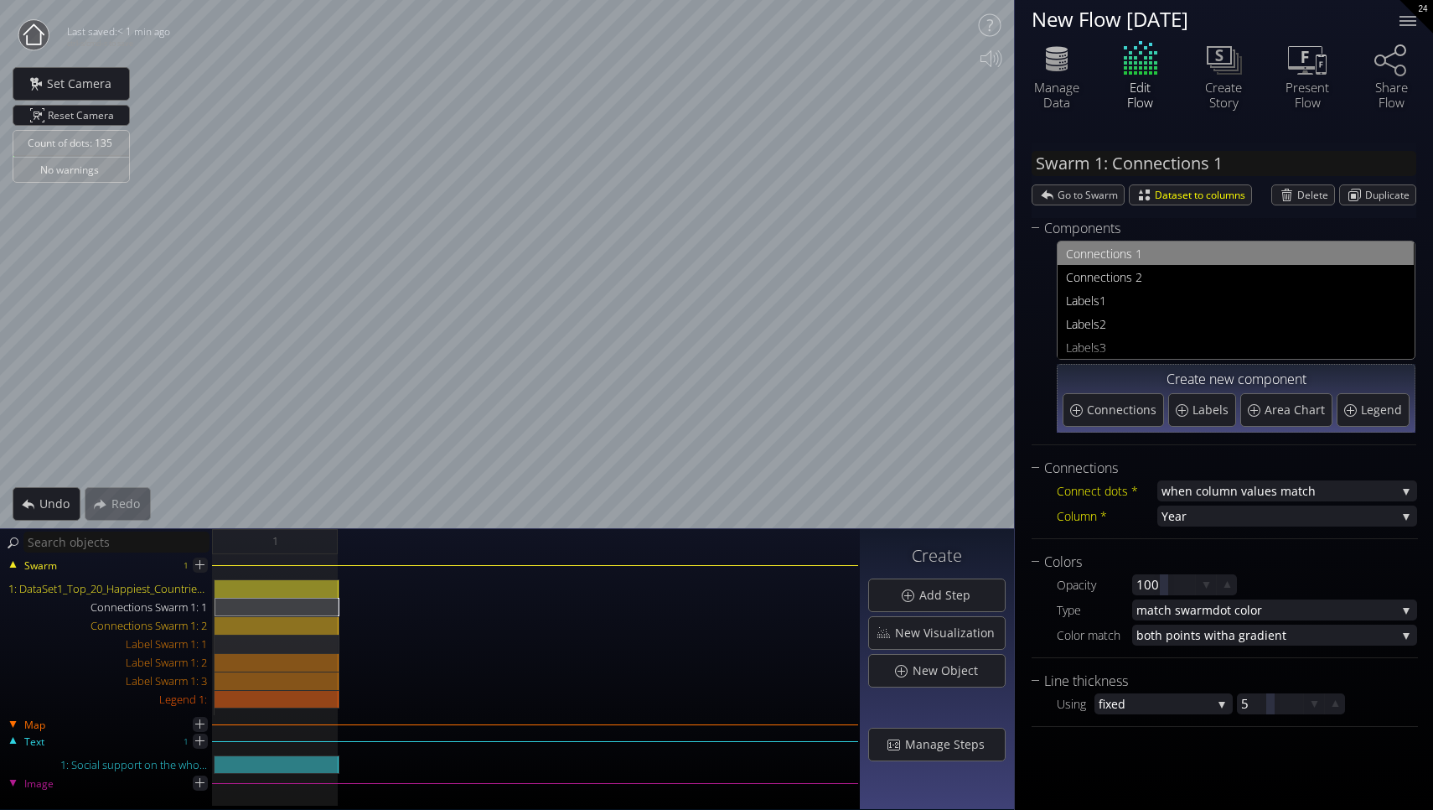
scroll to position [0, 0]
click at [1078, 286] on span "Con" at bounding box center [1076, 277] width 21 height 21
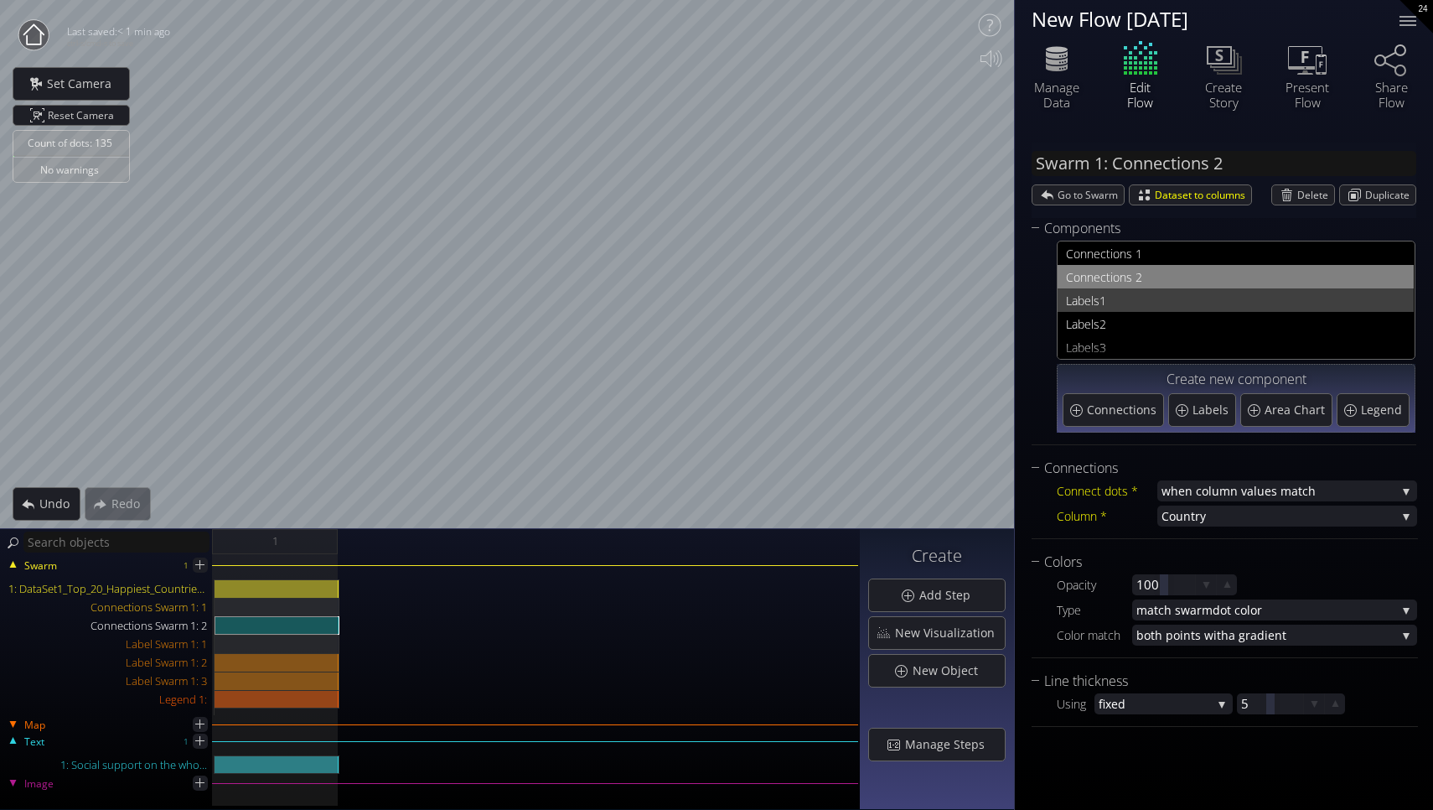
click at [1155, 300] on span "1" at bounding box center [1253, 300] width 306 height 21
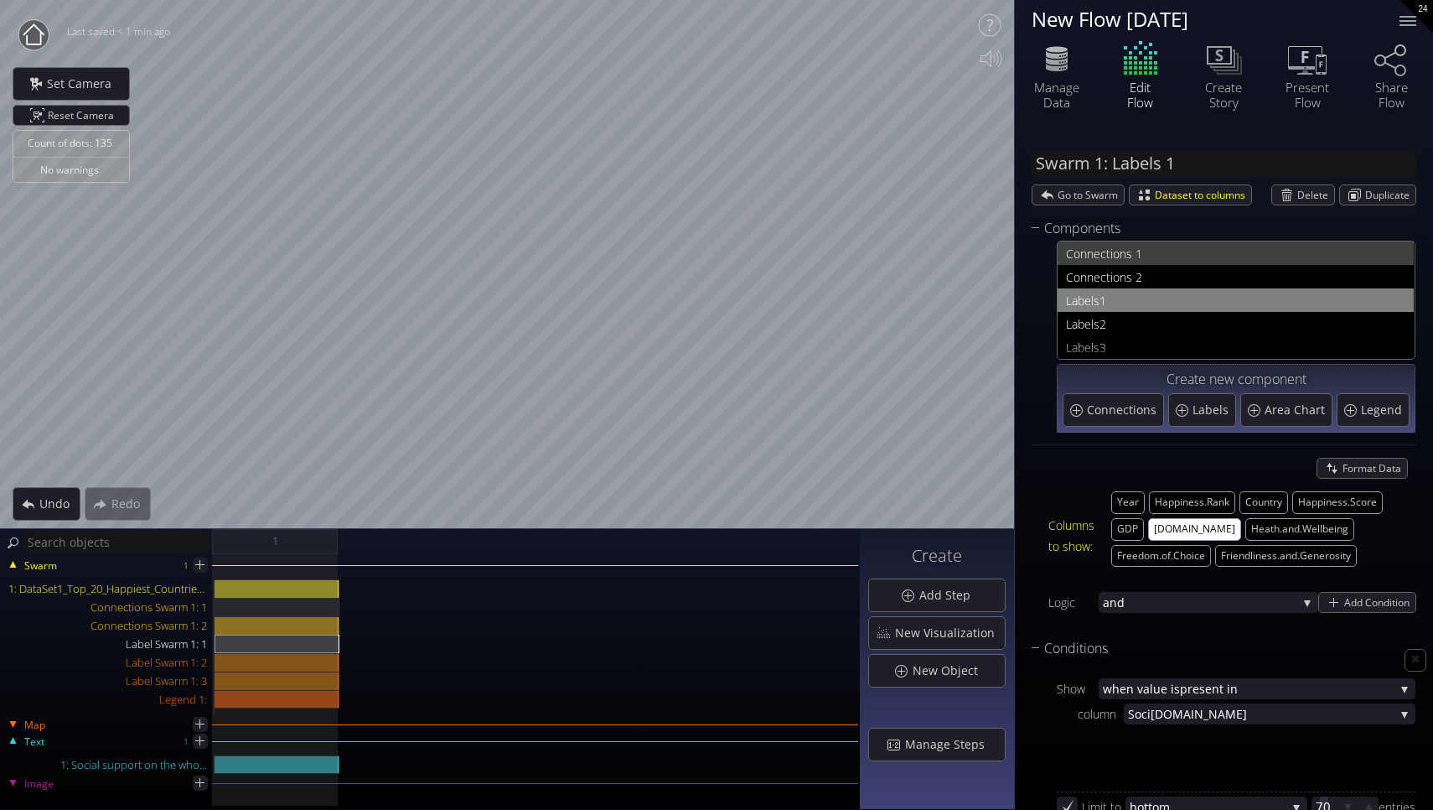
click at [1156, 245] on span "nections 1" at bounding box center [1246, 253] width 319 height 21
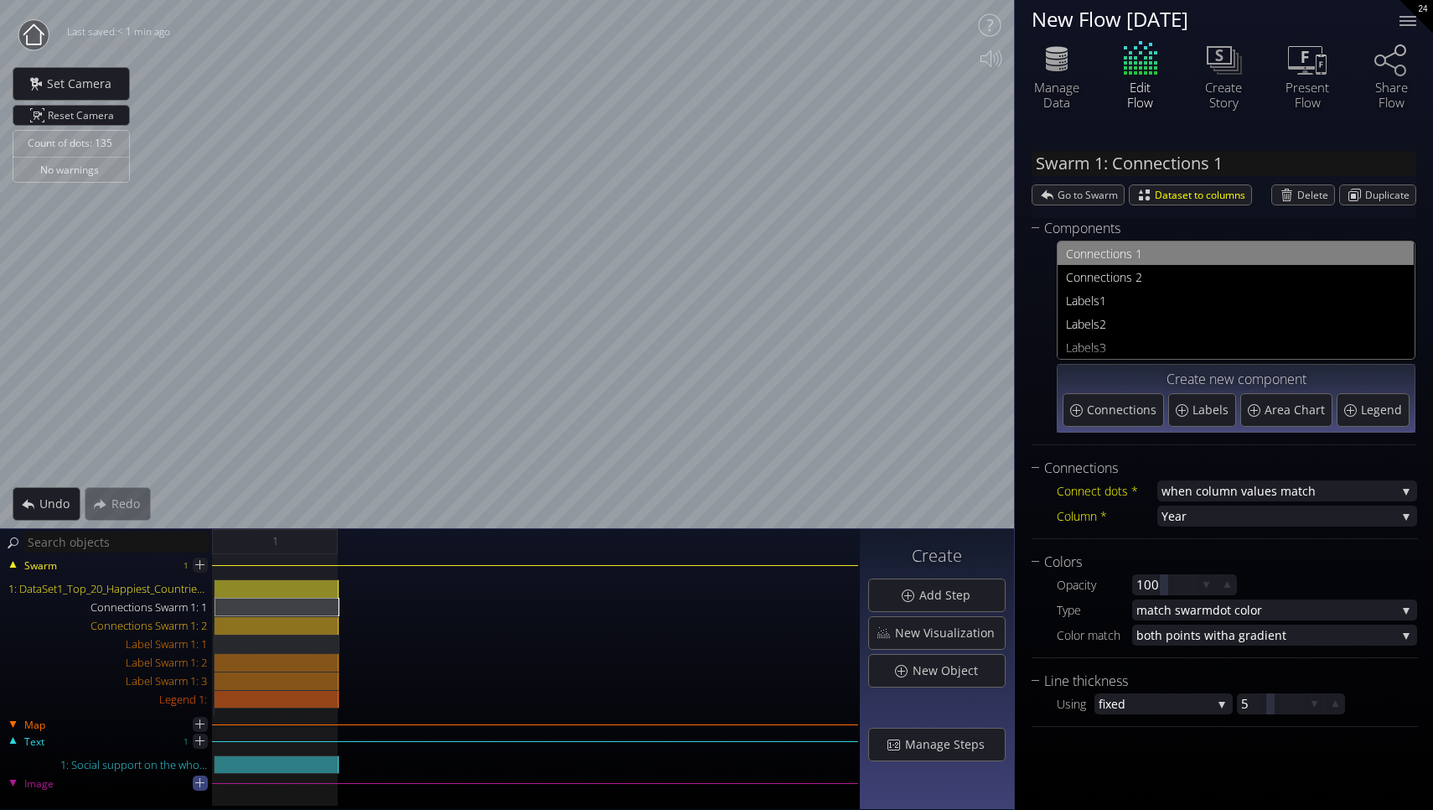
click at [199, 785] on icon at bounding box center [200, 782] width 16 height 16
type input "Image 1:"
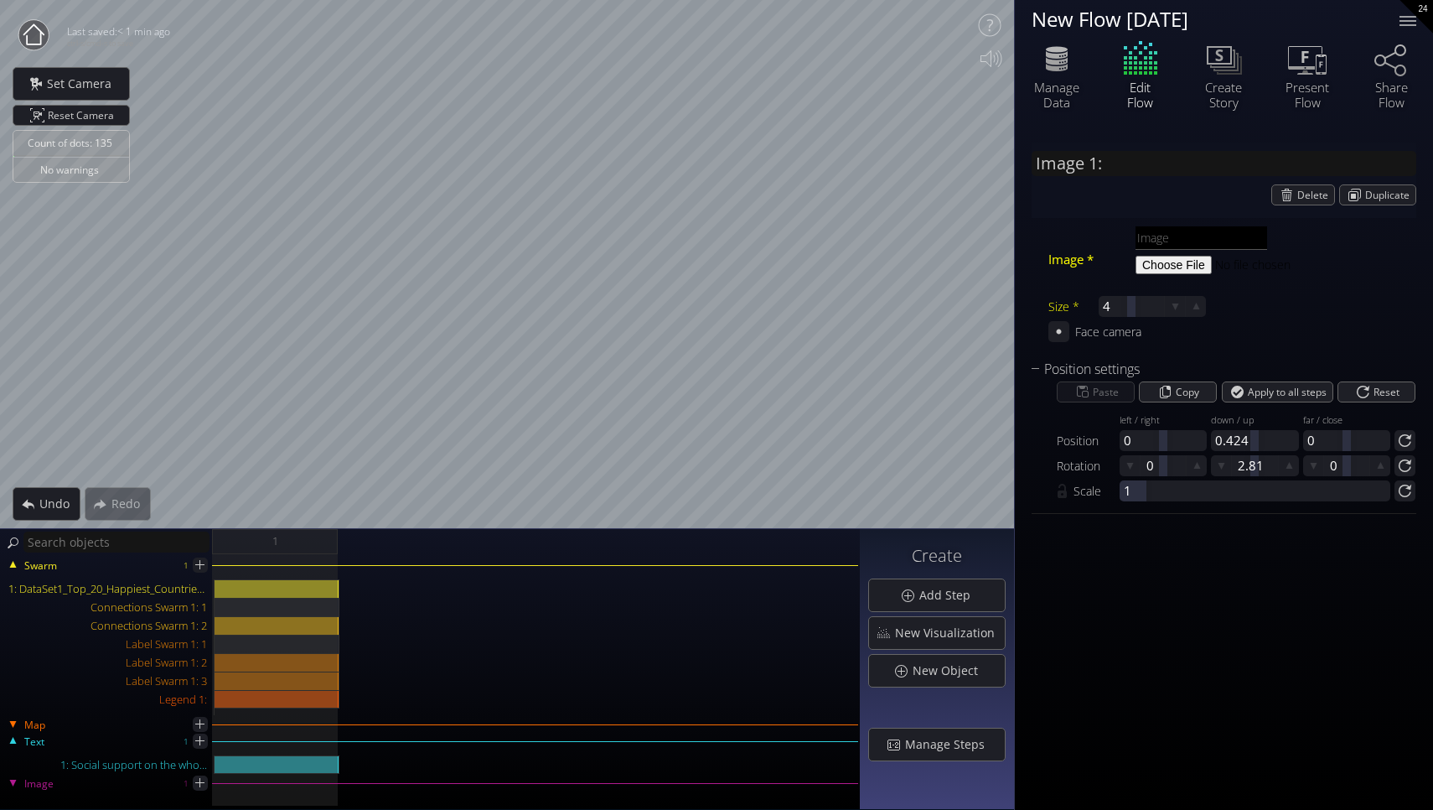
click at [1182, 256] on input "file" at bounding box center [1250, 264] width 228 height 21
click at [1296, 200] on div "Delete" at bounding box center [1303, 194] width 62 height 19
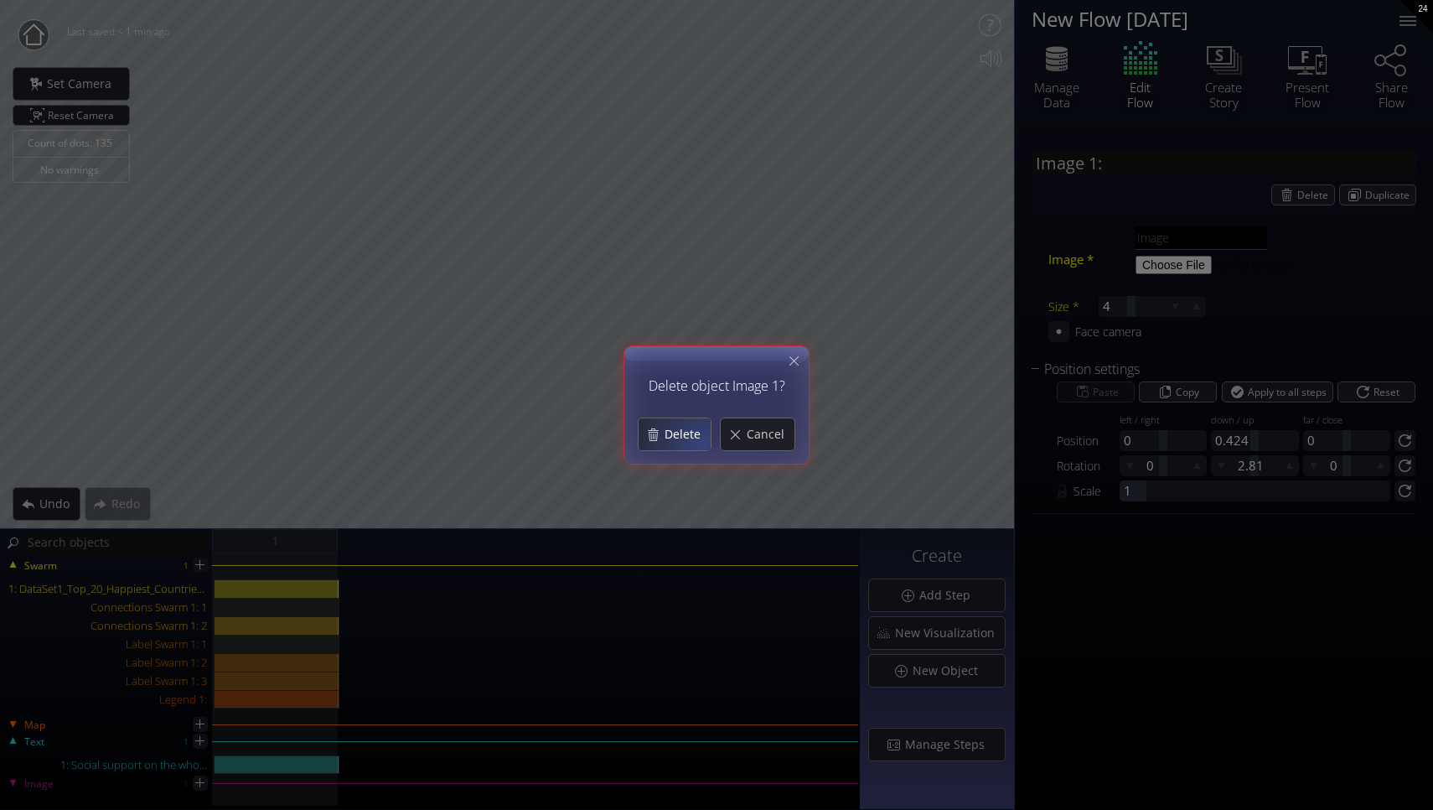
click at [702, 444] on div "Delete" at bounding box center [675, 434] width 72 height 32
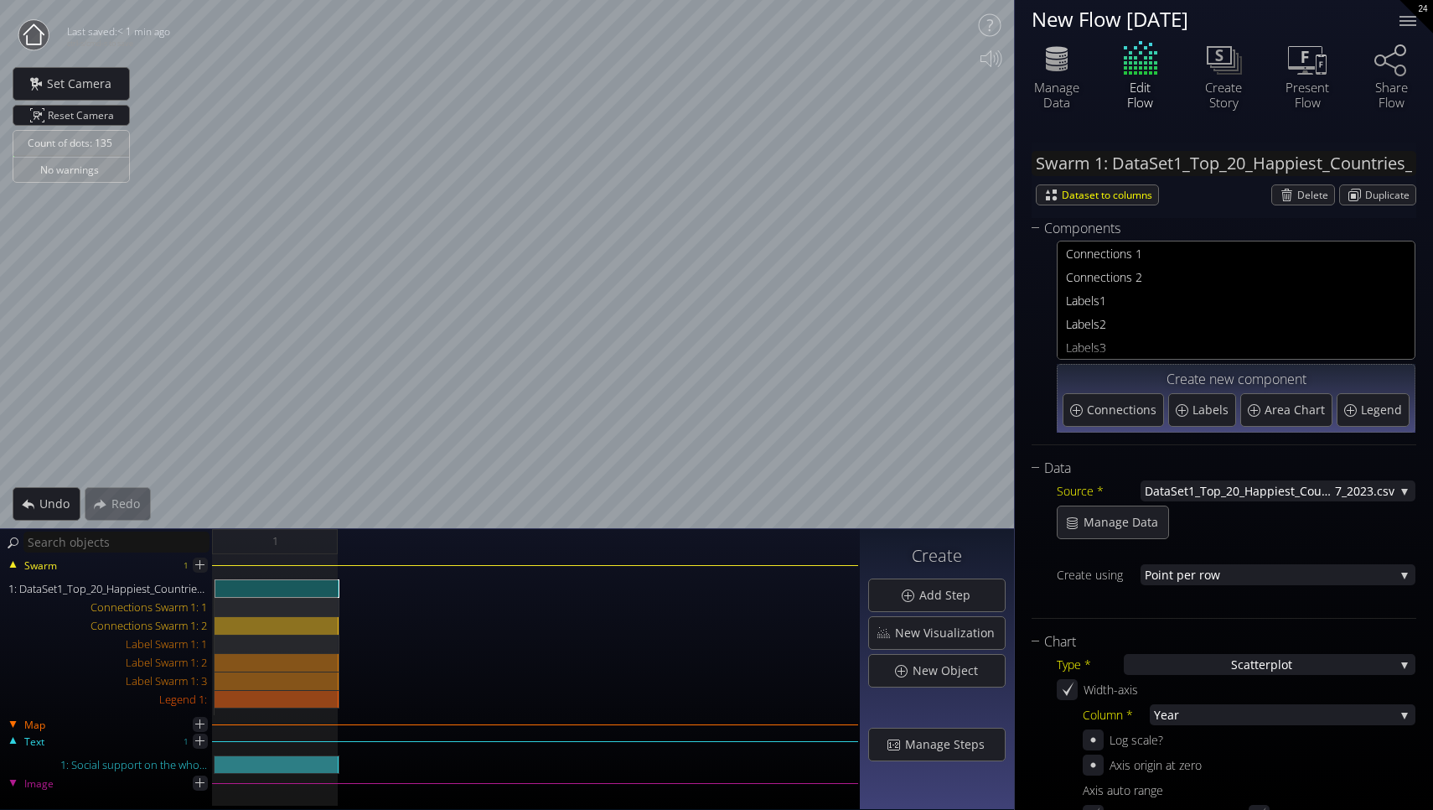
click at [373, 564] on div "Swarm 1 1: DataSet1_Top_20_Happiest_Countries_2017_2023.csv Connections Swarm 1…" at bounding box center [430, 682] width 860 height 256
type input "Text 1: Social support on the who..."
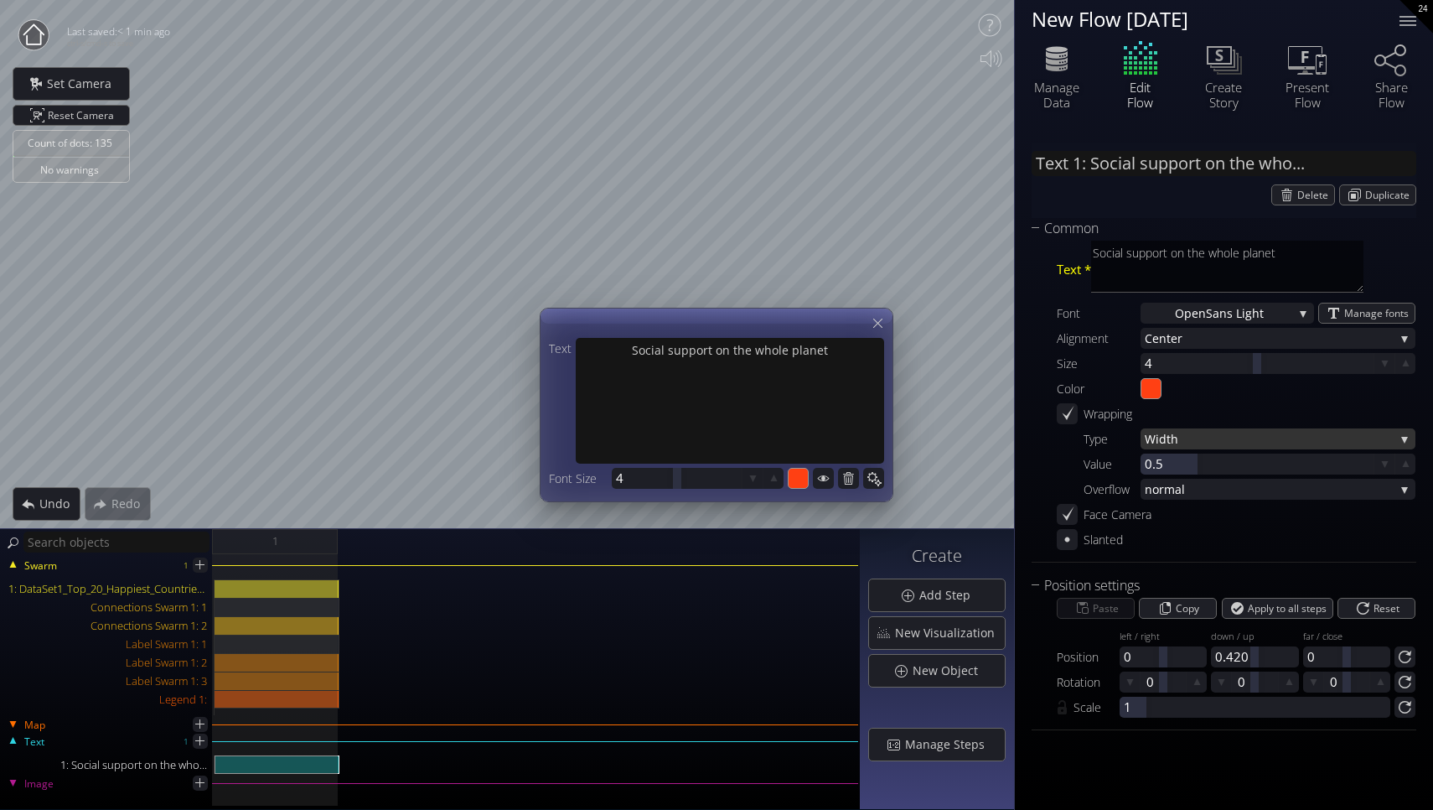
click at [1252, 442] on span "Width" at bounding box center [1270, 438] width 250 height 21
click at [1245, 403] on div "Wrapping" at bounding box center [1236, 413] width 359 height 21
click at [1220, 465] on div at bounding box center [1257, 463] width 233 height 21
click at [1186, 464] on input "0.5" at bounding box center [1282, 463] width 275 height 21
type input "0"
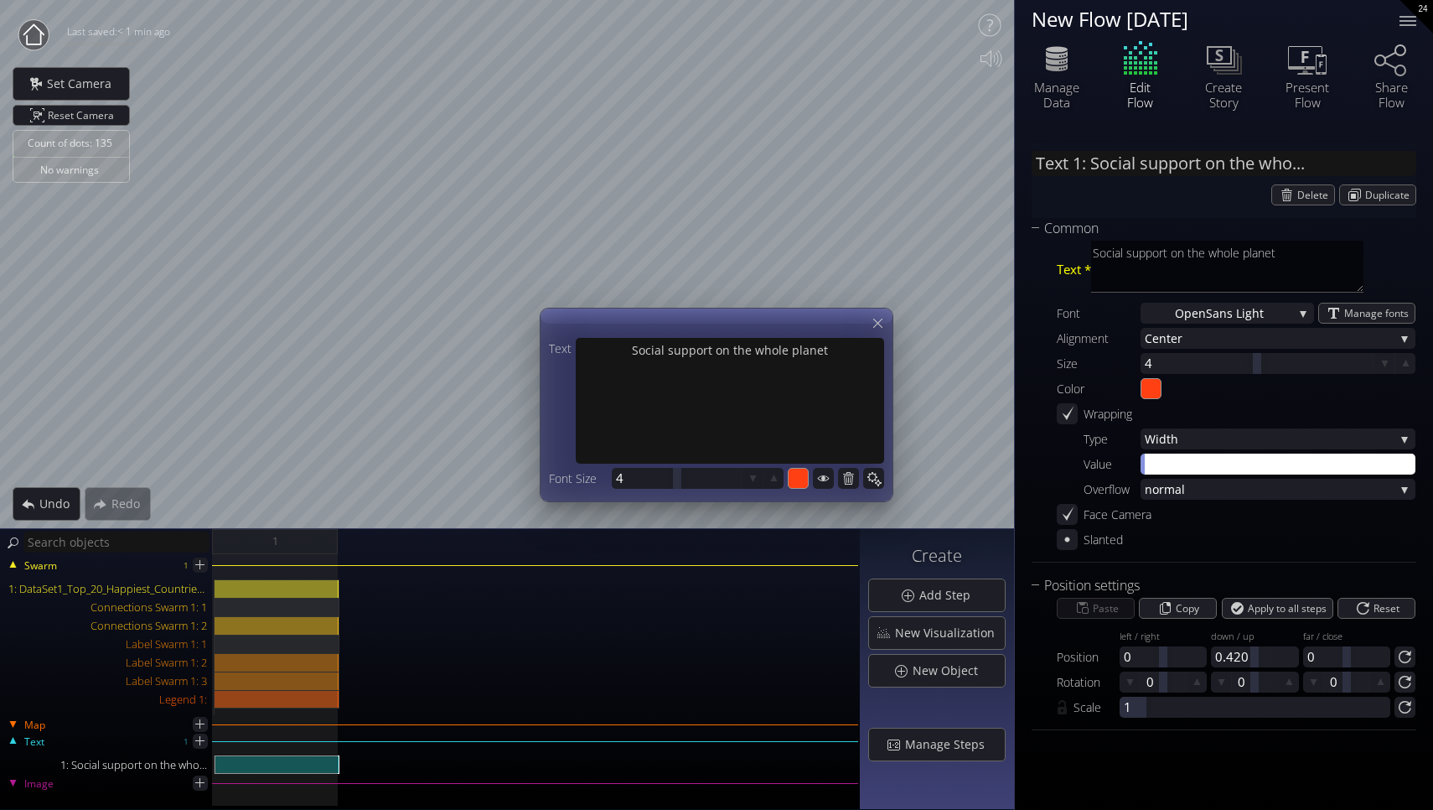
type input "2"
click at [873, 322] on icon at bounding box center [878, 323] width 16 height 16
